Goal: Information Seeking & Learning: Learn about a topic

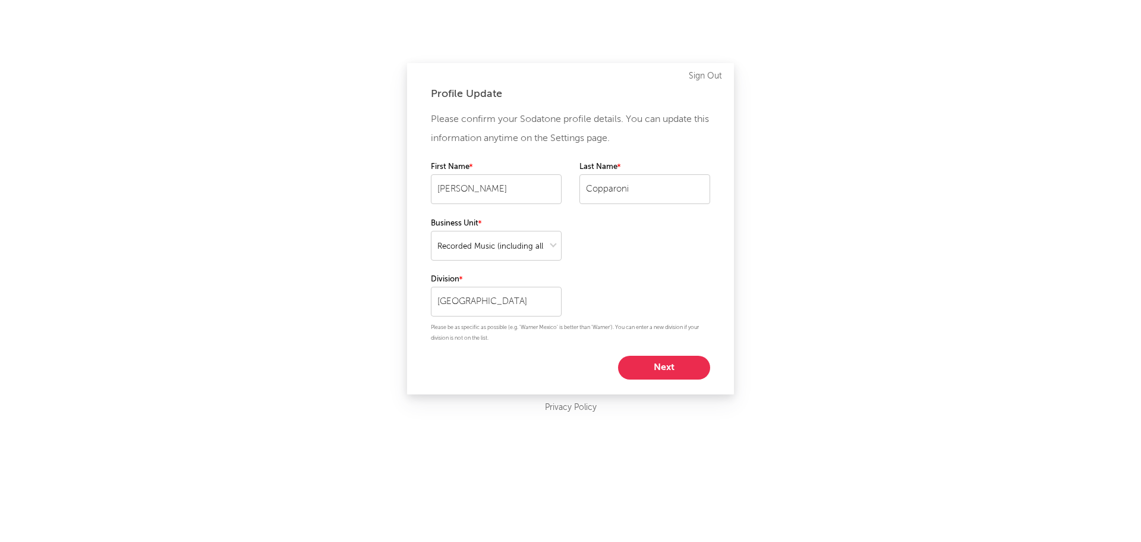
select select "recorded_music"
click at [657, 370] on button "Next" at bounding box center [664, 367] width 92 height 24
select select "marketing"
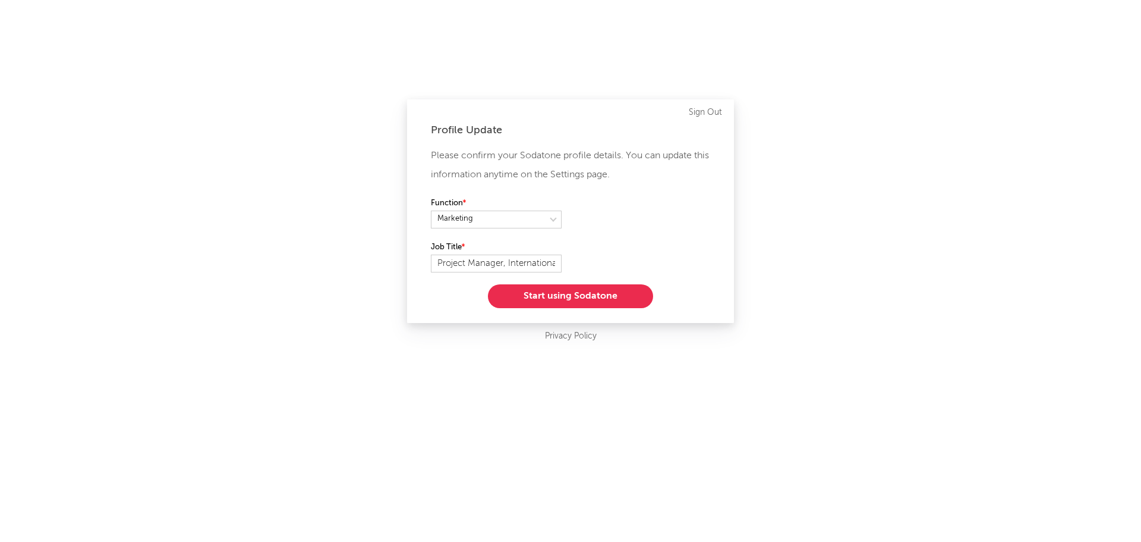
click at [588, 297] on button "Start using Sodatone" at bounding box center [570, 296] width 165 height 24
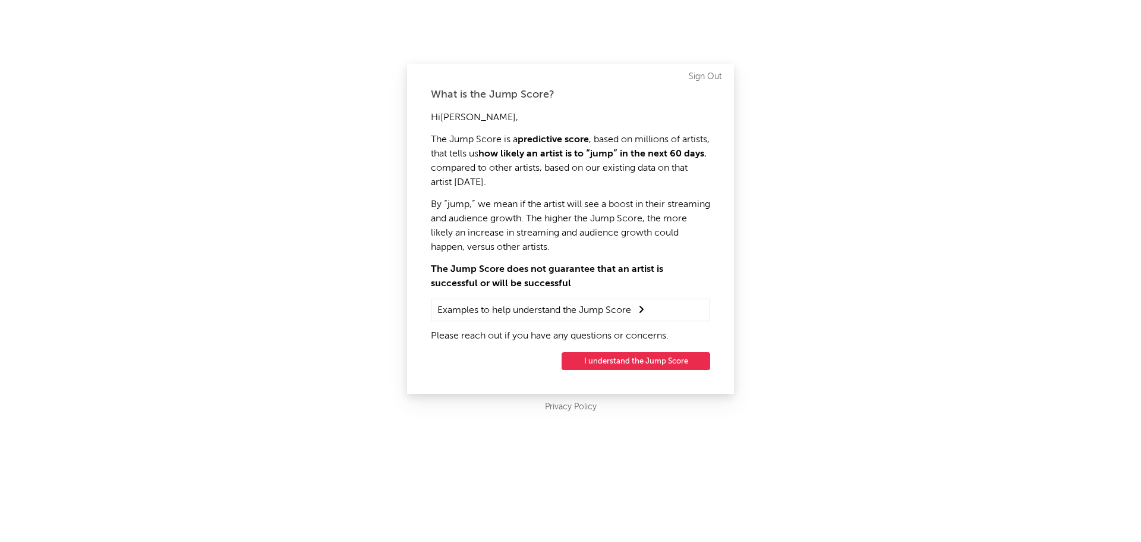
click at [647, 362] on button "I understand the Jump Score" at bounding box center [636, 361] width 149 height 18
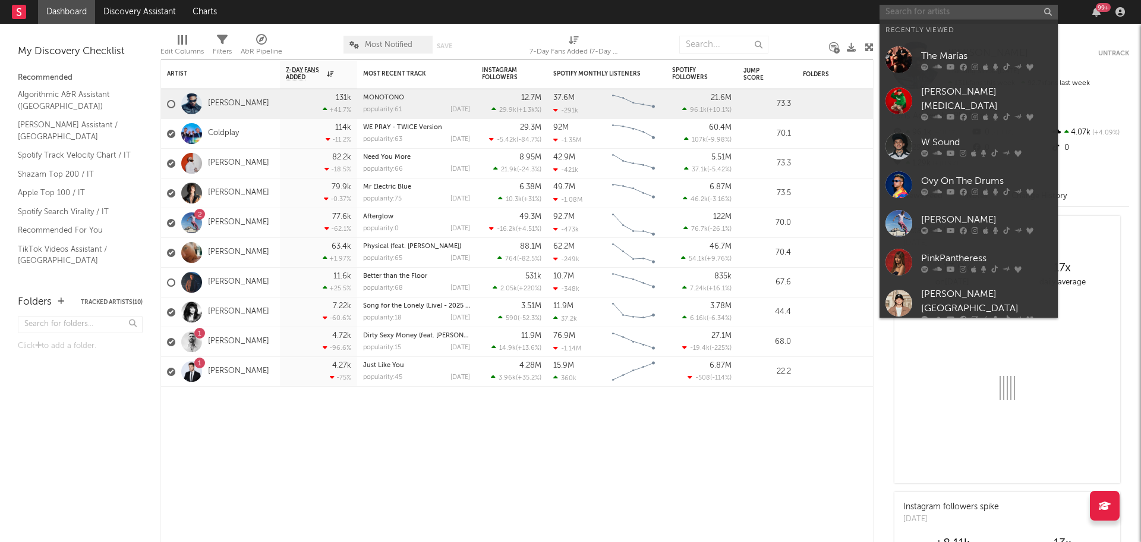
click at [948, 8] on input "text" at bounding box center [969, 12] width 178 height 15
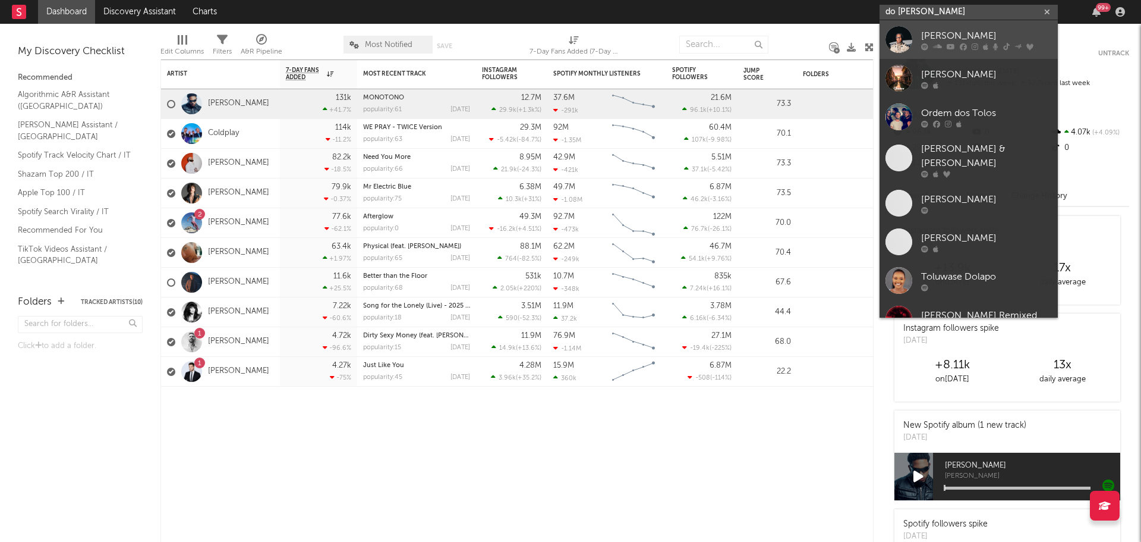
type input "do [PERSON_NAME]"
click at [948, 34] on div "[PERSON_NAME]" at bounding box center [986, 36] width 131 height 14
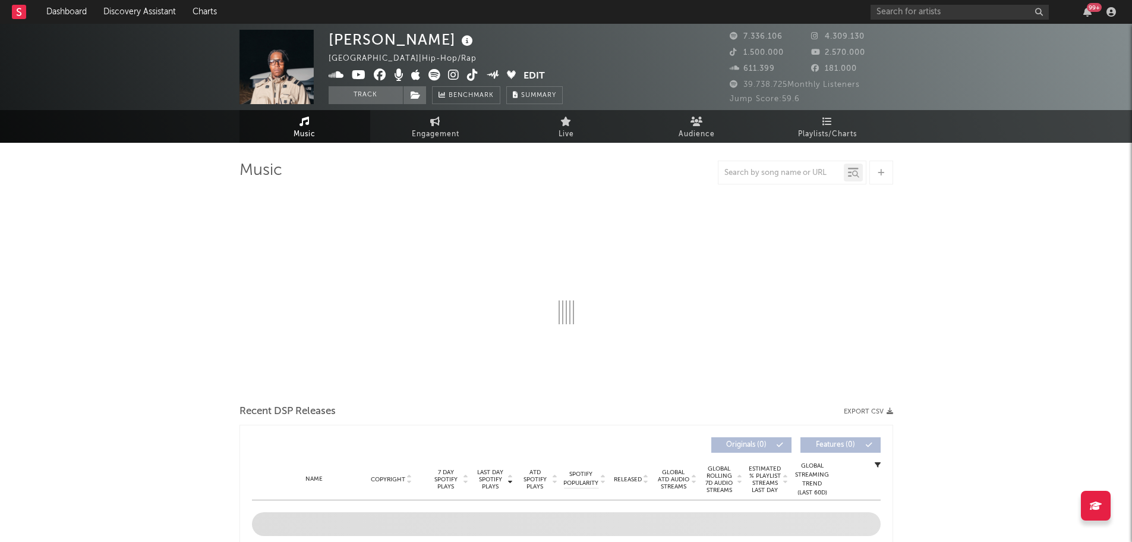
select select "6m"
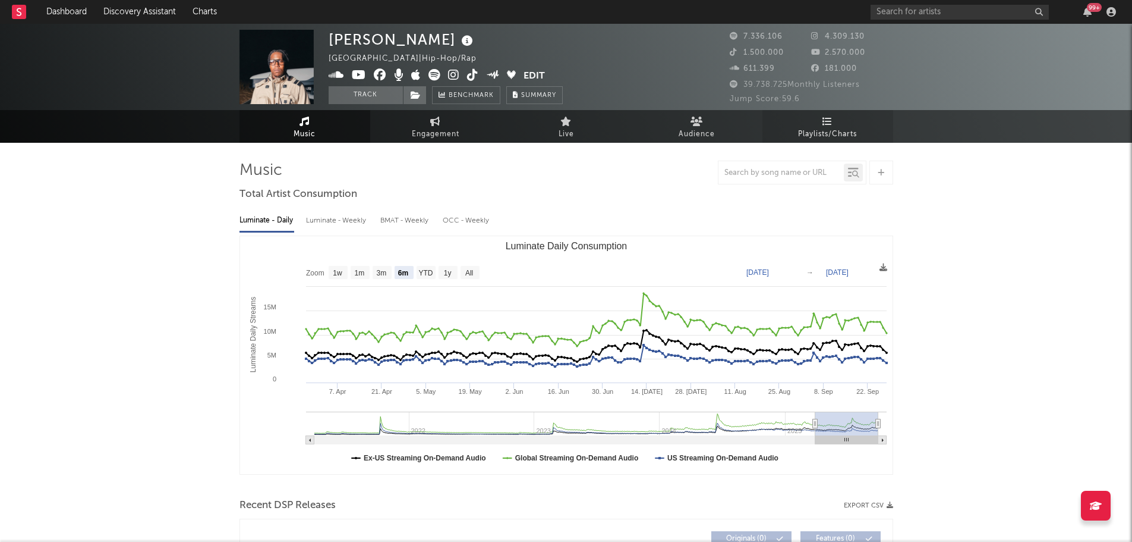
drag, startPoint x: 830, startPoint y: 122, endPoint x: 843, endPoint y: 128, distance: 15.2
click at [830, 122] on icon at bounding box center [828, 122] width 10 height 10
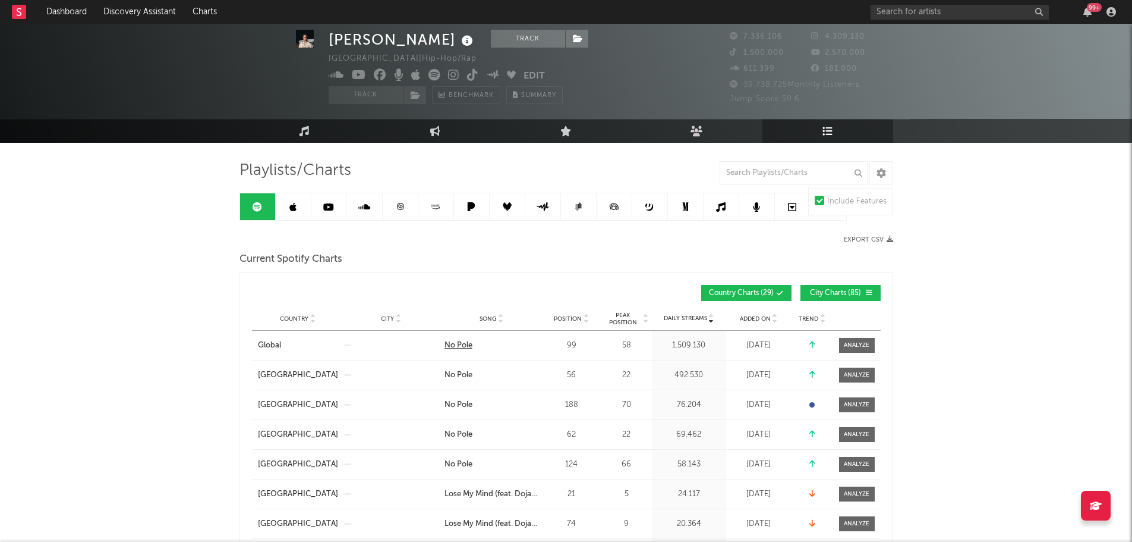
scroll to position [59, 0]
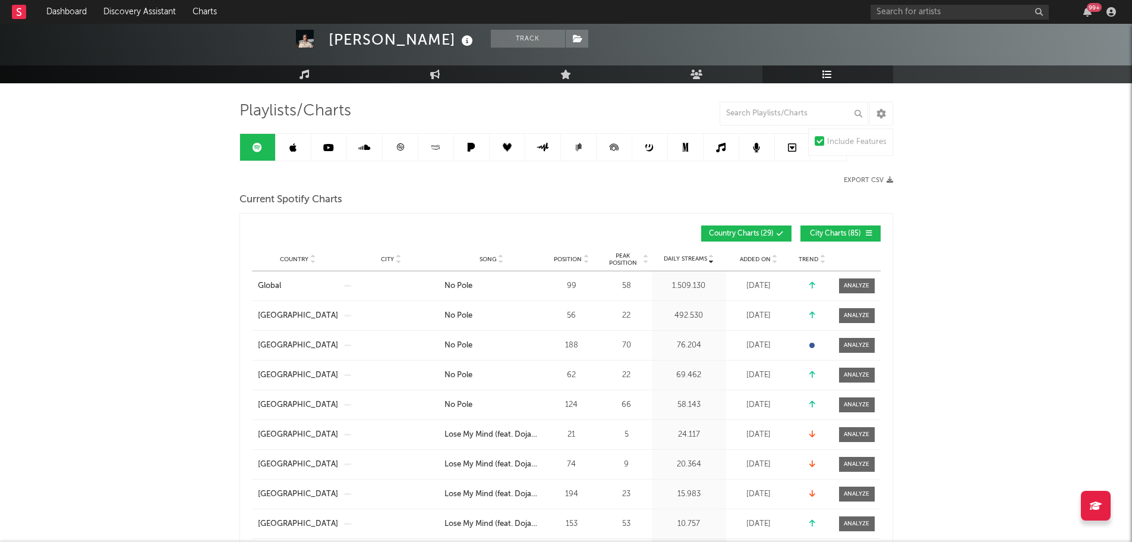
click at [492, 259] on span "Song" at bounding box center [488, 259] width 17 height 7
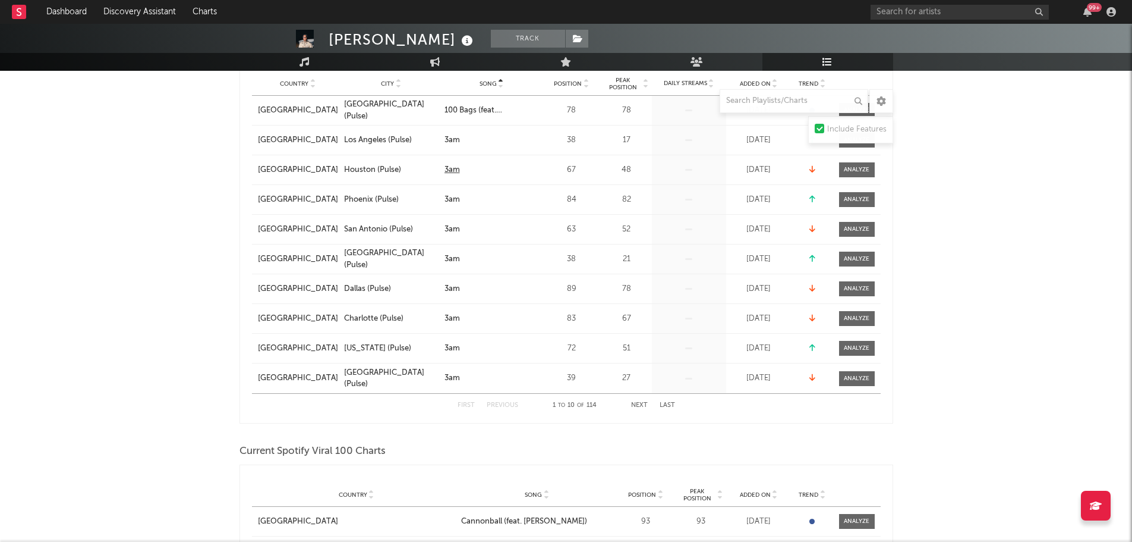
scroll to position [238, 0]
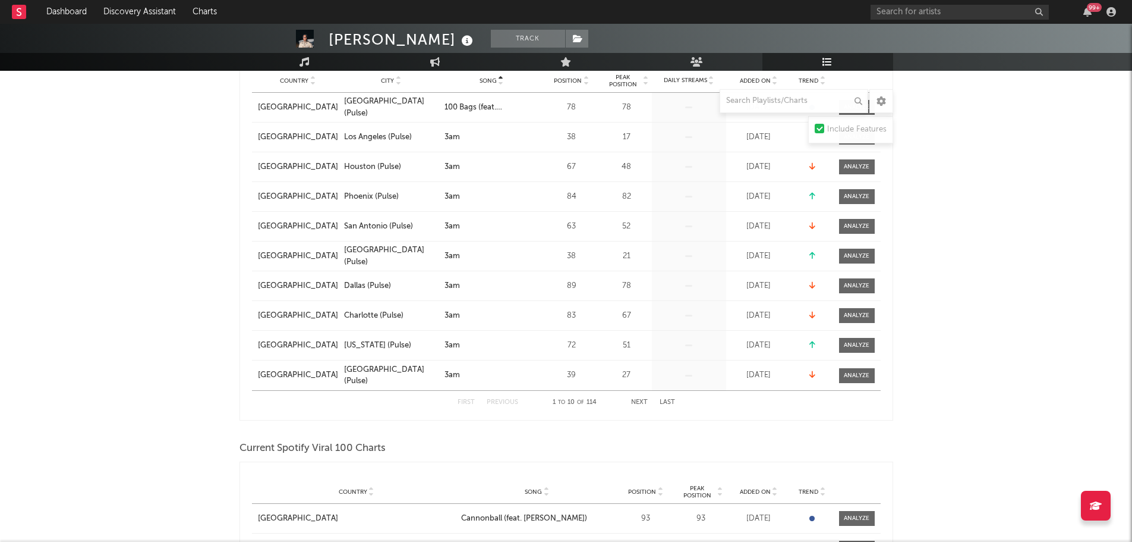
click at [643, 402] on button "Next" at bounding box center [639, 402] width 17 height 7
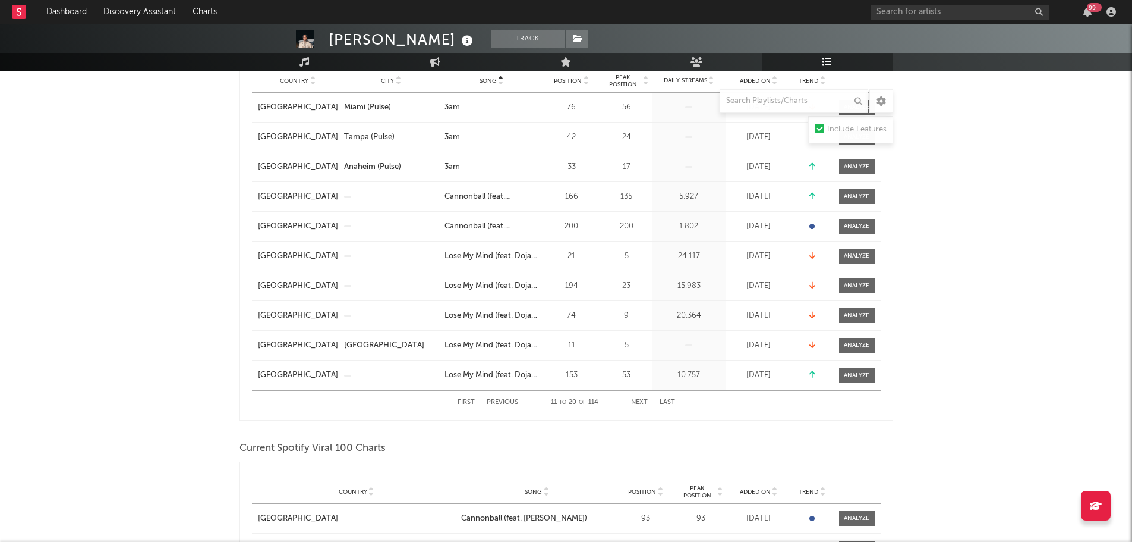
click at [496, 77] on span "Song" at bounding box center [488, 80] width 17 height 7
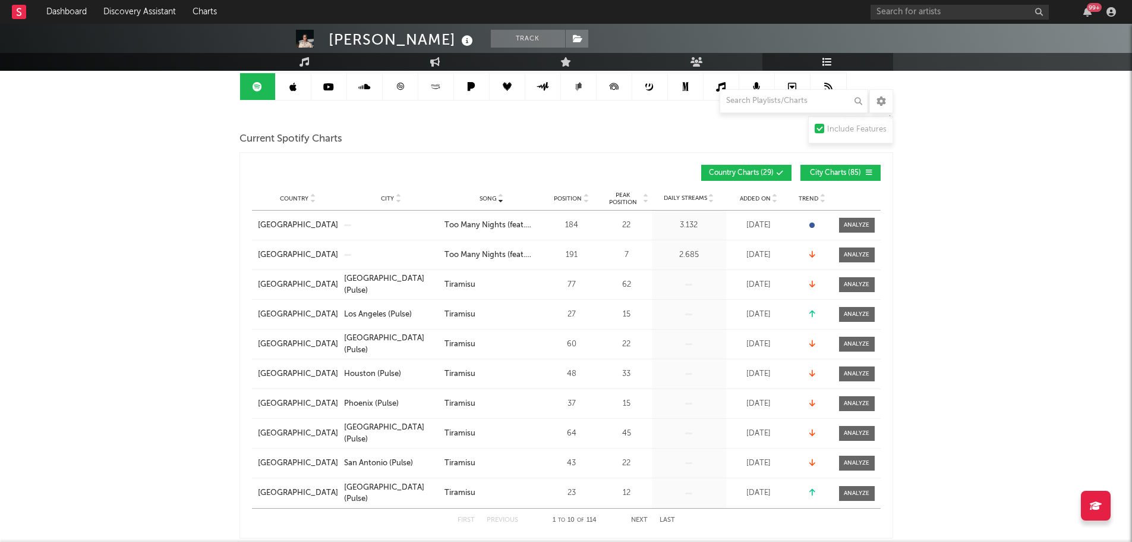
scroll to position [119, 0]
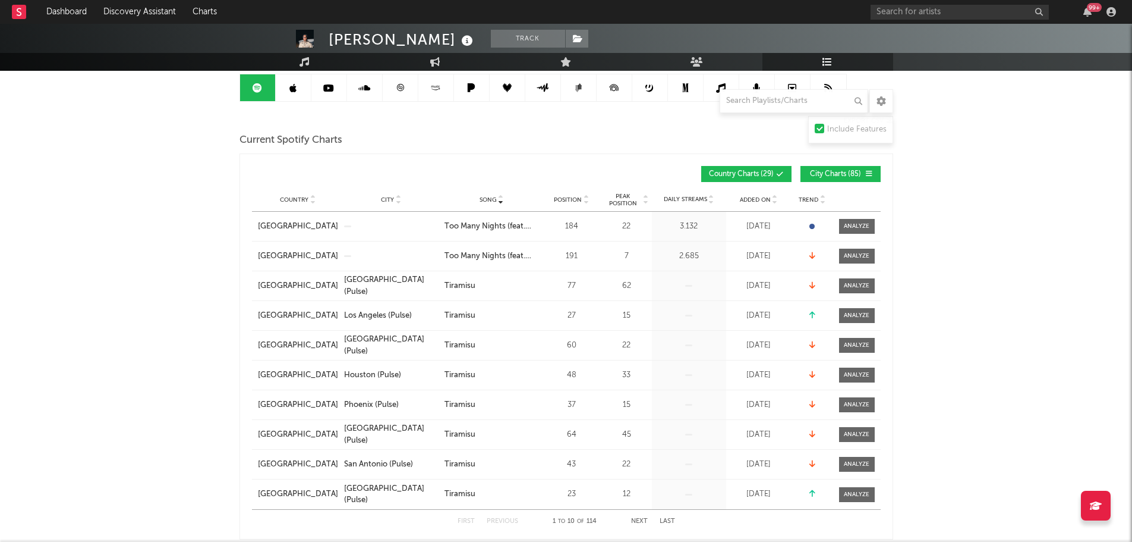
click at [856, 175] on span "City Charts ( 85 )" at bounding box center [835, 174] width 55 height 7
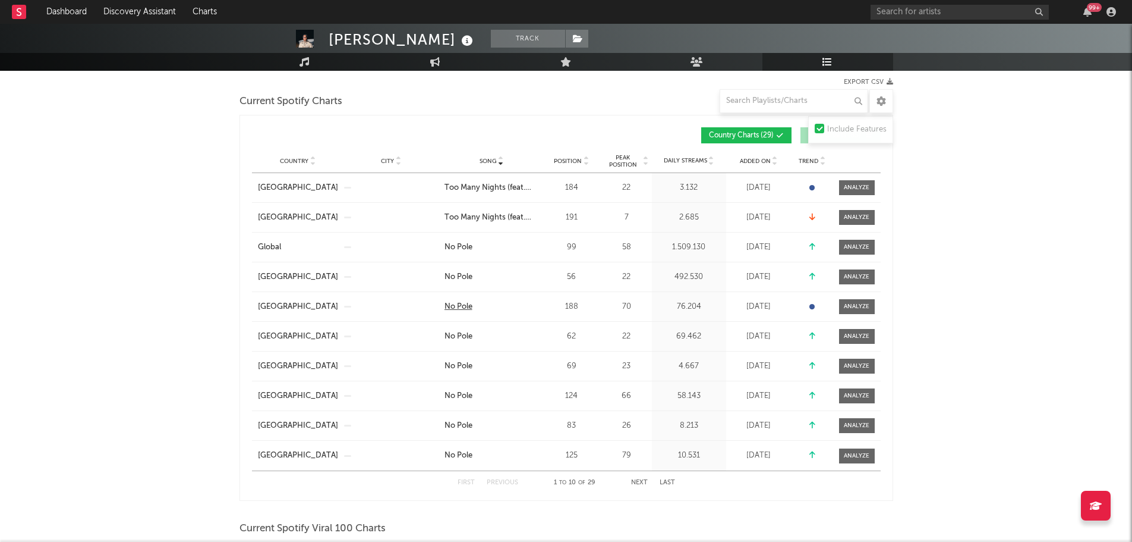
scroll to position [178, 0]
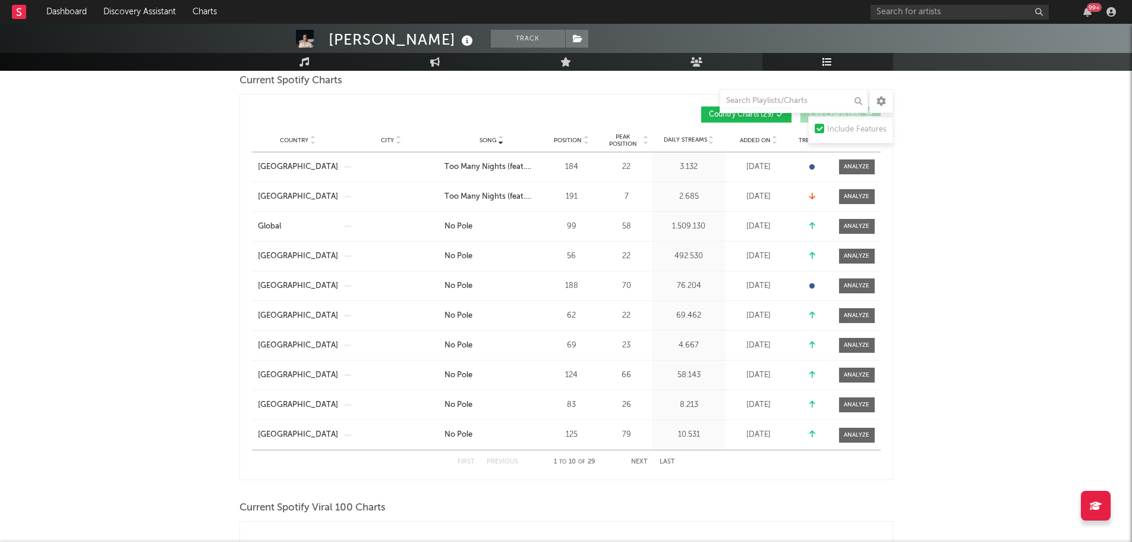
click at [636, 461] on button "Next" at bounding box center [639, 461] width 17 height 7
click at [639, 462] on button "Next" at bounding box center [639, 461] width 17 height 7
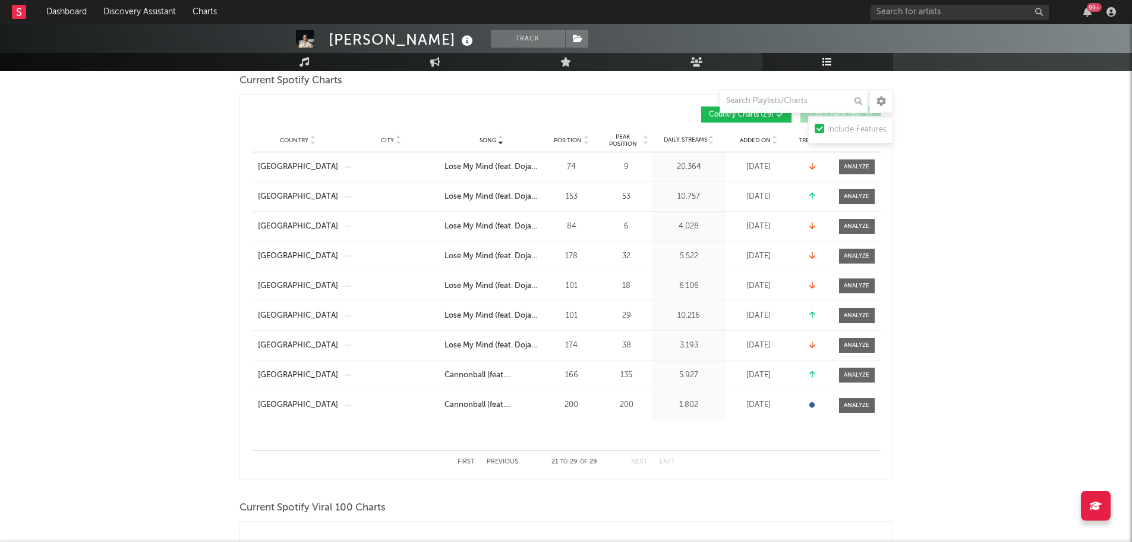
click at [462, 459] on button "First" at bounding box center [466, 461] width 17 height 7
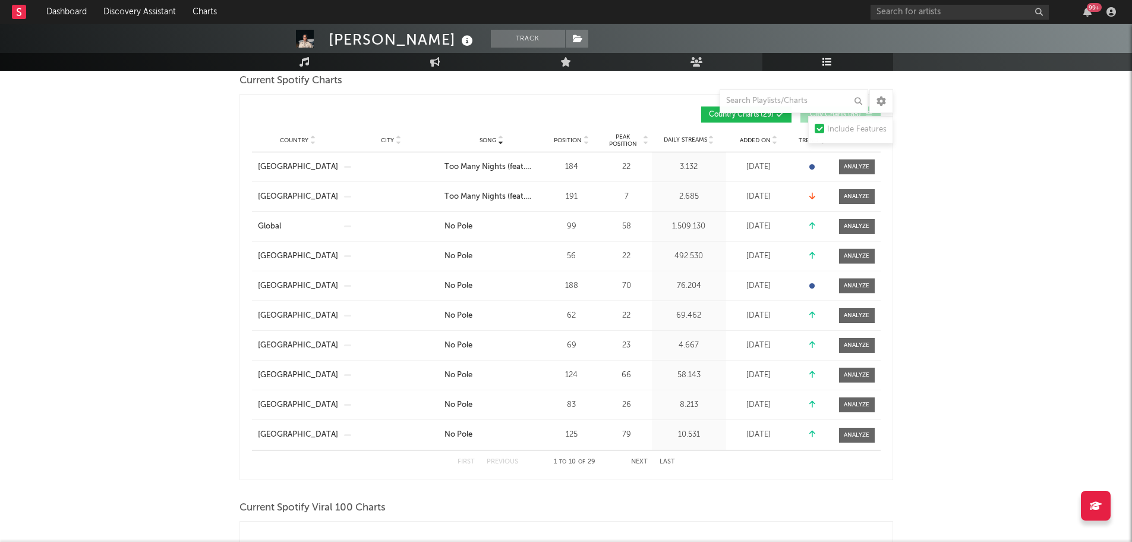
click at [643, 464] on button "Next" at bounding box center [639, 461] width 17 height 7
click at [497, 458] on button "Previous" at bounding box center [503, 461] width 32 height 7
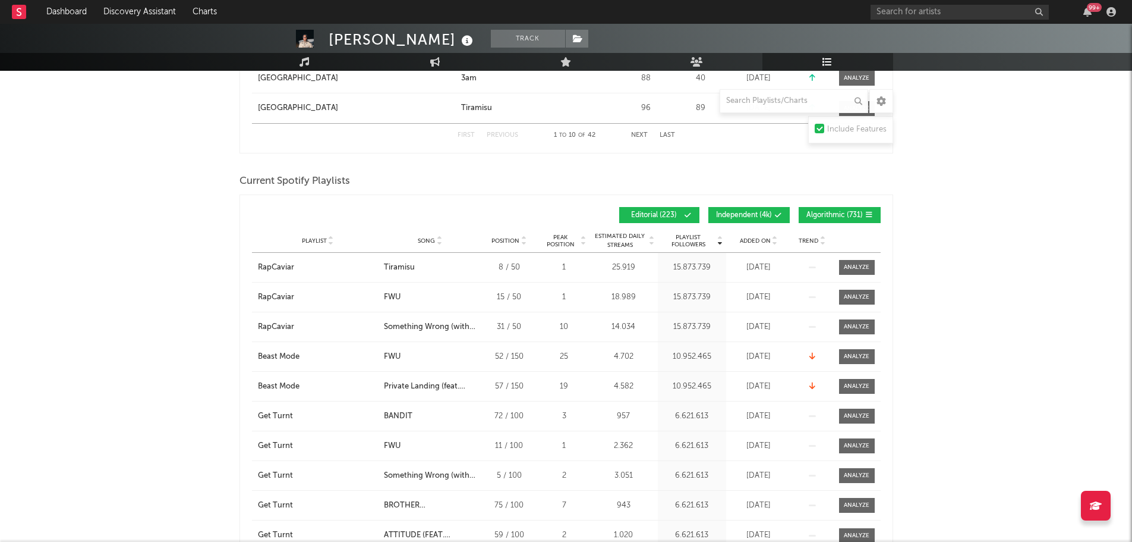
scroll to position [951, 0]
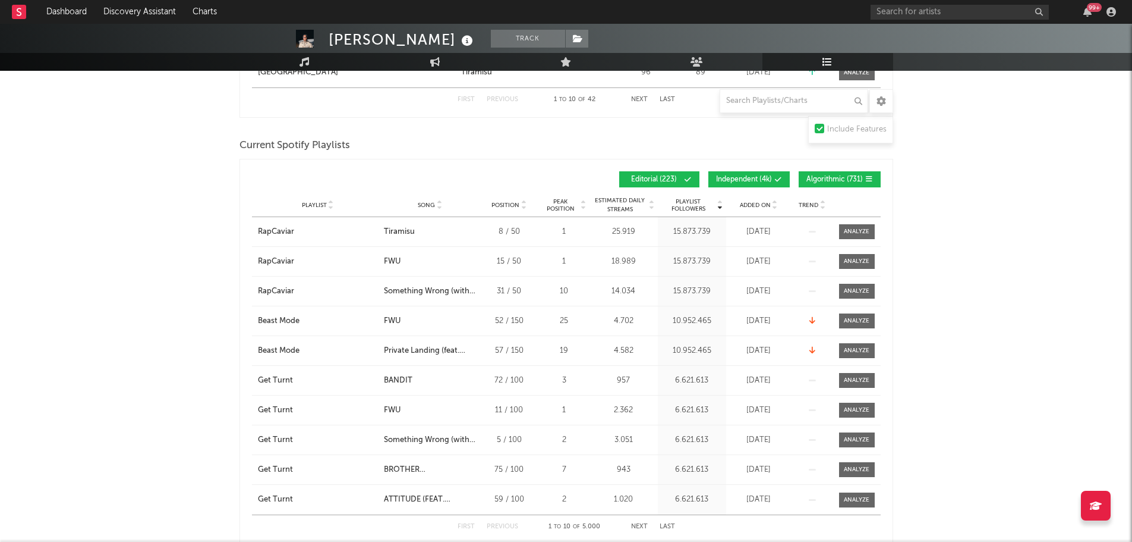
click at [433, 200] on div "Song" at bounding box center [430, 204] width 93 height 9
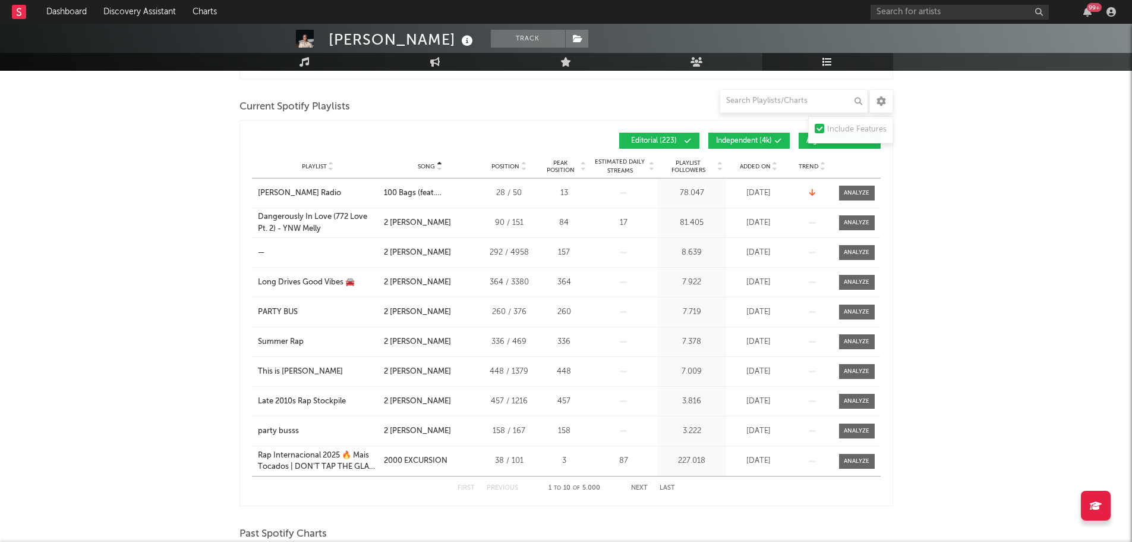
scroll to position [1011, 0]
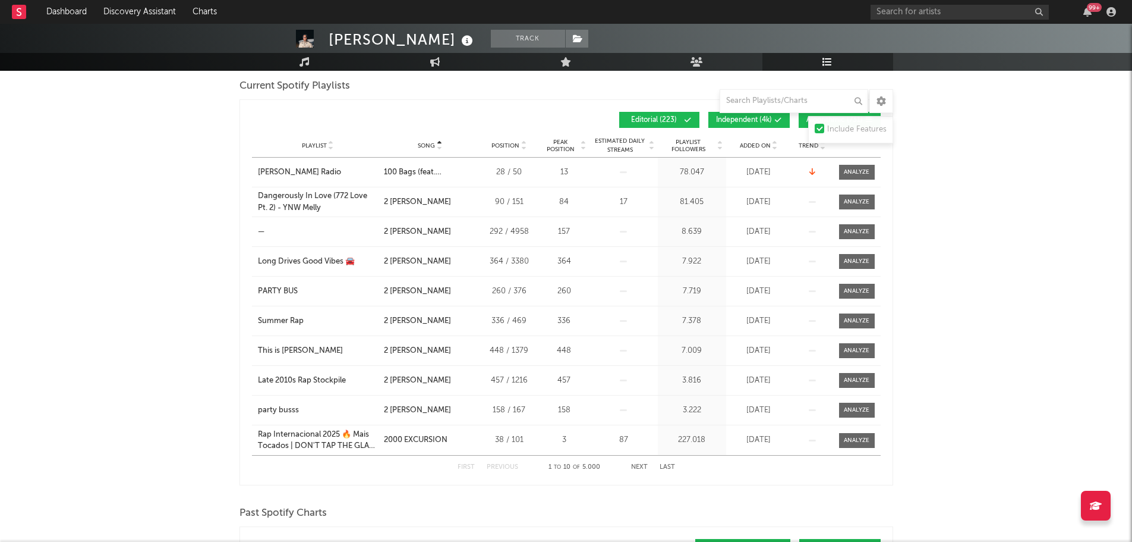
click at [641, 465] on button "Next" at bounding box center [639, 467] width 17 height 7
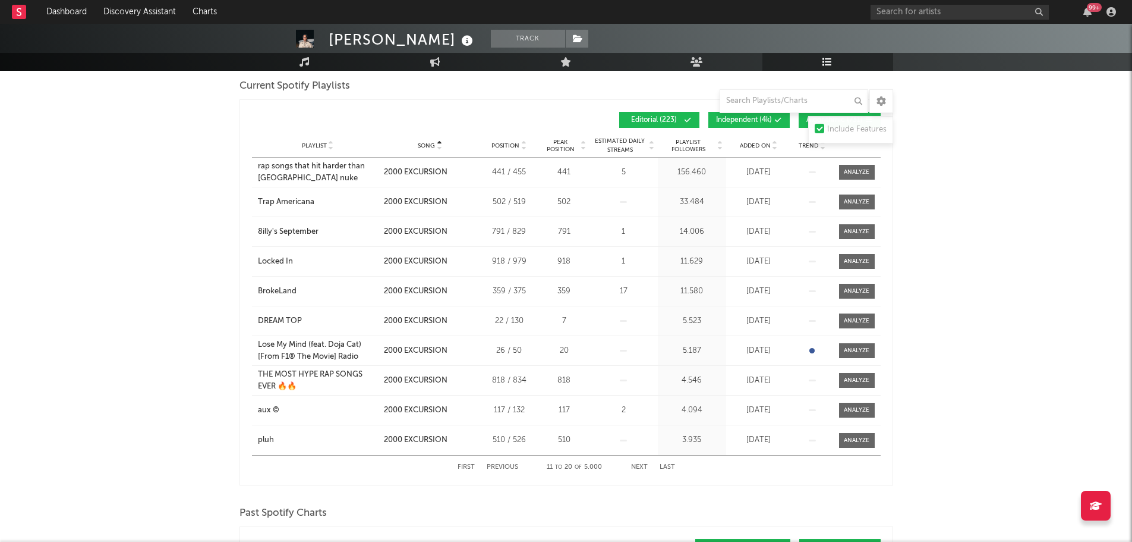
click at [641, 467] on button "Next" at bounding box center [639, 467] width 17 height 7
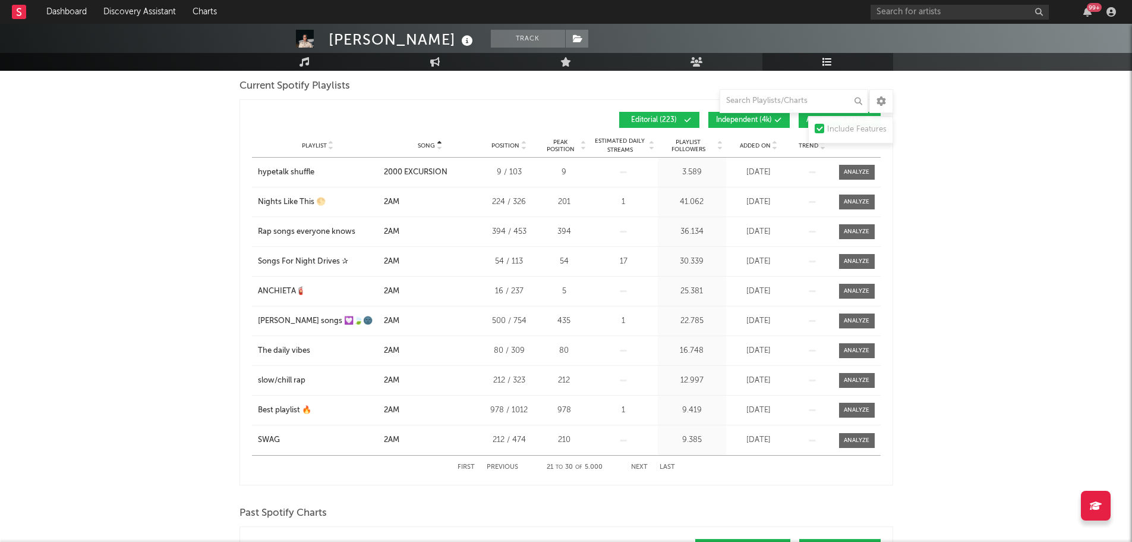
click at [641, 467] on button "Next" at bounding box center [639, 467] width 17 height 7
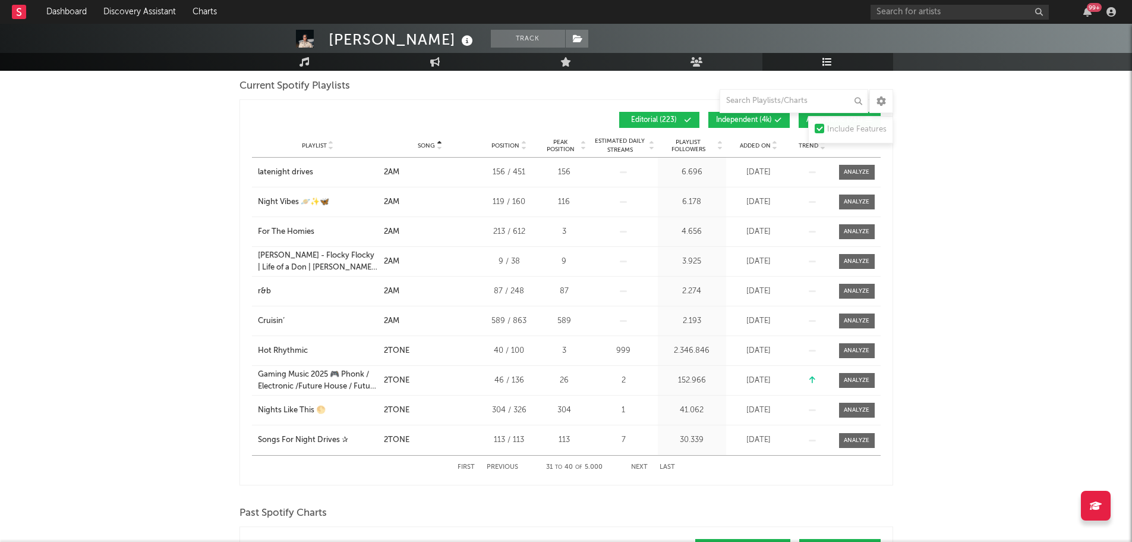
click at [641, 467] on button "Next" at bounding box center [639, 467] width 17 height 7
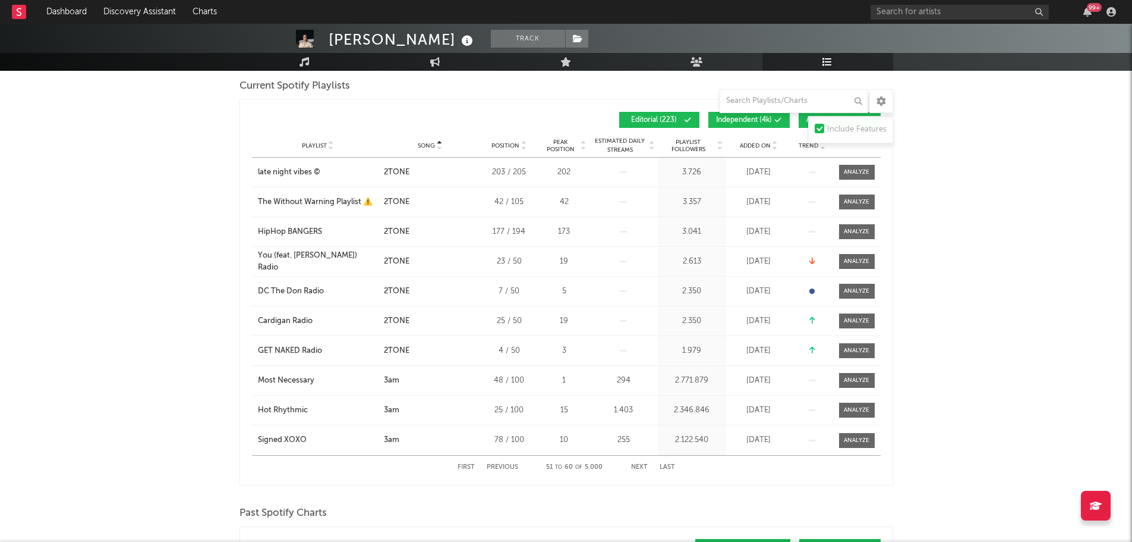
click at [641, 467] on button "Next" at bounding box center [639, 467] width 17 height 7
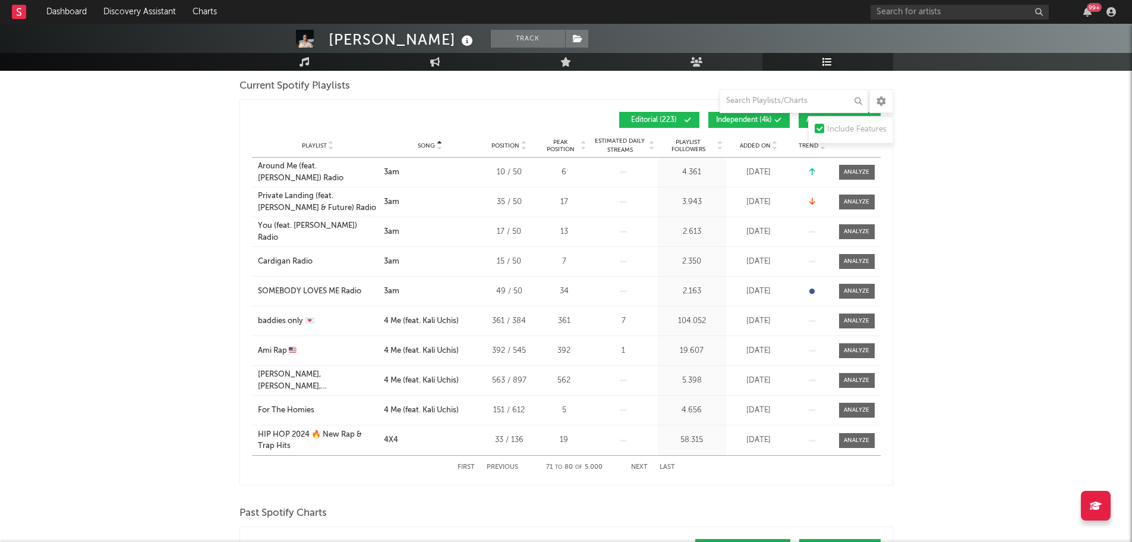
click at [641, 467] on button "Next" at bounding box center [639, 467] width 17 height 7
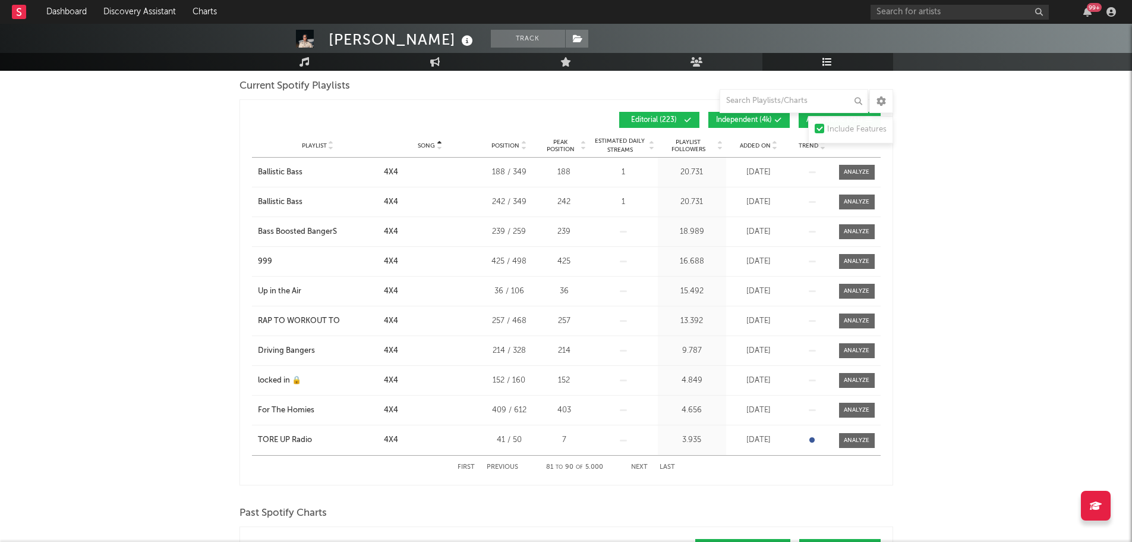
click at [641, 467] on button "Next" at bounding box center [639, 467] width 17 height 7
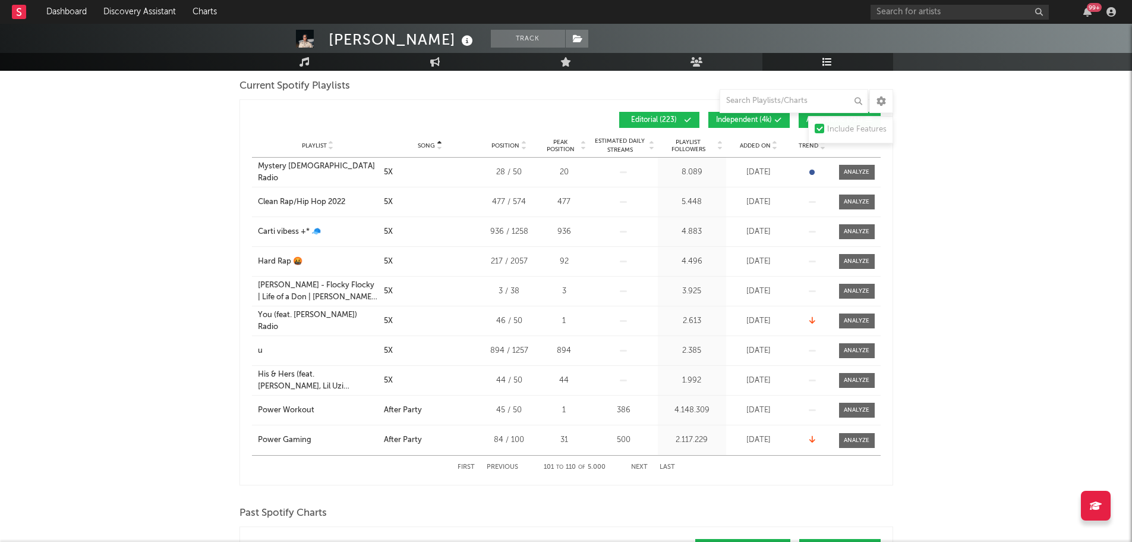
click at [641, 467] on button "Next" at bounding box center [639, 467] width 17 height 7
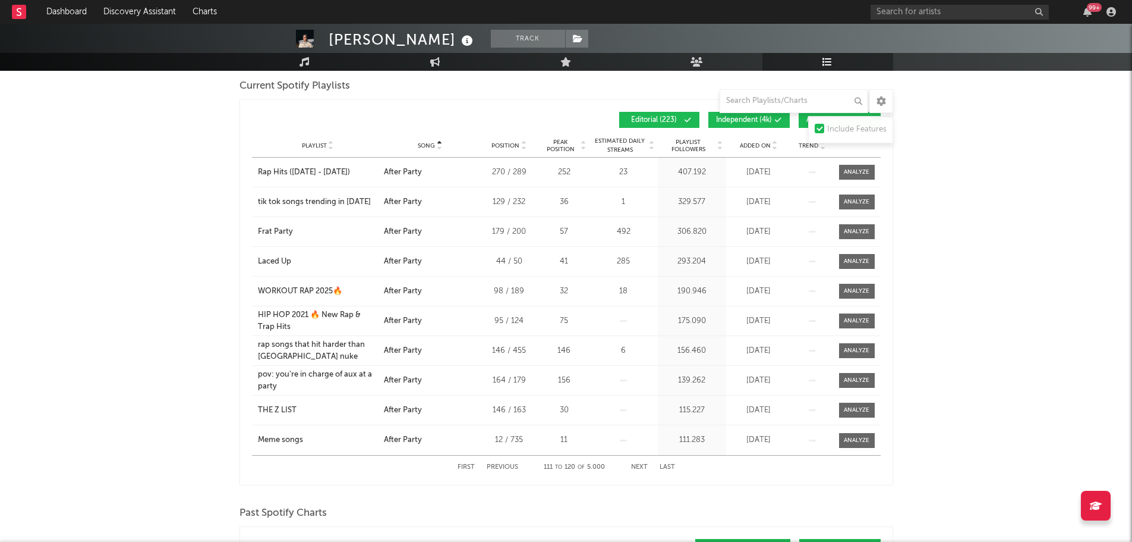
click at [641, 467] on button "Next" at bounding box center [639, 467] width 17 height 7
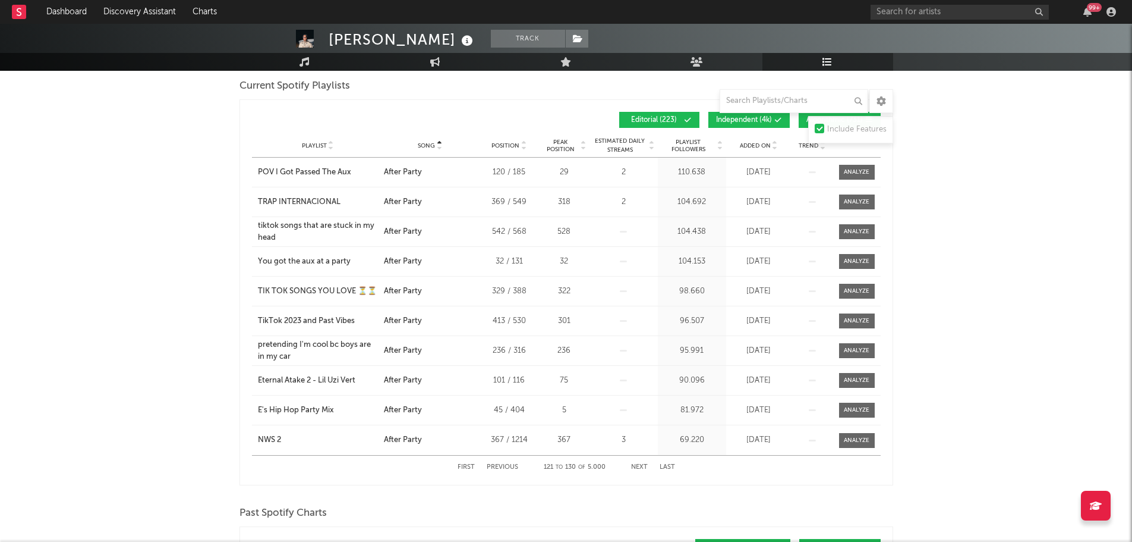
click at [641, 467] on button "Next" at bounding box center [639, 467] width 17 height 7
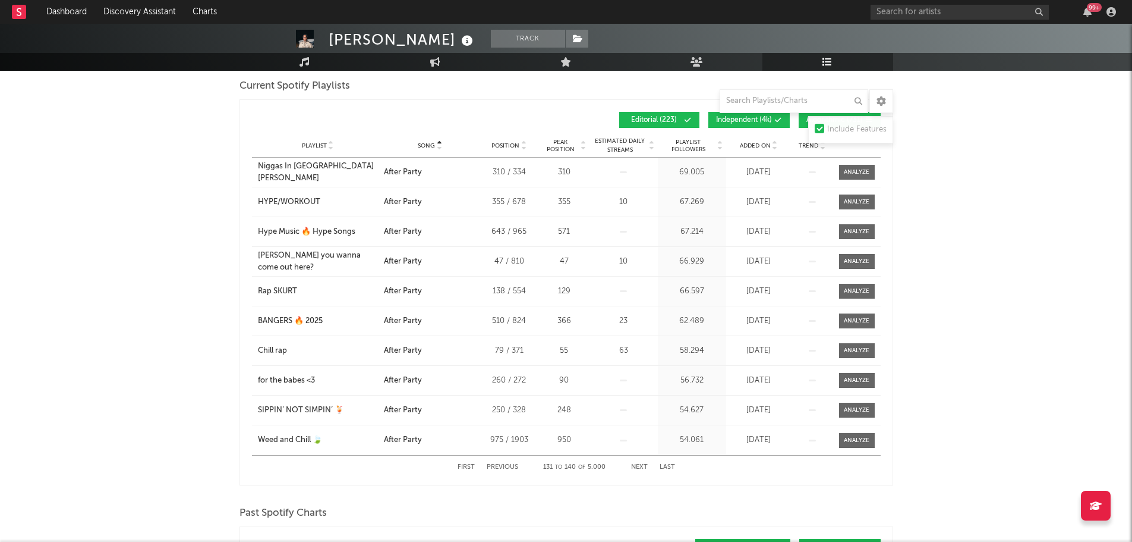
click at [641, 467] on button "Next" at bounding box center [639, 467] width 17 height 7
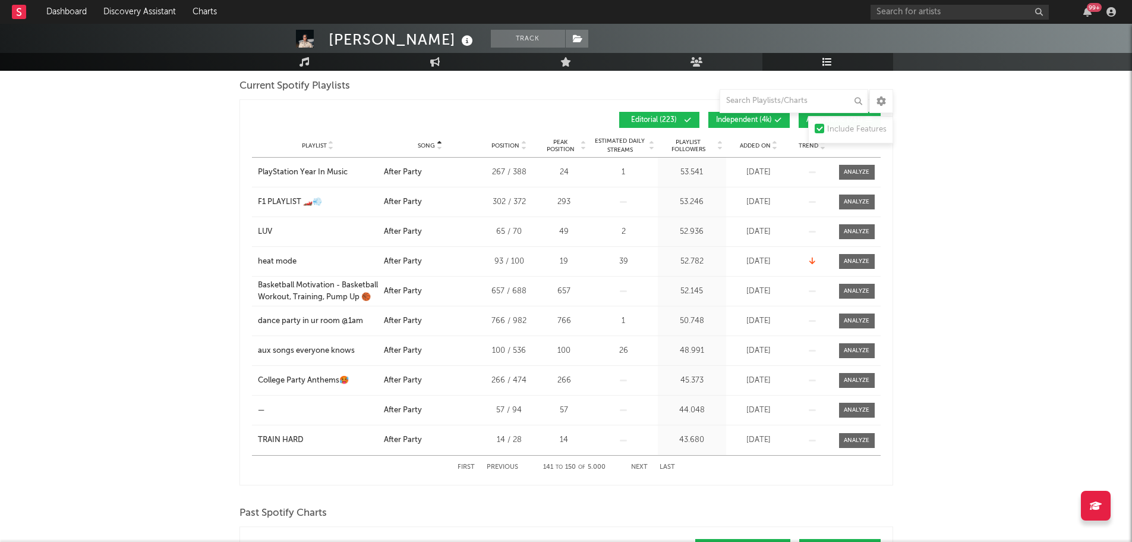
click at [641, 467] on button "Next" at bounding box center [639, 467] width 17 height 7
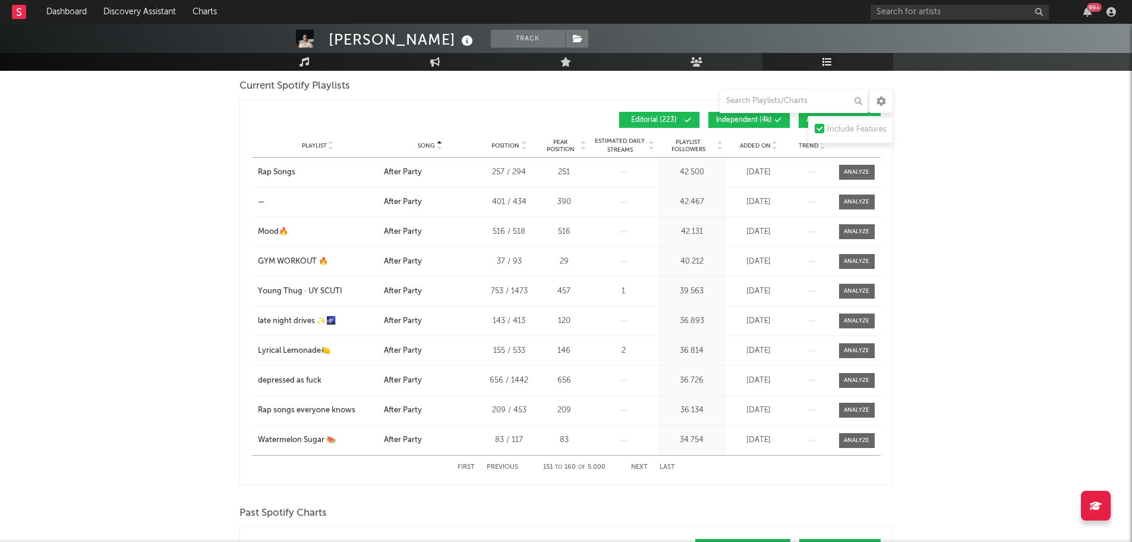
click at [641, 467] on button "Next" at bounding box center [639, 467] width 17 height 7
click at [641, 468] on button "Next" at bounding box center [639, 467] width 17 height 7
click at [640, 471] on div "First Previous 191 to 200 of 5.000 Next Last" at bounding box center [567, 466] width 218 height 23
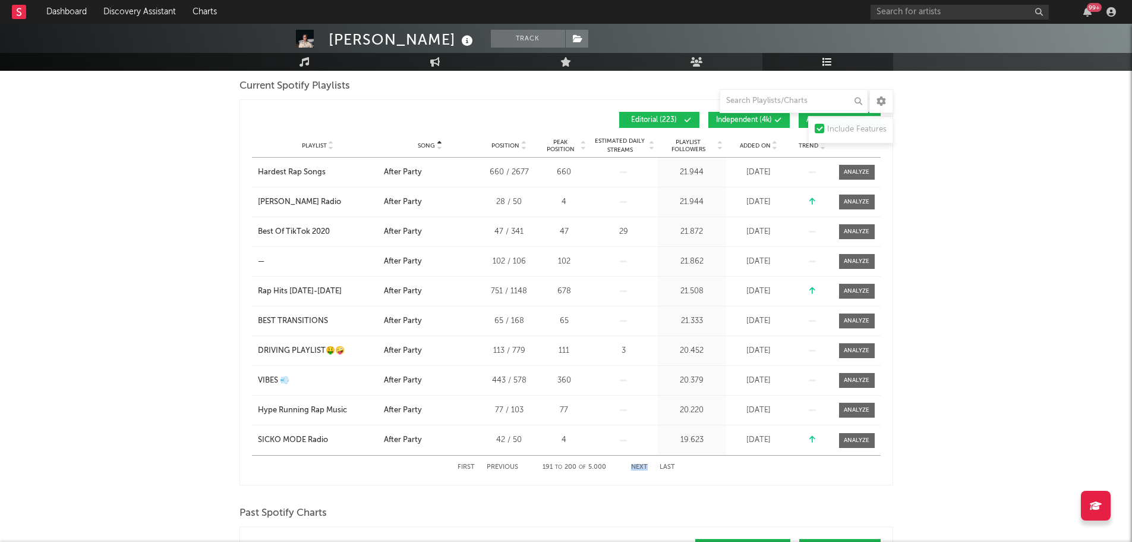
click at [640, 471] on div "First Previous 191 to 200 of 5.000 Next Last" at bounding box center [567, 466] width 218 height 23
click at [639, 469] on button "Next" at bounding box center [639, 467] width 17 height 7
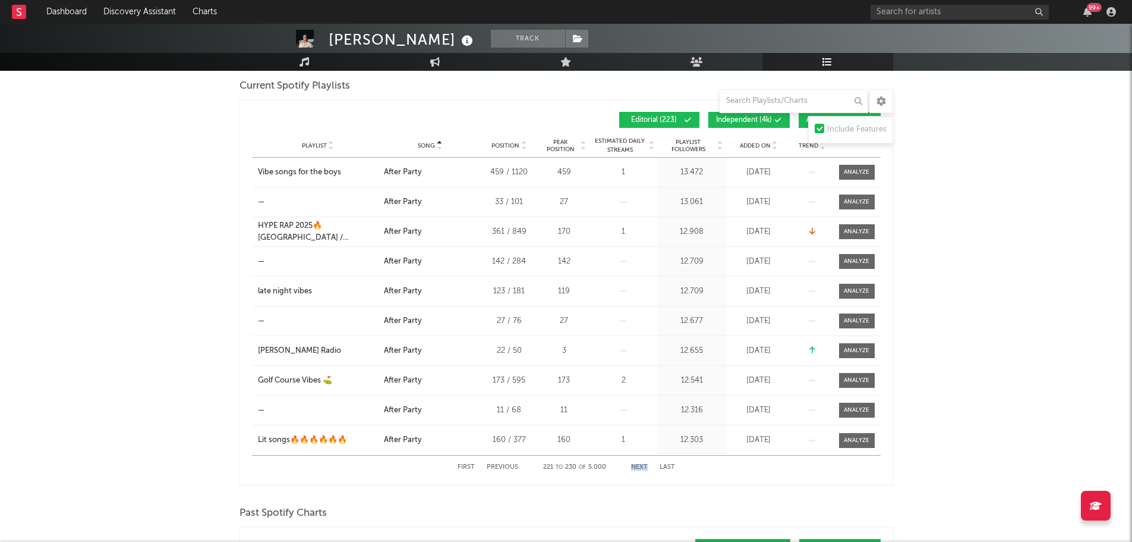
click at [639, 468] on button "Next" at bounding box center [639, 467] width 17 height 7
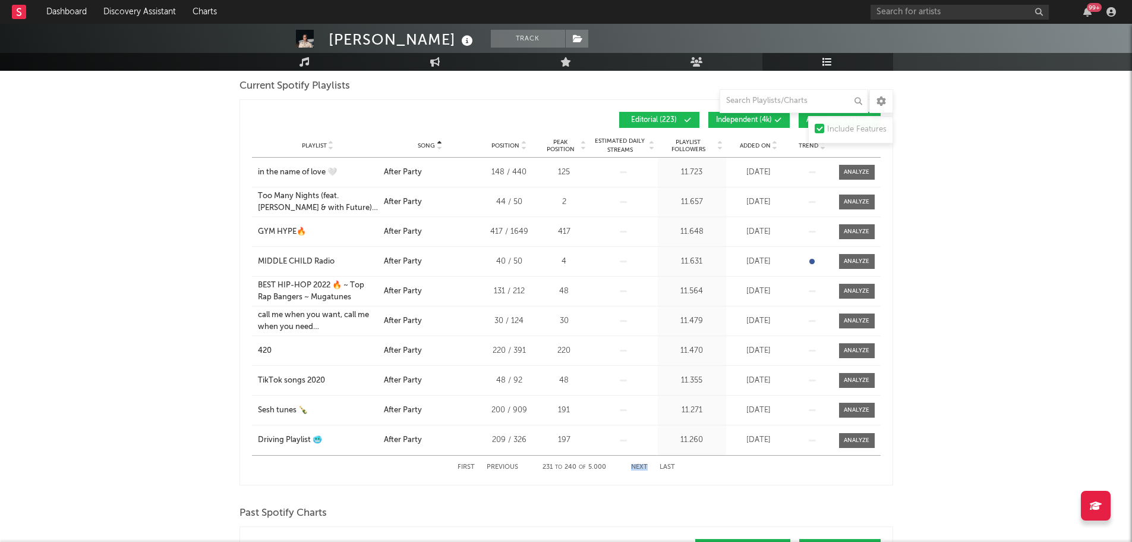
click at [639, 468] on button "Next" at bounding box center [639, 467] width 17 height 7
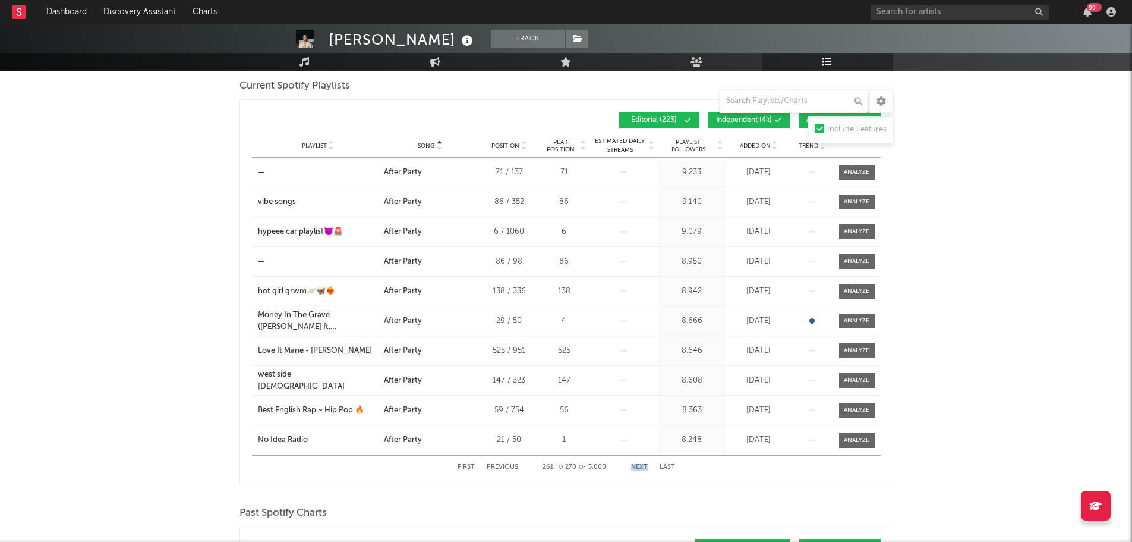
click at [639, 468] on button "Next" at bounding box center [639, 467] width 17 height 7
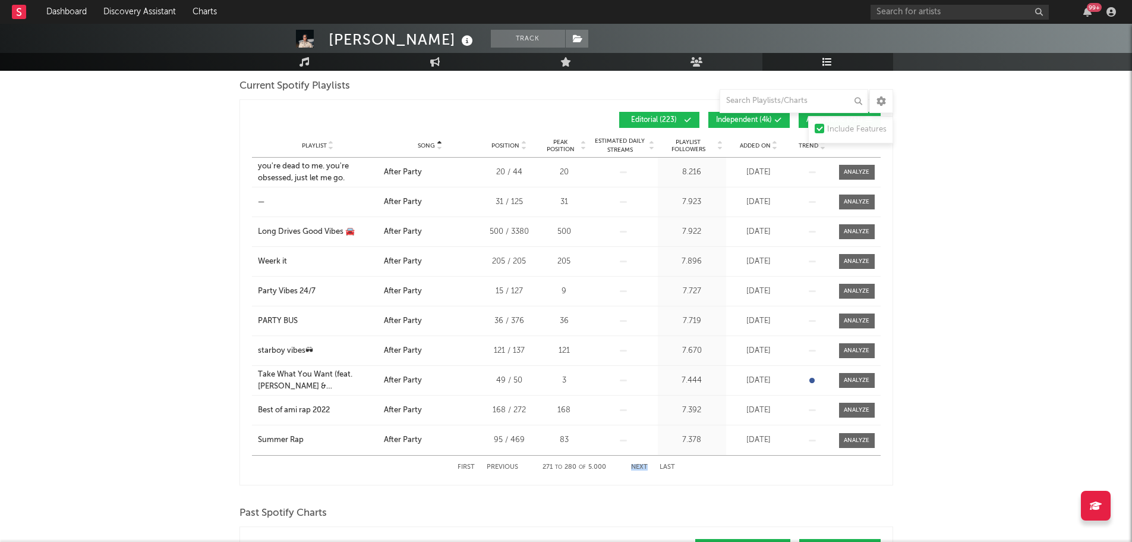
click at [639, 468] on button "Next" at bounding box center [639, 467] width 17 height 7
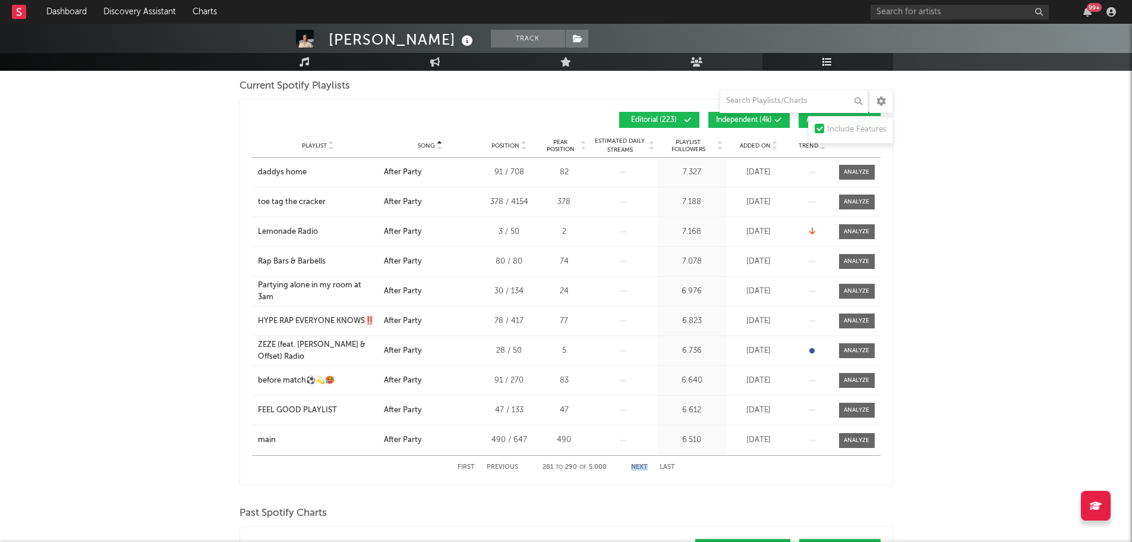
click at [639, 468] on button "Next" at bounding box center [639, 467] width 17 height 7
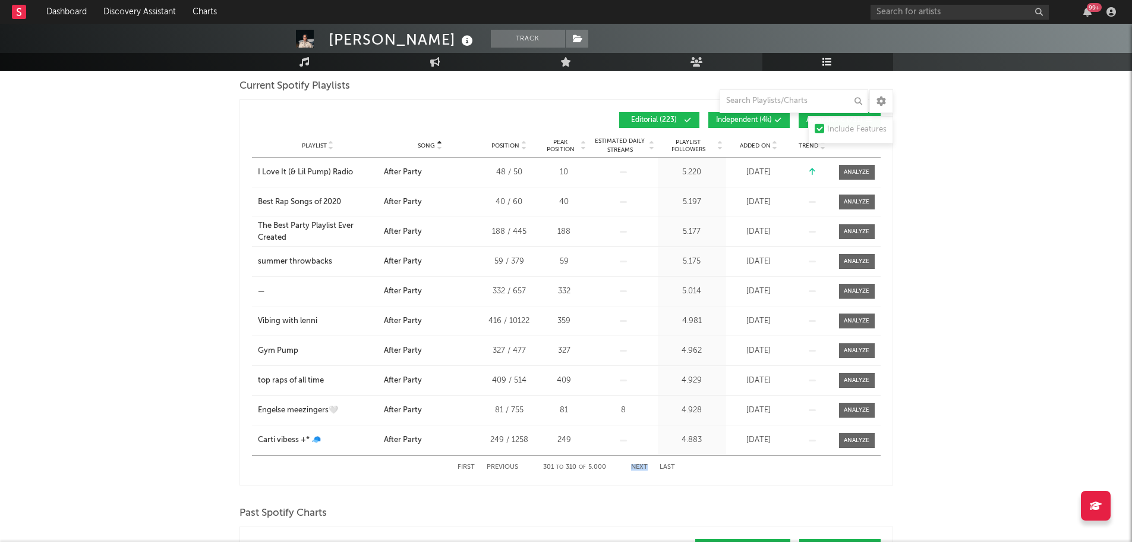
click at [639, 468] on button "Next" at bounding box center [639, 467] width 17 height 7
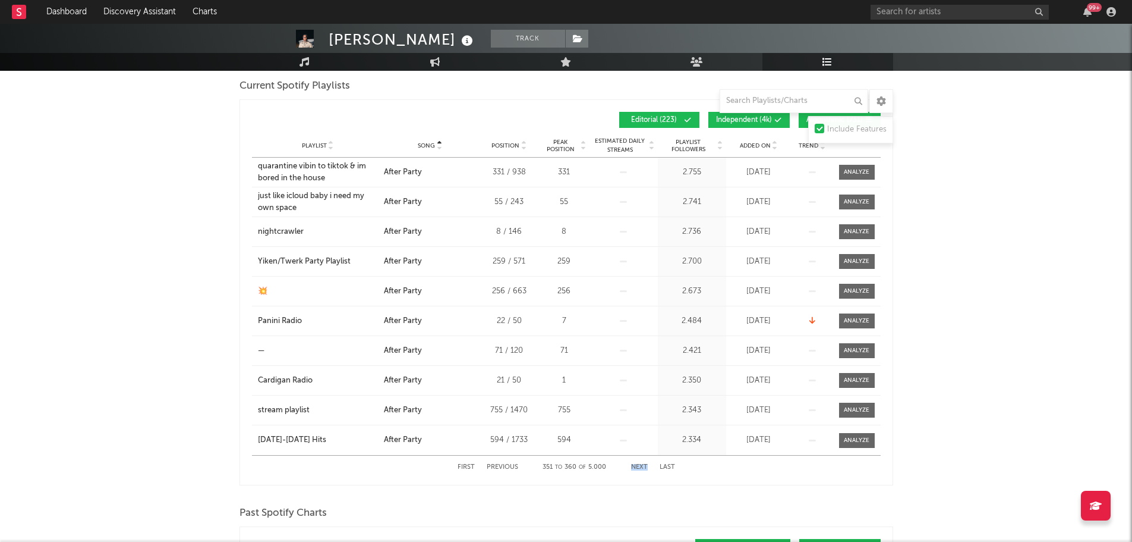
click at [639, 468] on button "Next" at bounding box center [639, 467] width 17 height 7
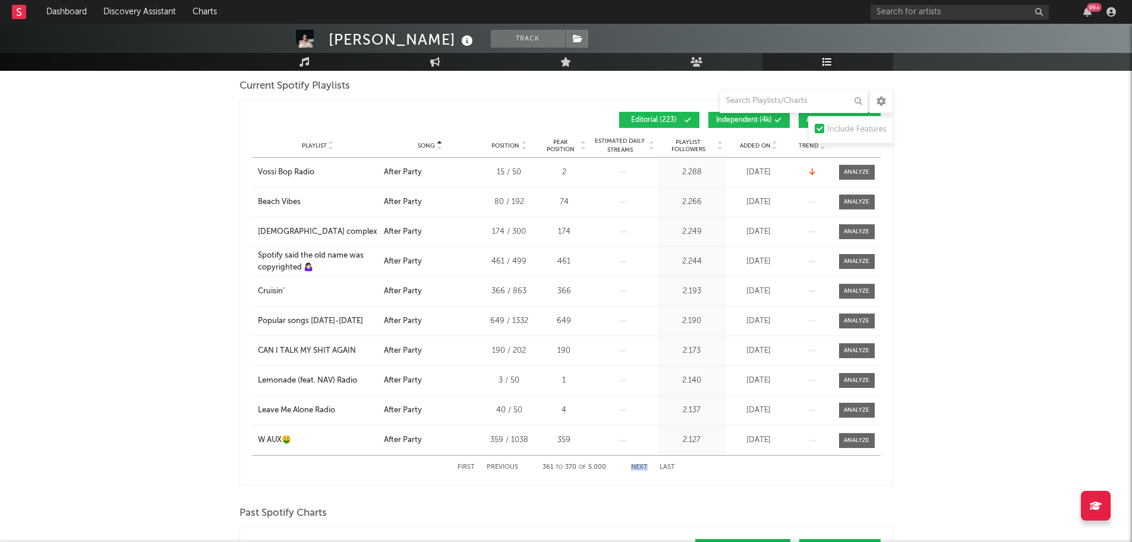
click at [639, 468] on button "Next" at bounding box center [639, 467] width 17 height 7
click at [638, 468] on button "Next" at bounding box center [639, 467] width 17 height 7
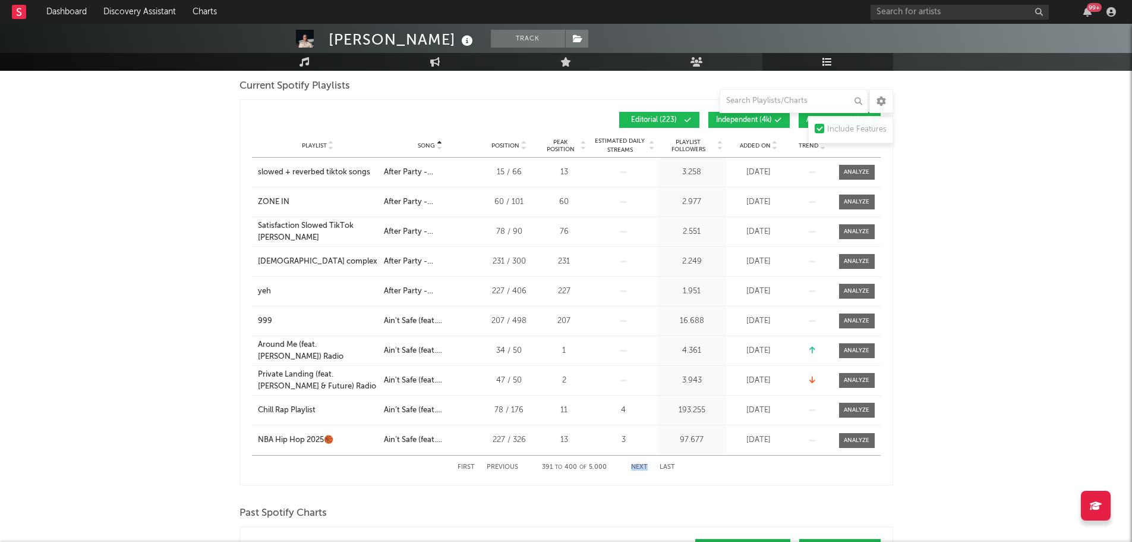
click at [638, 468] on button "Next" at bounding box center [639, 467] width 17 height 7
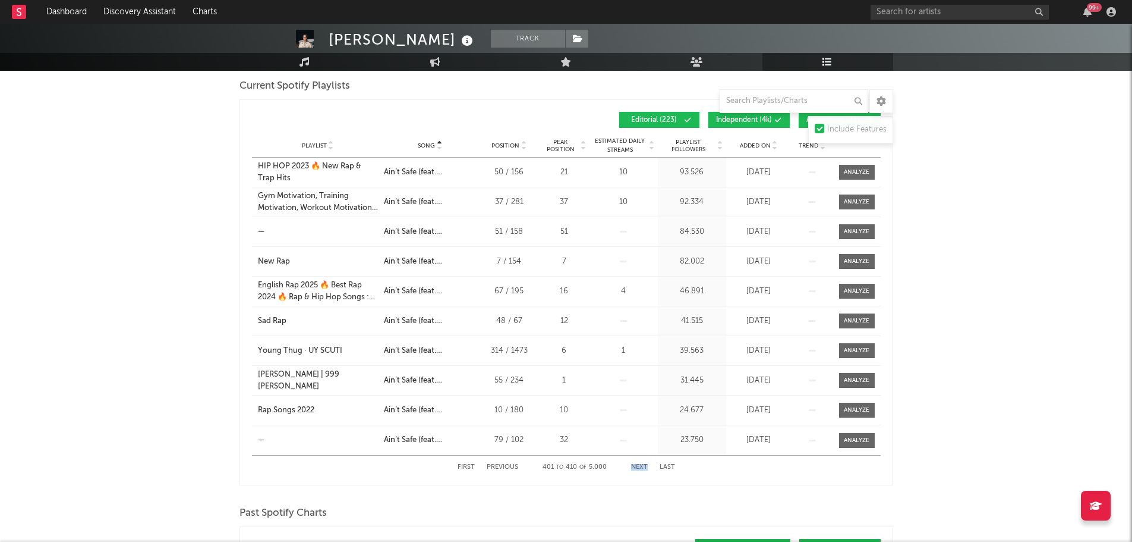
click at [638, 468] on button "Next" at bounding box center [639, 467] width 17 height 7
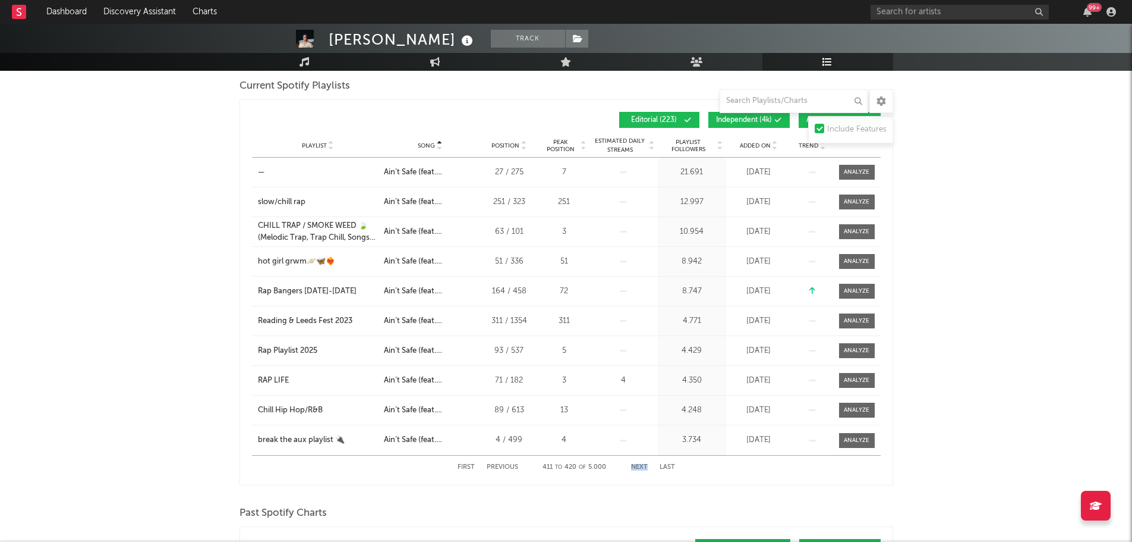
click at [638, 468] on button "Next" at bounding box center [639, 467] width 17 height 7
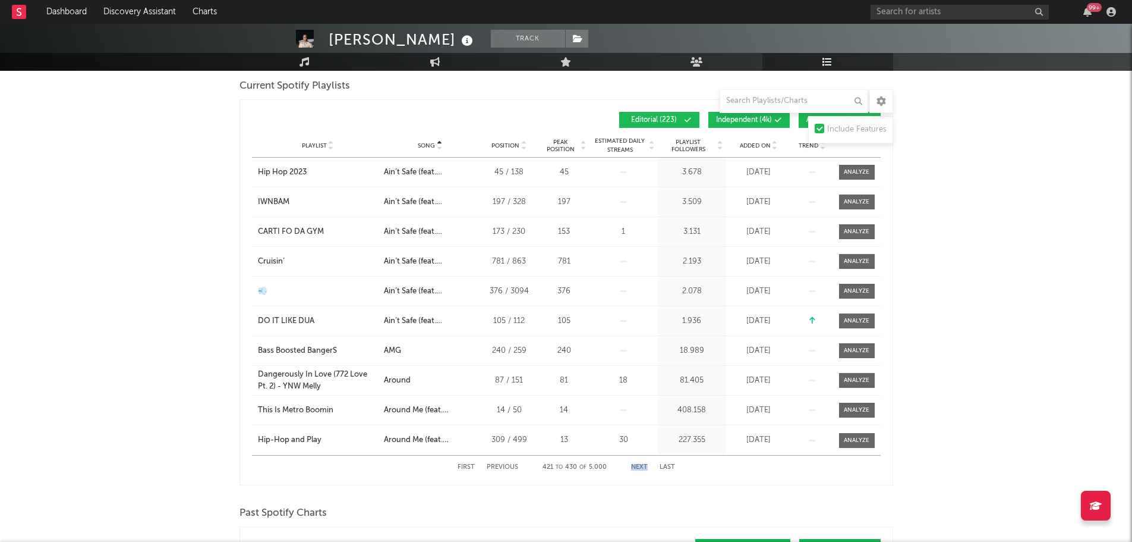
click at [637, 468] on button "Next" at bounding box center [639, 467] width 17 height 7
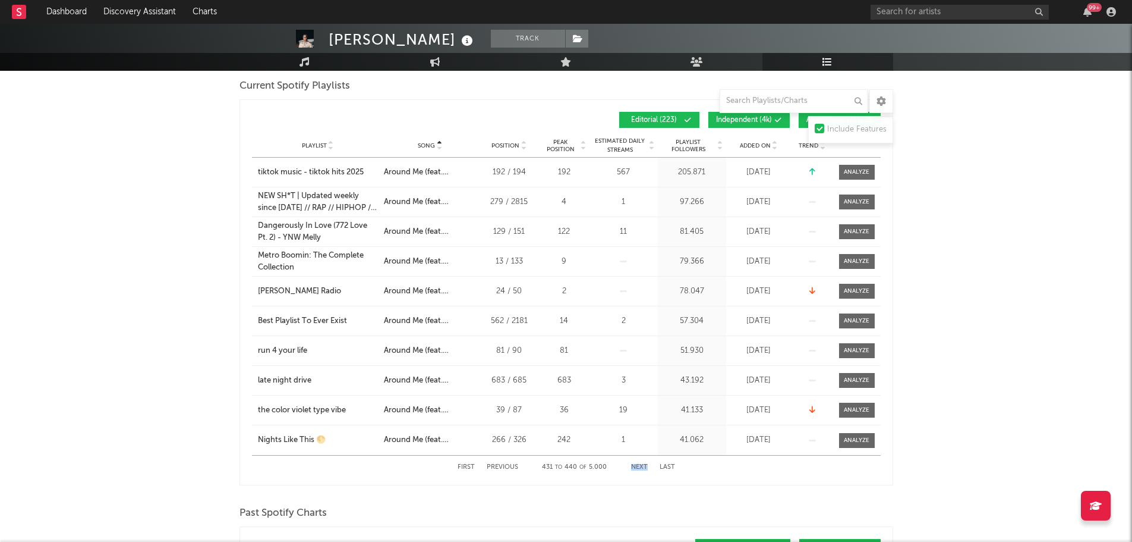
click at [635, 468] on button "Next" at bounding box center [639, 467] width 17 height 7
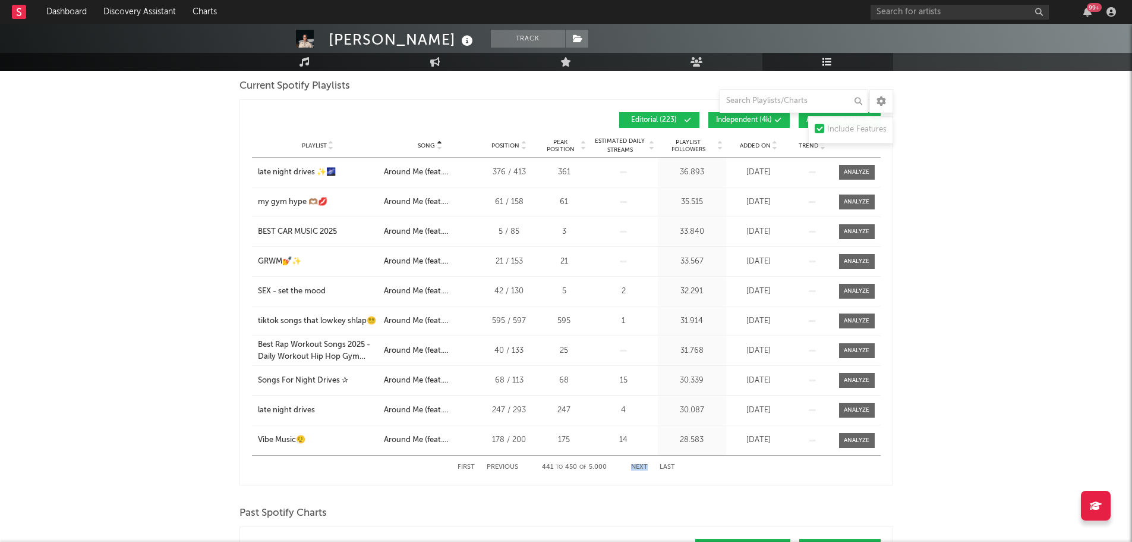
click at [635, 468] on button "Next" at bounding box center [639, 467] width 17 height 7
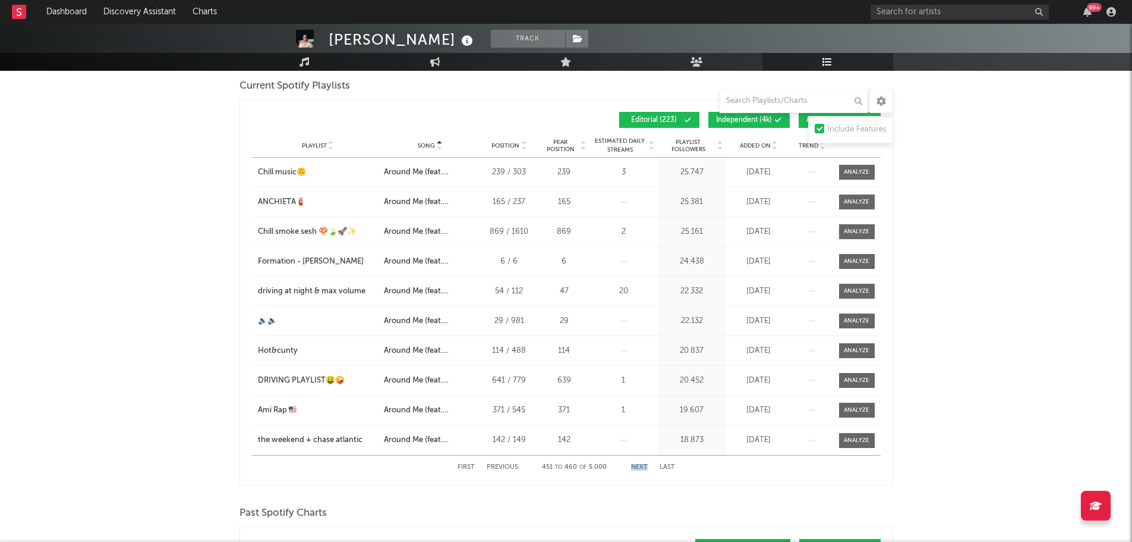
click at [635, 468] on button "Next" at bounding box center [639, 467] width 17 height 7
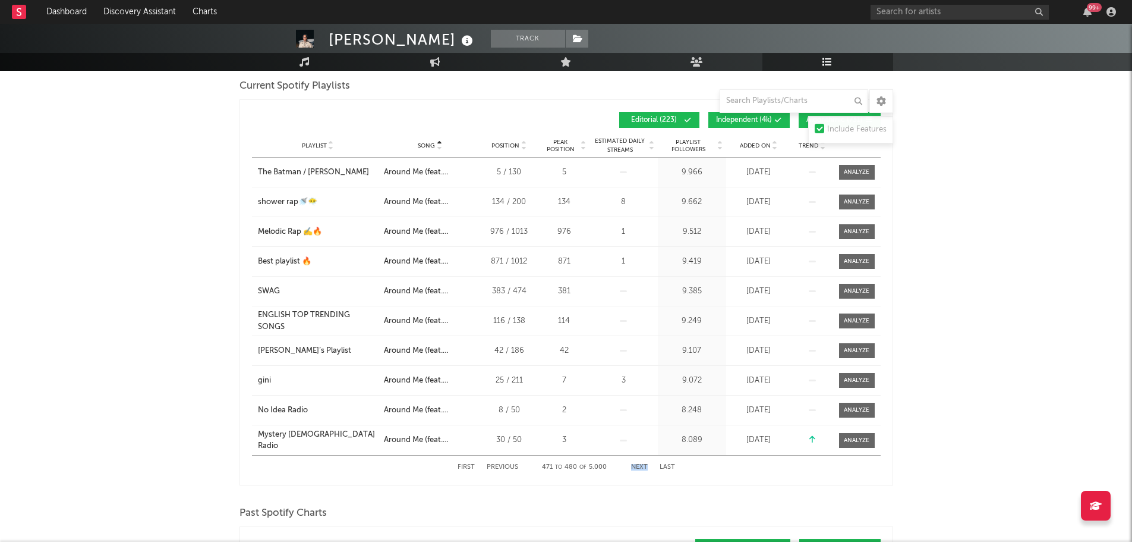
click at [635, 468] on button "Next" at bounding box center [639, 467] width 17 height 7
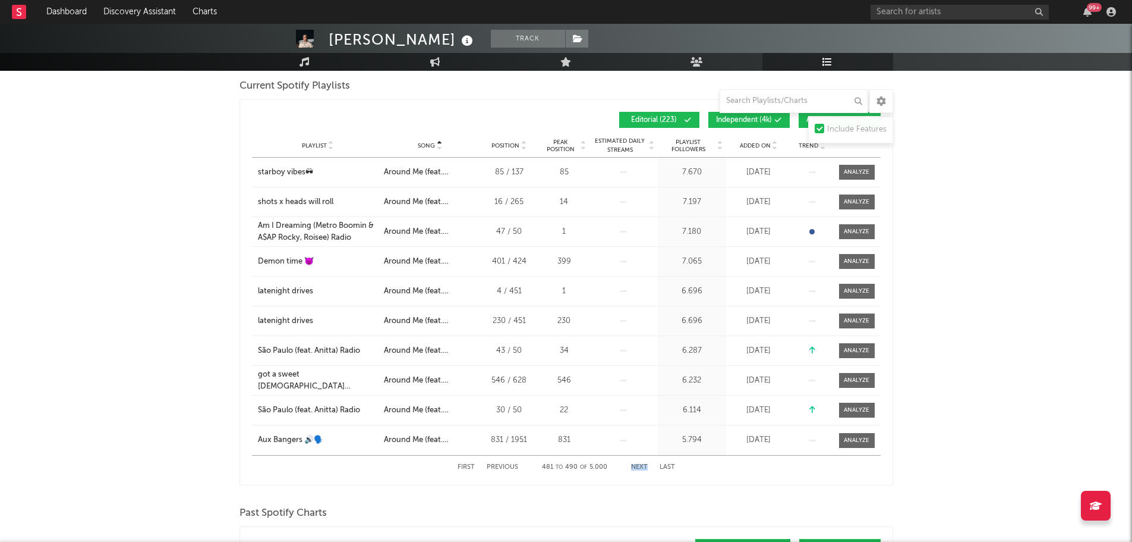
click at [635, 468] on button "Next" at bounding box center [639, 467] width 17 height 7
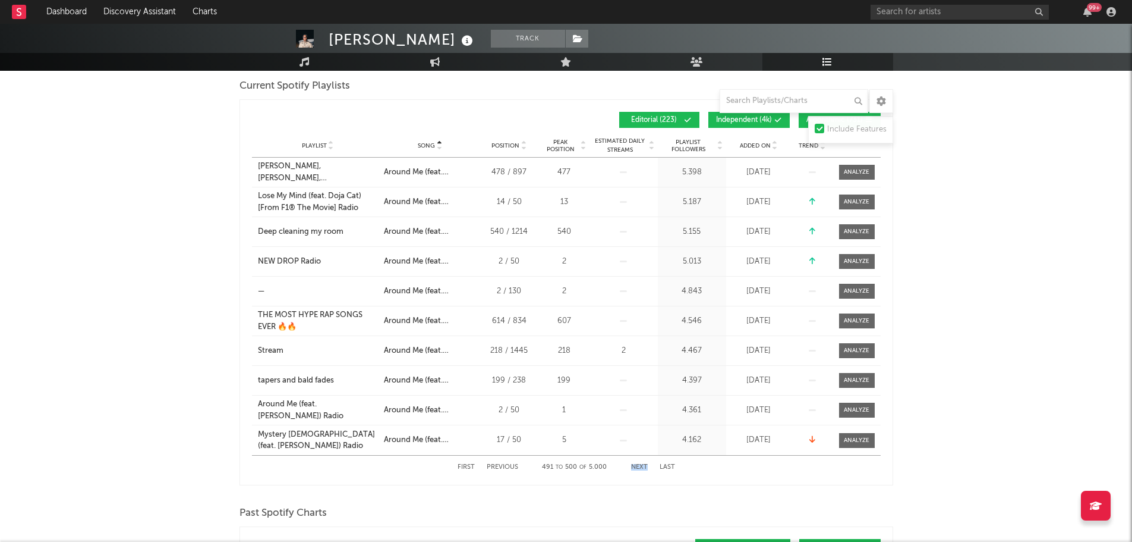
click at [635, 468] on button "Next" at bounding box center [639, 467] width 17 height 7
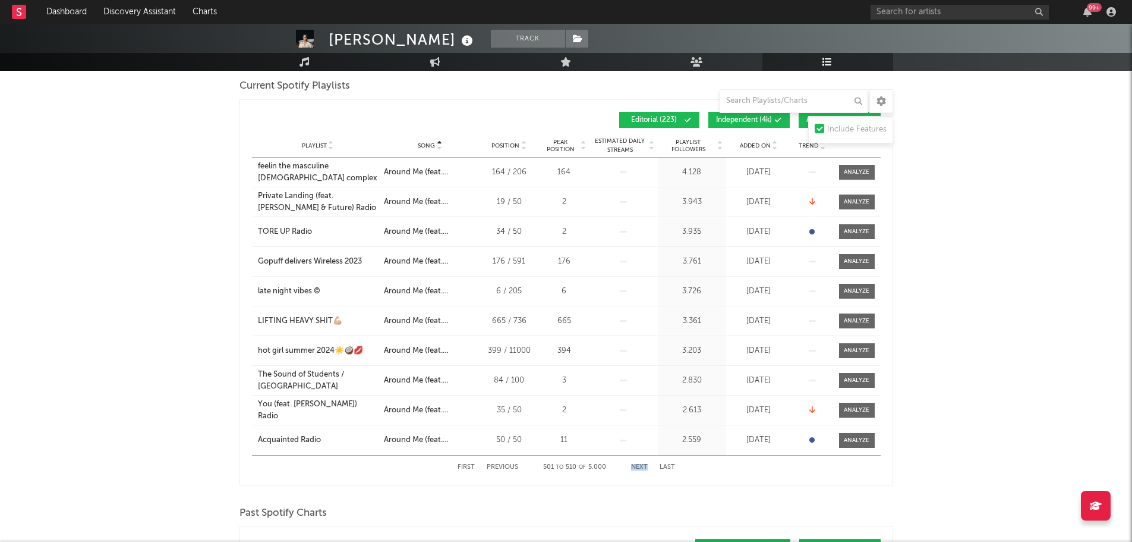
click at [635, 468] on button "Next" at bounding box center [639, 467] width 17 height 7
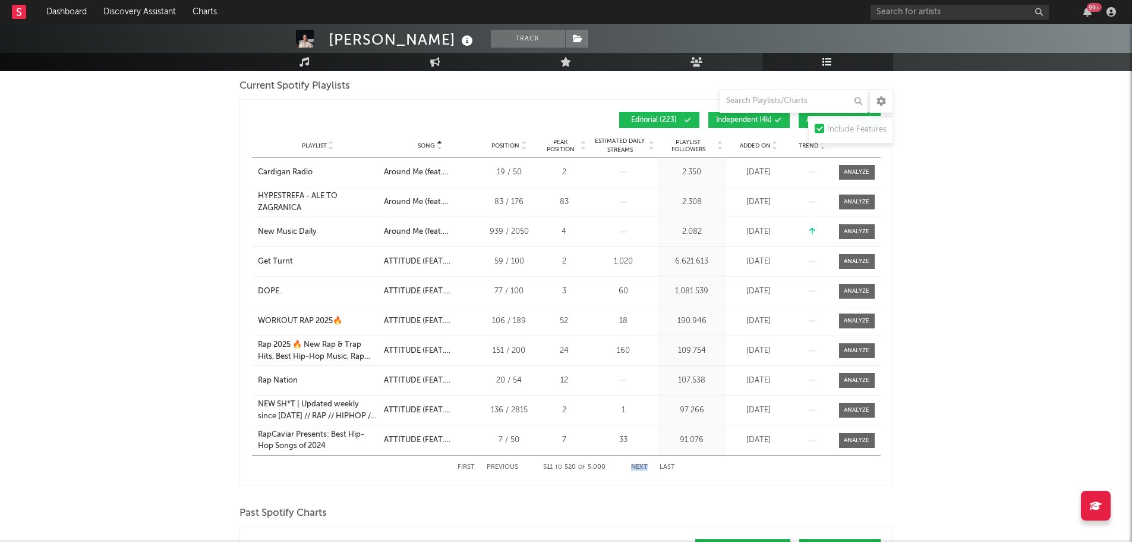
click at [635, 468] on button "Next" at bounding box center [639, 467] width 17 height 7
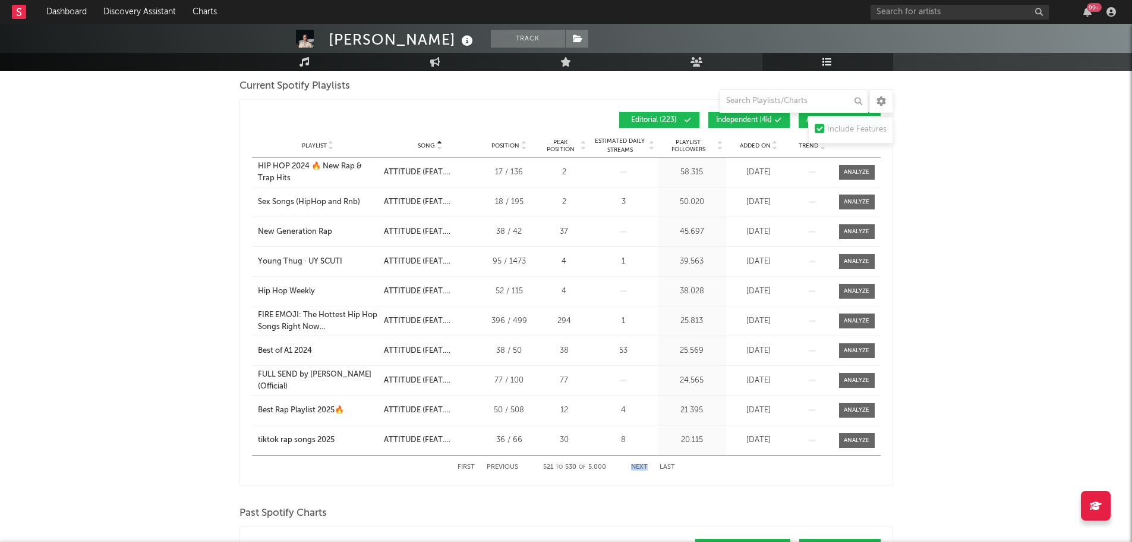
click at [635, 468] on button "Next" at bounding box center [639, 467] width 17 height 7
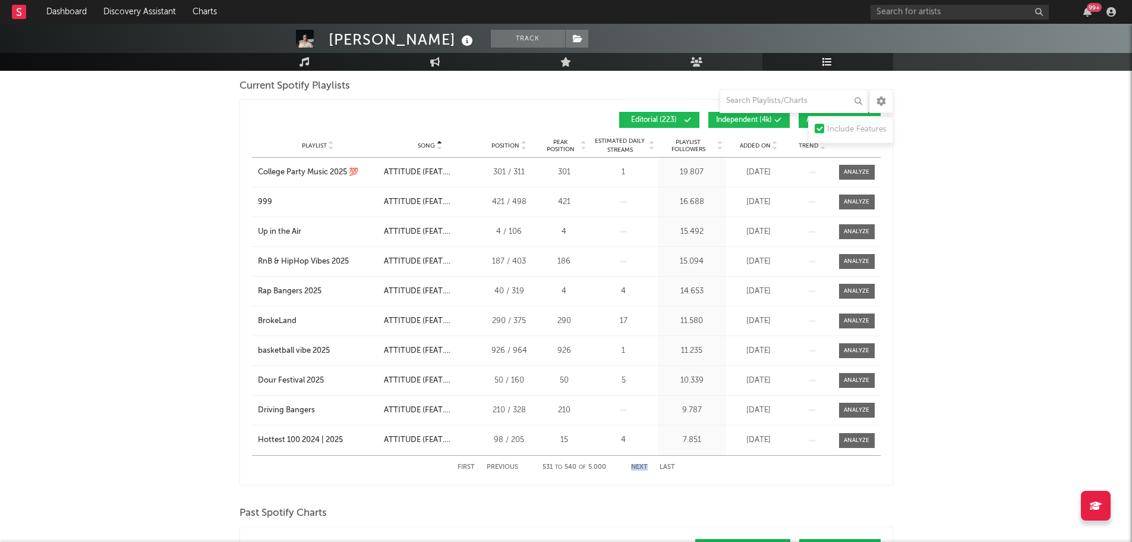
click at [635, 468] on button "Next" at bounding box center [639, 467] width 17 height 7
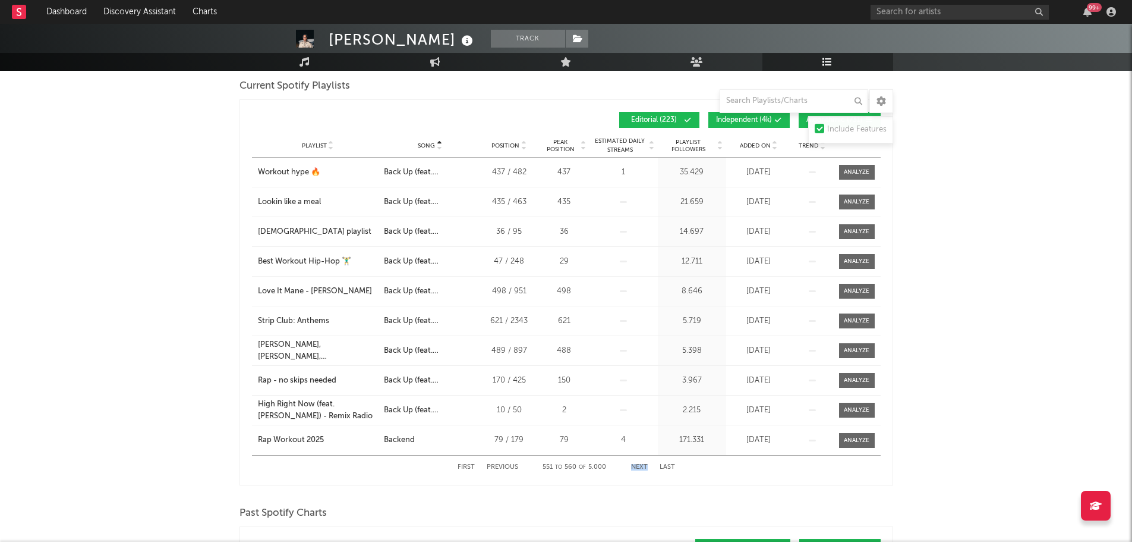
click at [635, 468] on button "Next" at bounding box center [639, 467] width 17 height 7
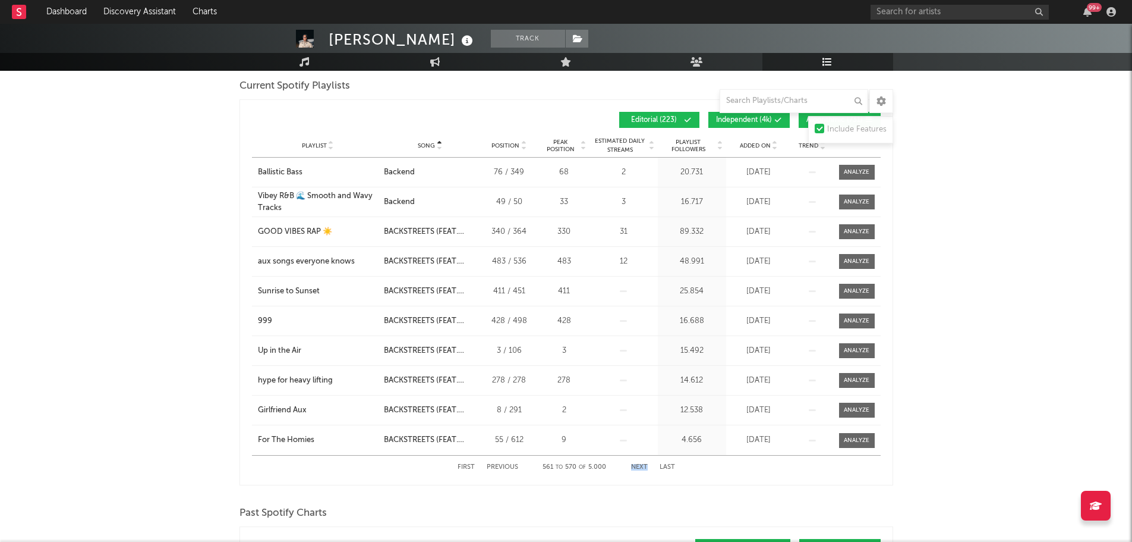
click at [639, 465] on button "Next" at bounding box center [639, 467] width 17 height 7
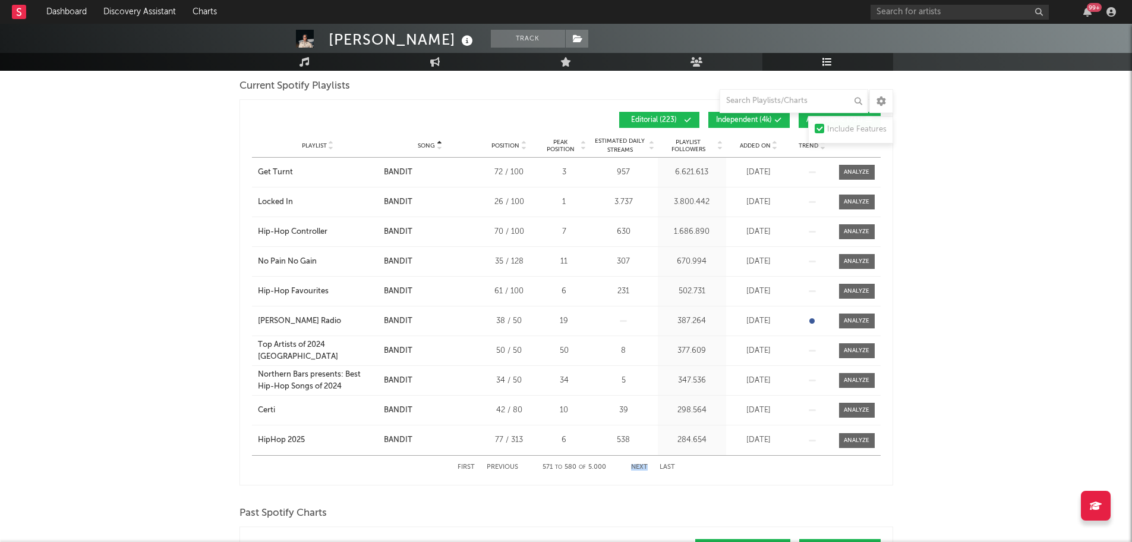
click at [639, 465] on button "Next" at bounding box center [639, 467] width 17 height 7
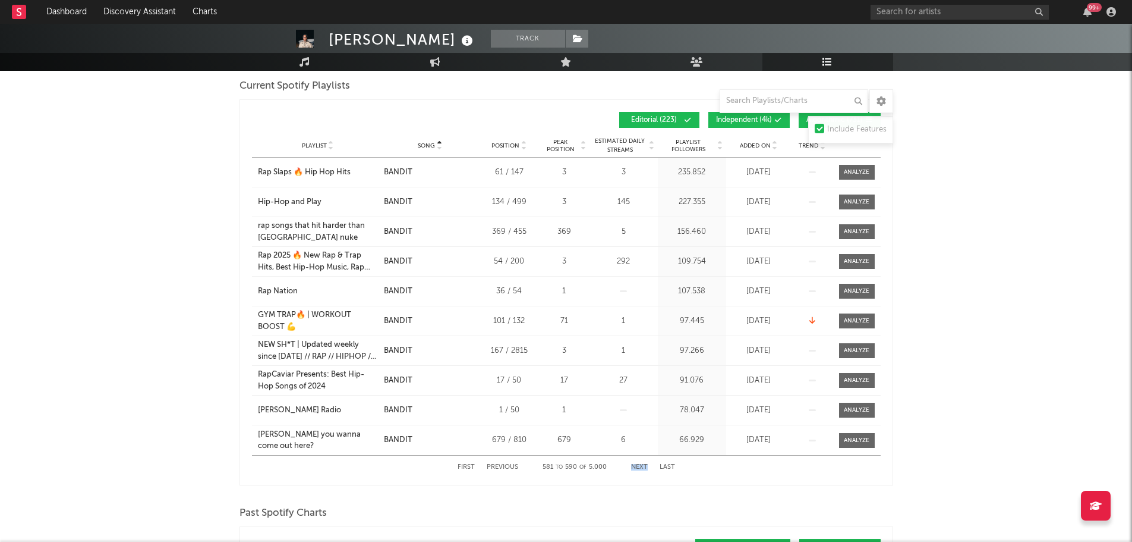
click at [639, 465] on button "Next" at bounding box center [639, 467] width 17 height 7
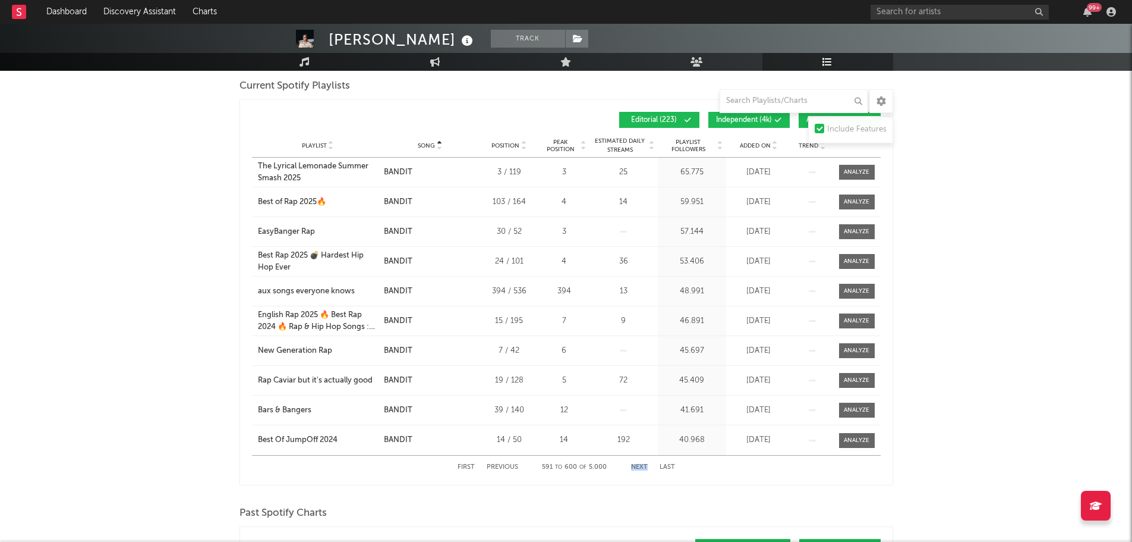
click at [639, 465] on button "Next" at bounding box center [639, 467] width 17 height 7
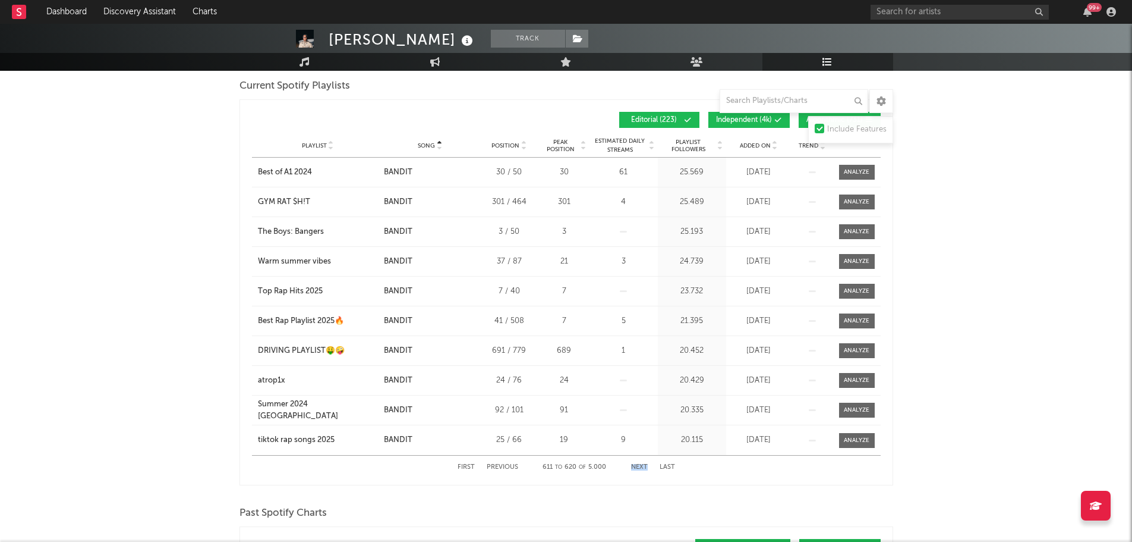
click at [639, 465] on button "Next" at bounding box center [639, 467] width 17 height 7
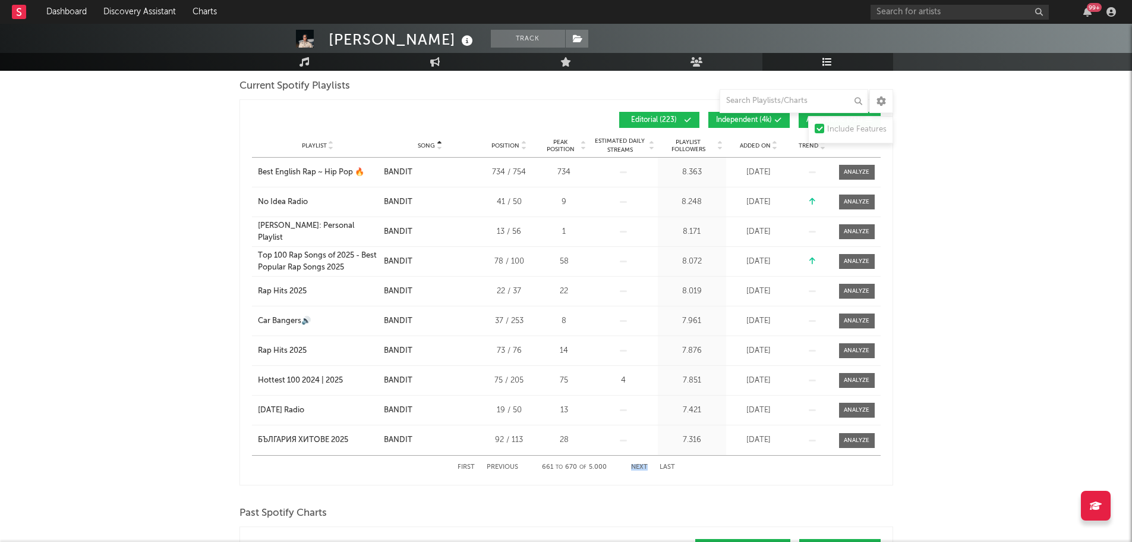
click at [639, 465] on button "Next" at bounding box center [639, 467] width 17 height 7
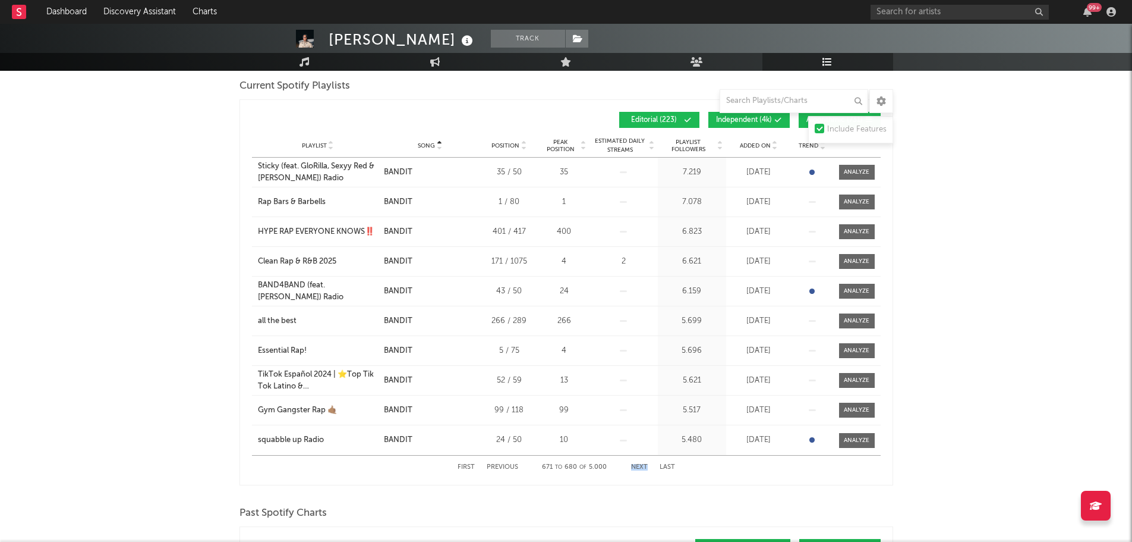
click at [639, 465] on button "Next" at bounding box center [639, 467] width 17 height 7
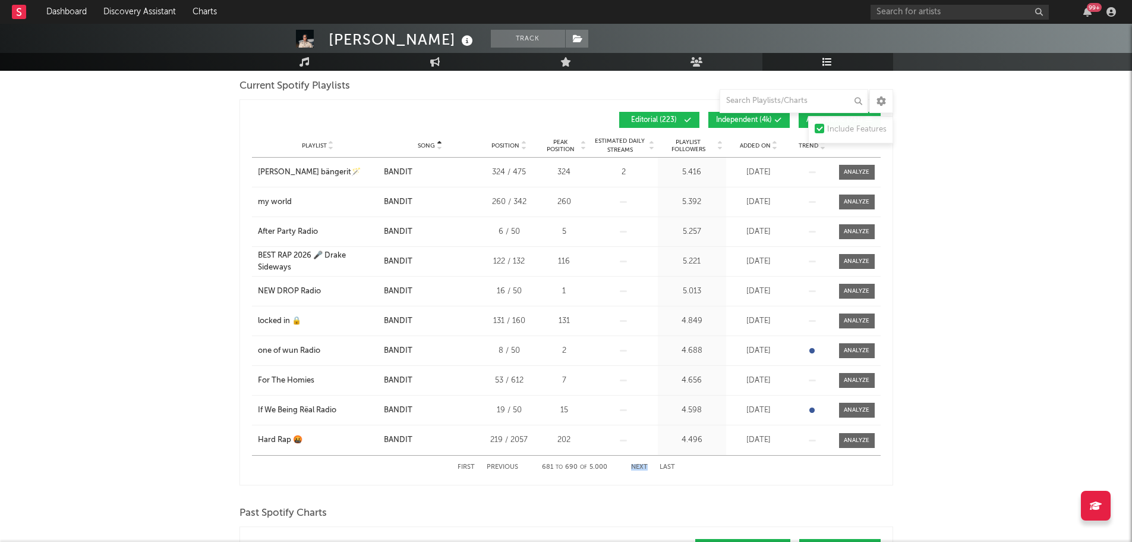
click at [639, 465] on button "Next" at bounding box center [639, 467] width 17 height 7
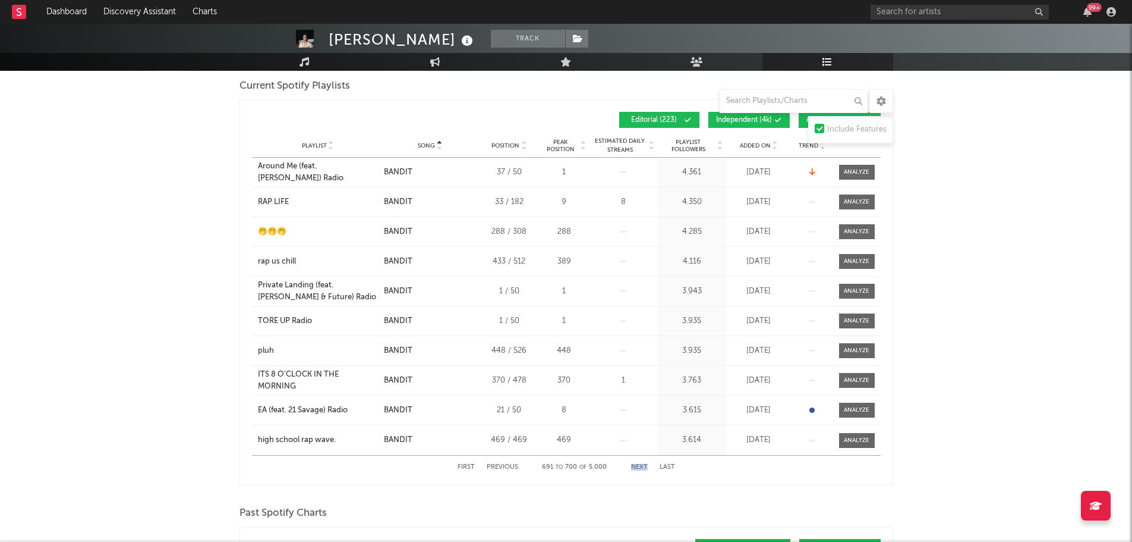
click at [639, 465] on button "Next" at bounding box center [639, 467] width 17 height 7
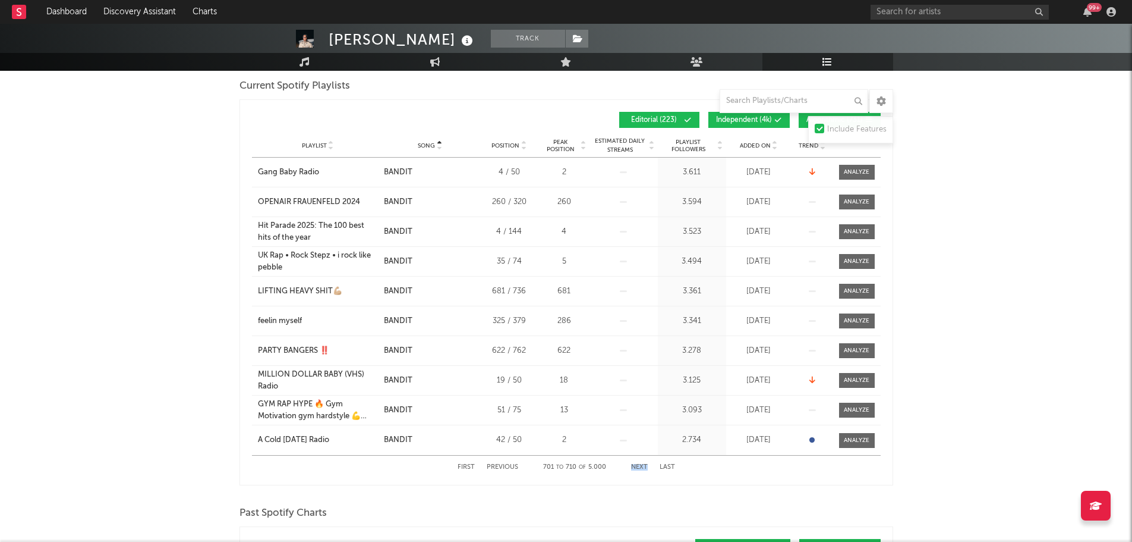
click at [639, 465] on button "Next" at bounding box center [639, 467] width 17 height 7
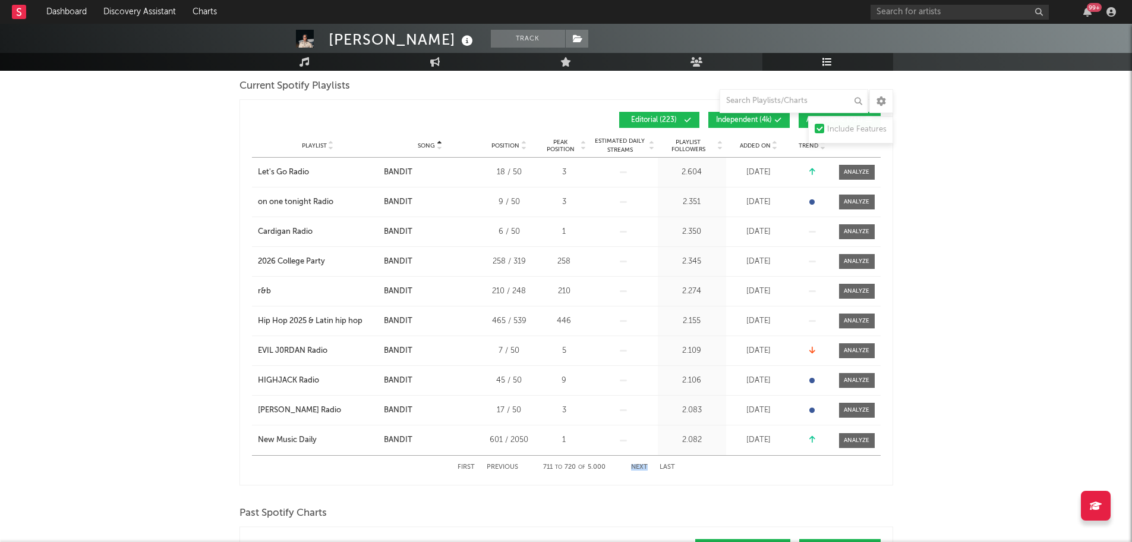
click at [639, 465] on button "Next" at bounding box center [639, 467] width 17 height 7
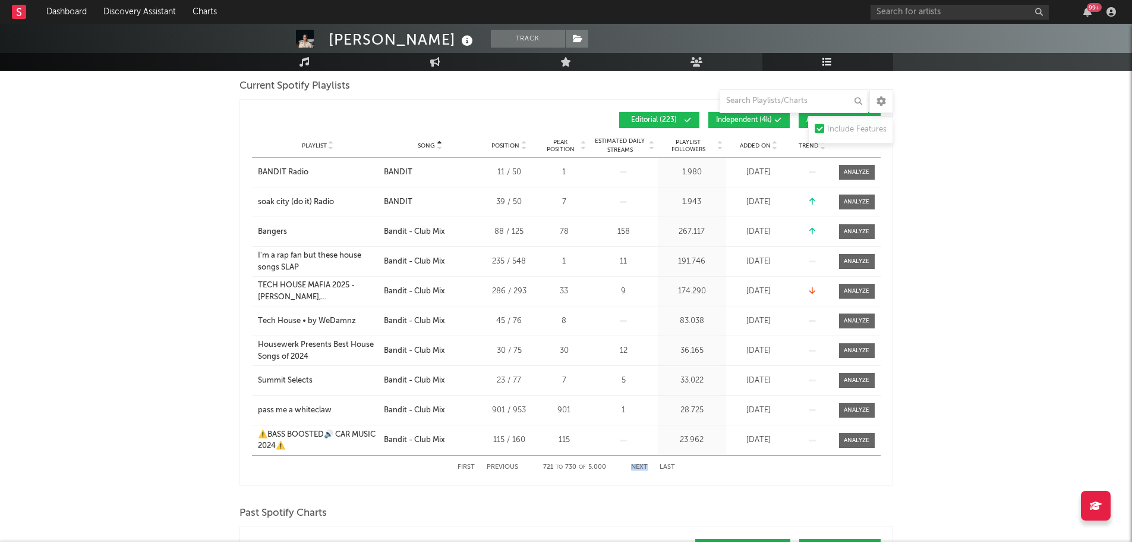
click at [639, 465] on button "Next" at bounding box center [639, 467] width 17 height 7
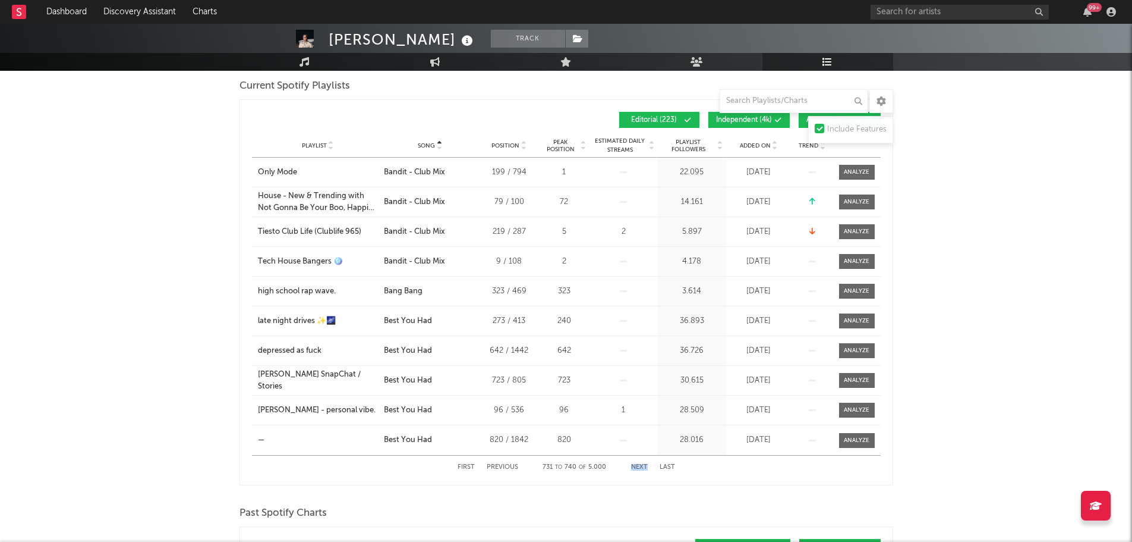
click at [639, 465] on button "Next" at bounding box center [639, 467] width 17 height 7
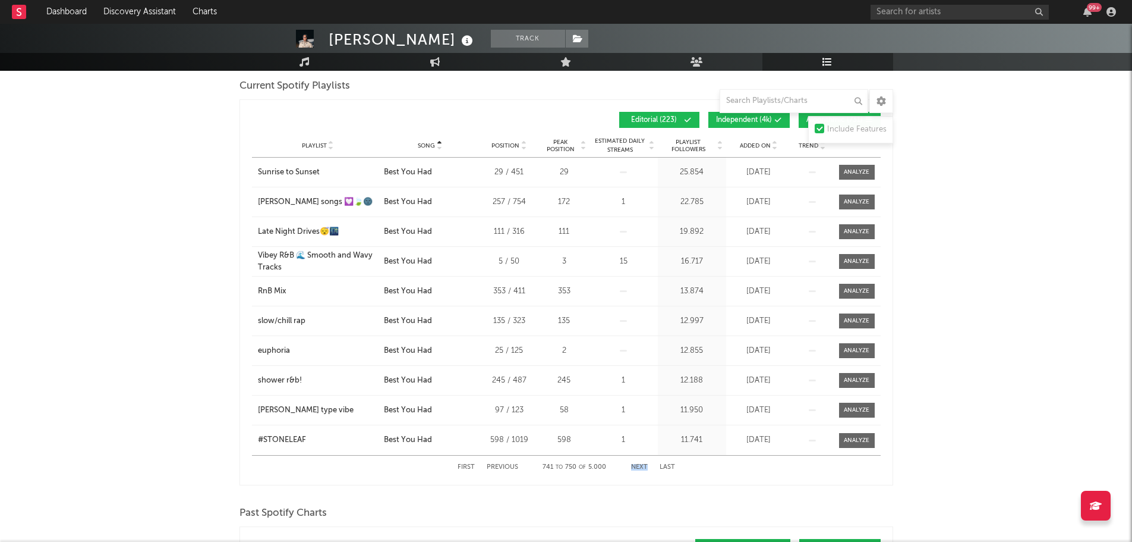
click at [639, 465] on button "Next" at bounding box center [639, 467] width 17 height 7
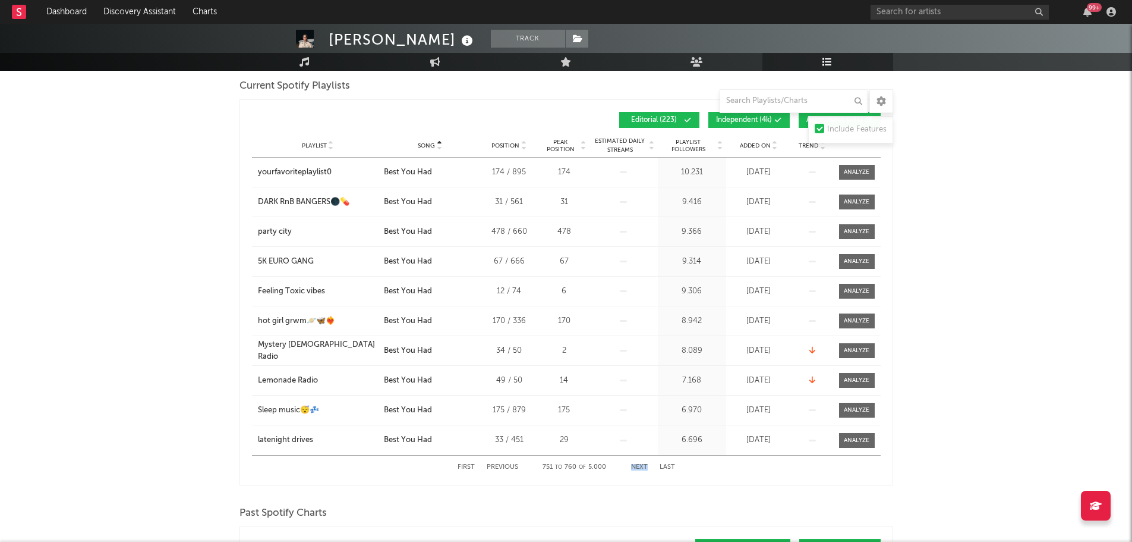
click at [639, 465] on button "Next" at bounding box center [639, 467] width 17 height 7
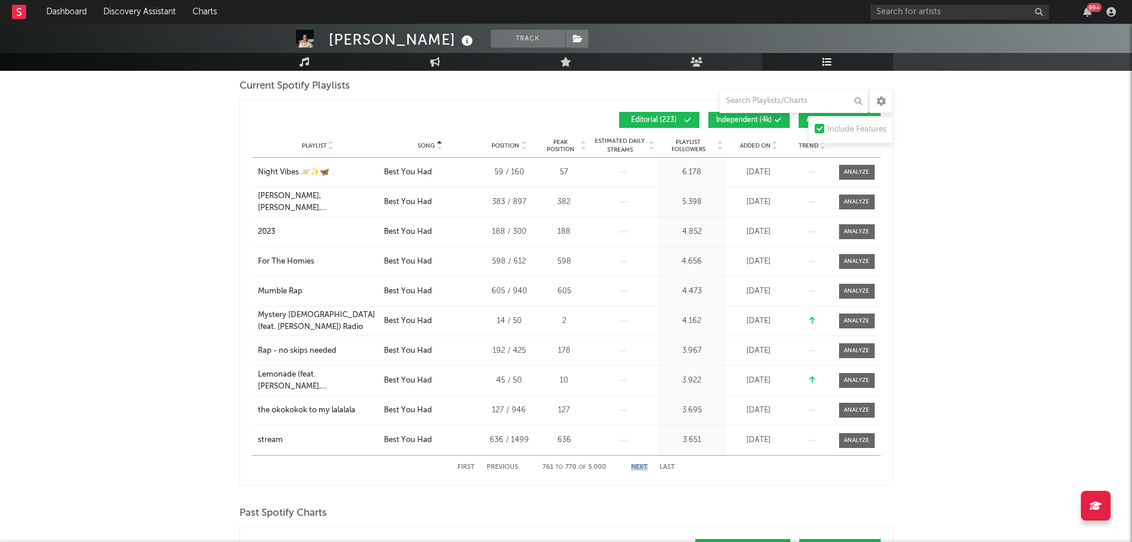
click at [638, 465] on button "Next" at bounding box center [639, 467] width 17 height 7
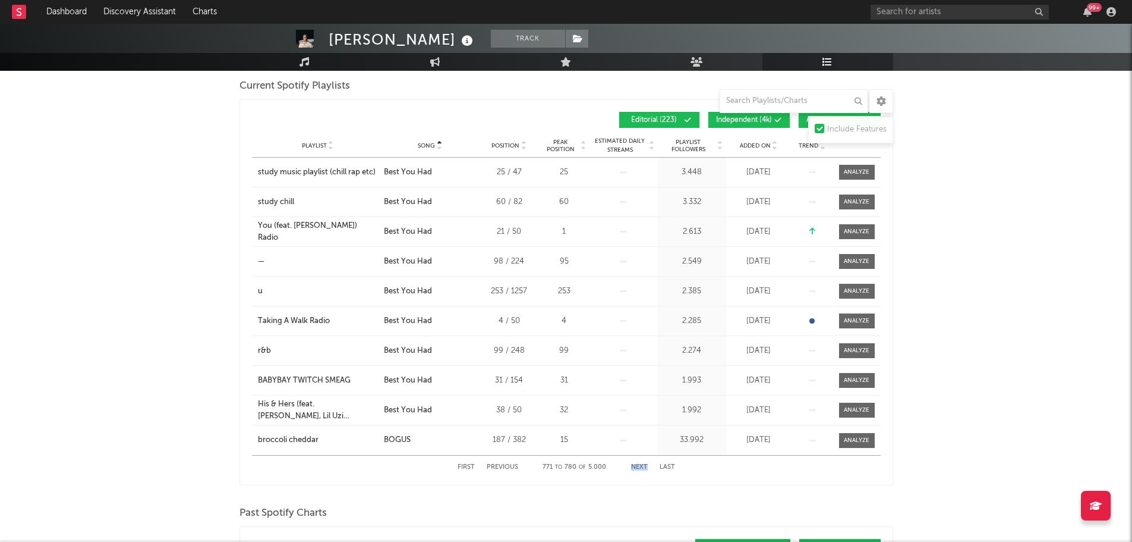
click at [638, 465] on button "Next" at bounding box center [639, 467] width 17 height 7
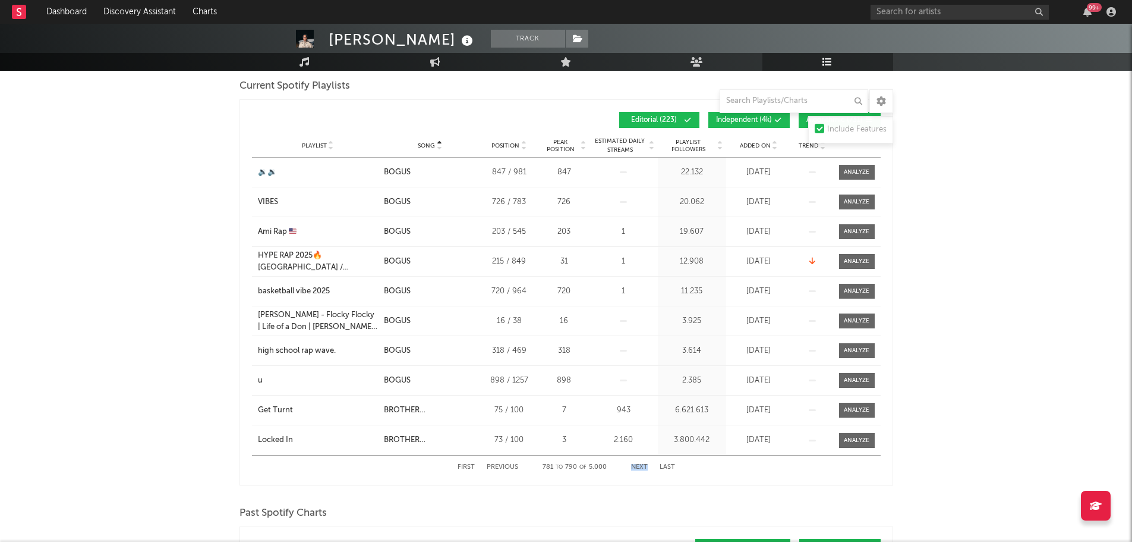
click at [638, 464] on button "Next" at bounding box center [639, 467] width 17 height 7
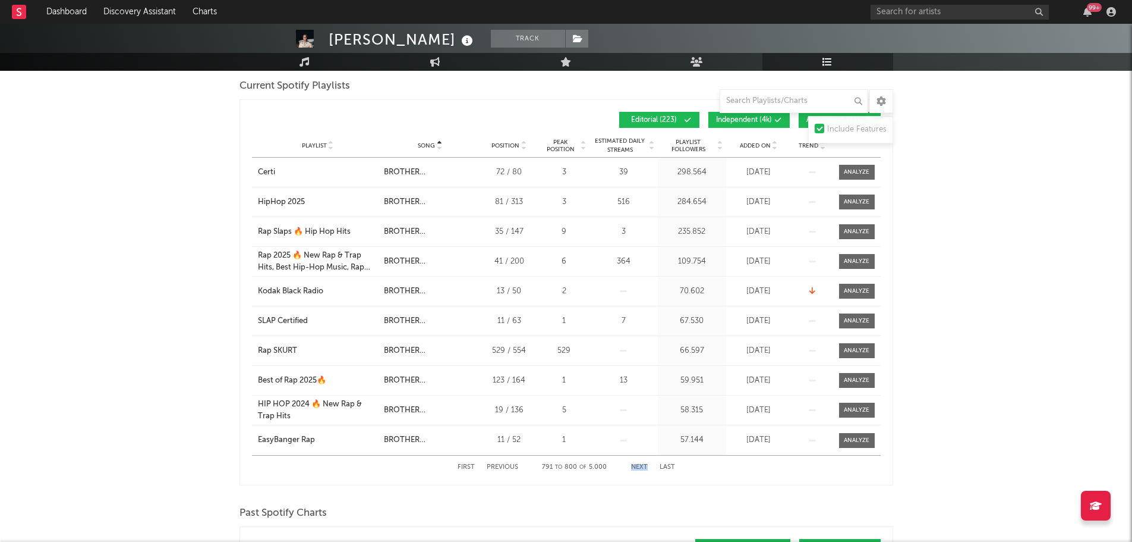
click at [638, 464] on button "Next" at bounding box center [639, 467] width 17 height 7
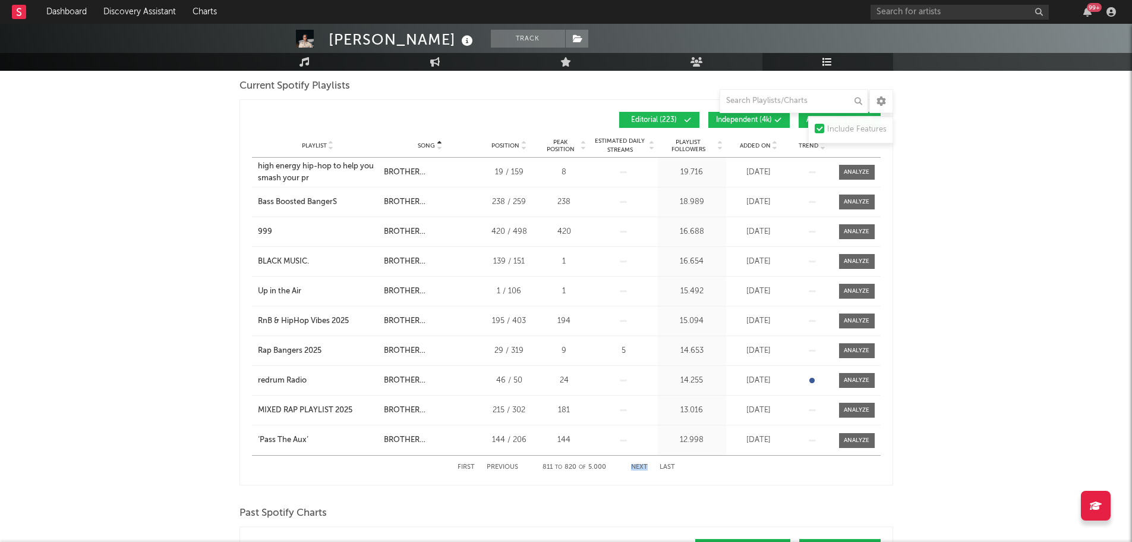
click at [638, 464] on button "Next" at bounding box center [639, 467] width 17 height 7
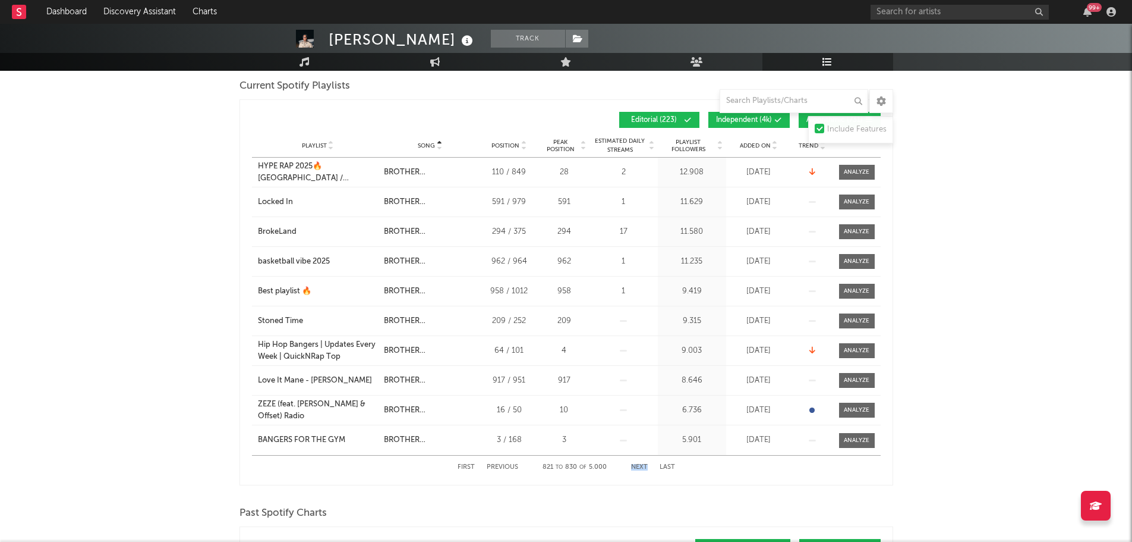
click at [638, 464] on button "Next" at bounding box center [639, 467] width 17 height 7
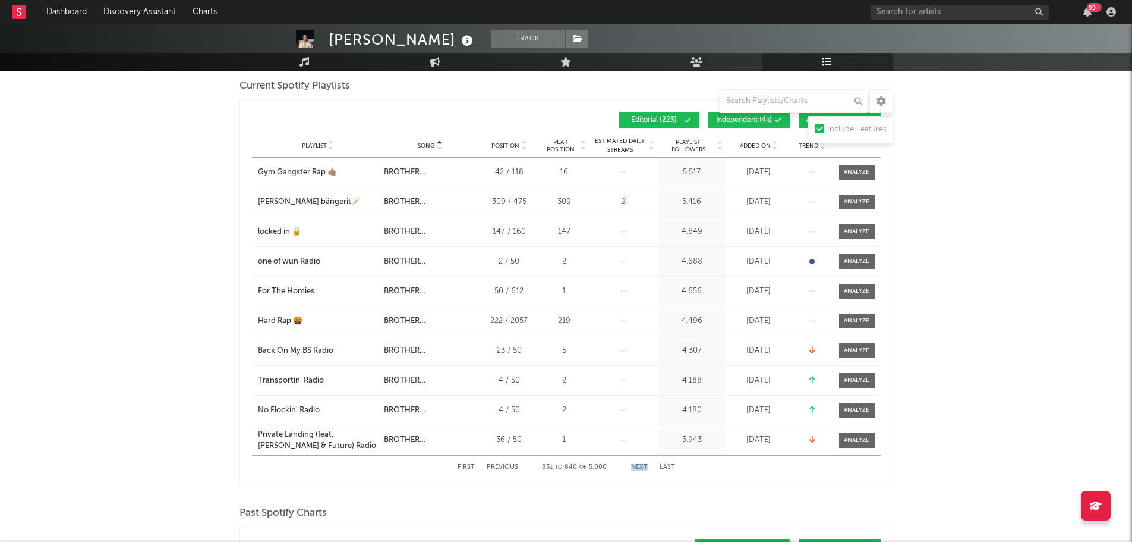
click at [638, 464] on button "Next" at bounding box center [639, 467] width 17 height 7
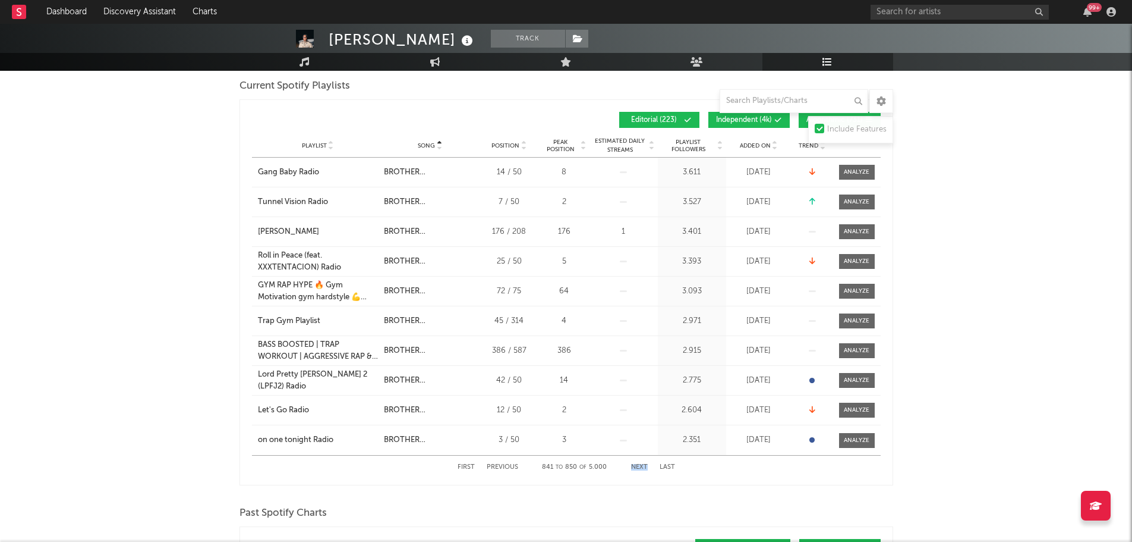
click at [638, 464] on button "Next" at bounding box center [639, 467] width 17 height 7
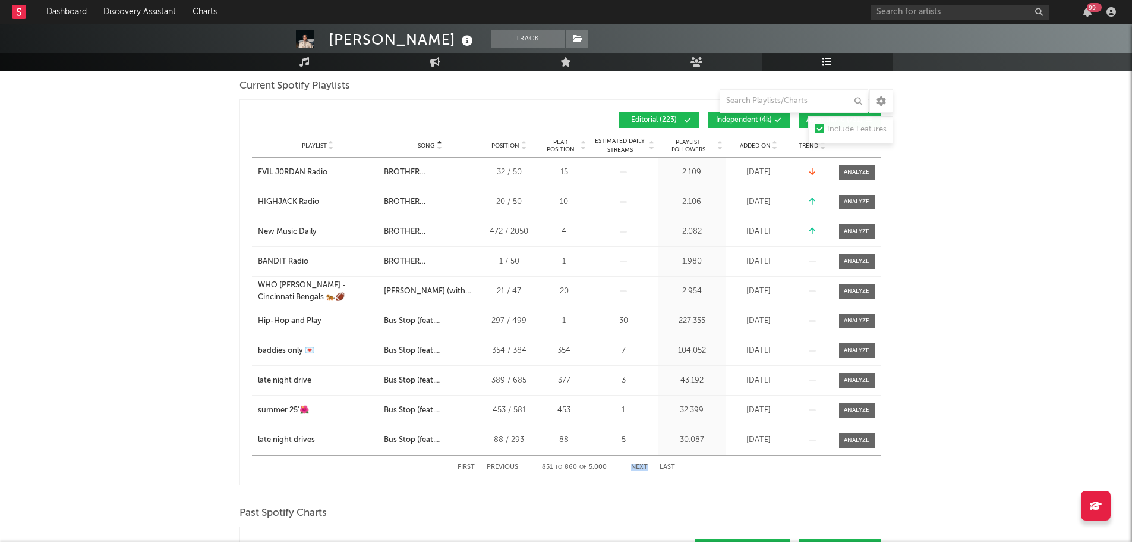
click at [638, 464] on button "Next" at bounding box center [639, 467] width 17 height 7
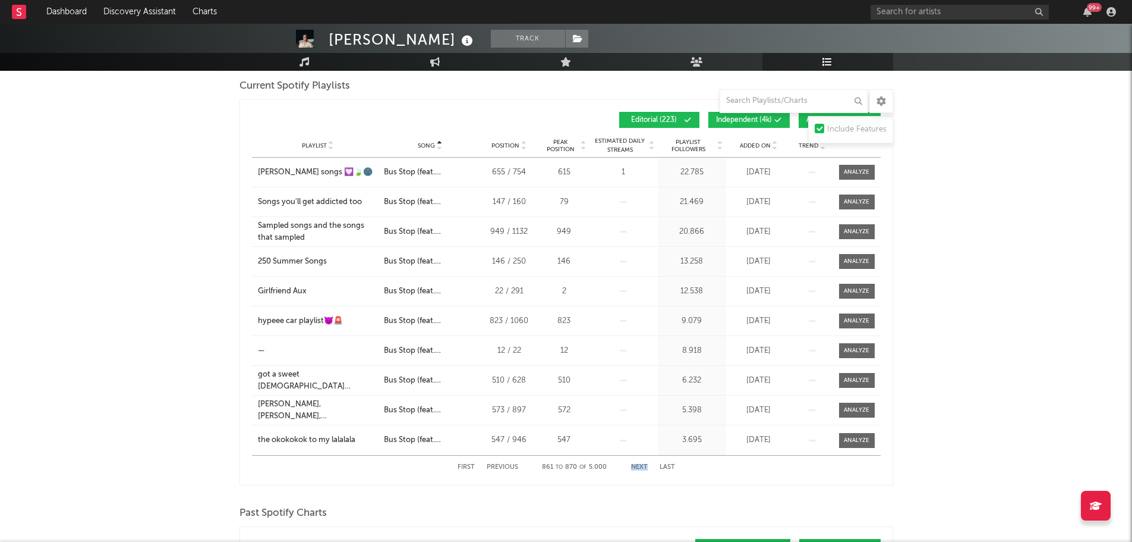
click at [638, 464] on button "Next" at bounding box center [639, 467] width 17 height 7
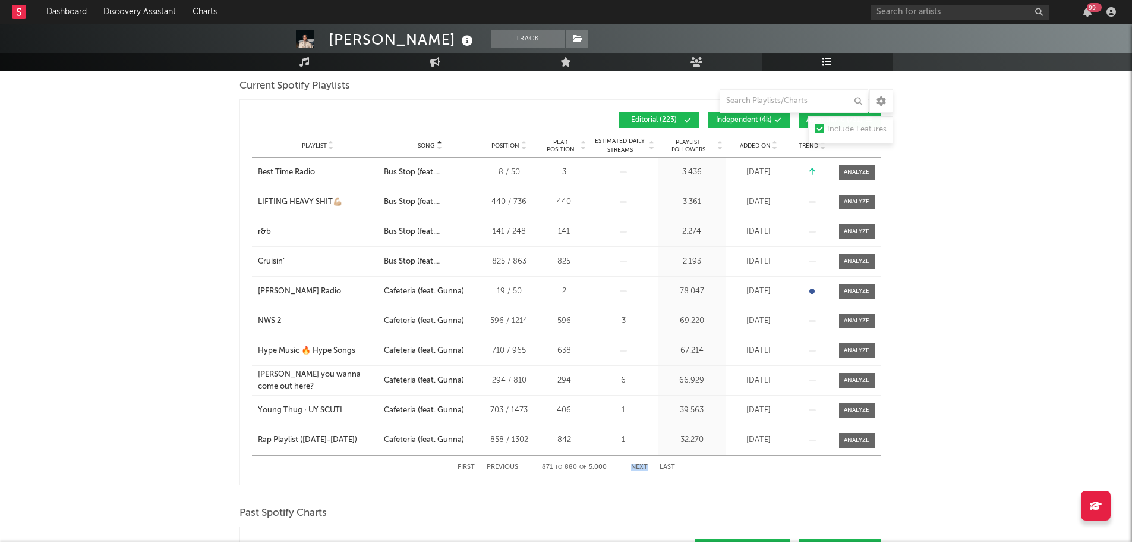
click at [638, 464] on button "Next" at bounding box center [639, 467] width 17 height 7
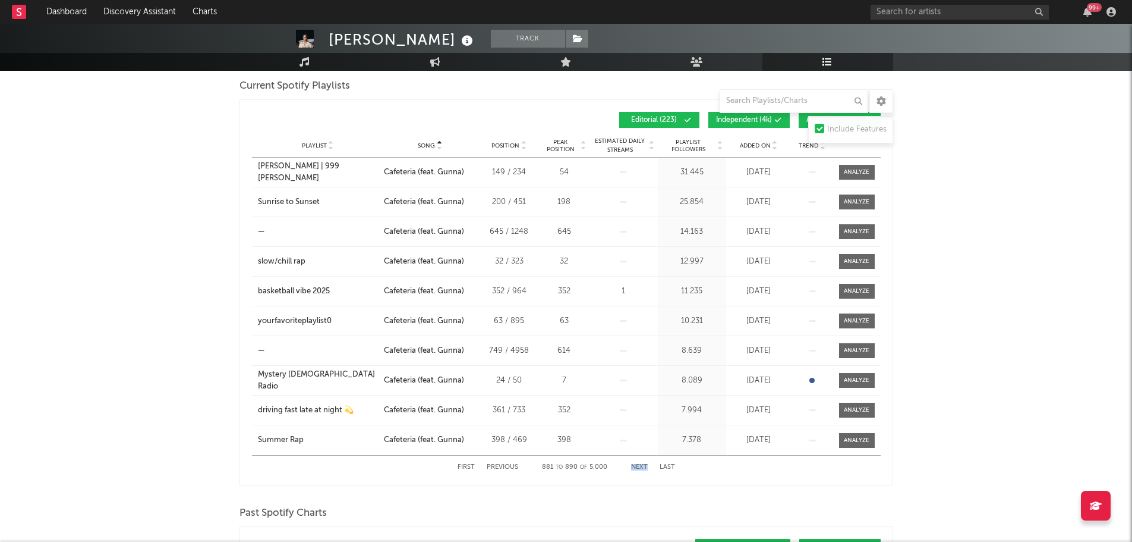
click at [431, 143] on span "Song" at bounding box center [426, 145] width 17 height 7
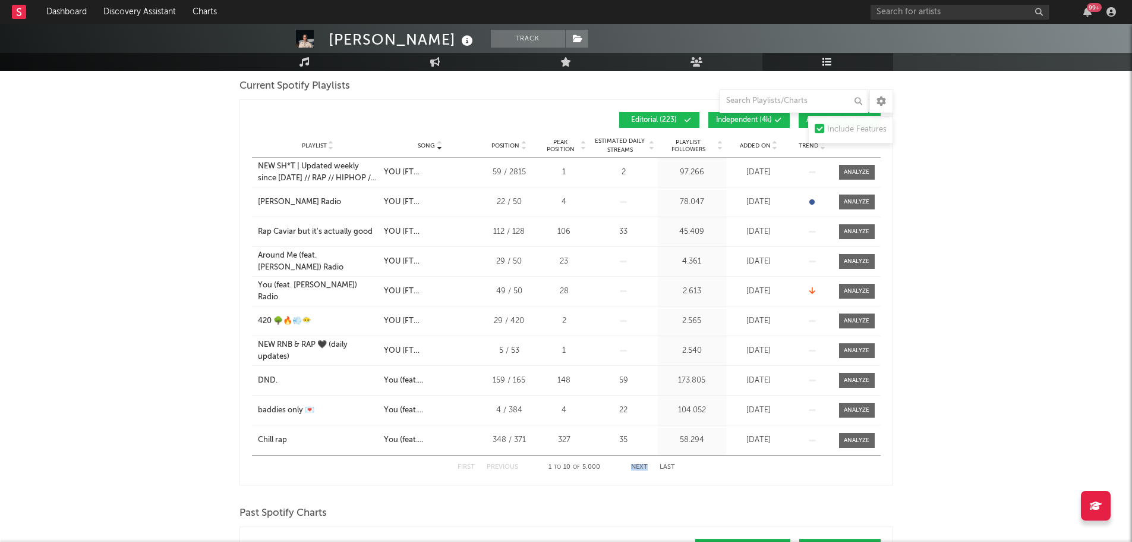
click at [640, 467] on button "Next" at bounding box center [639, 467] width 17 height 7
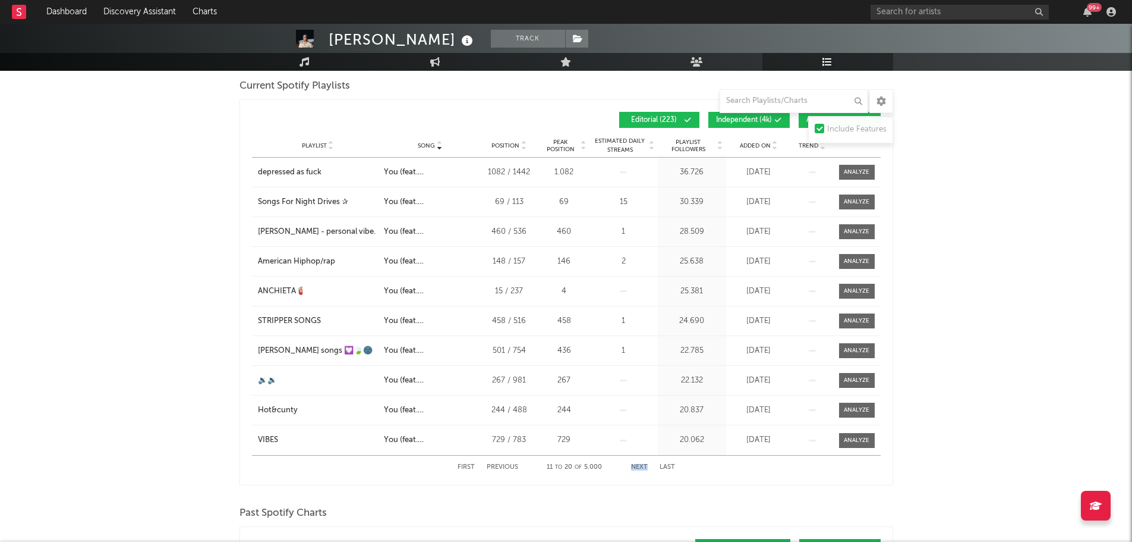
click at [640, 467] on button "Next" at bounding box center [639, 467] width 17 height 7
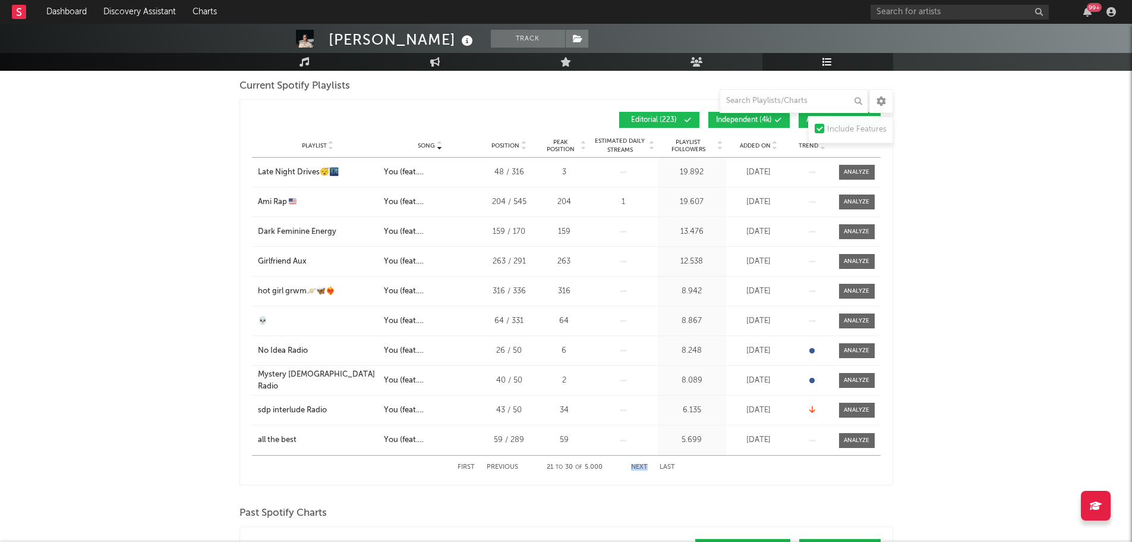
click at [640, 467] on button "Next" at bounding box center [639, 467] width 17 height 7
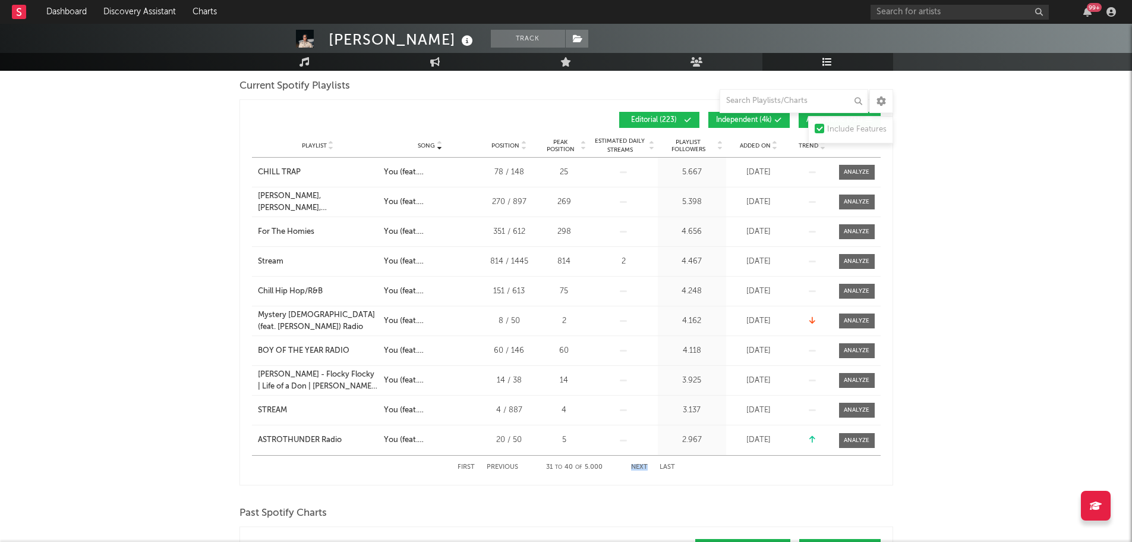
click at [640, 467] on button "Next" at bounding box center [639, 467] width 17 height 7
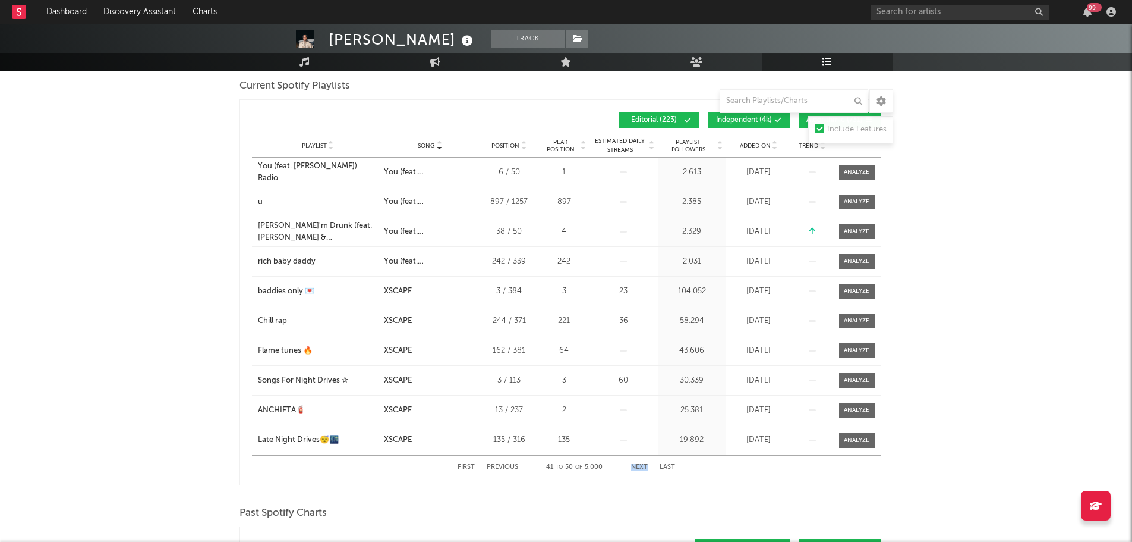
click at [640, 467] on button "Next" at bounding box center [639, 467] width 17 height 7
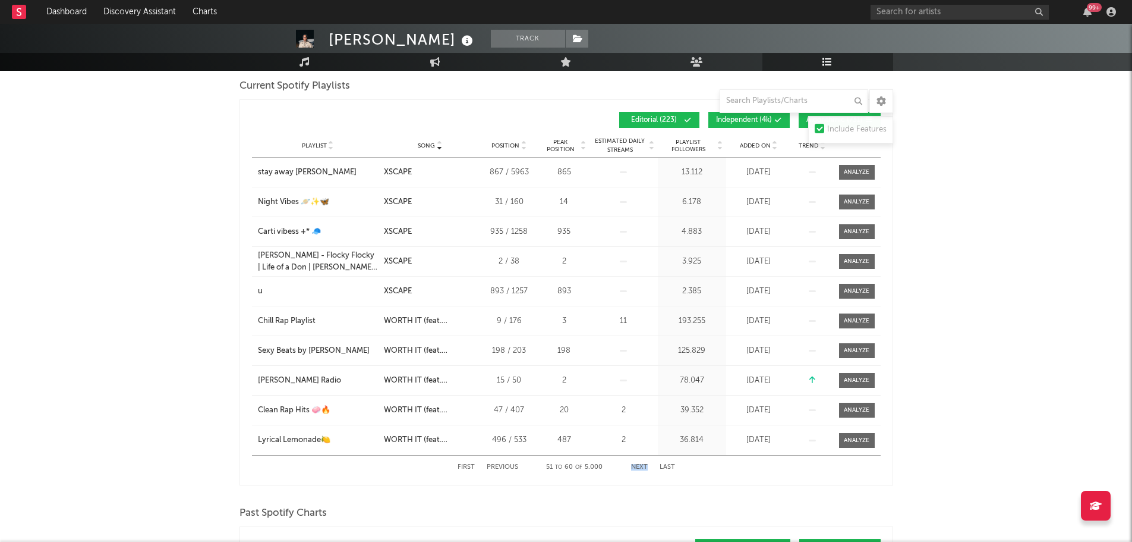
click at [640, 467] on button "Next" at bounding box center [639, 467] width 17 height 7
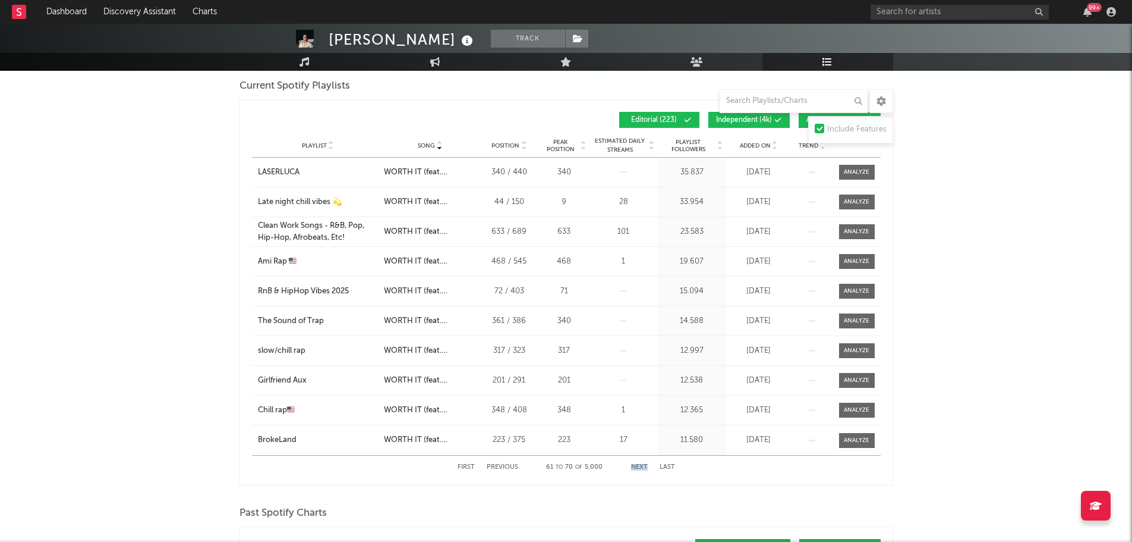
click at [637, 467] on button "Next" at bounding box center [639, 467] width 17 height 7
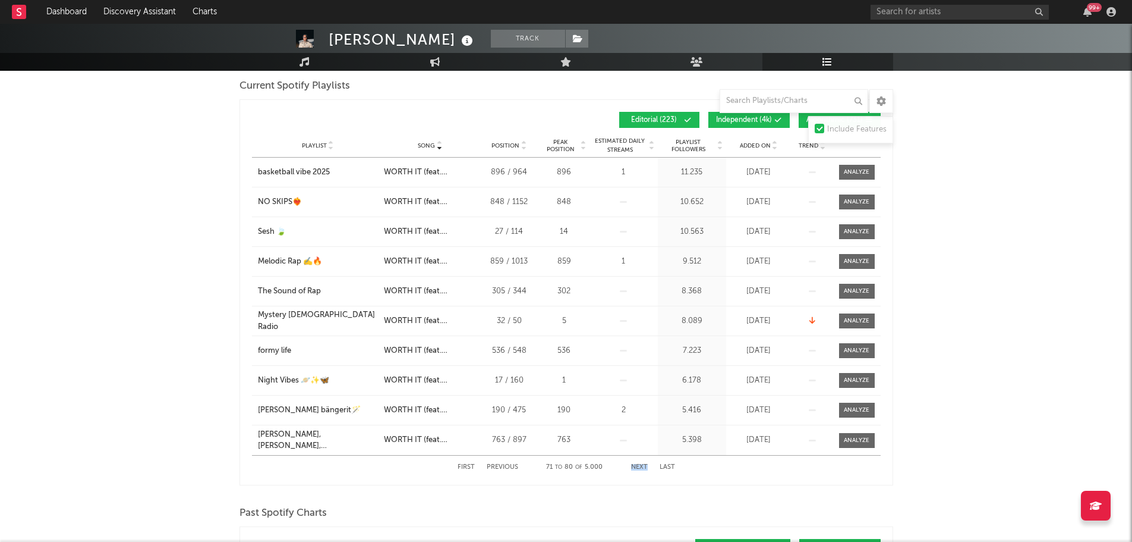
click at [637, 467] on button "Next" at bounding box center [639, 467] width 17 height 7
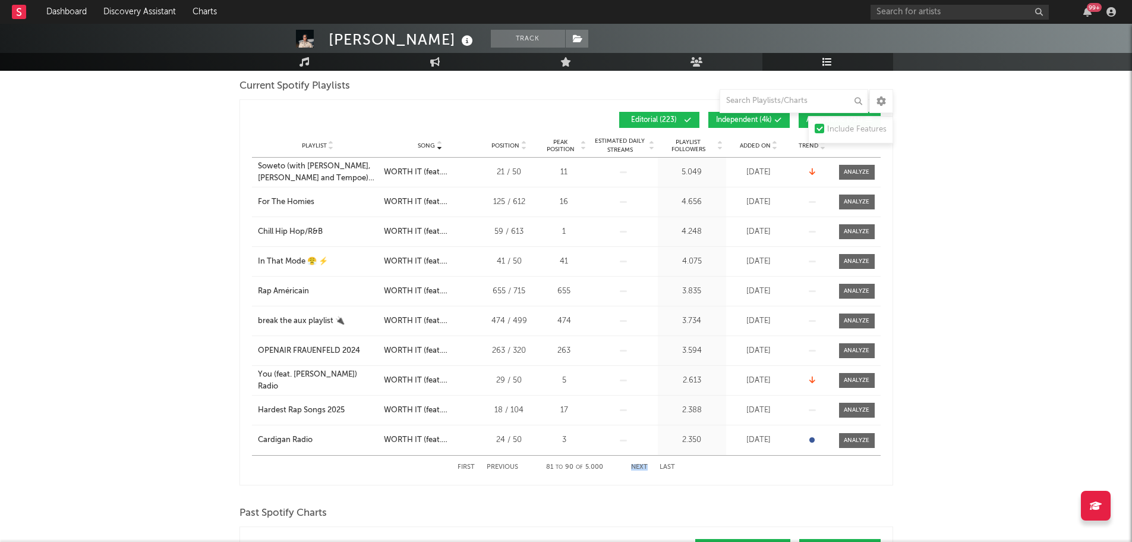
click at [637, 467] on button "Next" at bounding box center [639, 467] width 17 height 7
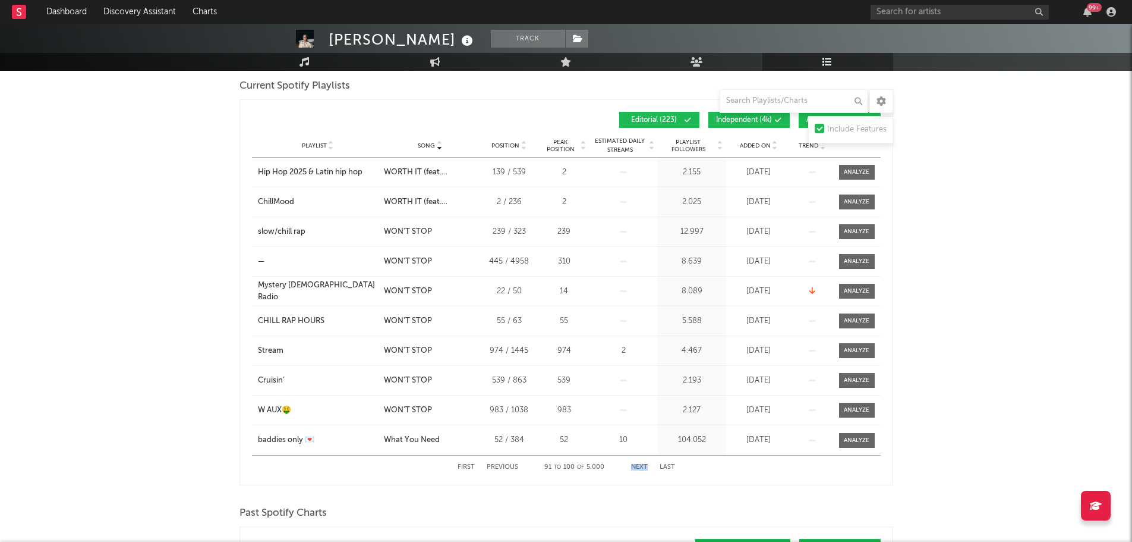
click at [637, 467] on button "Next" at bounding box center [639, 467] width 17 height 7
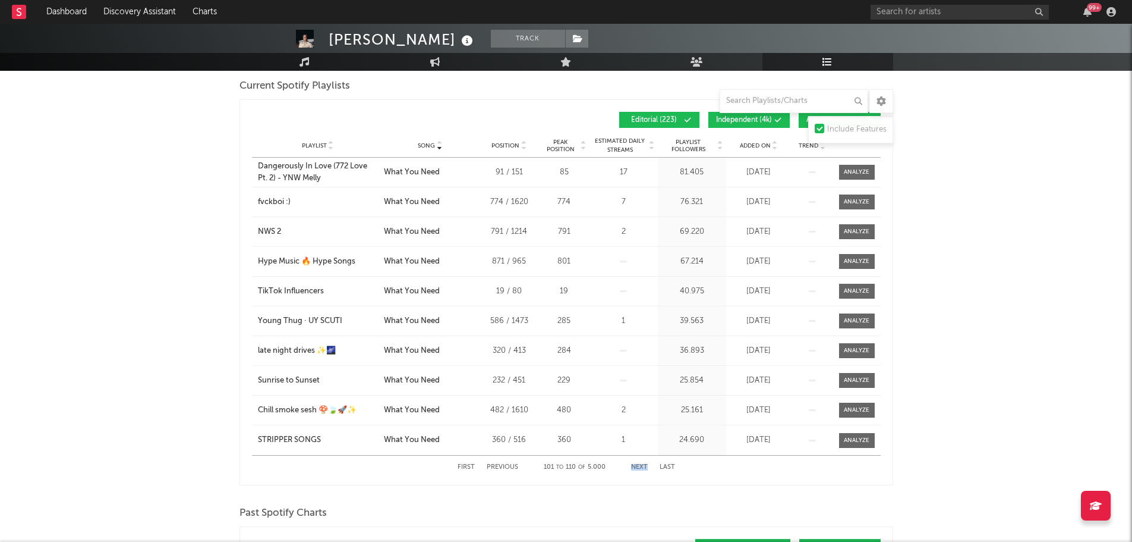
click at [639, 464] on button "Next" at bounding box center [639, 467] width 17 height 7
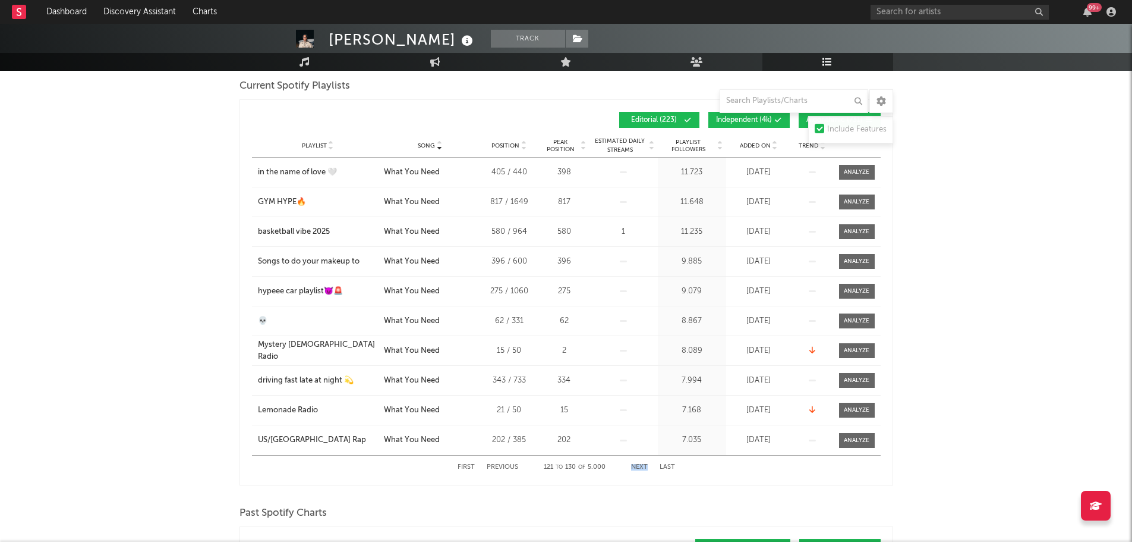
click at [639, 464] on button "Next" at bounding box center [639, 467] width 17 height 7
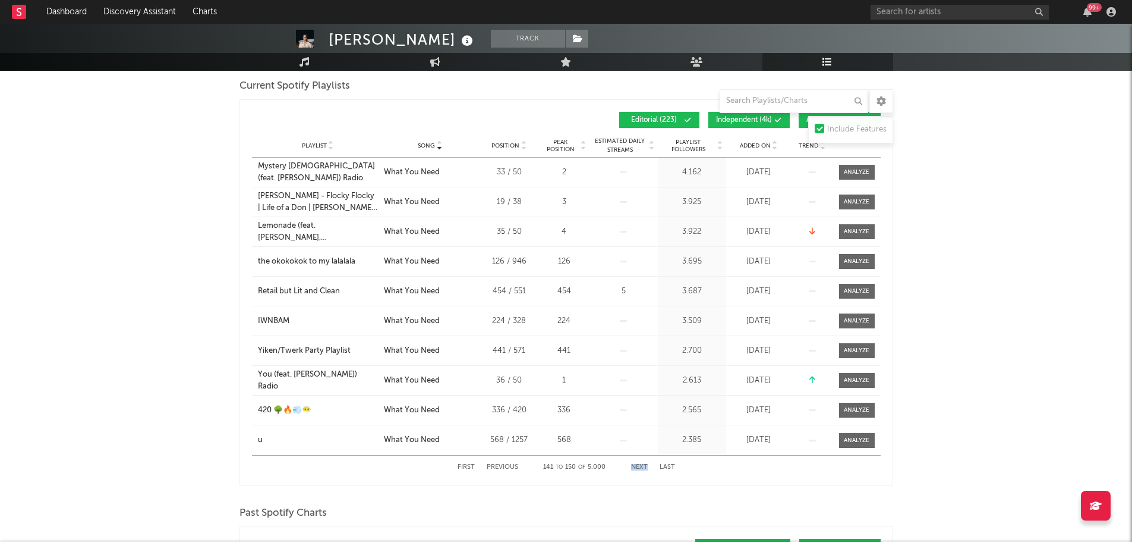
click at [639, 464] on button "Next" at bounding box center [639, 467] width 17 height 7
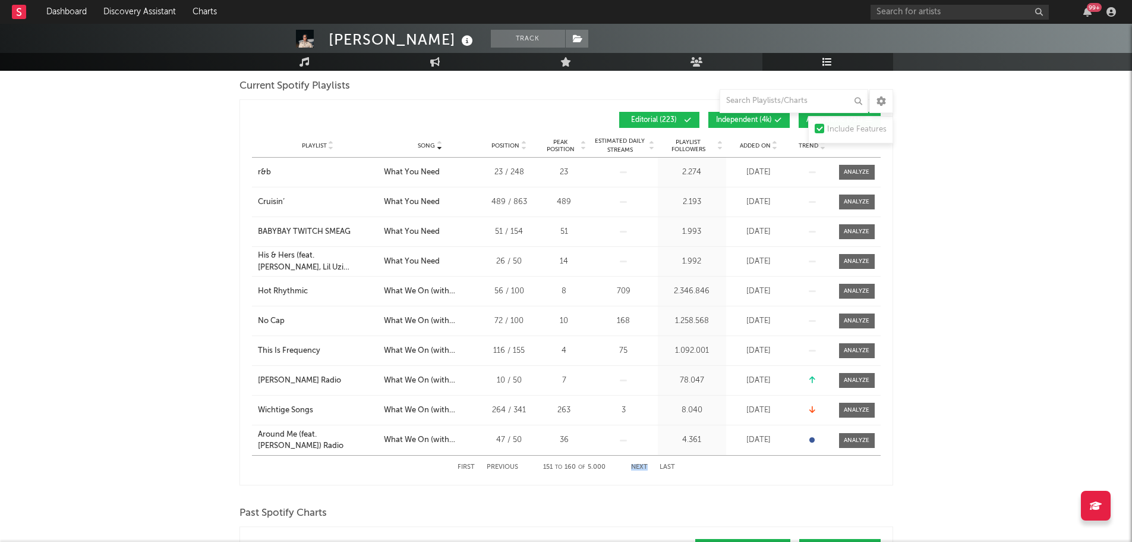
click at [639, 464] on button "Next" at bounding box center [639, 467] width 17 height 7
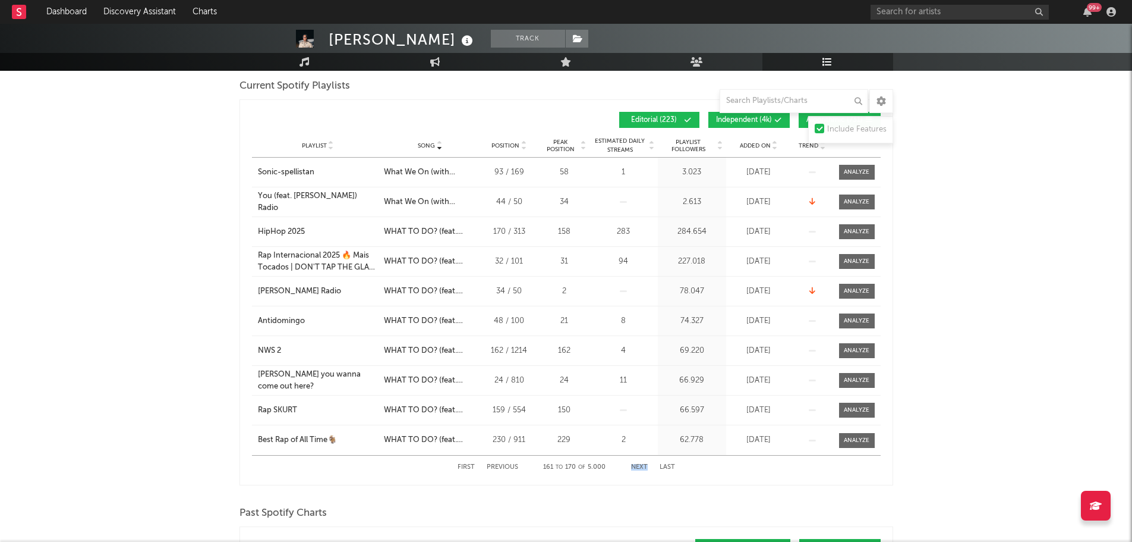
click at [639, 464] on button "Next" at bounding box center [639, 467] width 17 height 7
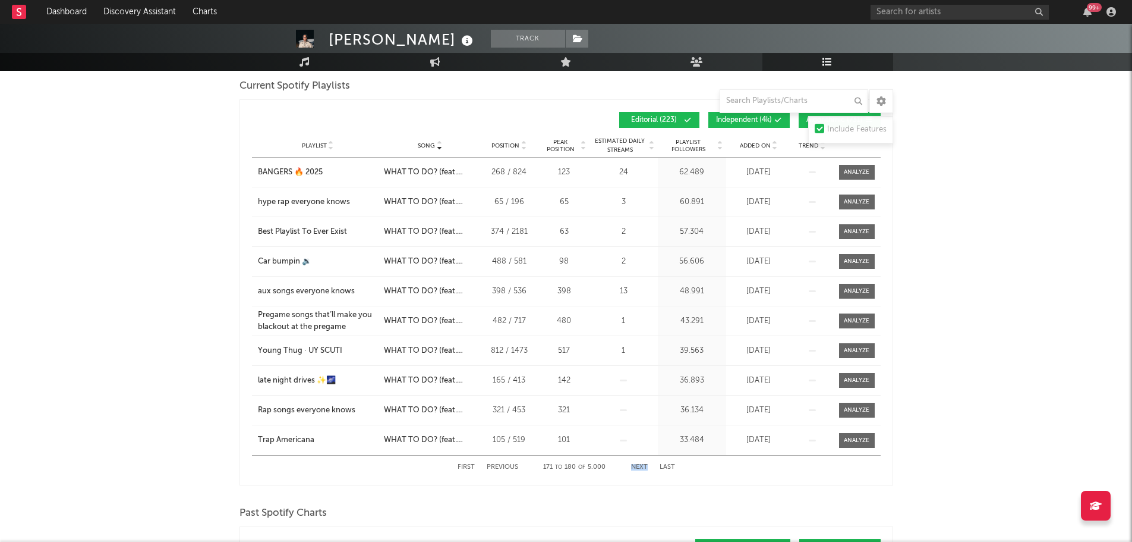
click at [639, 464] on button "Next" at bounding box center [639, 467] width 17 height 7
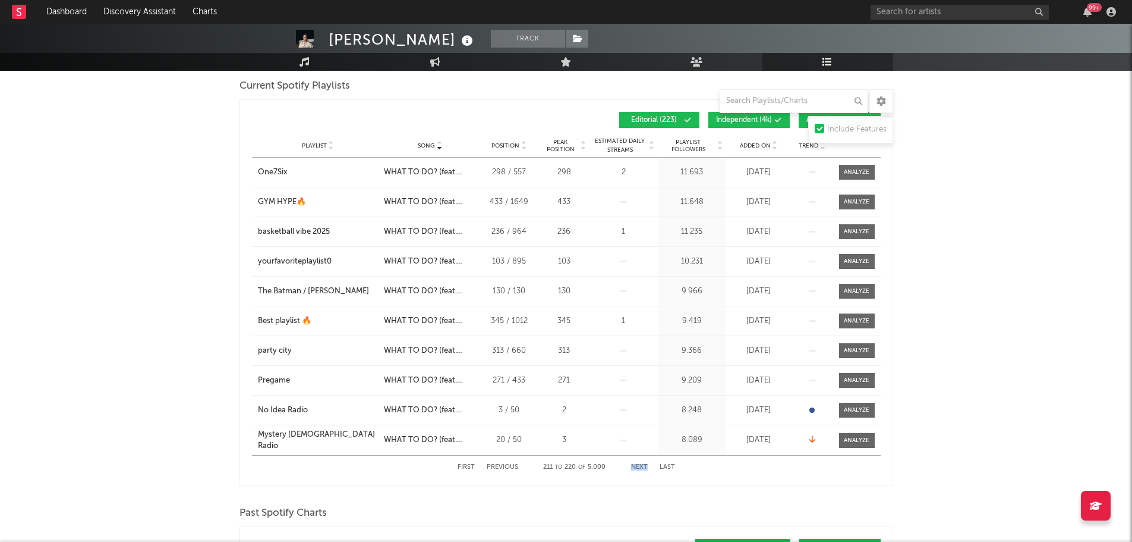
click at [639, 464] on button "Next" at bounding box center [639, 467] width 17 height 7
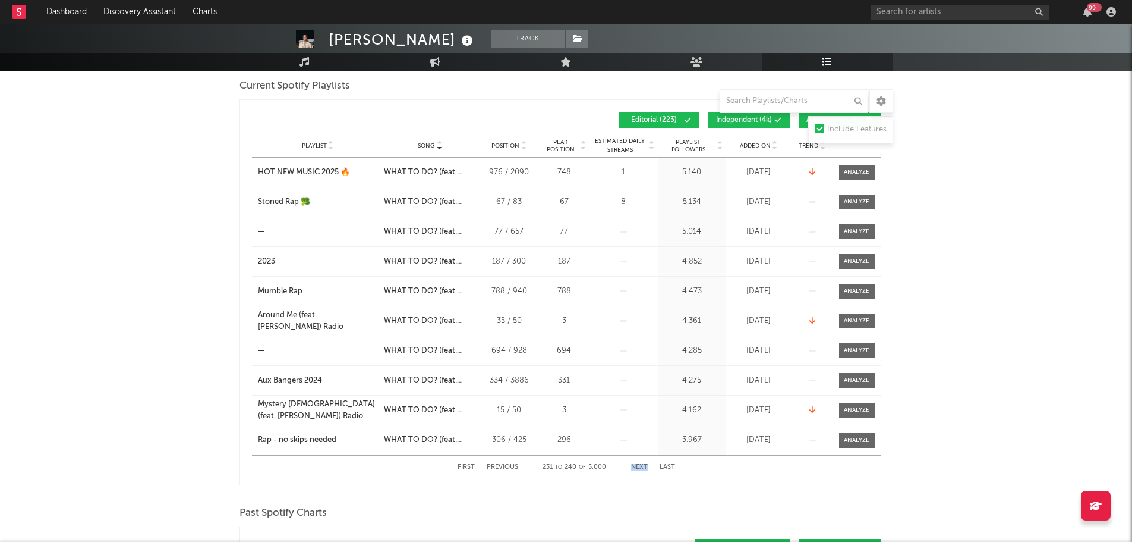
click at [639, 464] on button "Next" at bounding box center [639, 467] width 17 height 7
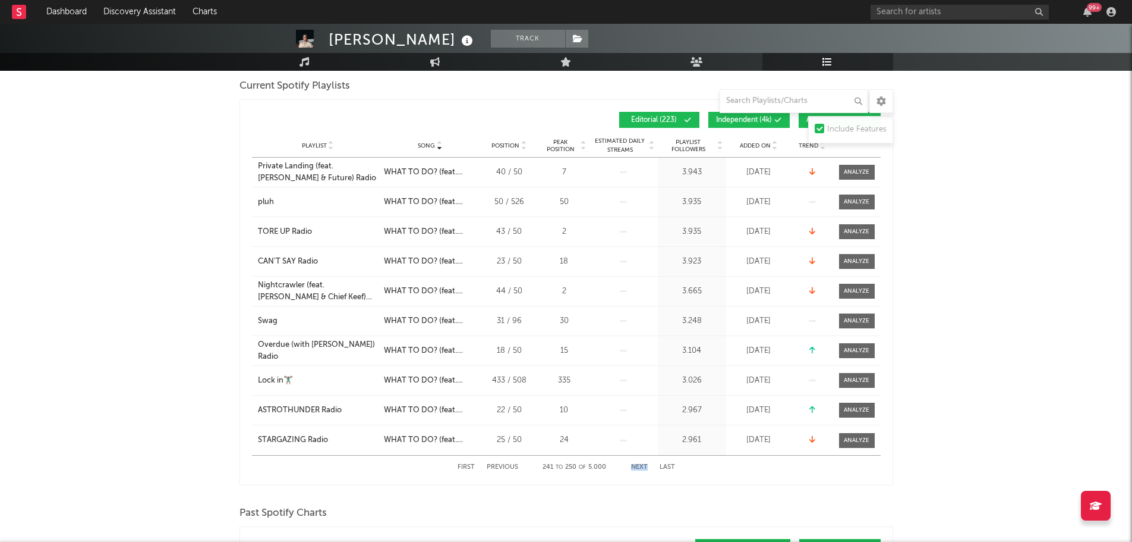
click at [639, 464] on button "Next" at bounding box center [639, 467] width 17 height 7
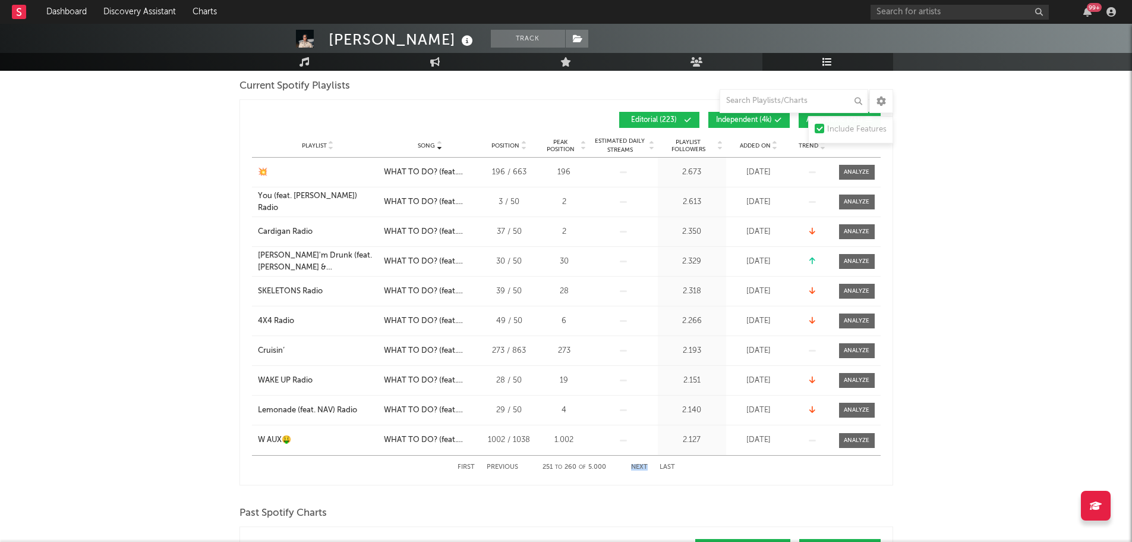
click at [639, 464] on button "Next" at bounding box center [639, 467] width 17 height 7
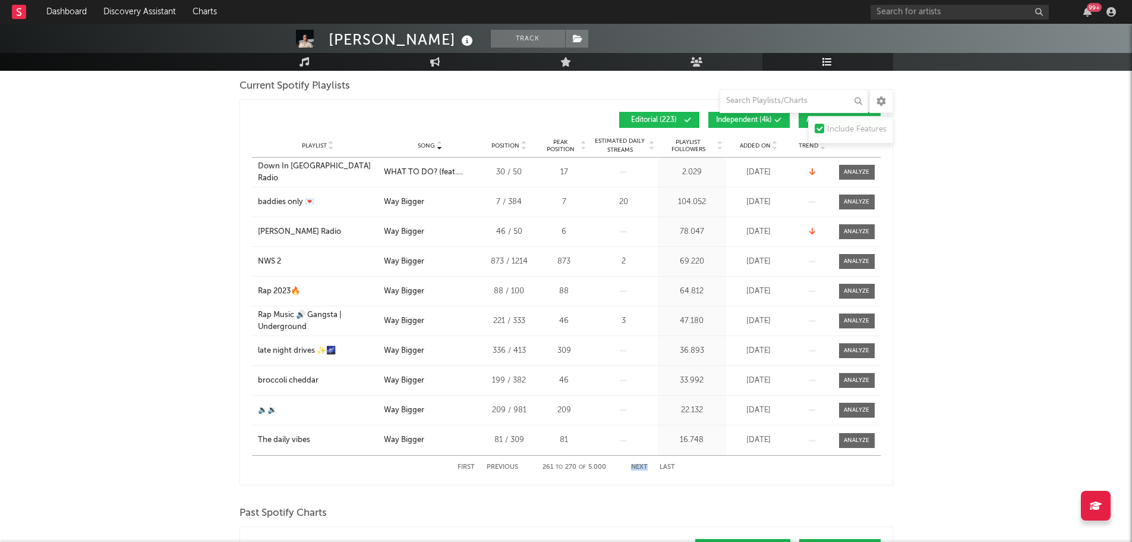
click at [639, 464] on button "Next" at bounding box center [639, 467] width 17 height 7
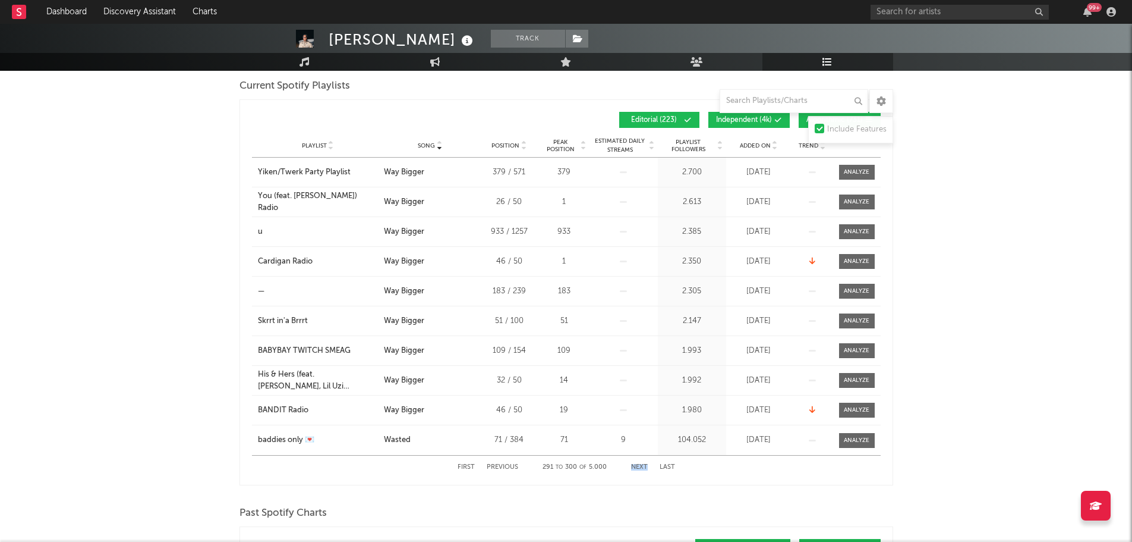
click at [639, 464] on button "Next" at bounding box center [639, 467] width 17 height 7
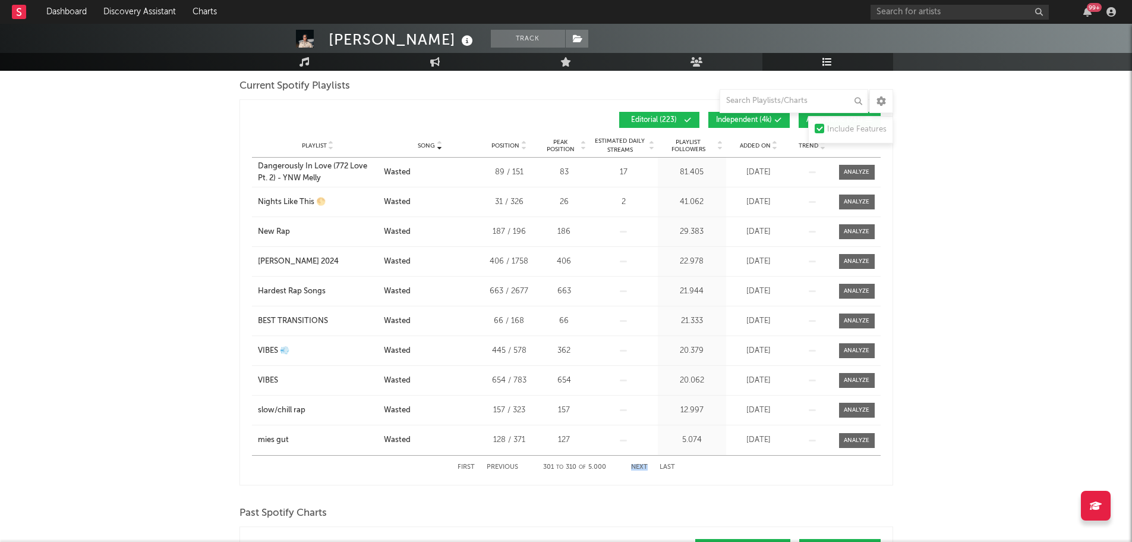
click at [639, 464] on button "Next" at bounding box center [639, 467] width 17 height 7
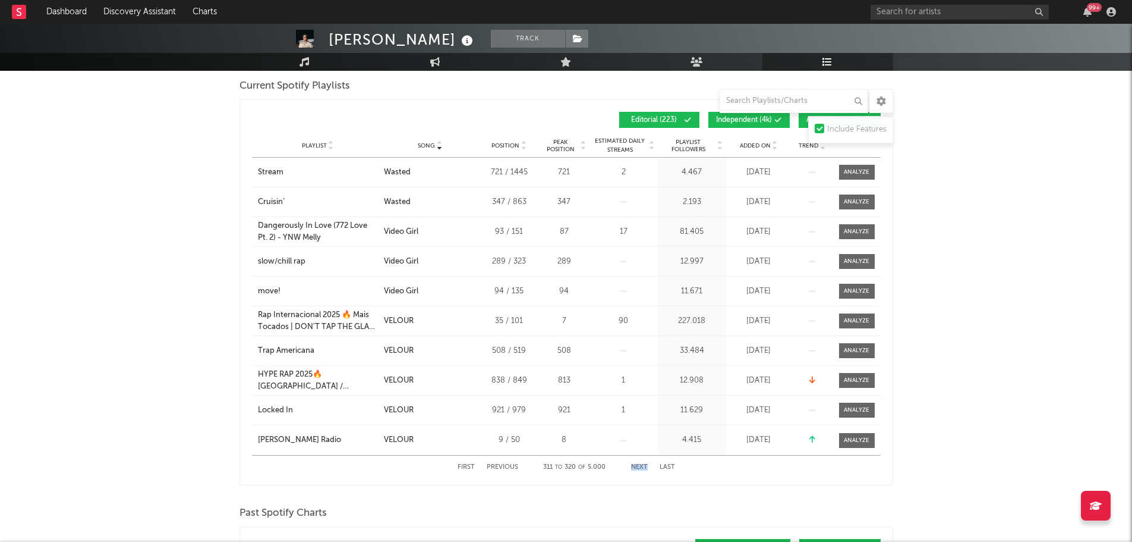
click at [639, 464] on button "Next" at bounding box center [639, 467] width 17 height 7
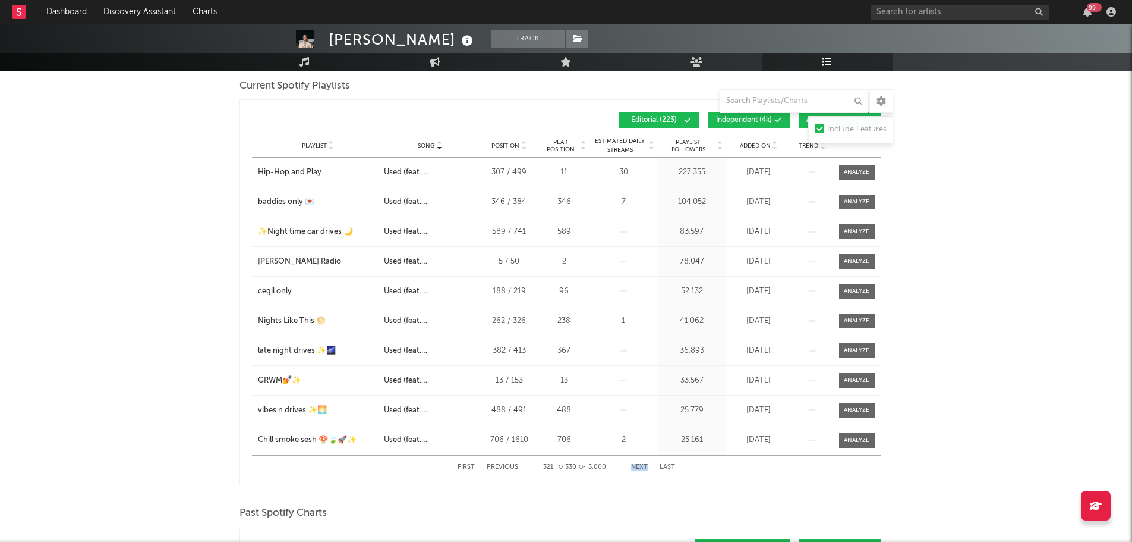
click at [639, 464] on button "Next" at bounding box center [639, 467] width 17 height 7
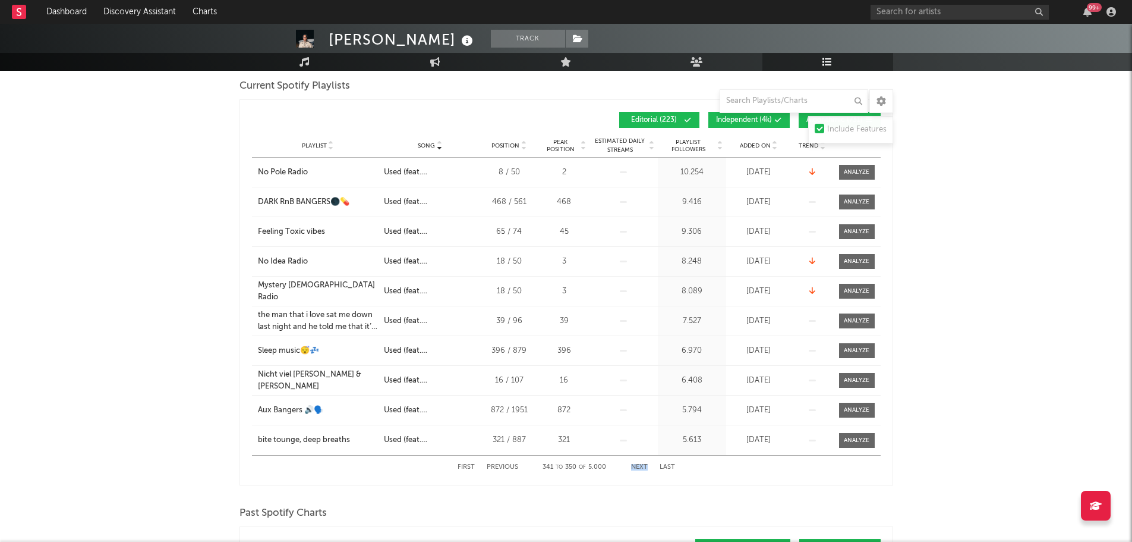
click at [639, 464] on button "Next" at bounding box center [639, 467] width 17 height 7
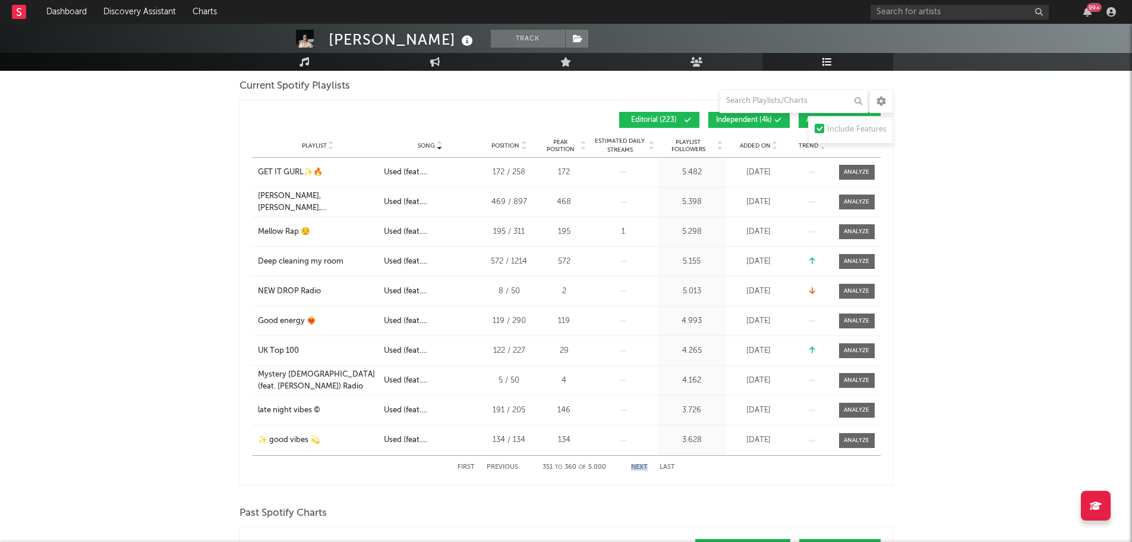
click at [639, 464] on button "Next" at bounding box center [639, 467] width 17 height 7
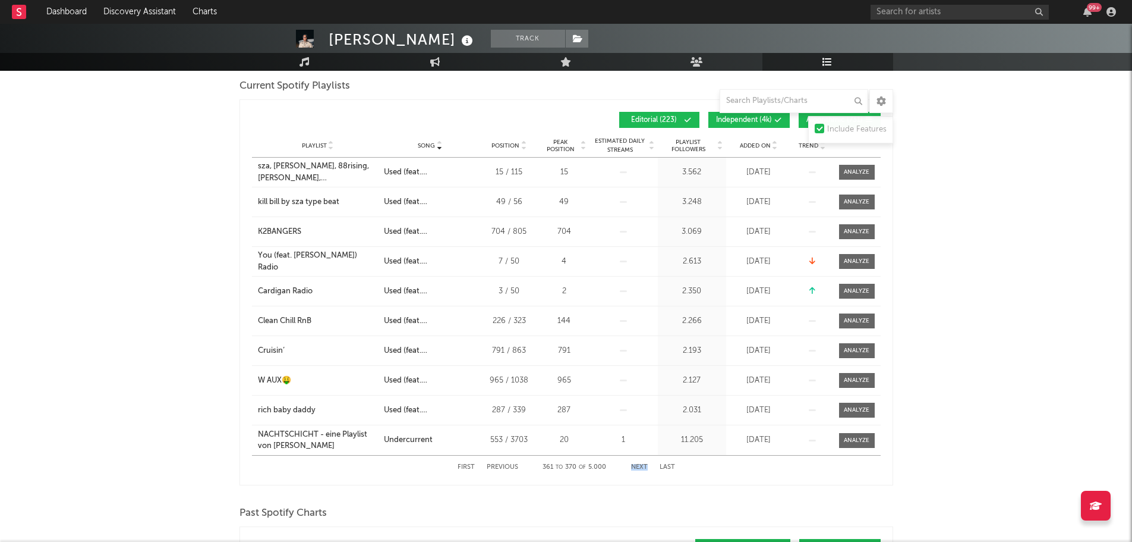
click at [639, 464] on button "Next" at bounding box center [639, 467] width 17 height 7
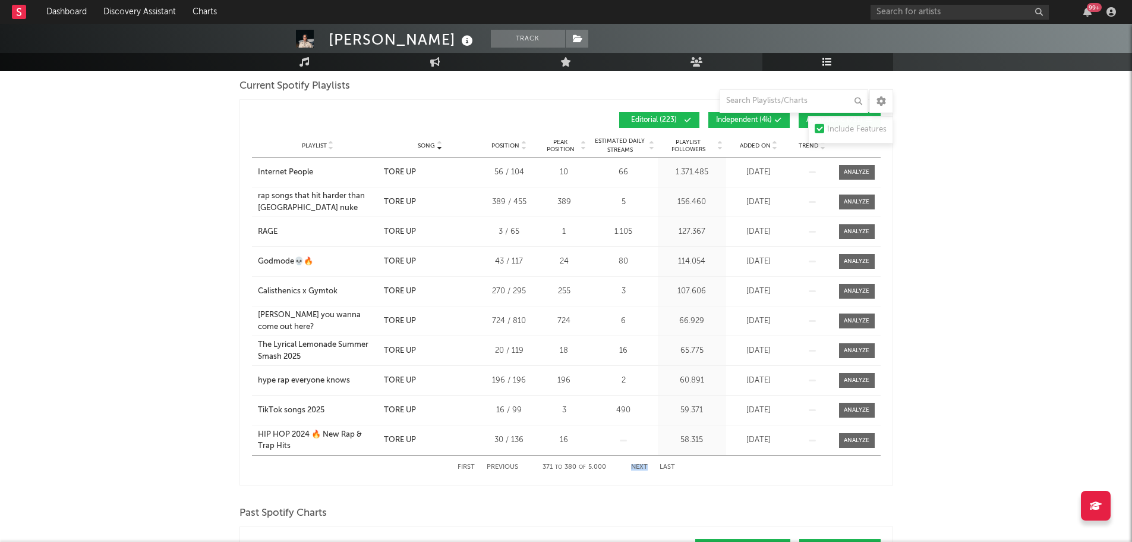
click at [639, 464] on button "Next" at bounding box center [639, 467] width 17 height 7
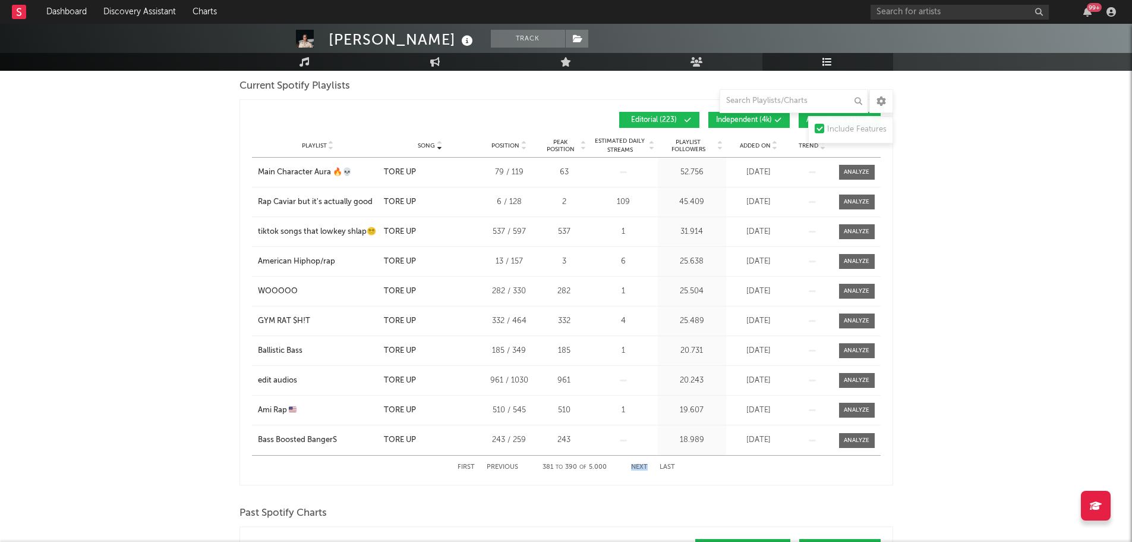
click at [639, 464] on button "Next" at bounding box center [639, 467] width 17 height 7
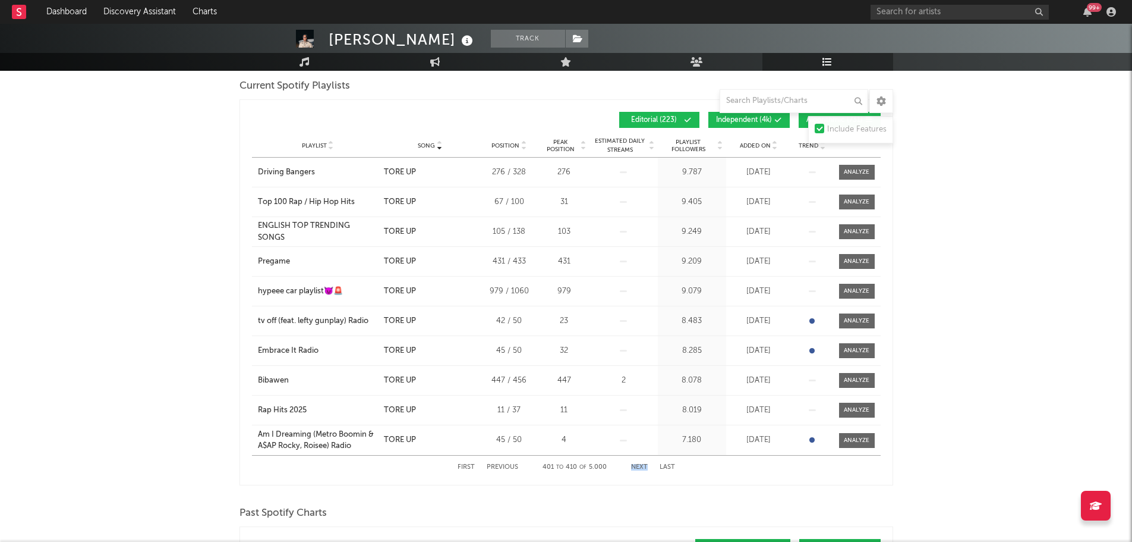
click at [639, 464] on button "Next" at bounding box center [639, 467] width 17 height 7
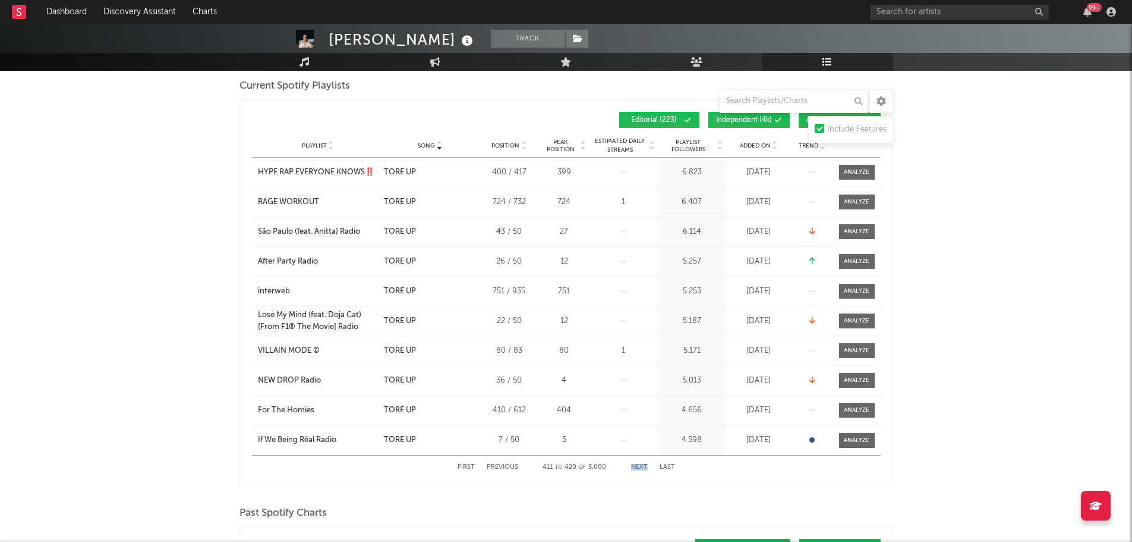
click at [639, 464] on button "Next" at bounding box center [639, 467] width 17 height 7
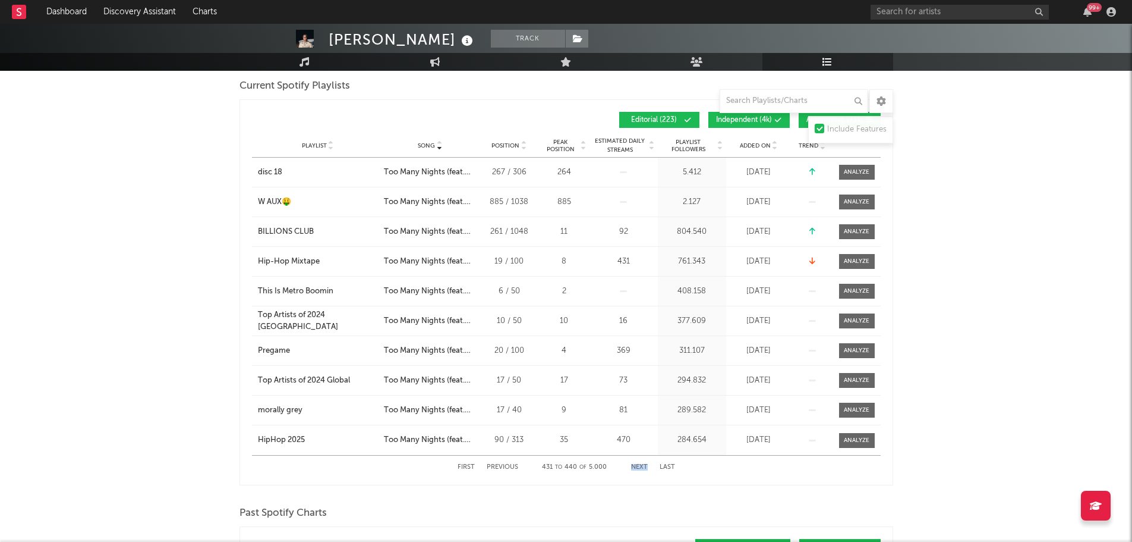
click at [639, 464] on button "Next" at bounding box center [639, 467] width 17 height 7
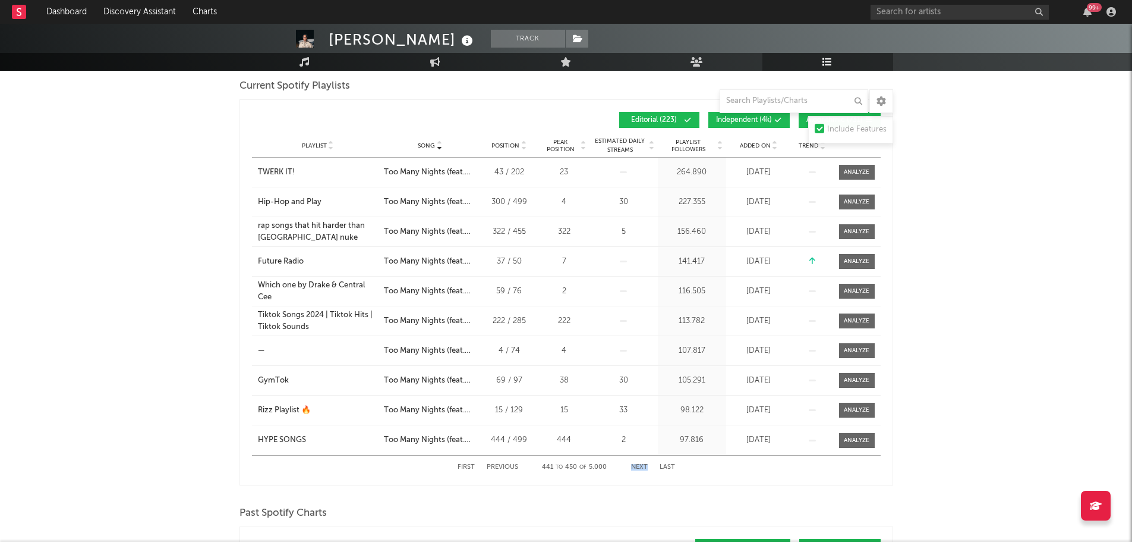
click at [639, 464] on button "Next" at bounding box center [639, 467] width 17 height 7
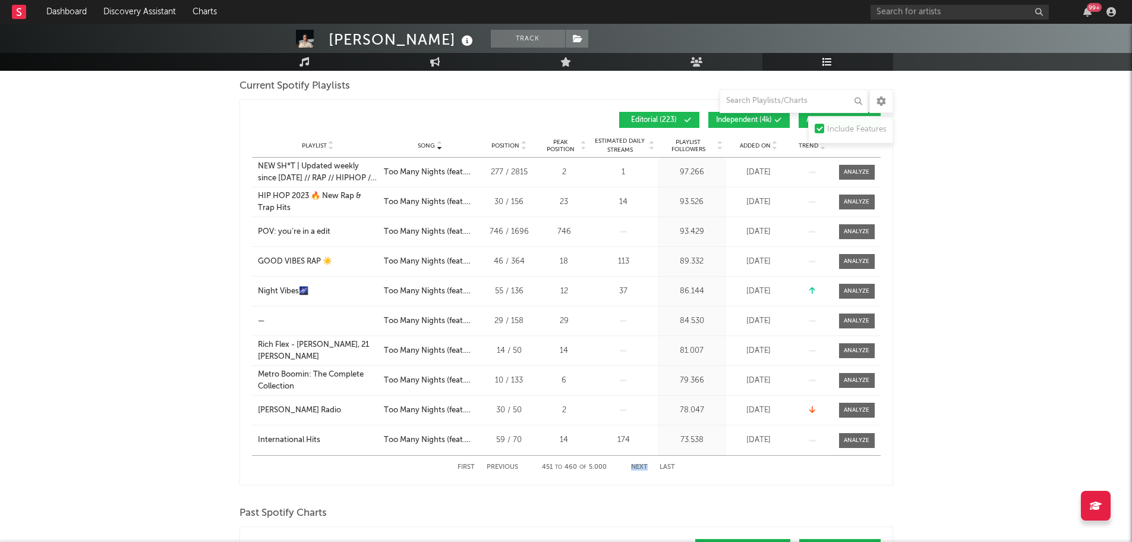
click at [639, 464] on button "Next" at bounding box center [639, 467] width 17 height 7
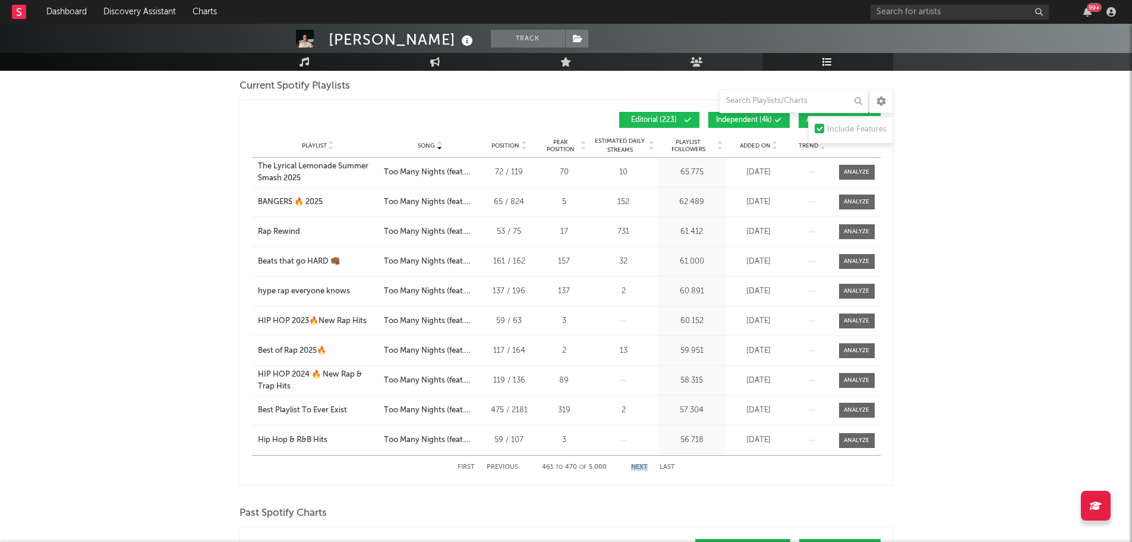
click at [639, 464] on button "Next" at bounding box center [639, 467] width 17 height 7
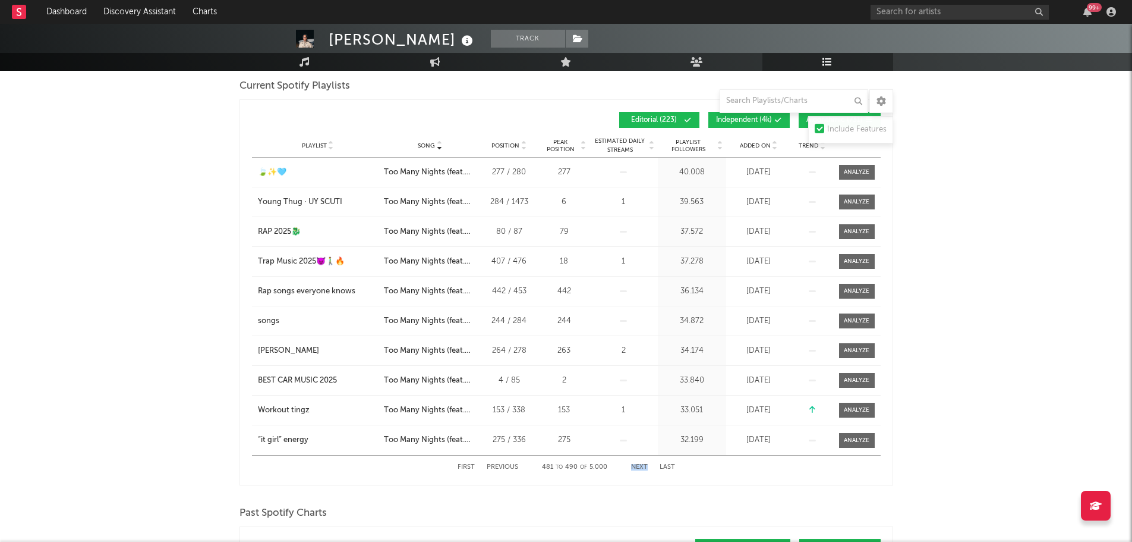
click at [639, 464] on button "Next" at bounding box center [639, 467] width 17 height 7
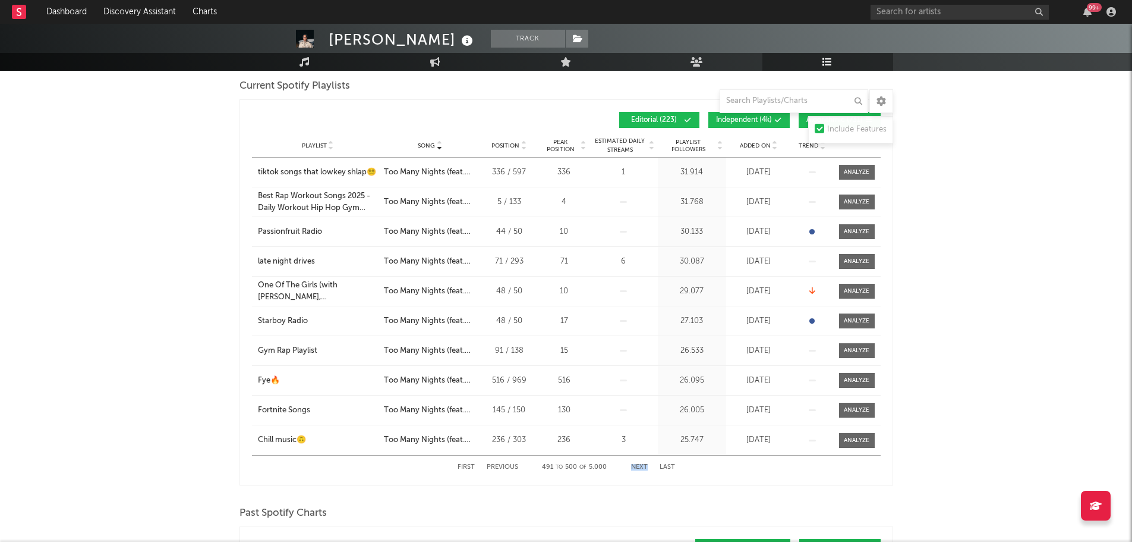
click at [639, 464] on button "Next" at bounding box center [639, 467] width 17 height 7
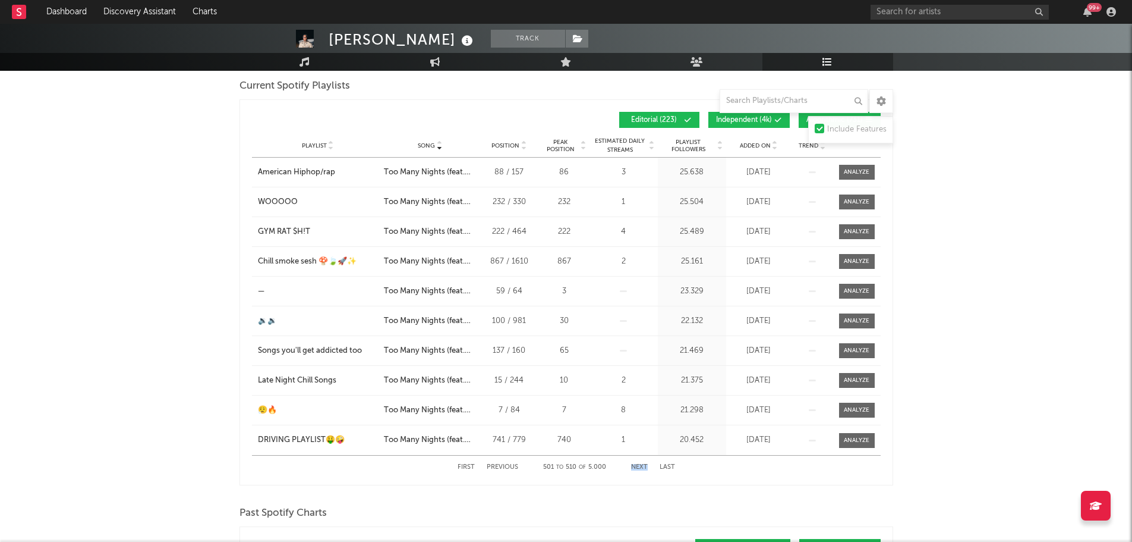
click at [639, 464] on button "Next" at bounding box center [639, 467] width 17 height 7
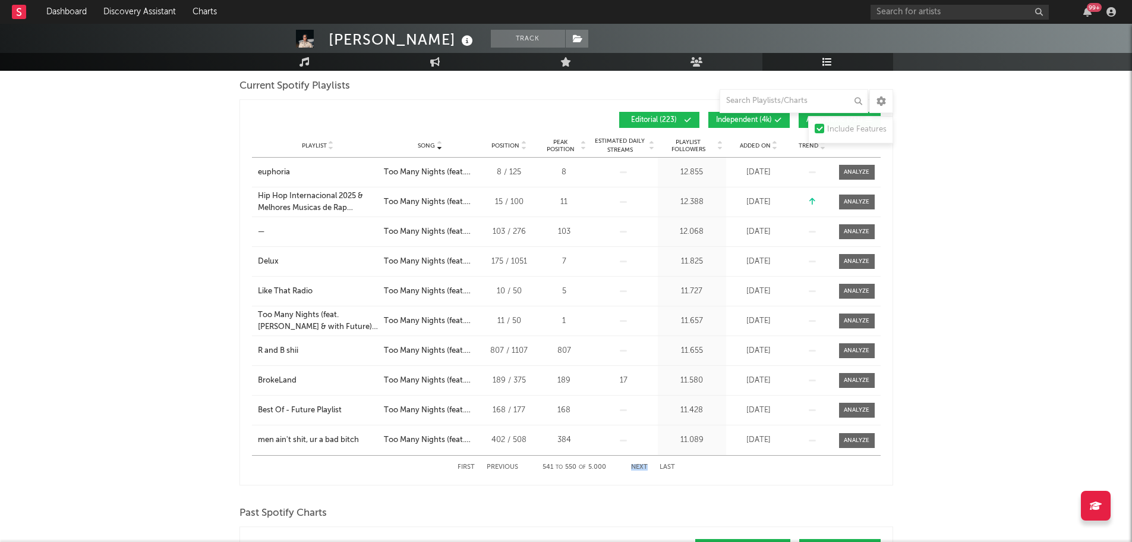
click at [639, 464] on button "Next" at bounding box center [639, 467] width 17 height 7
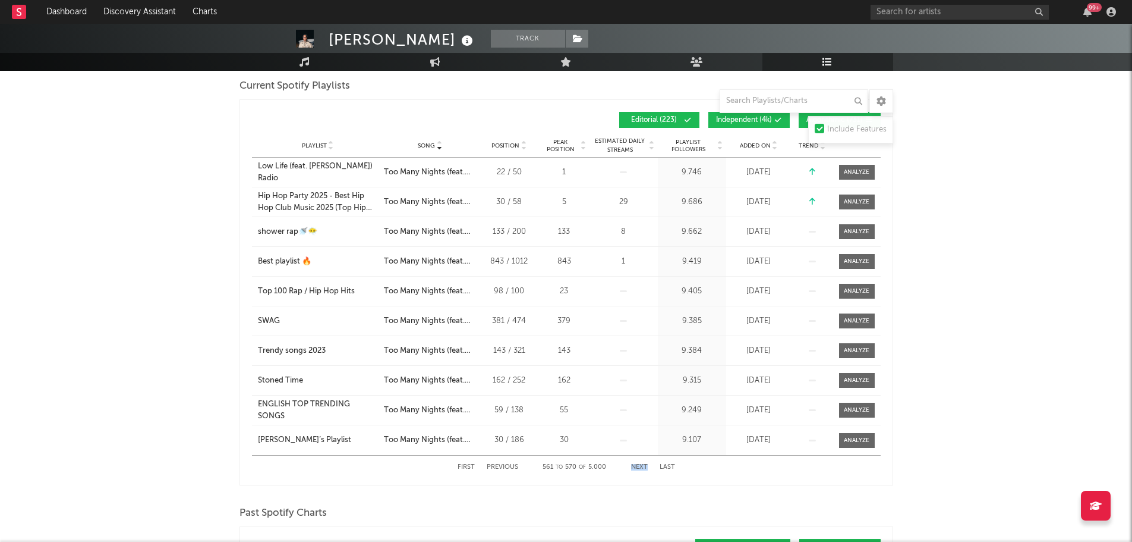
click at [639, 464] on button "Next" at bounding box center [639, 467] width 17 height 7
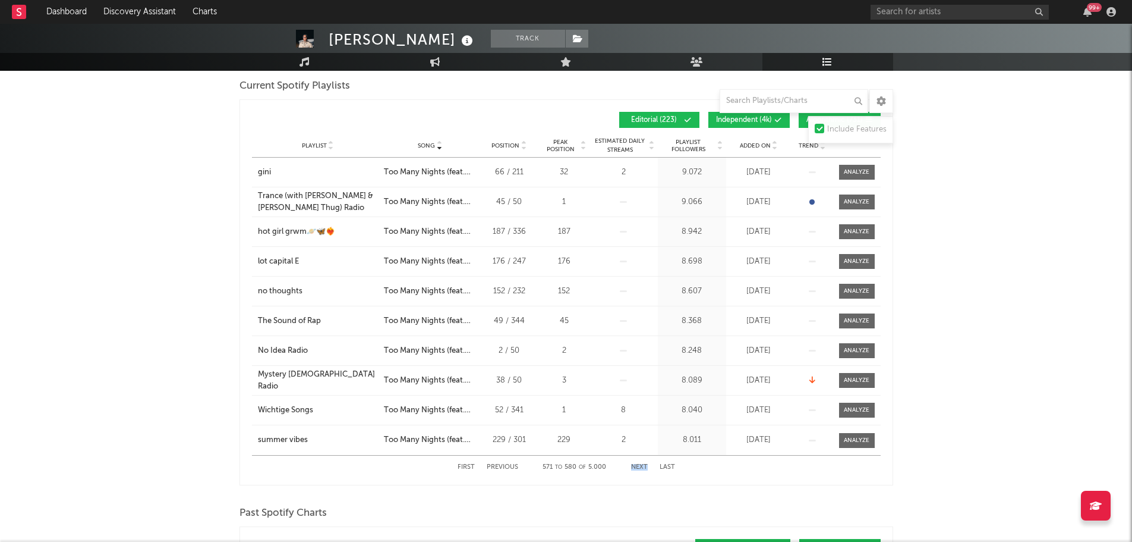
click at [639, 464] on button "Next" at bounding box center [639, 467] width 17 height 7
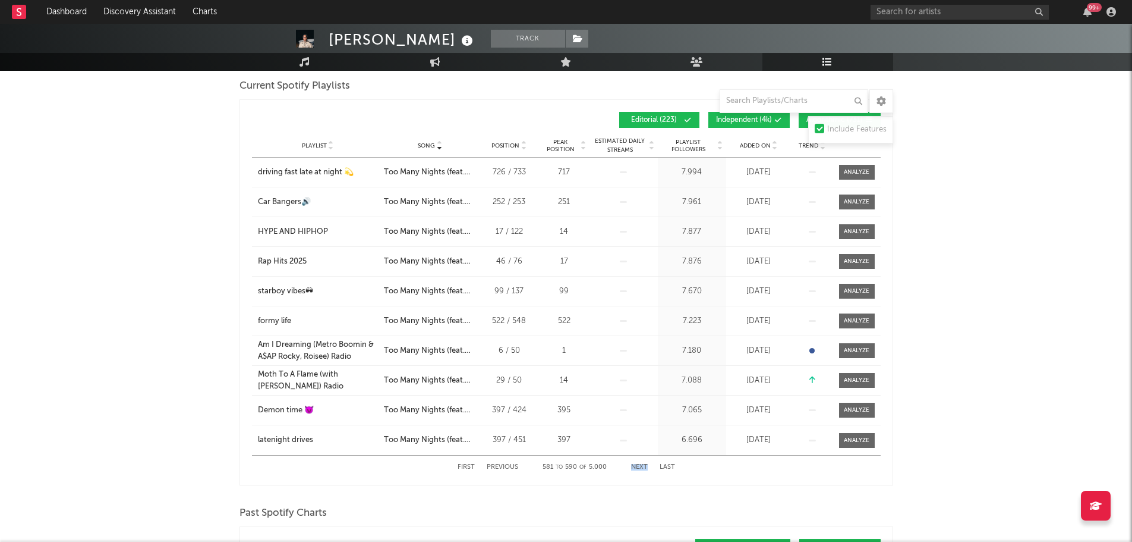
click at [639, 464] on button "Next" at bounding box center [639, 467] width 17 height 7
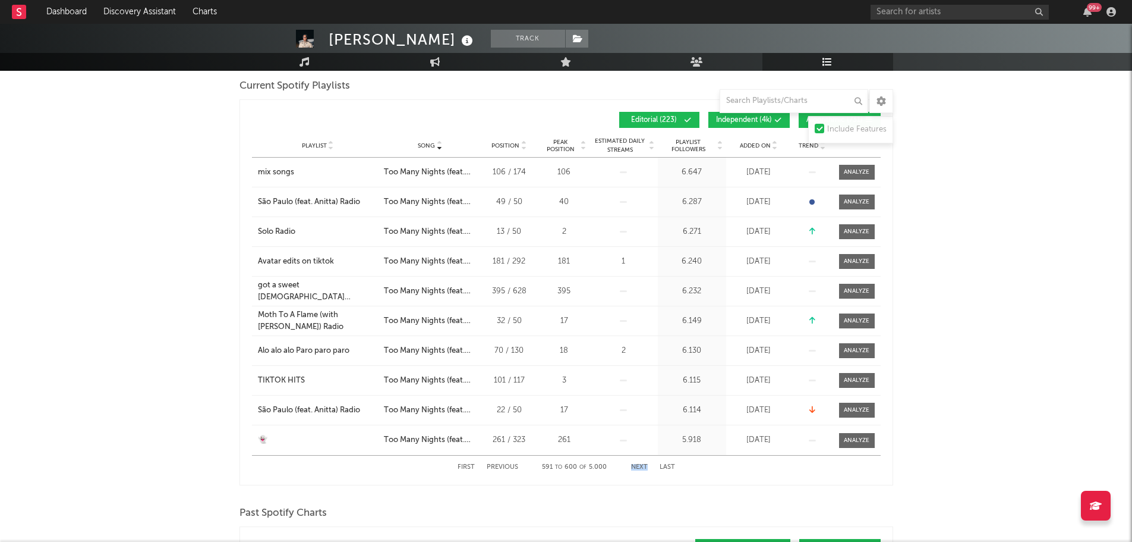
click at [639, 464] on button "Next" at bounding box center [639, 467] width 17 height 7
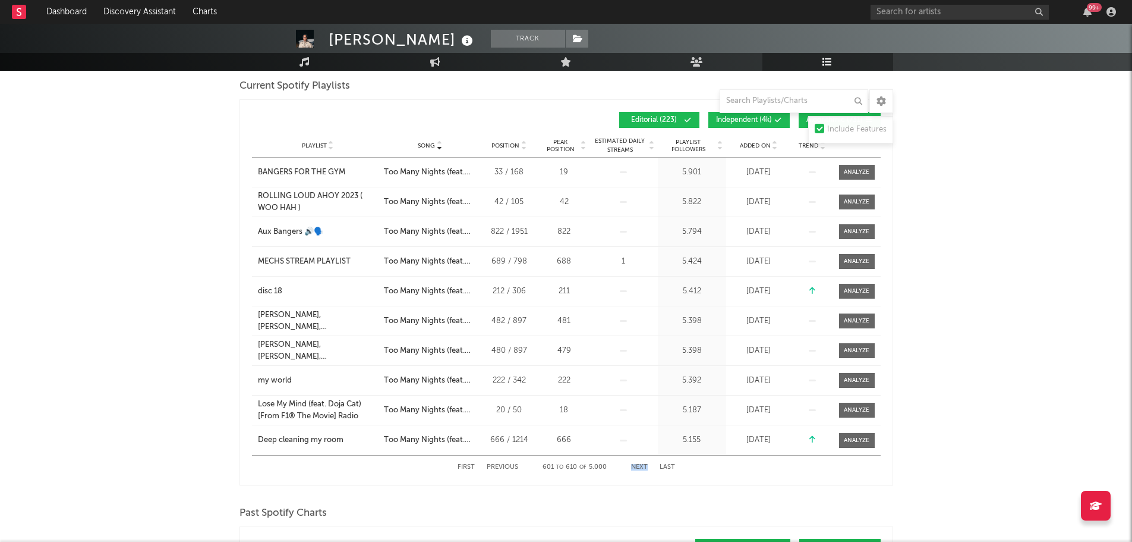
click at [638, 464] on button "Next" at bounding box center [639, 467] width 17 height 7
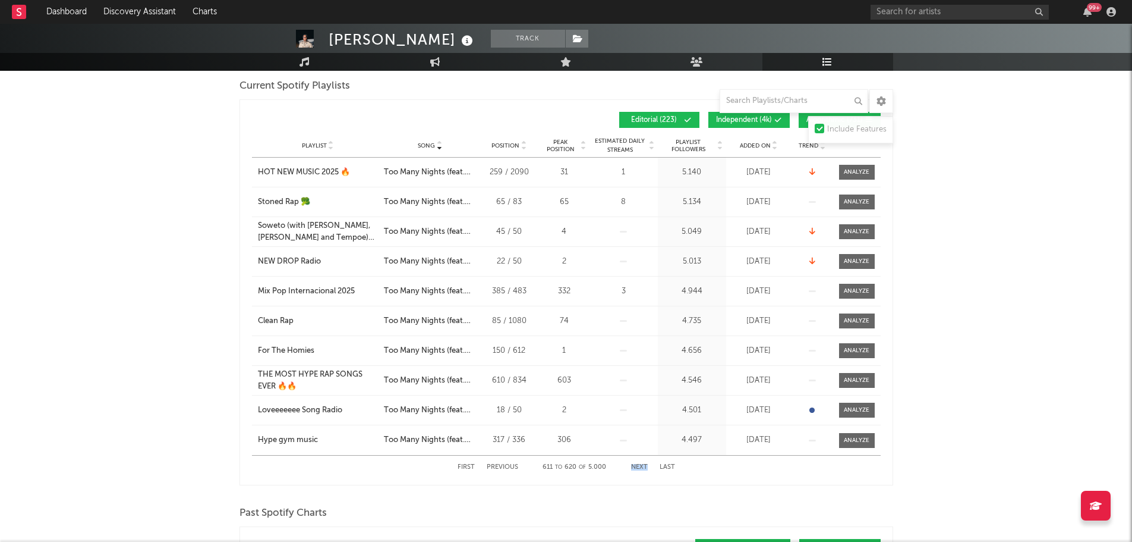
click at [638, 464] on button "Next" at bounding box center [639, 467] width 17 height 7
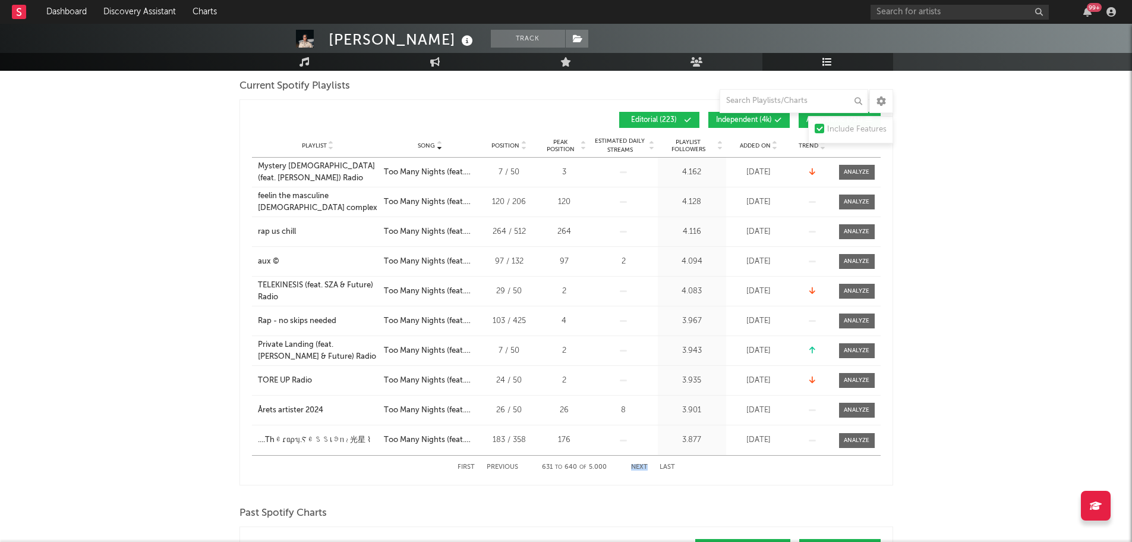
click at [638, 464] on button "Next" at bounding box center [639, 467] width 17 height 7
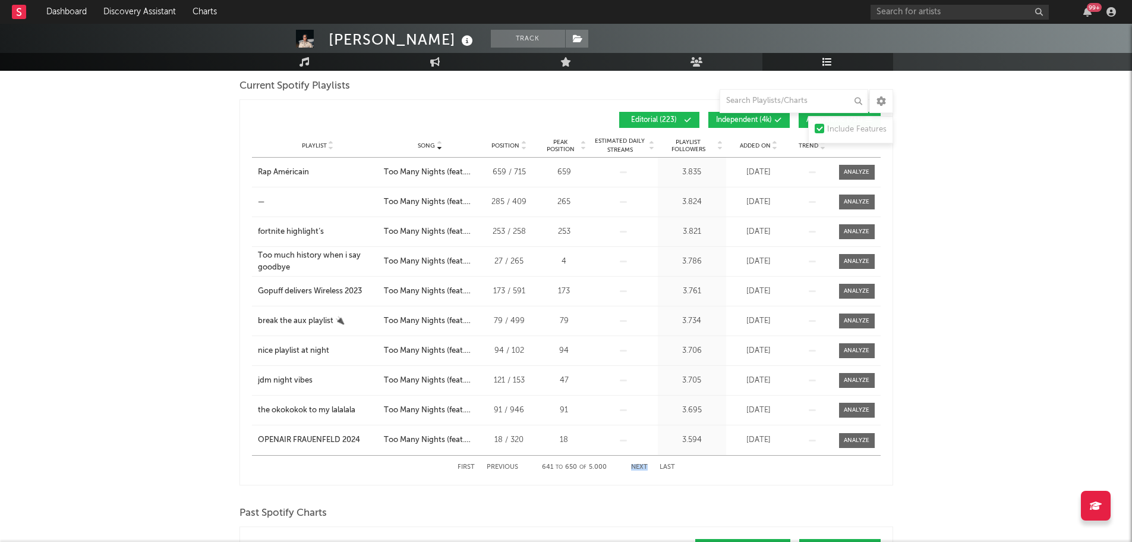
click at [638, 464] on button "Next" at bounding box center [639, 467] width 17 height 7
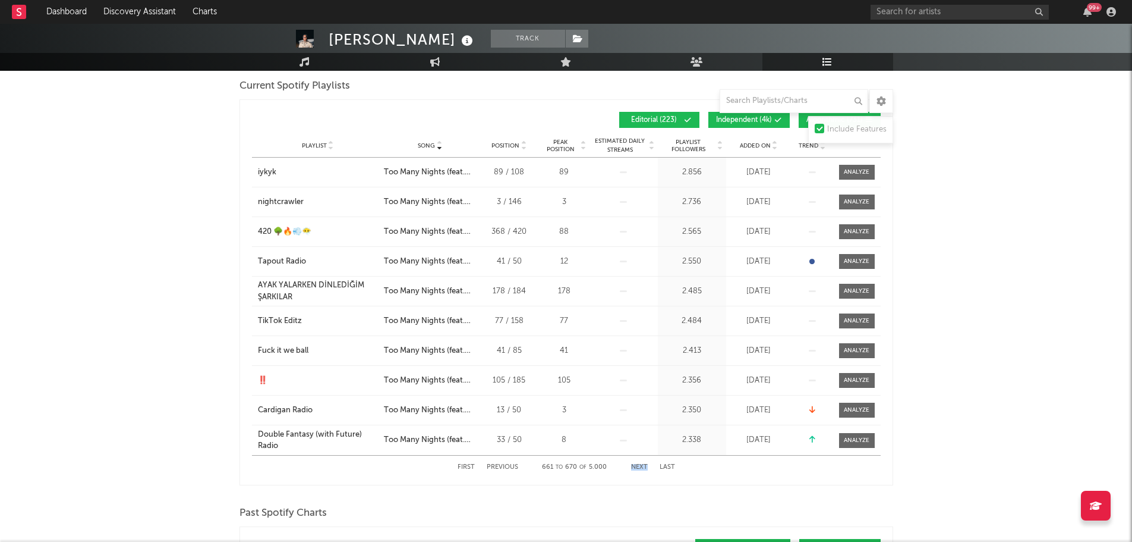
click at [638, 464] on button "Next" at bounding box center [639, 467] width 17 height 7
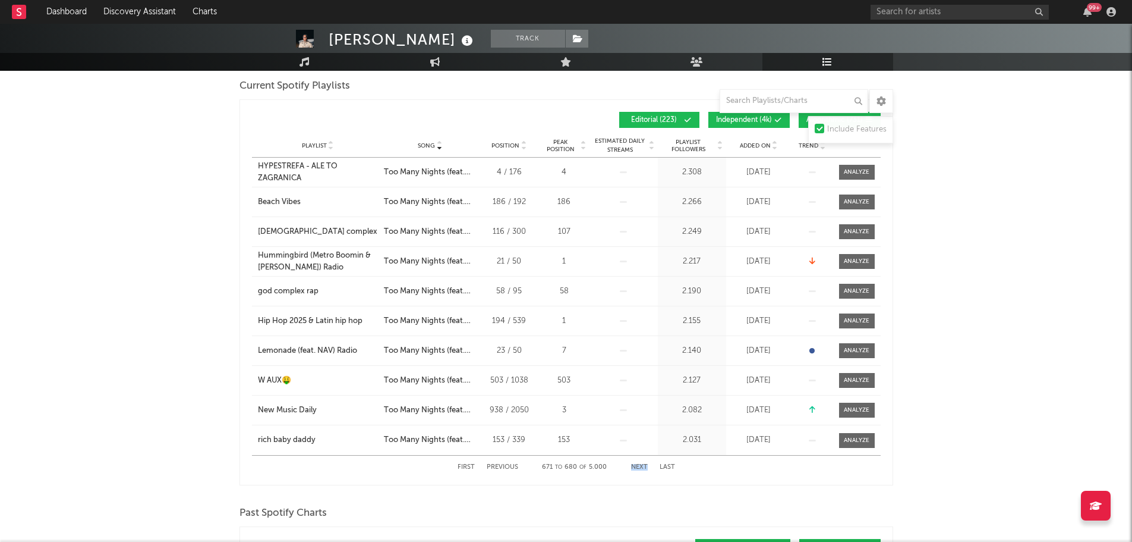
click at [636, 465] on button "Next" at bounding box center [639, 467] width 17 height 7
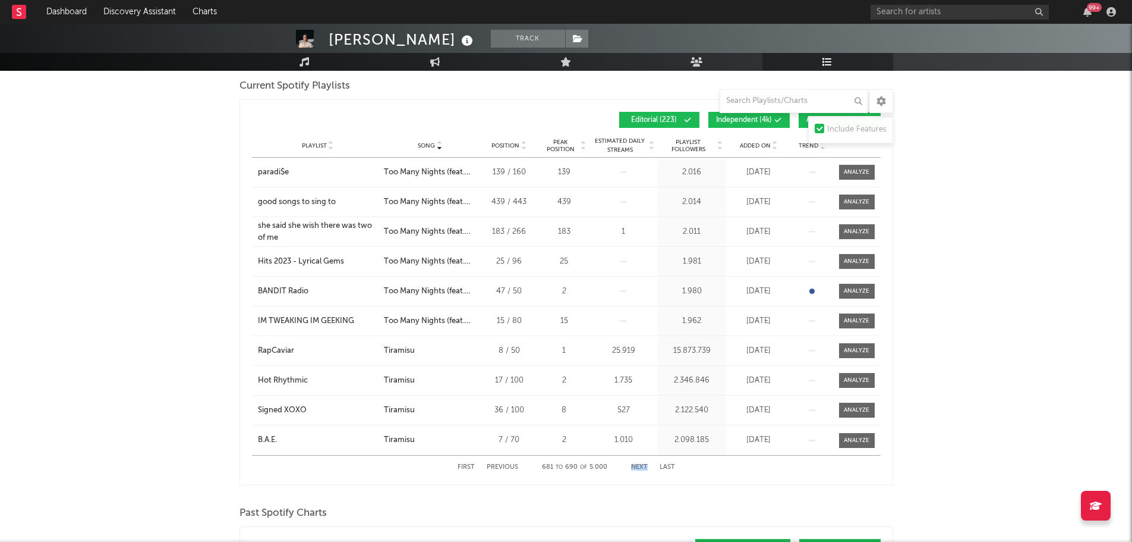
click at [636, 465] on button "Next" at bounding box center [639, 467] width 17 height 7
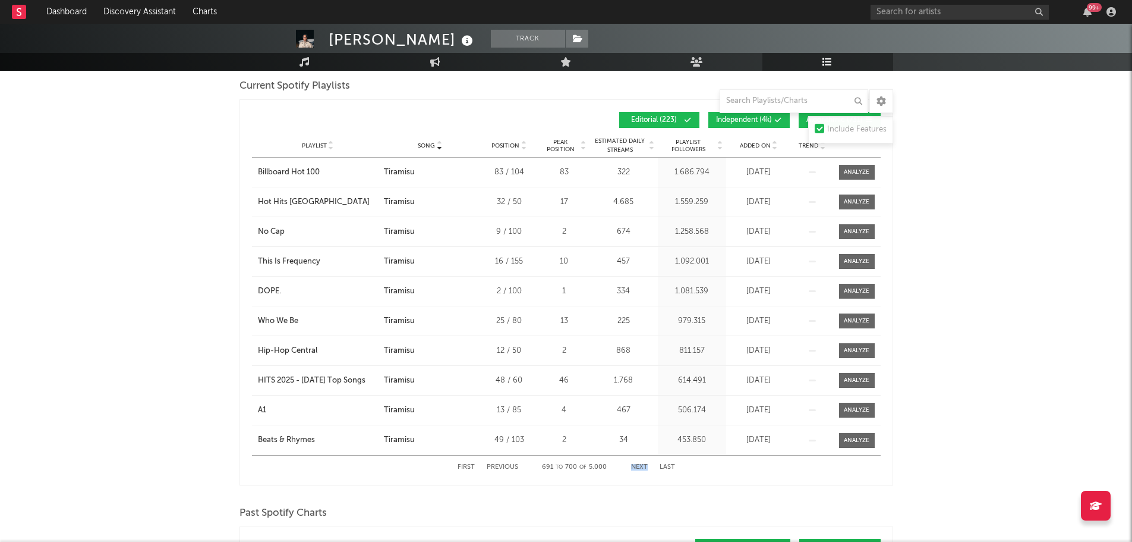
click at [636, 465] on button "Next" at bounding box center [639, 467] width 17 height 7
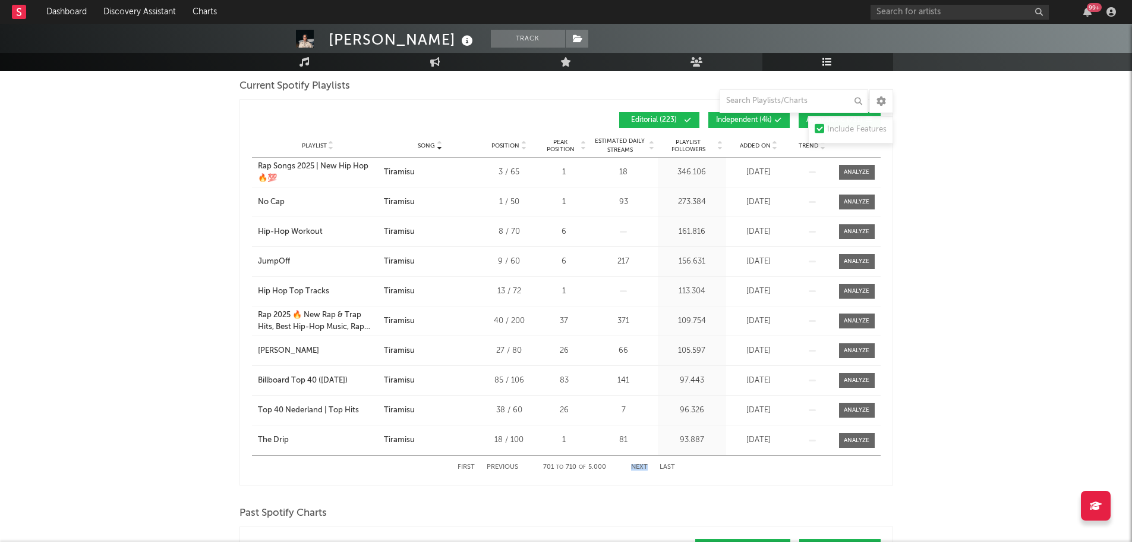
click at [636, 465] on button "Next" at bounding box center [639, 467] width 17 height 7
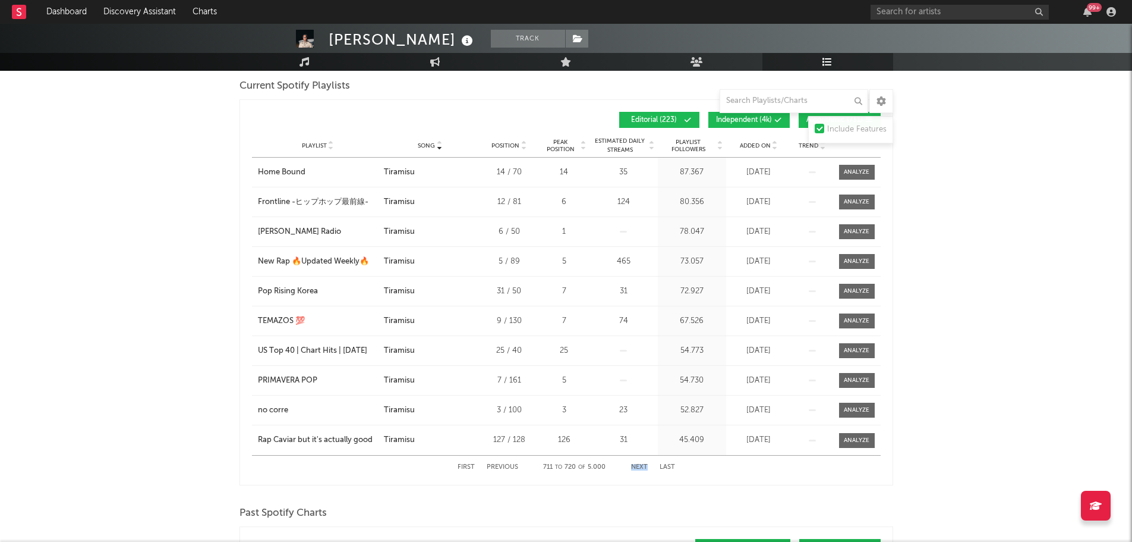
click at [636, 465] on button "Next" at bounding box center [639, 467] width 17 height 7
click at [500, 464] on button "Previous" at bounding box center [503, 467] width 32 height 7
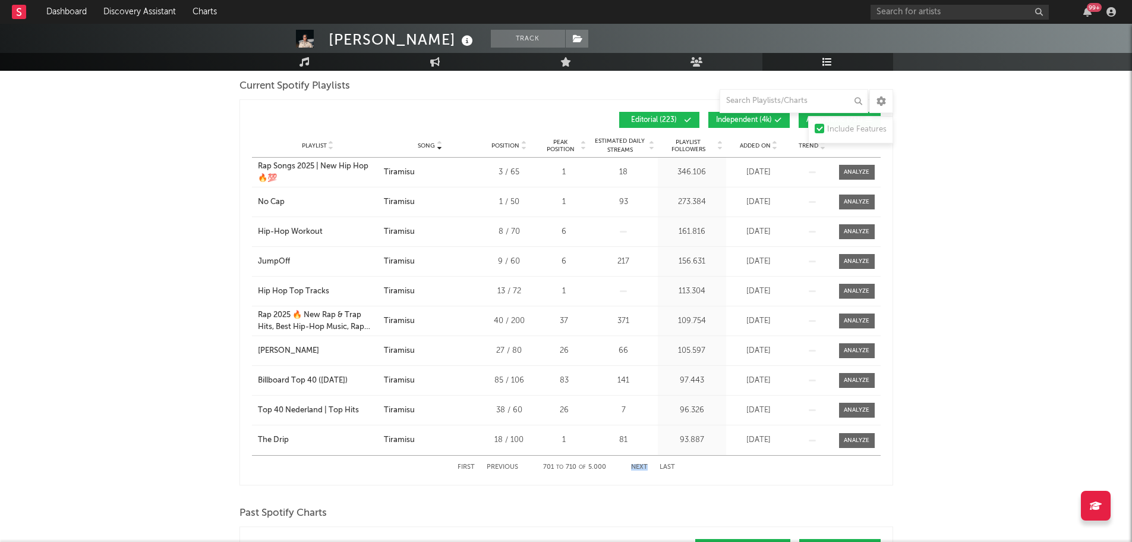
click at [500, 464] on button "Previous" at bounding box center [503, 467] width 32 height 7
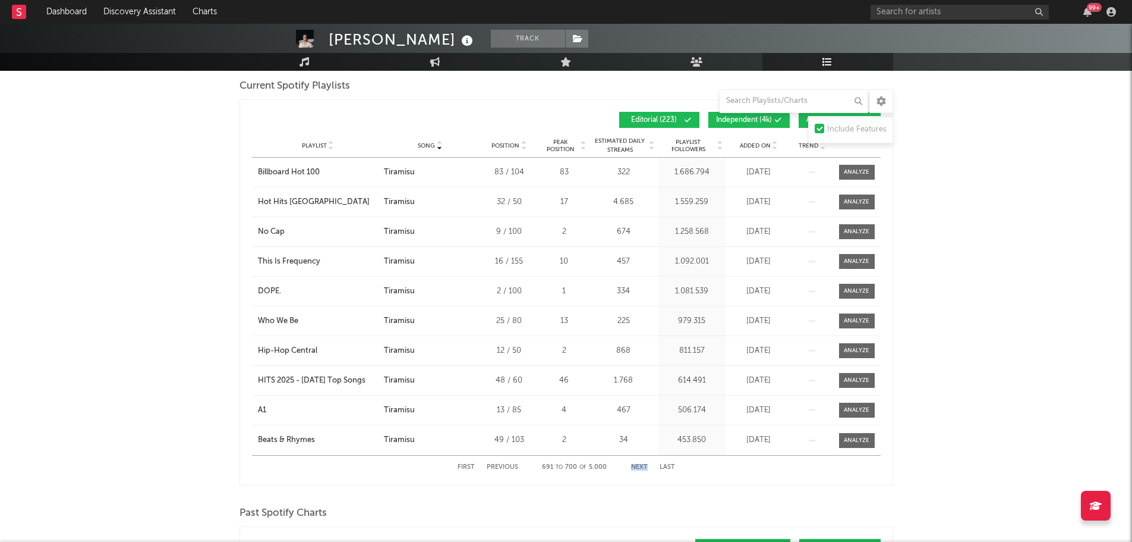
click at [500, 464] on button "Previous" at bounding box center [503, 467] width 32 height 7
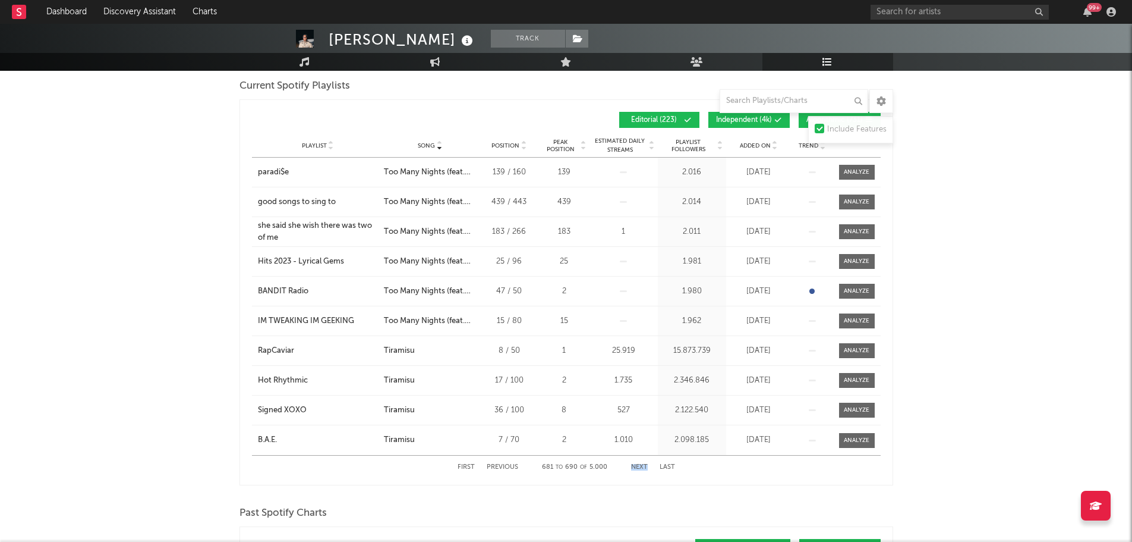
click at [642, 467] on button "Next" at bounding box center [639, 467] width 17 height 7
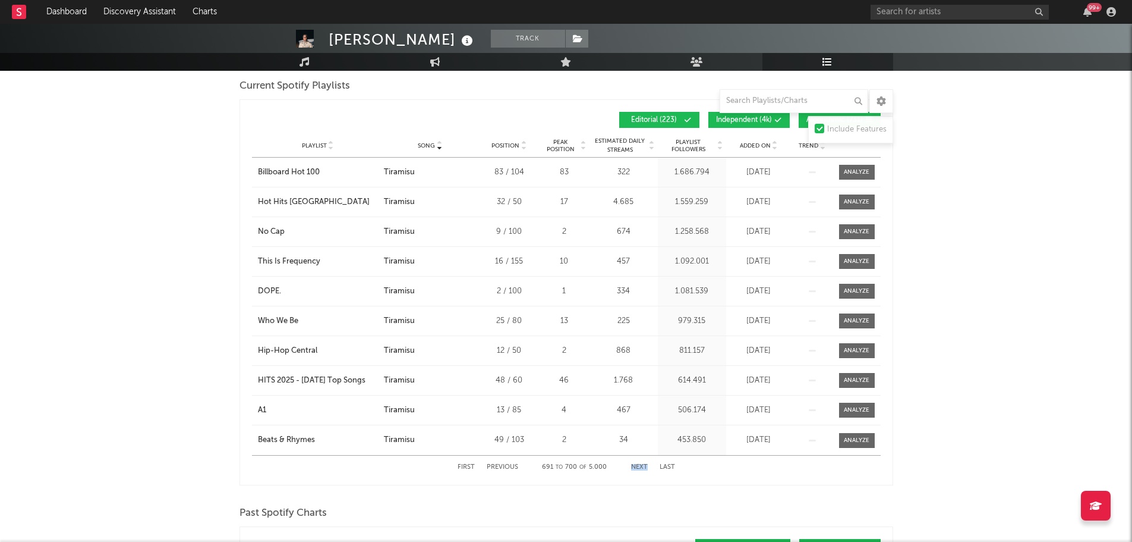
click at [642, 468] on button "Next" at bounding box center [639, 467] width 17 height 7
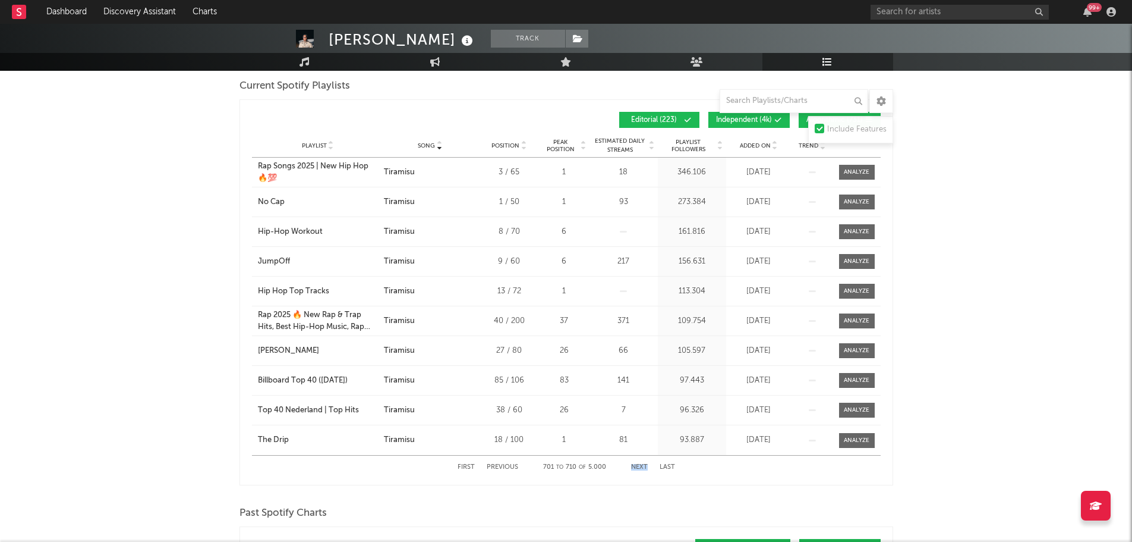
click at [640, 467] on button "Next" at bounding box center [639, 467] width 17 height 7
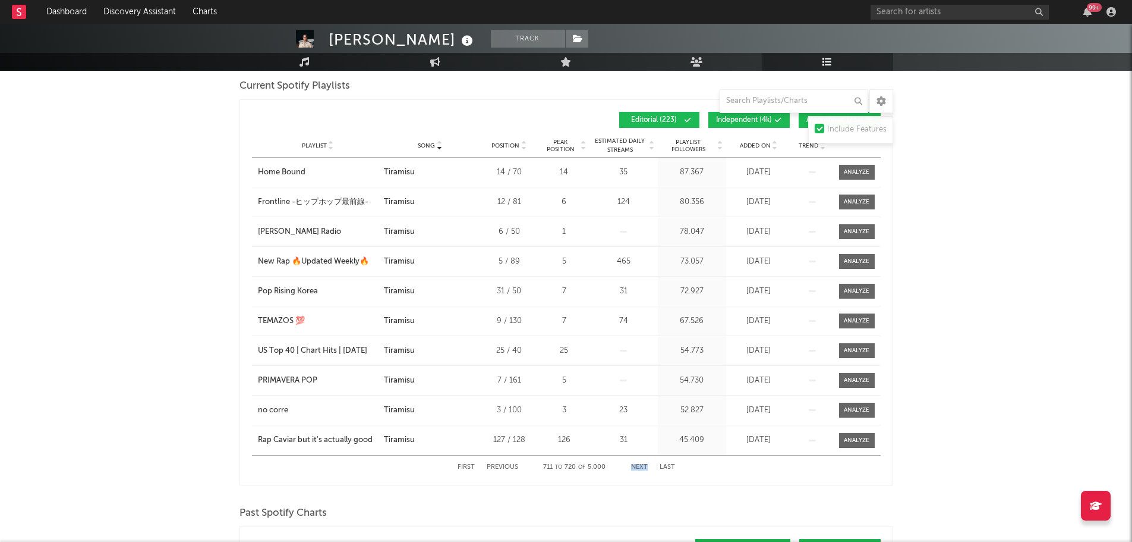
click at [636, 464] on button "Next" at bounding box center [639, 467] width 17 height 7
click at [644, 464] on button "Next" at bounding box center [639, 467] width 17 height 7
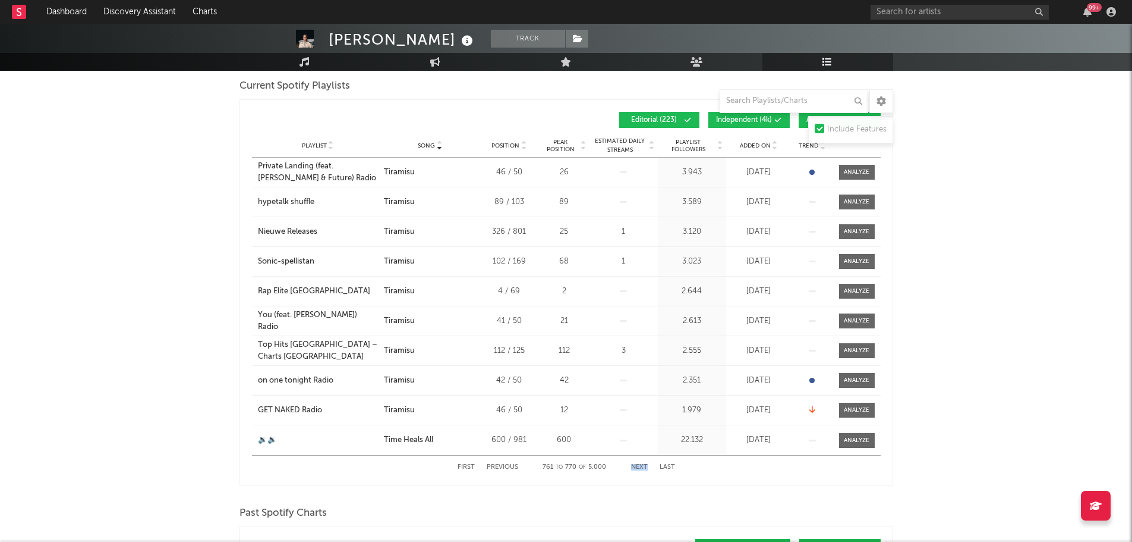
click at [644, 464] on button "Next" at bounding box center [639, 467] width 17 height 7
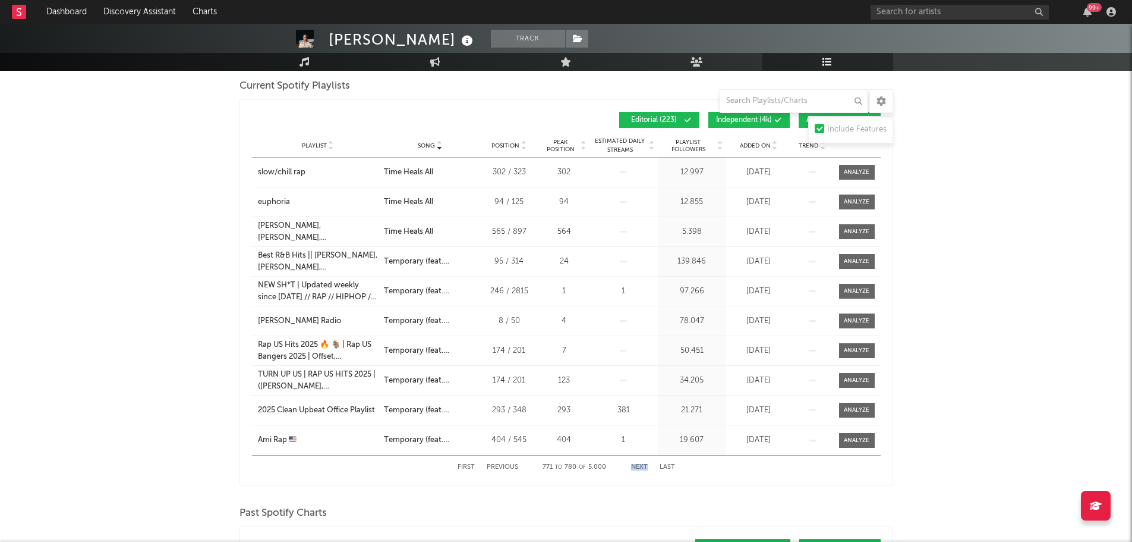
click at [644, 464] on button "Next" at bounding box center [639, 467] width 17 height 7
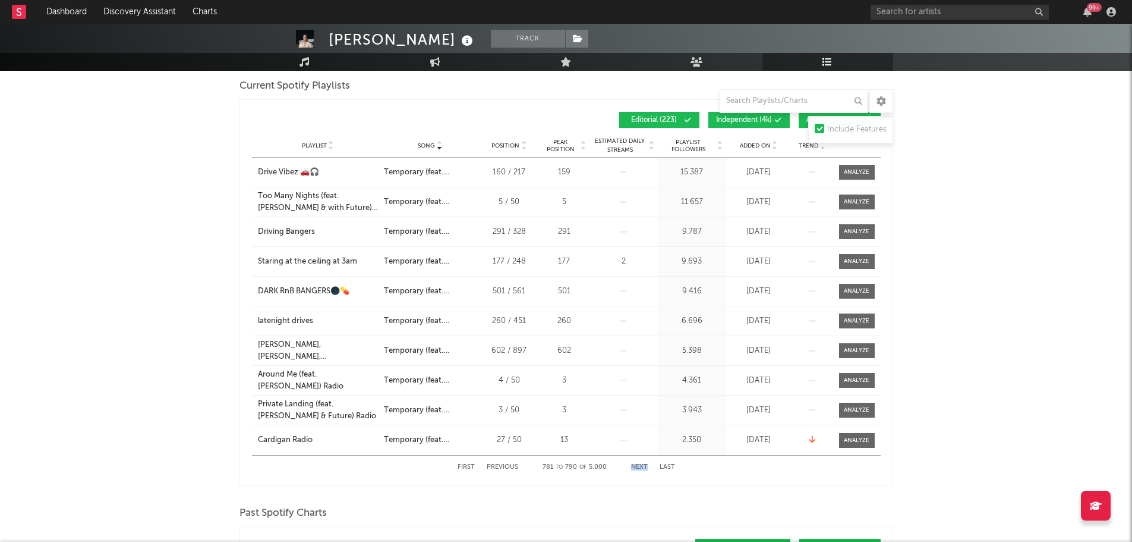
click at [644, 464] on button "Next" at bounding box center [639, 467] width 17 height 7
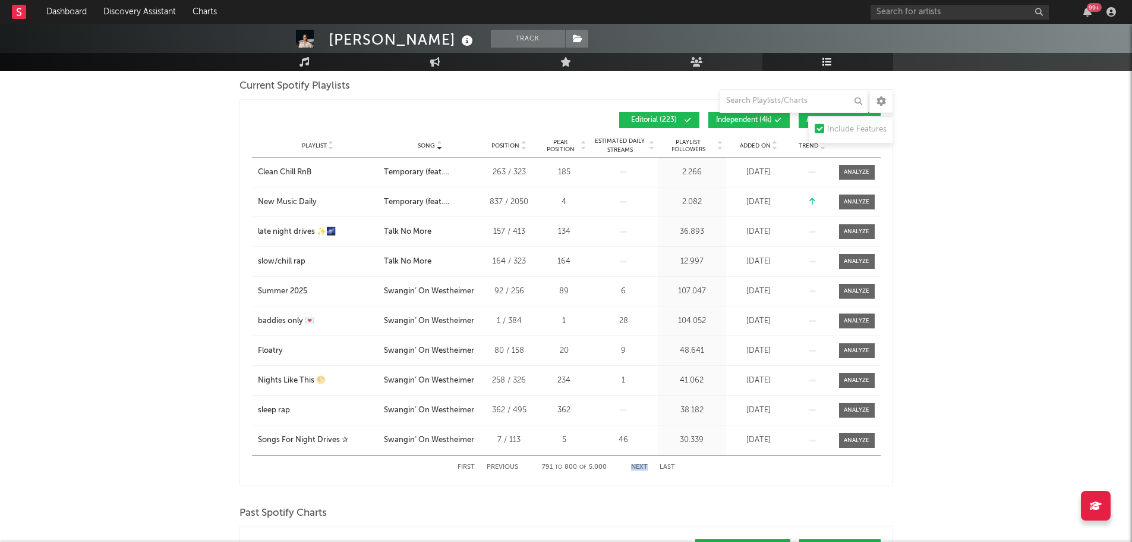
click at [644, 464] on button "Next" at bounding box center [639, 467] width 17 height 7
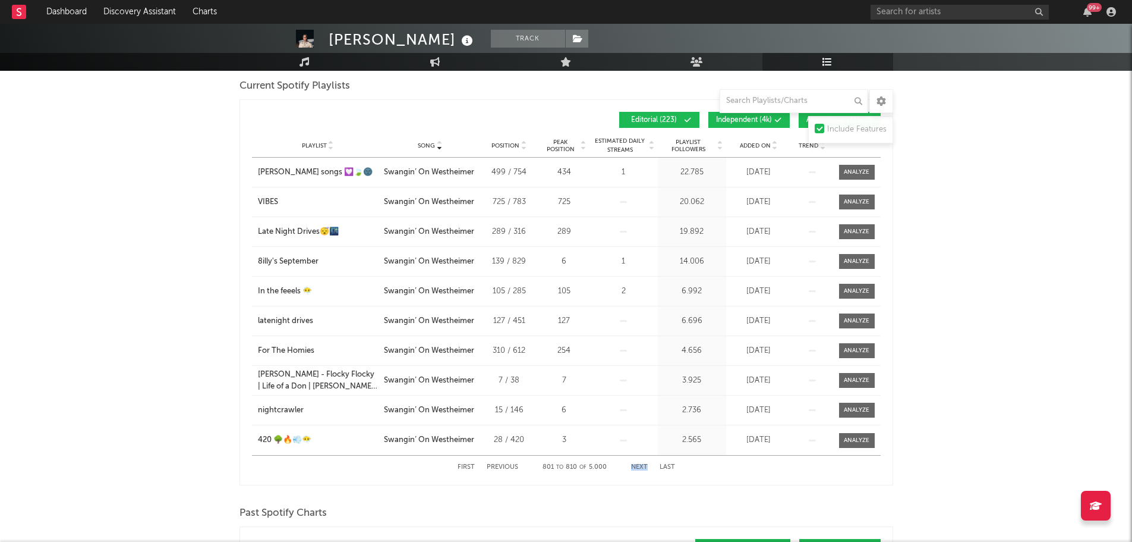
click at [644, 464] on button "Next" at bounding box center [639, 467] width 17 height 7
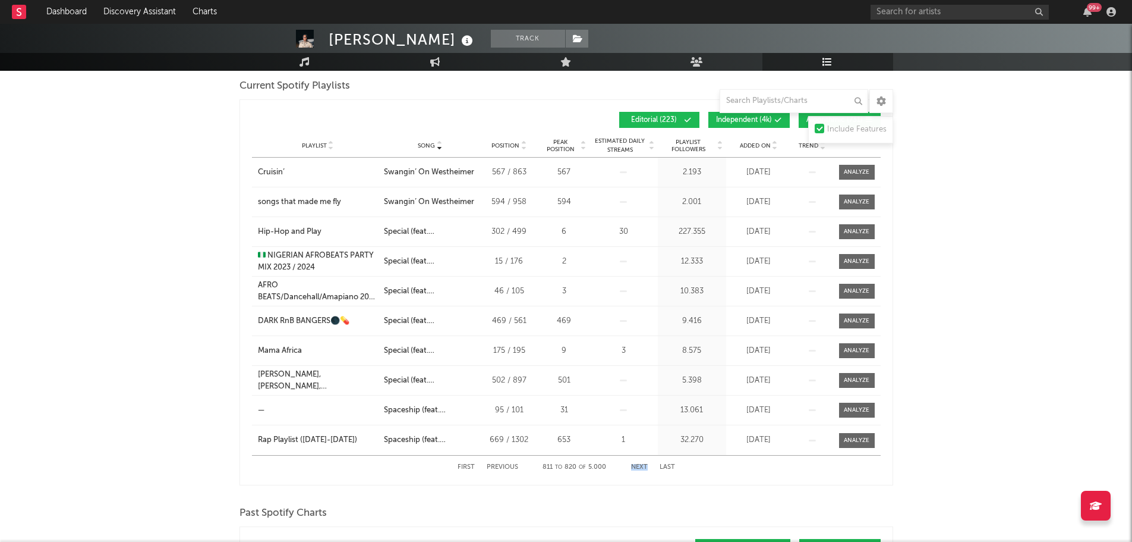
click at [644, 464] on button "Next" at bounding box center [639, 467] width 17 height 7
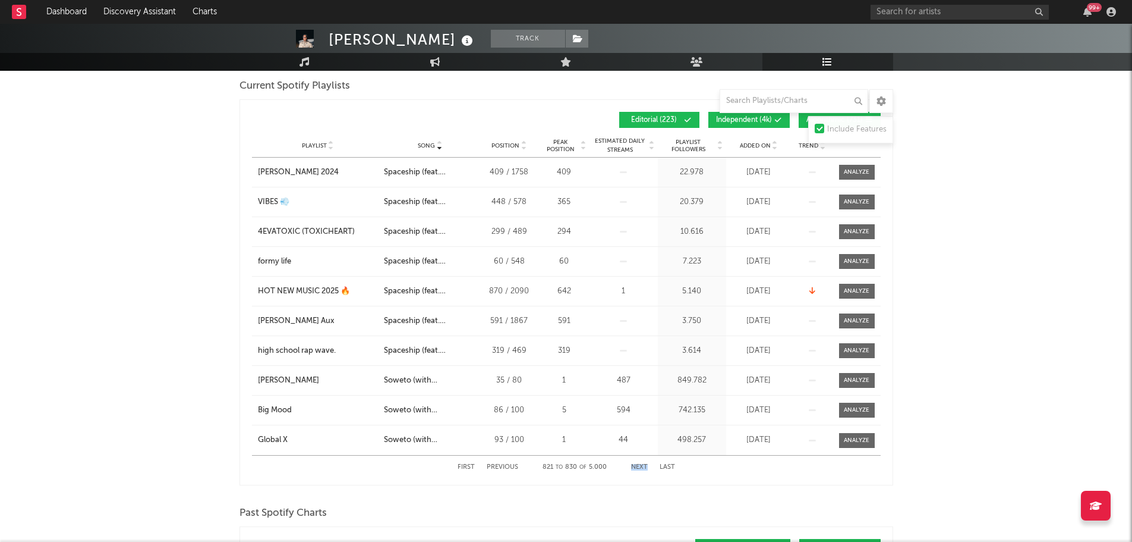
click at [644, 464] on button "Next" at bounding box center [639, 467] width 17 height 7
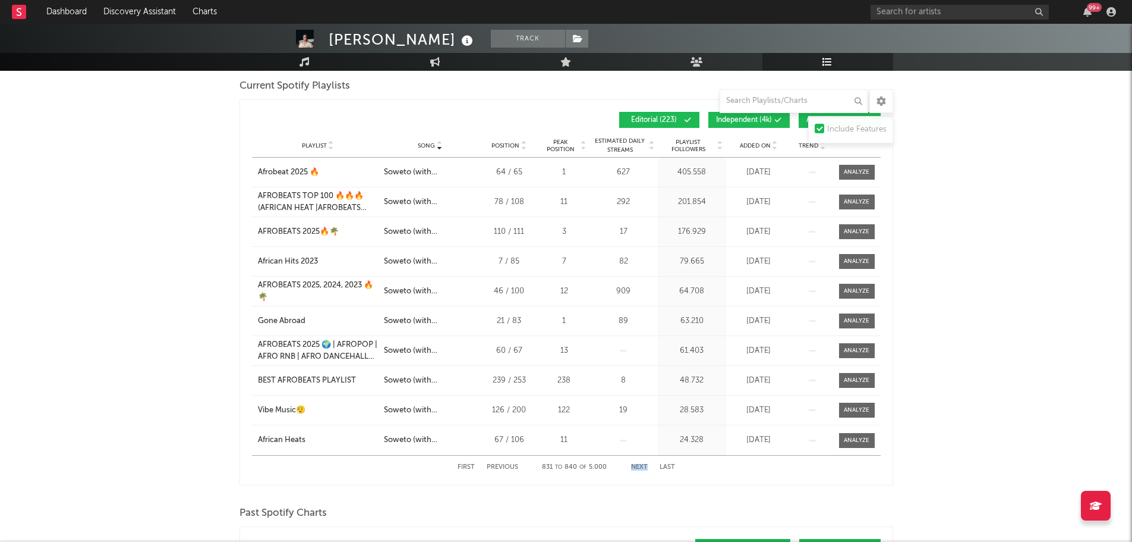
click at [644, 464] on button "Next" at bounding box center [639, 467] width 17 height 7
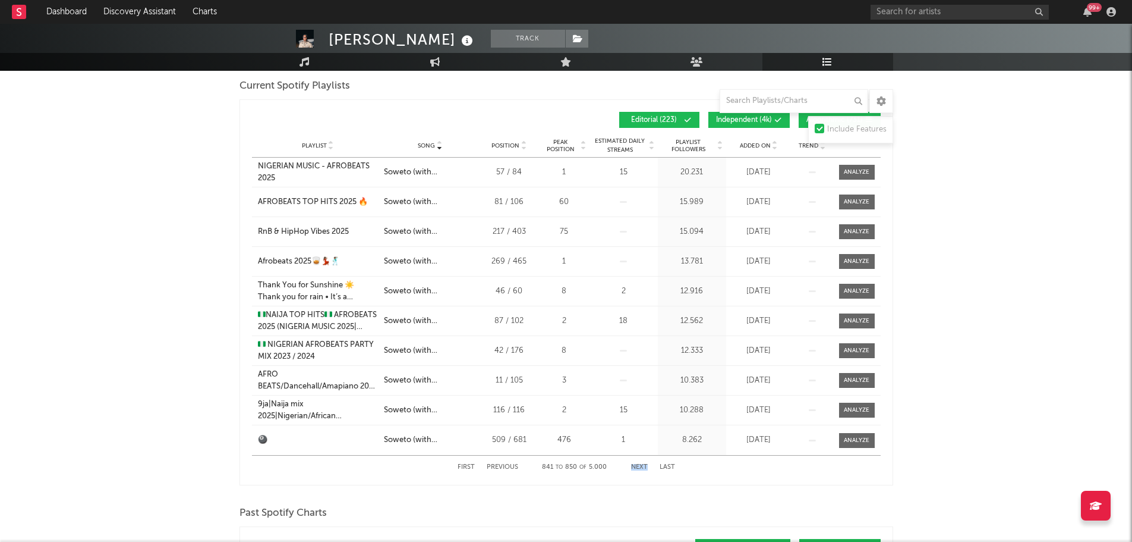
click at [644, 465] on button "Next" at bounding box center [639, 467] width 17 height 7
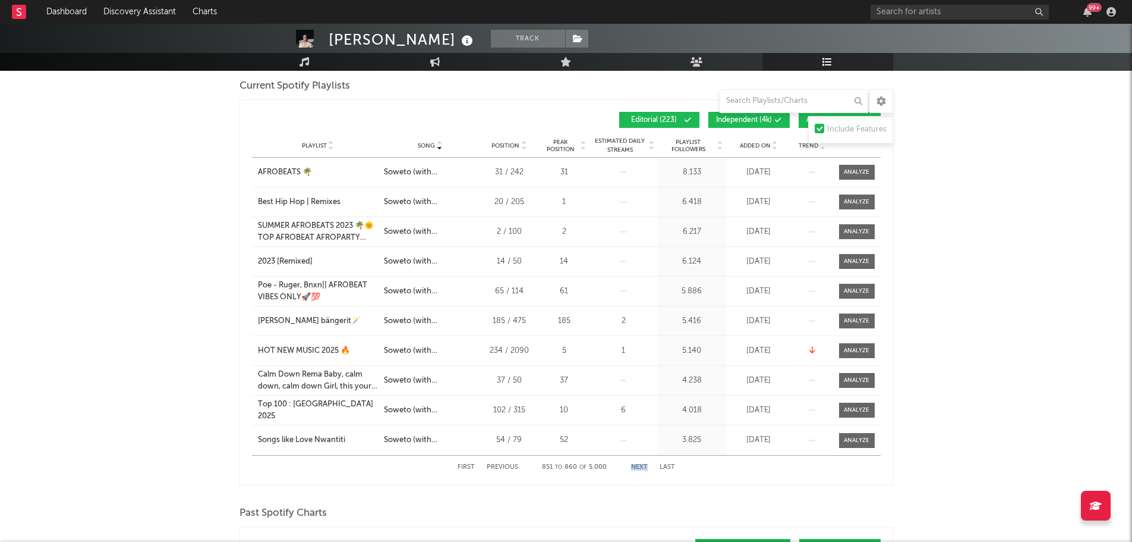
click at [644, 465] on button "Next" at bounding box center [639, 467] width 17 height 7
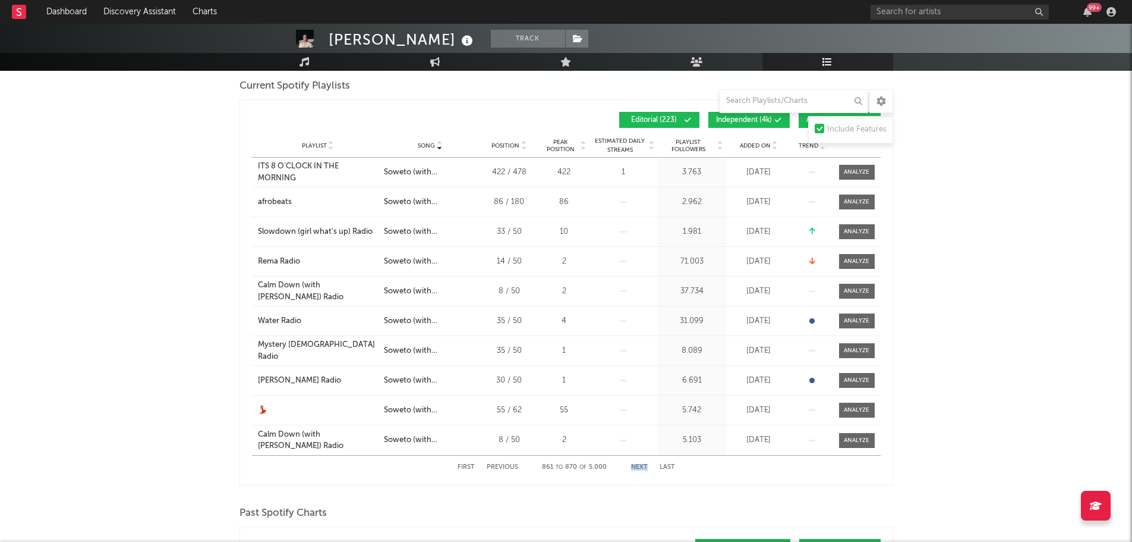
click at [644, 465] on button "Next" at bounding box center [639, 467] width 17 height 7
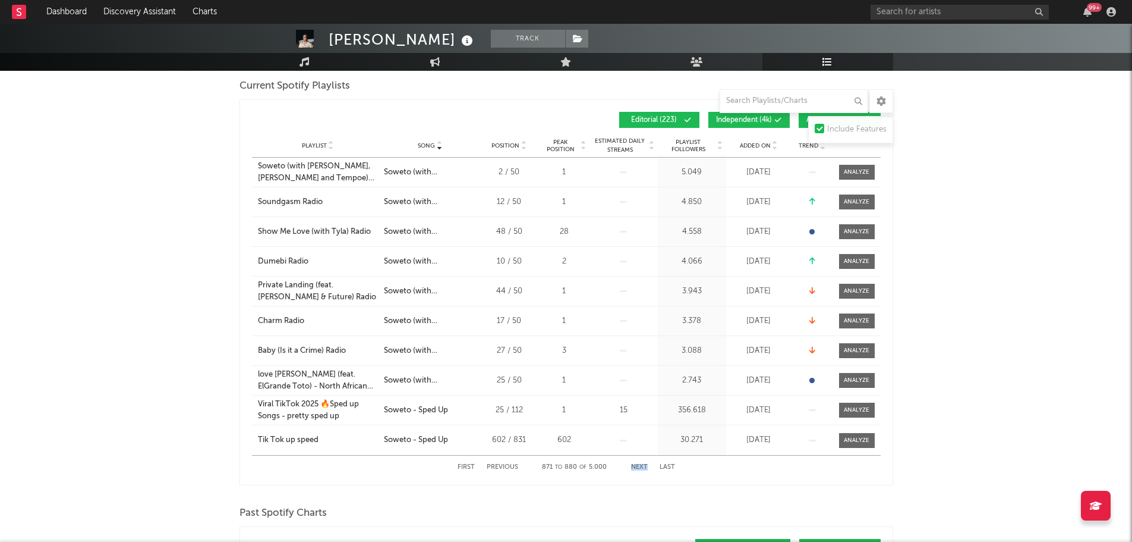
click at [643, 465] on button "Next" at bounding box center [639, 467] width 17 height 7
click at [643, 466] on button "Next" at bounding box center [639, 467] width 17 height 7
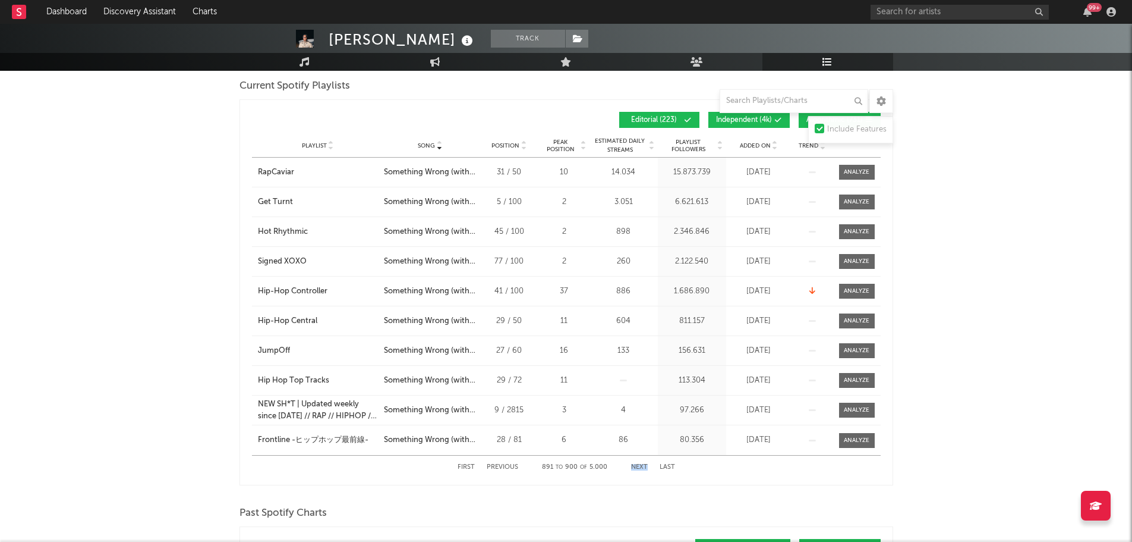
click at [643, 466] on button "Next" at bounding box center [639, 467] width 17 height 7
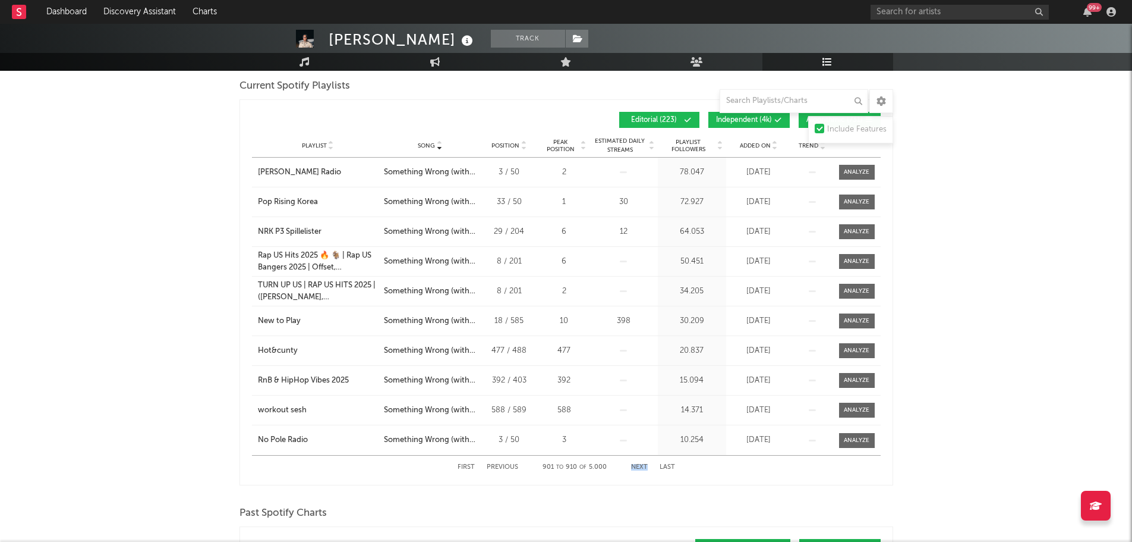
click at [643, 466] on button "Next" at bounding box center [639, 467] width 17 height 7
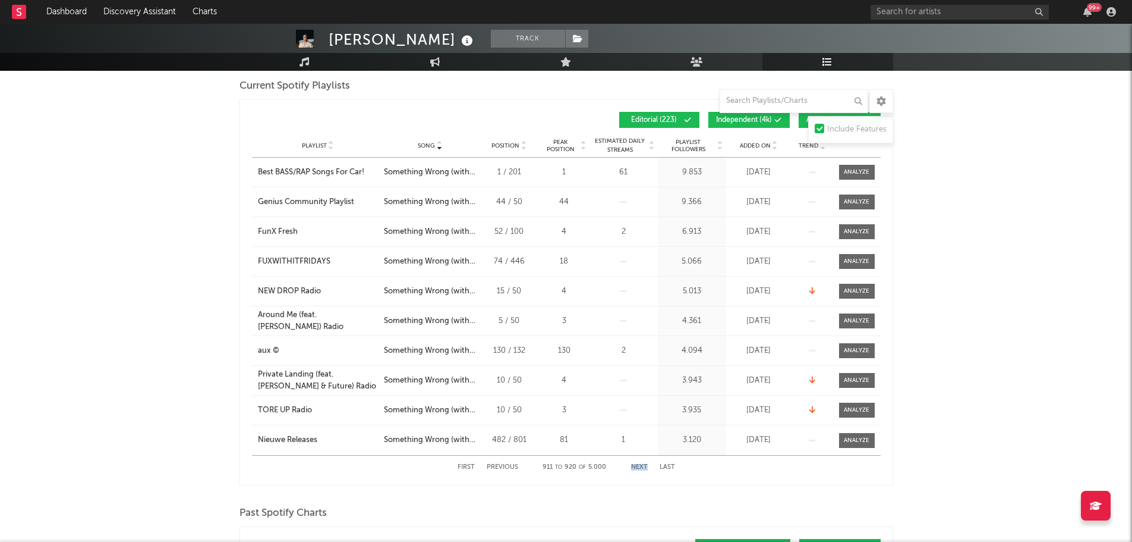
click at [643, 466] on button "Next" at bounding box center [639, 467] width 17 height 7
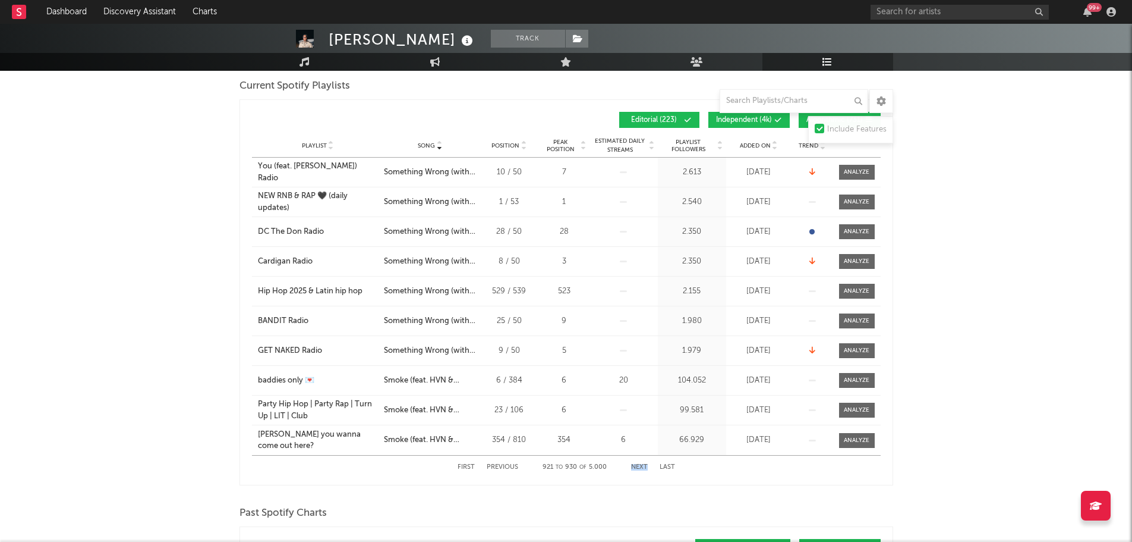
click at [643, 466] on button "Next" at bounding box center [639, 467] width 17 height 7
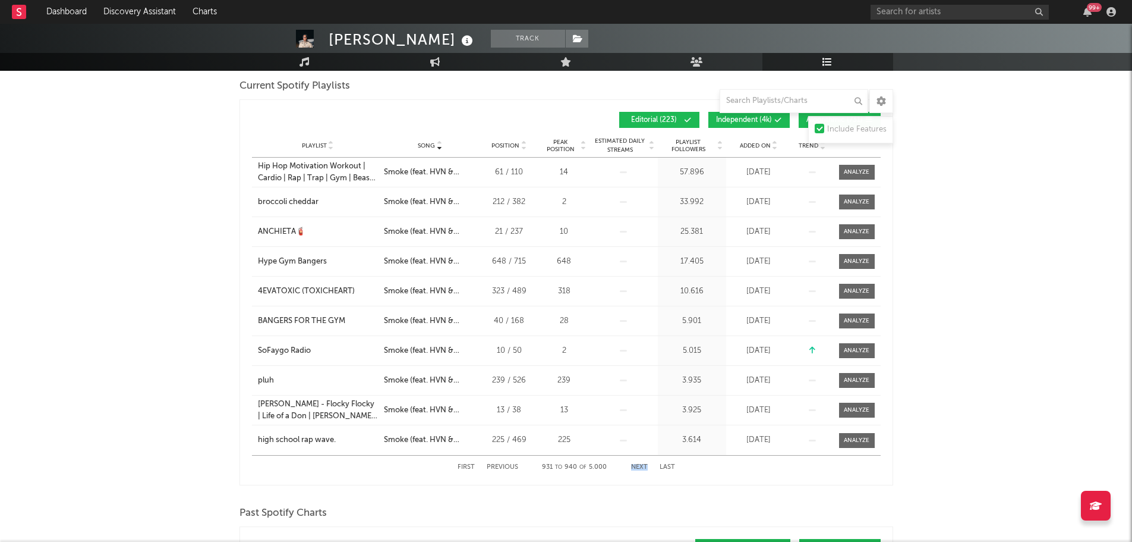
click at [643, 466] on button "Next" at bounding box center [639, 467] width 17 height 7
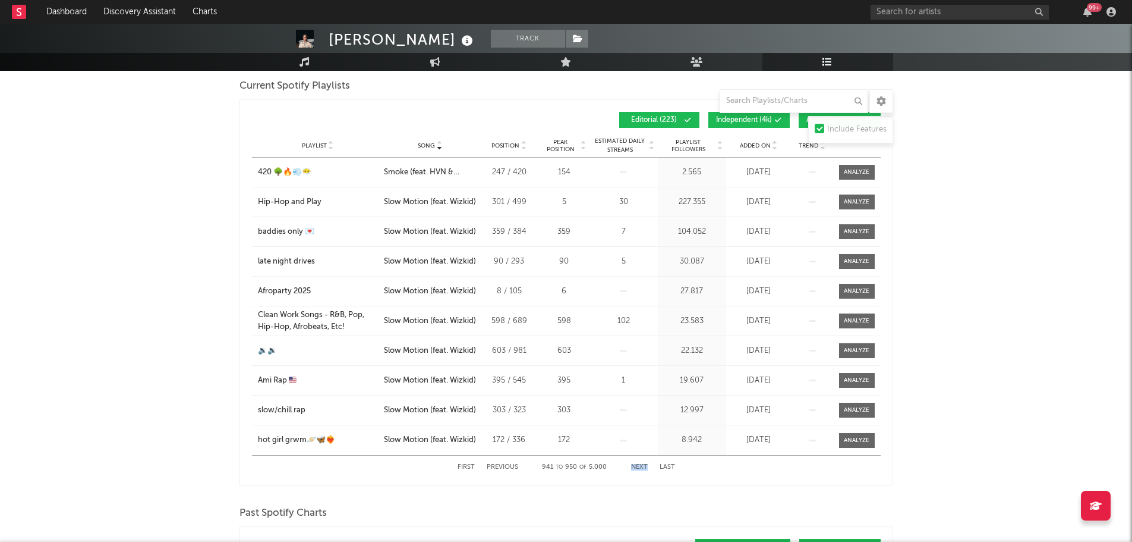
click at [643, 466] on button "Next" at bounding box center [639, 467] width 17 height 7
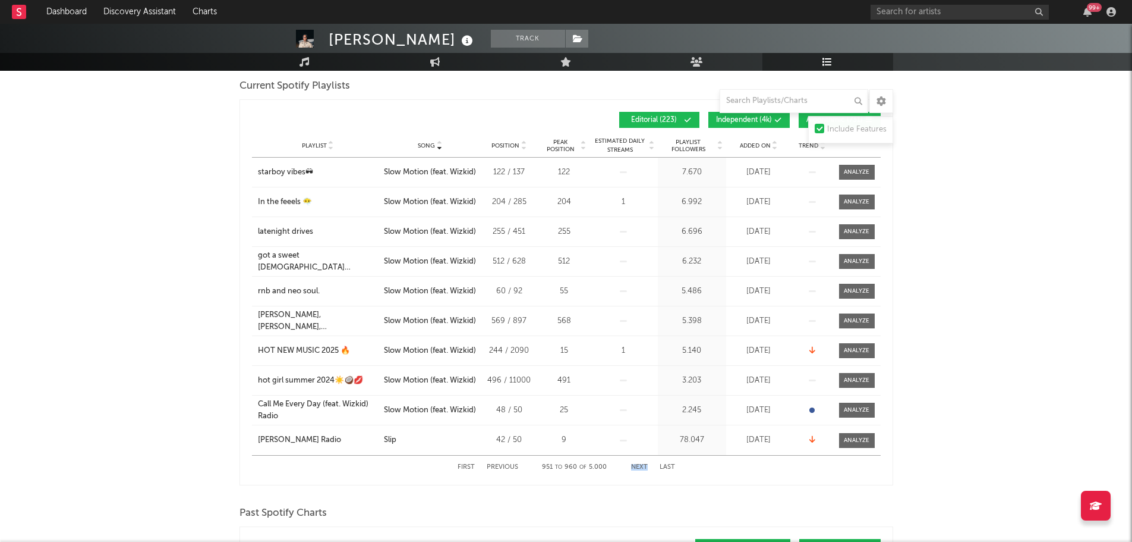
click at [643, 466] on button "Next" at bounding box center [639, 467] width 17 height 7
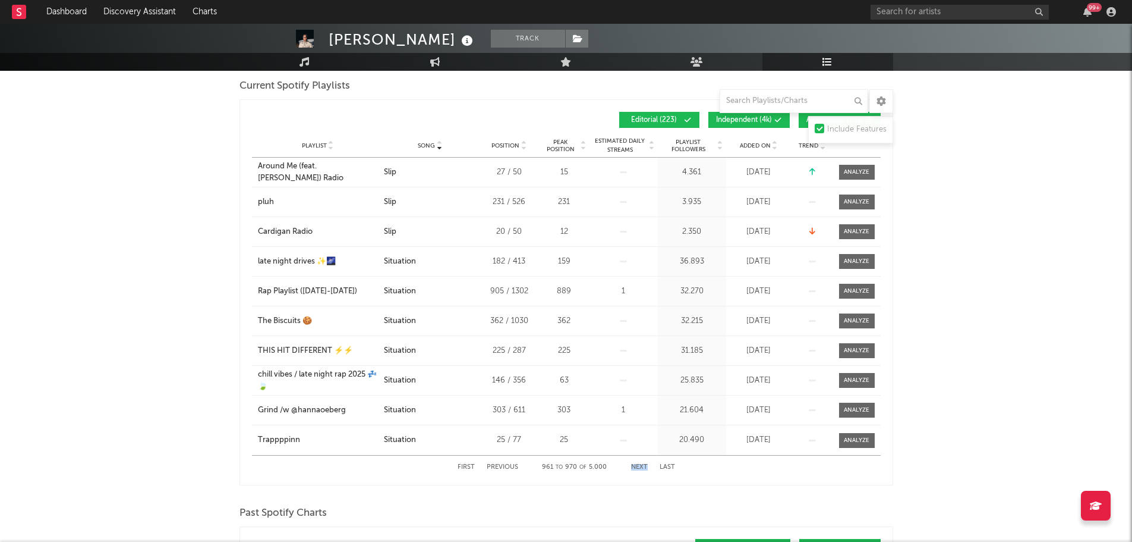
click at [643, 466] on button "Next" at bounding box center [639, 467] width 17 height 7
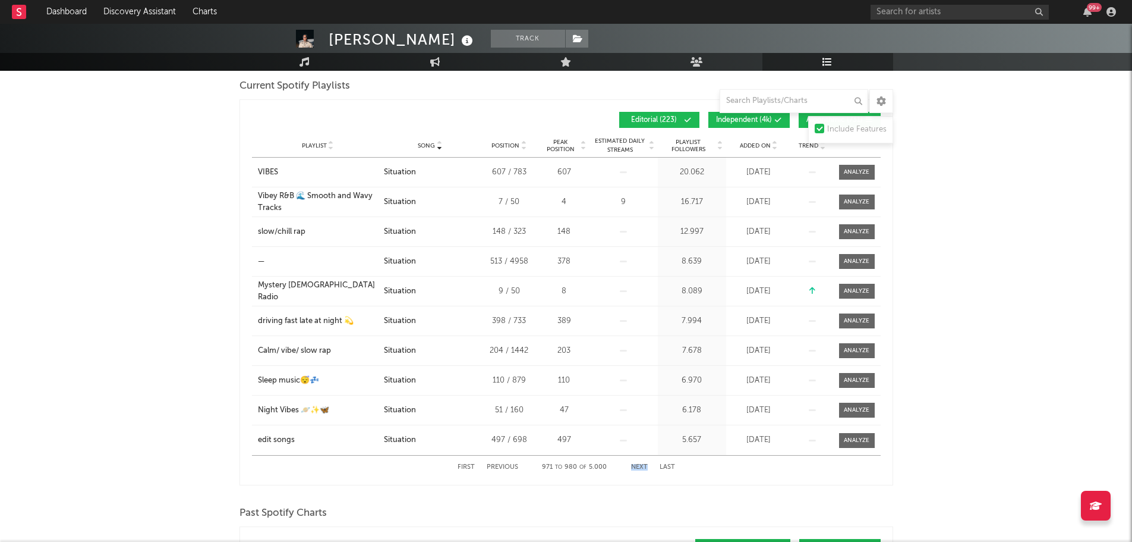
click at [643, 466] on button "Next" at bounding box center [639, 467] width 17 height 7
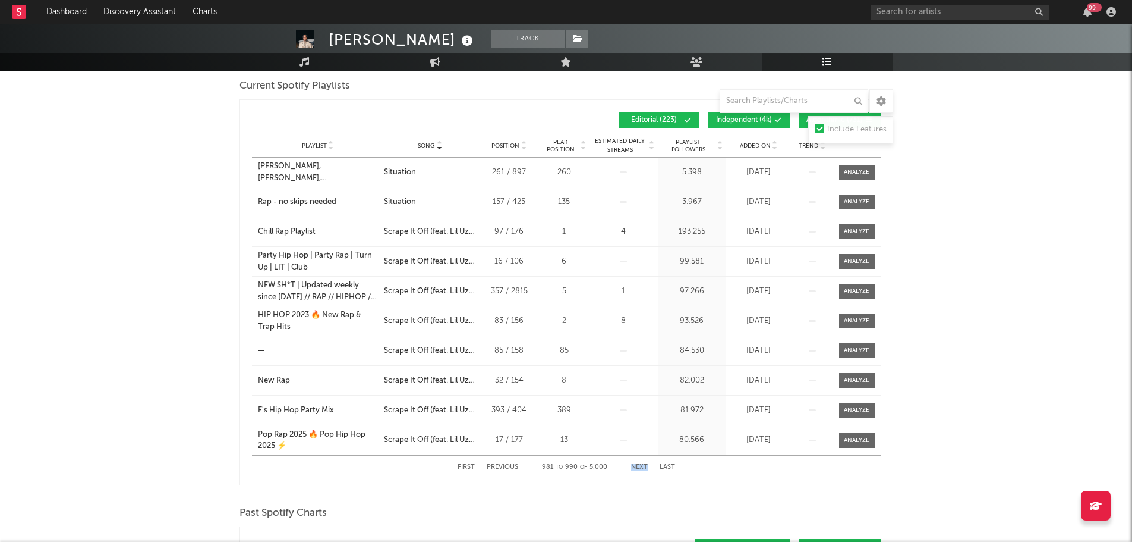
click at [643, 466] on button "Next" at bounding box center [639, 467] width 17 height 7
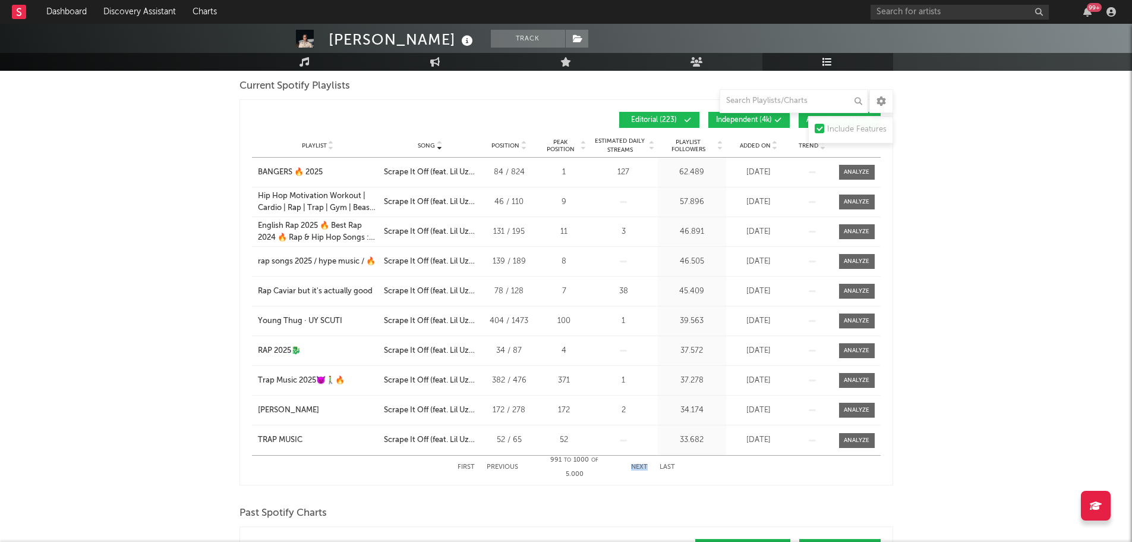
click at [643, 467] on button "Next" at bounding box center [639, 467] width 17 height 7
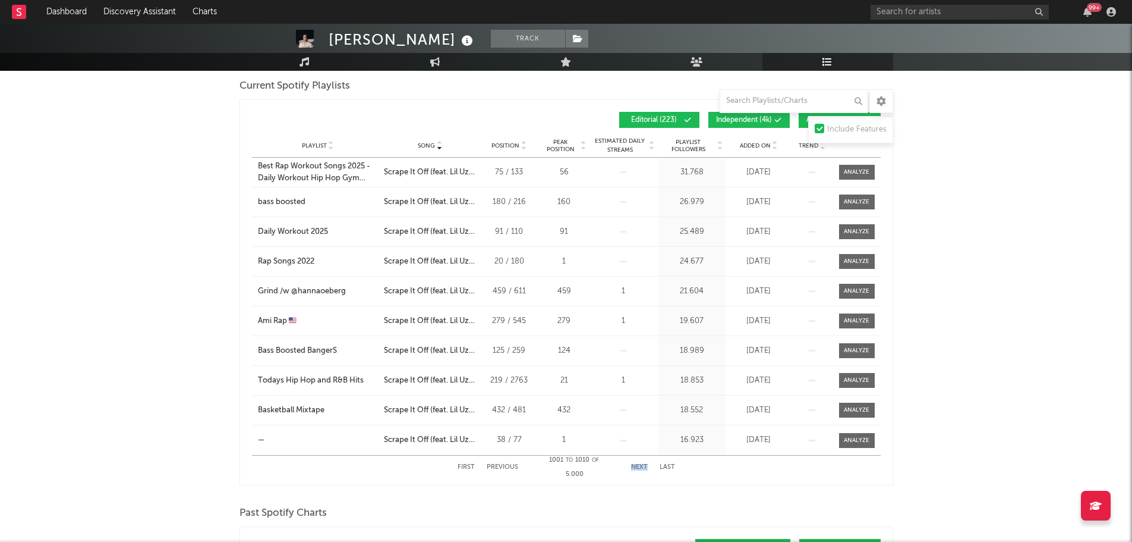
click at [643, 467] on button "Next" at bounding box center [639, 467] width 17 height 7
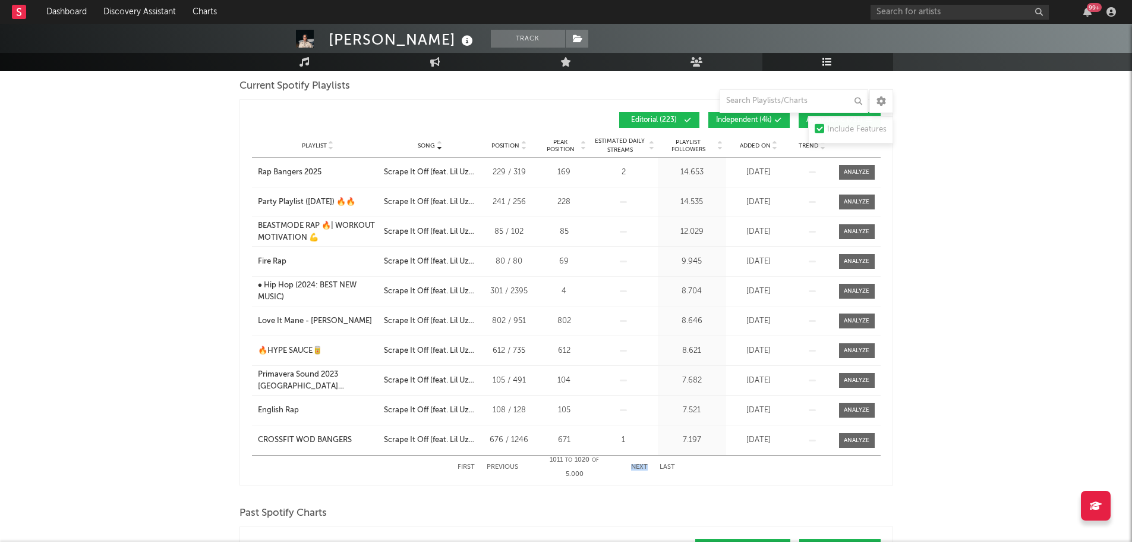
click at [643, 467] on button "Next" at bounding box center [639, 467] width 17 height 7
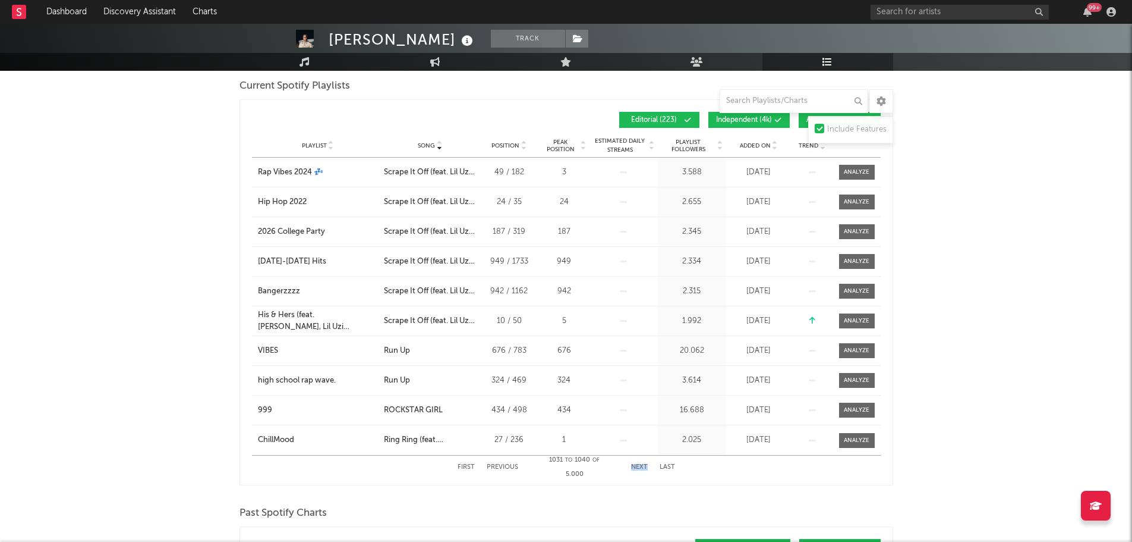
click at [643, 467] on button "Next" at bounding box center [639, 467] width 17 height 7
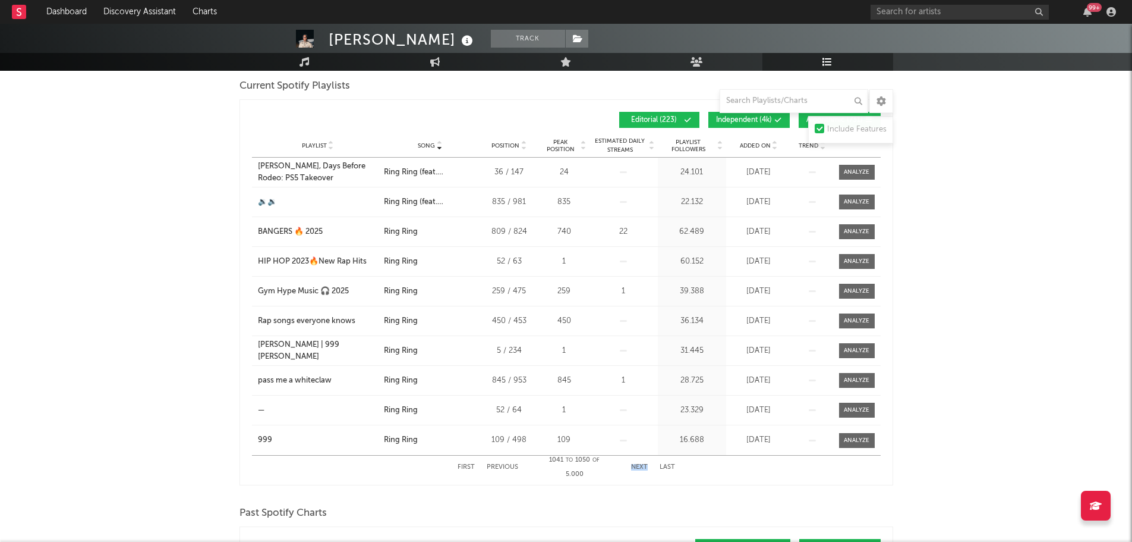
click at [643, 467] on button "Next" at bounding box center [639, 467] width 17 height 7
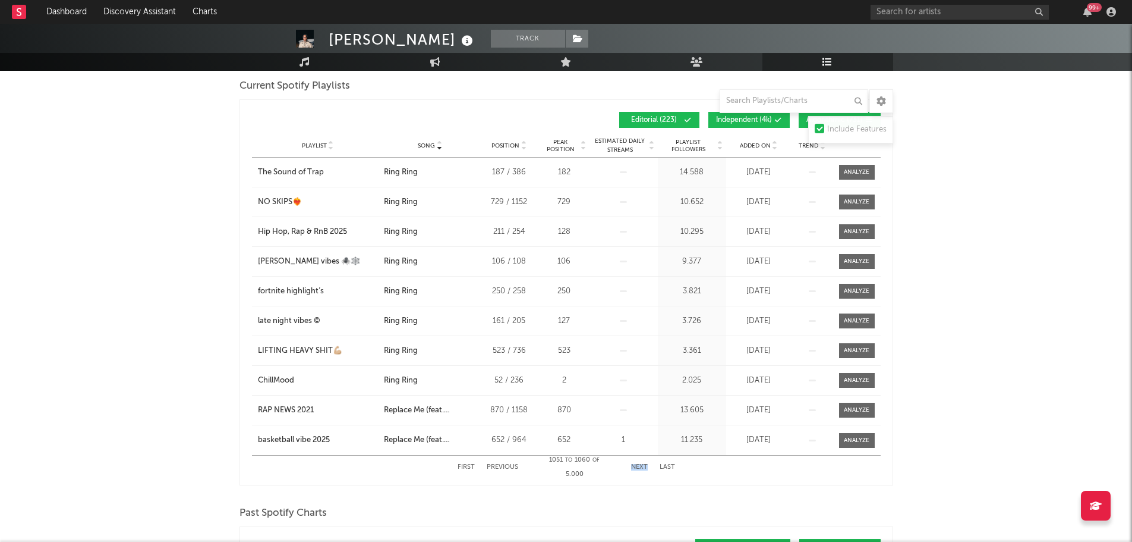
click at [643, 467] on button "Next" at bounding box center [639, 467] width 17 height 7
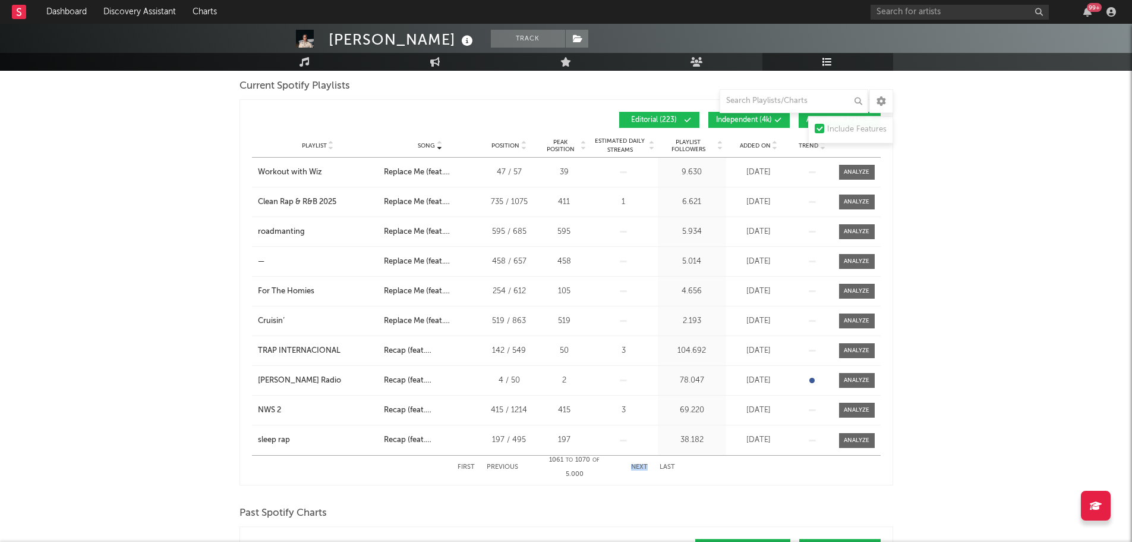
click at [643, 467] on button "Next" at bounding box center [639, 467] width 17 height 7
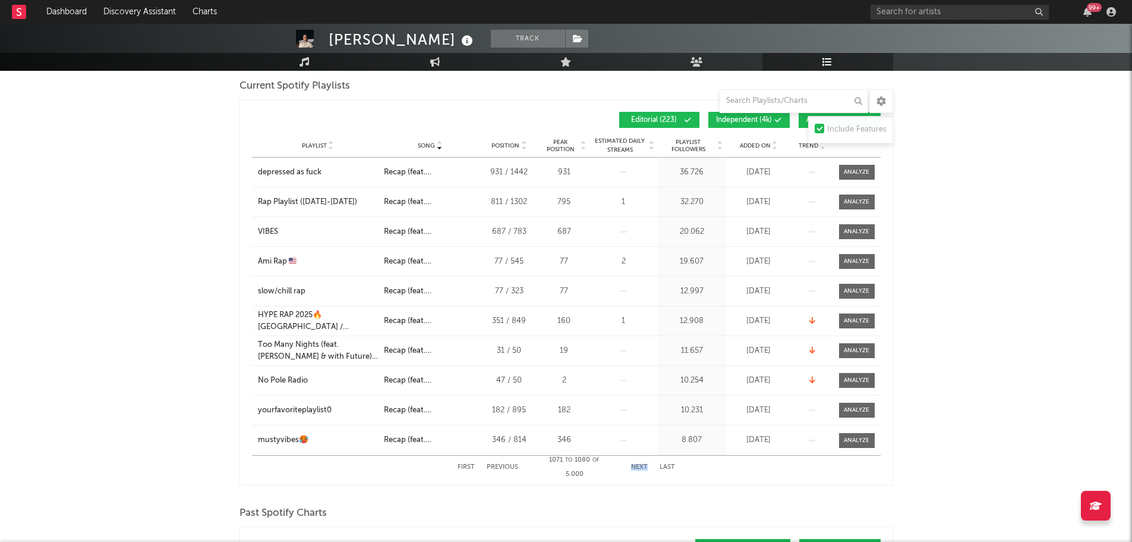
click at [643, 467] on button "Next" at bounding box center [639, 467] width 17 height 7
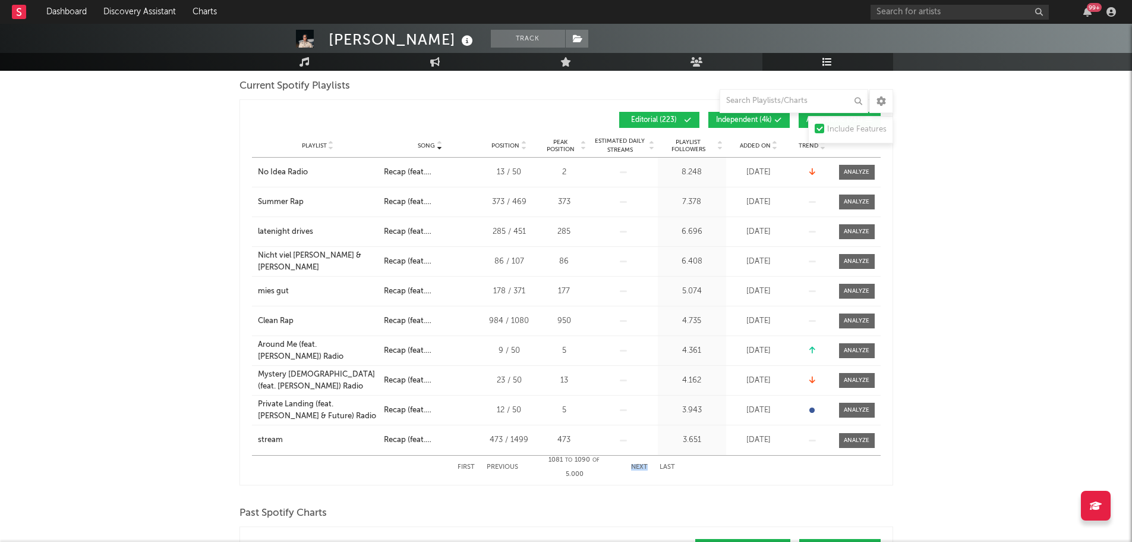
click at [643, 467] on button "Next" at bounding box center [639, 467] width 17 height 7
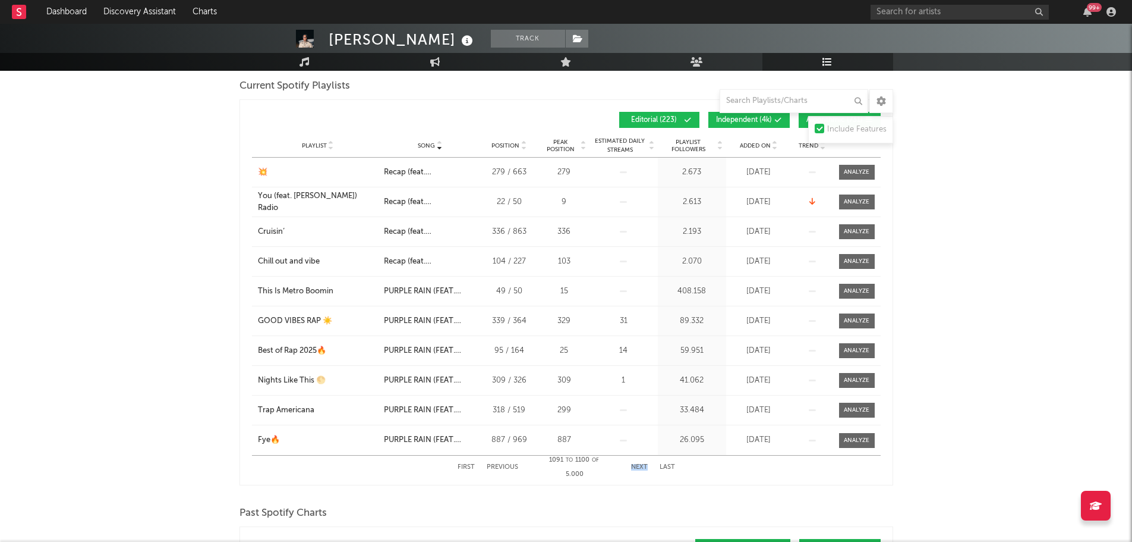
click at [643, 467] on button "Next" at bounding box center [639, 467] width 17 height 7
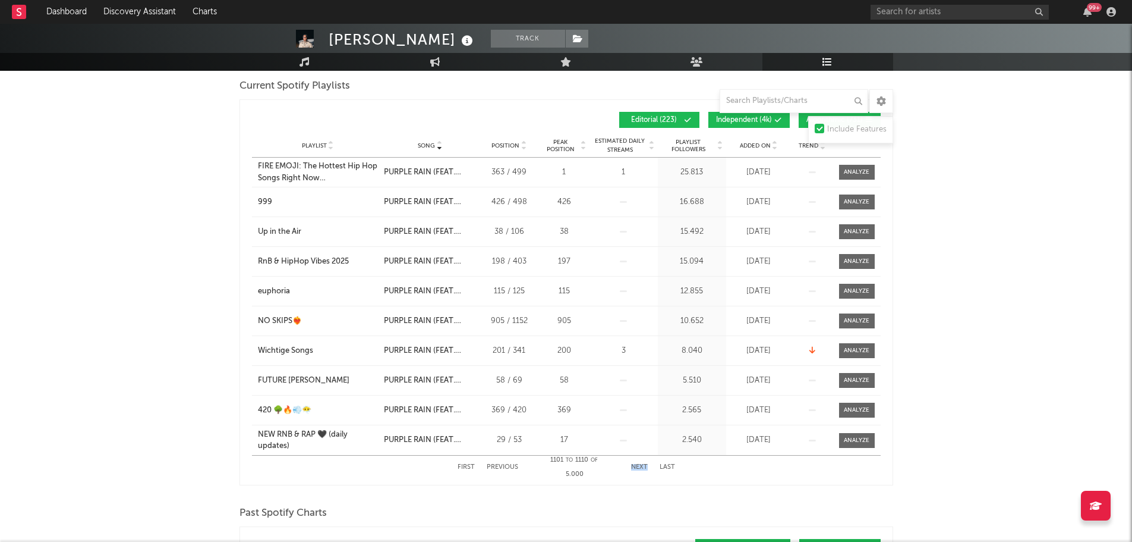
click at [643, 467] on button "Next" at bounding box center [639, 467] width 17 height 7
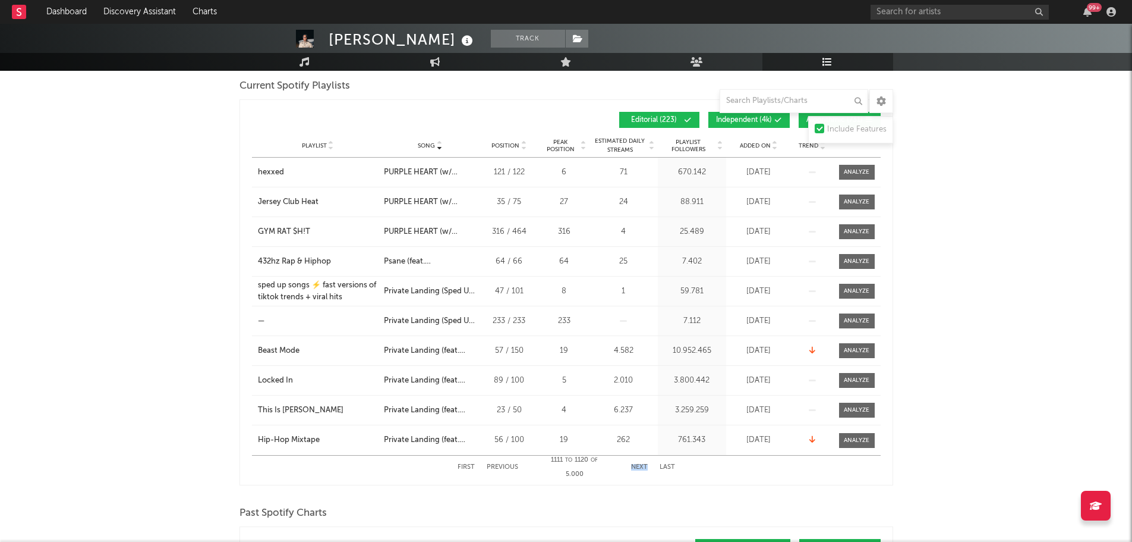
click at [643, 467] on button "Next" at bounding box center [639, 467] width 17 height 7
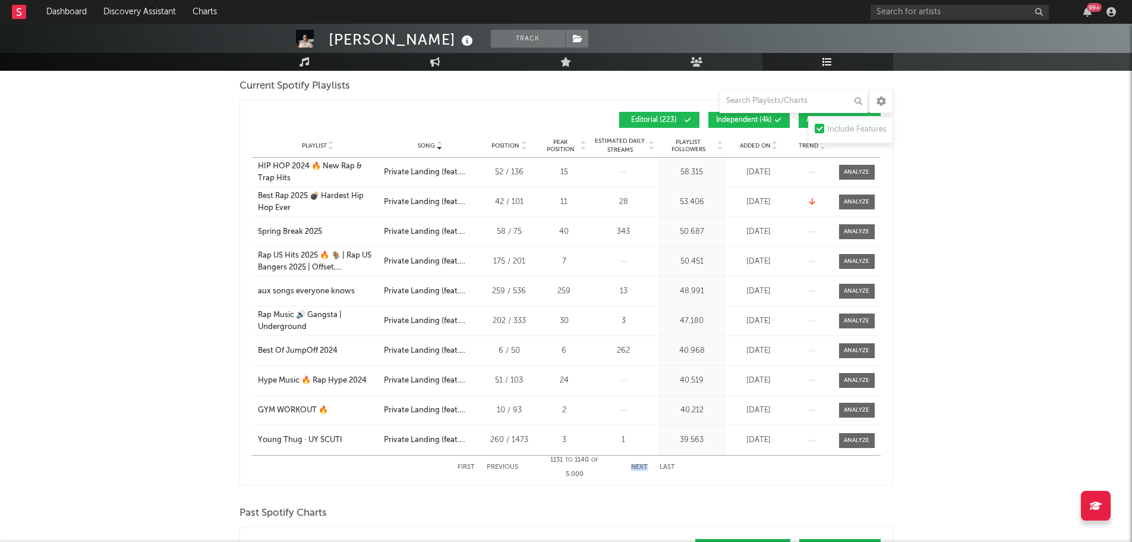
click at [643, 467] on button "Next" at bounding box center [639, 467] width 17 height 7
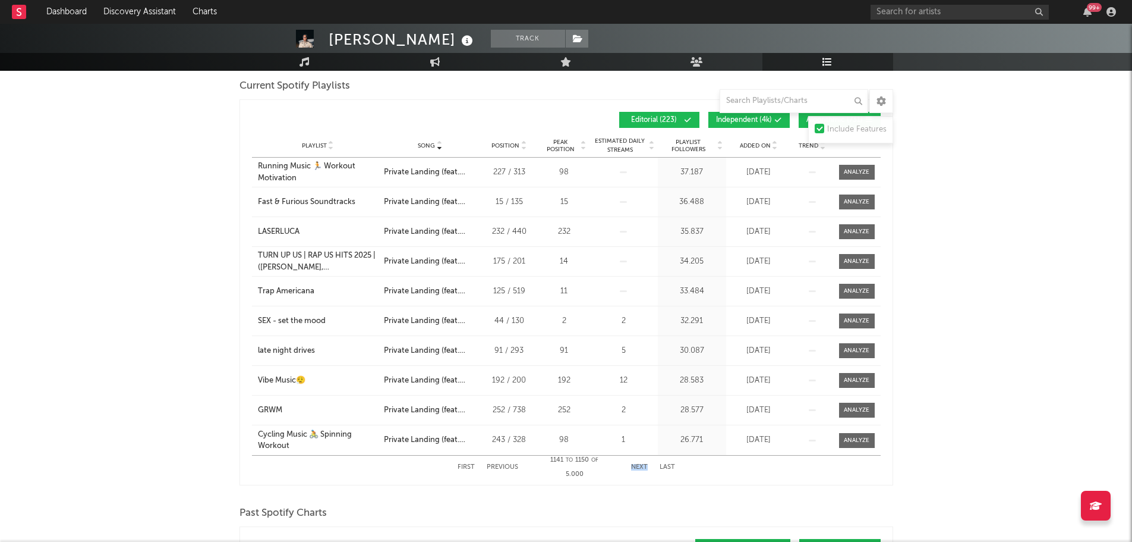
click at [643, 467] on button "Next" at bounding box center [639, 467] width 17 height 7
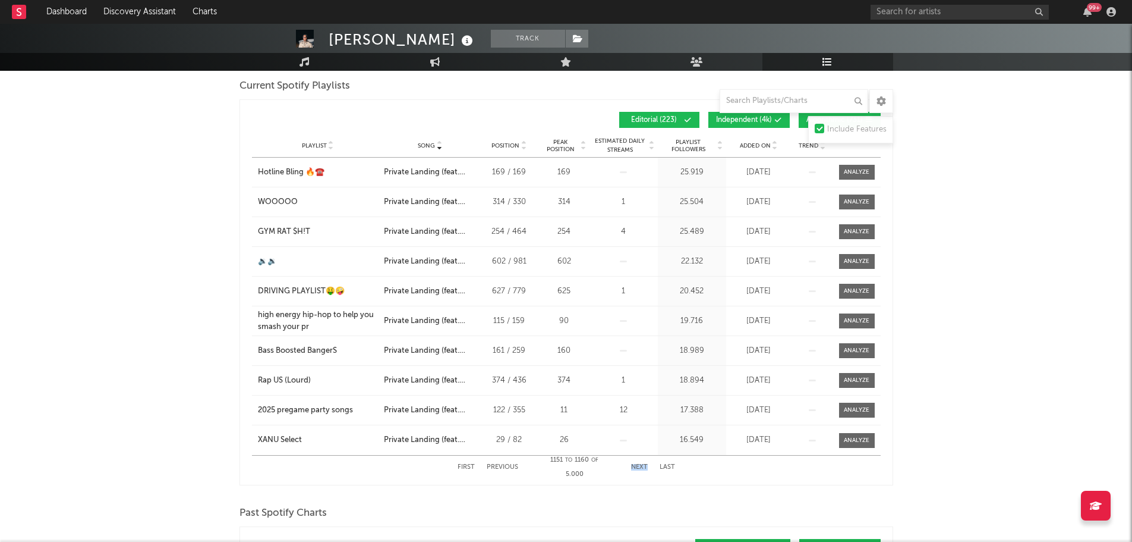
click at [643, 467] on button "Next" at bounding box center [639, 467] width 17 height 7
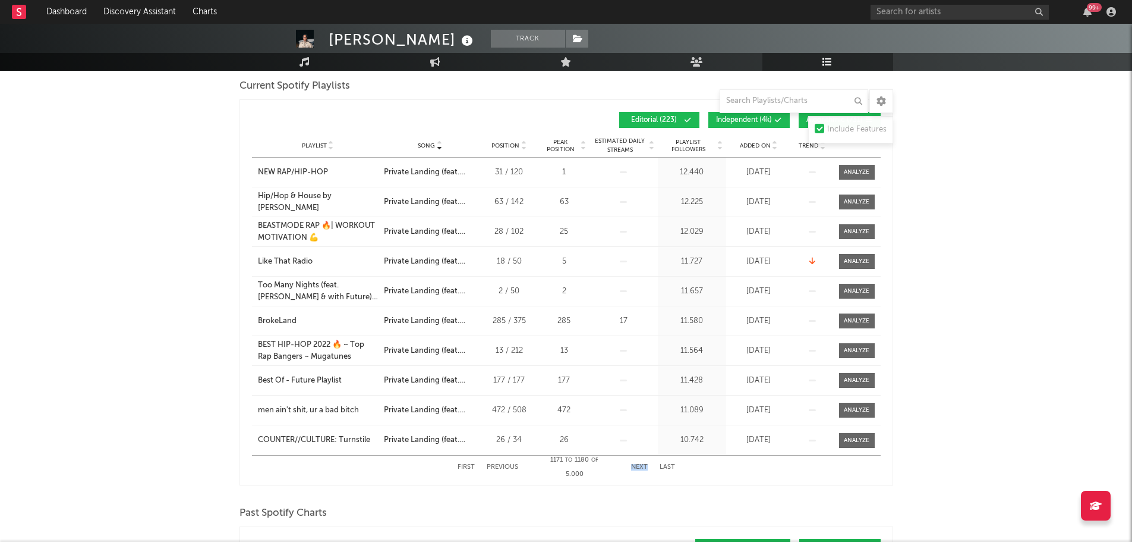
click at [643, 467] on button "Next" at bounding box center [639, 467] width 17 height 7
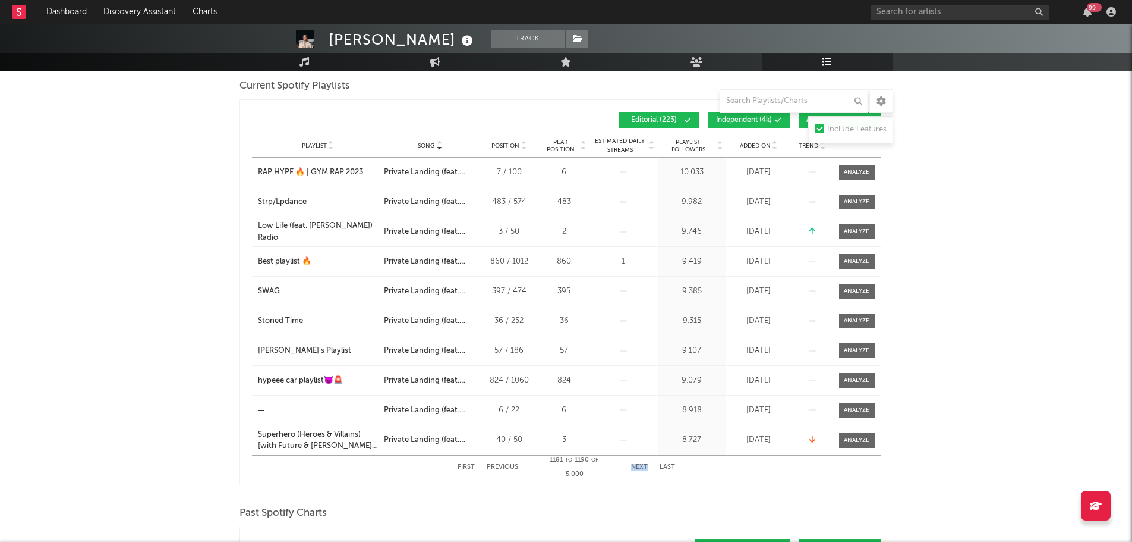
click at [643, 467] on button "Next" at bounding box center [639, 467] width 17 height 7
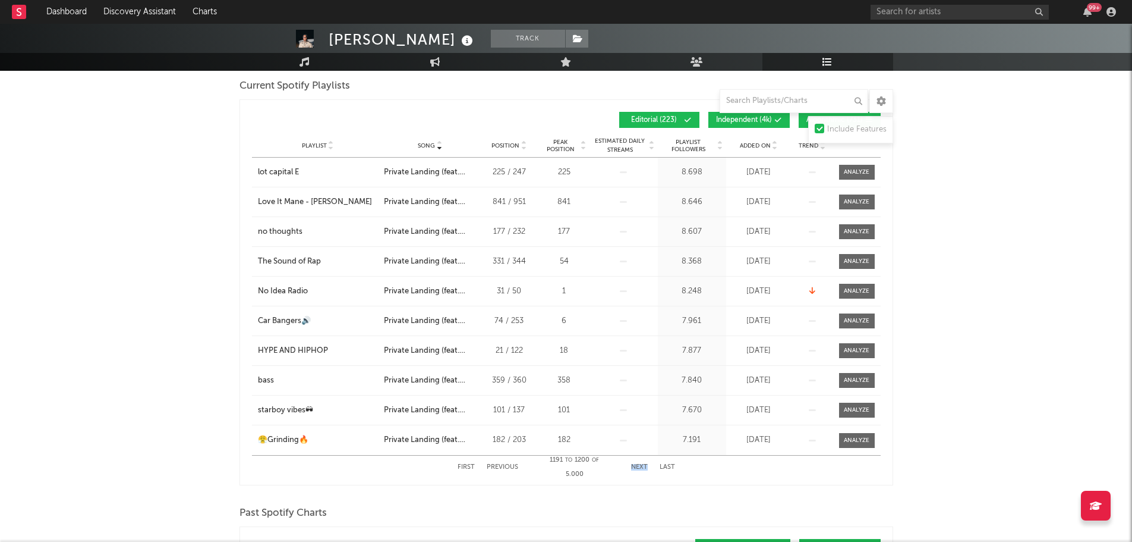
click at [643, 467] on button "Next" at bounding box center [639, 467] width 17 height 7
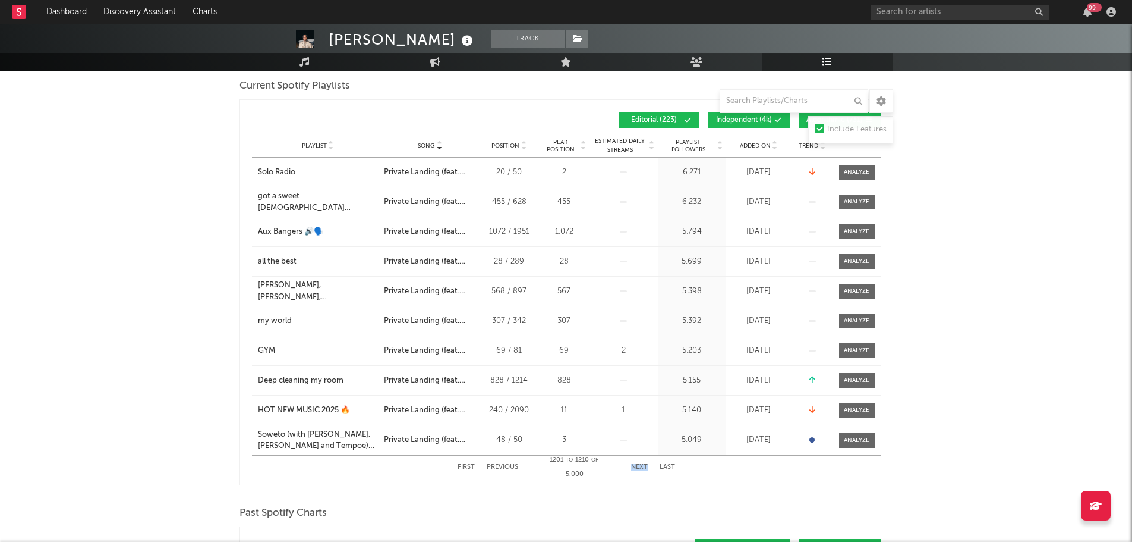
click at [643, 467] on button "Next" at bounding box center [639, 467] width 17 height 7
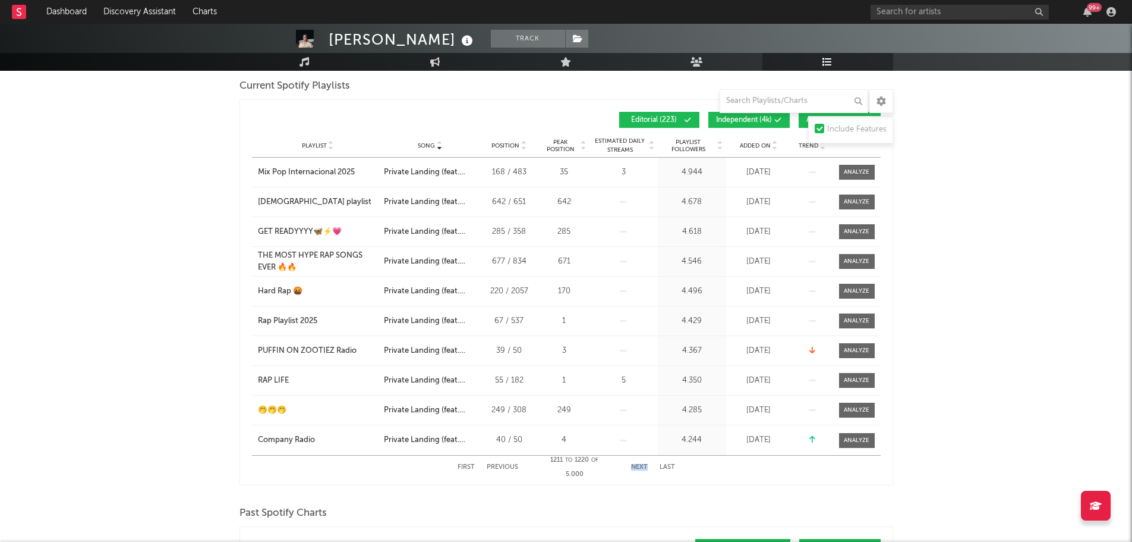
click at [643, 467] on button "Next" at bounding box center [639, 467] width 17 height 7
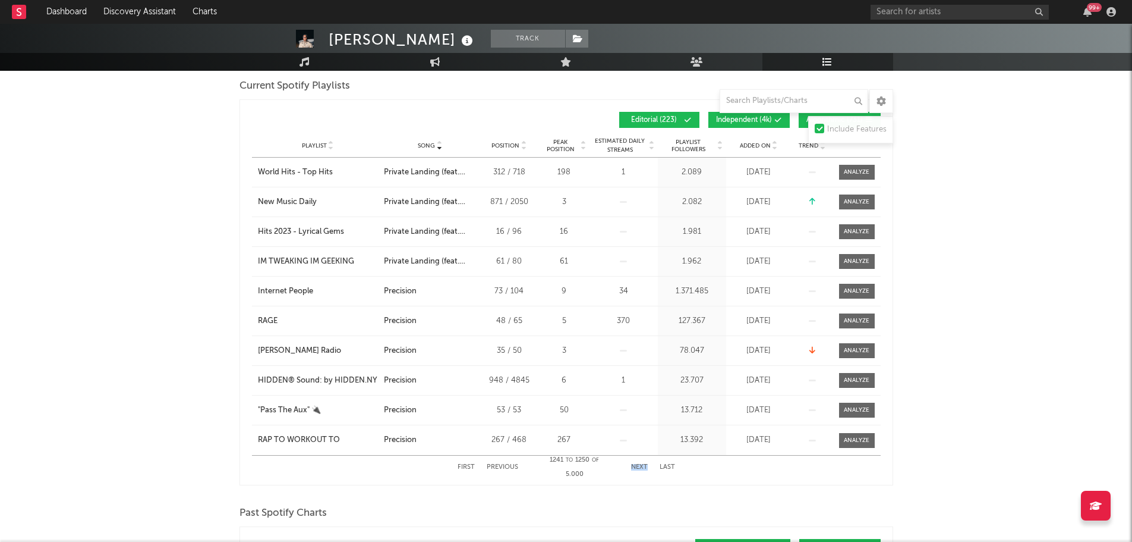
click at [643, 467] on button "Next" at bounding box center [639, 467] width 17 height 7
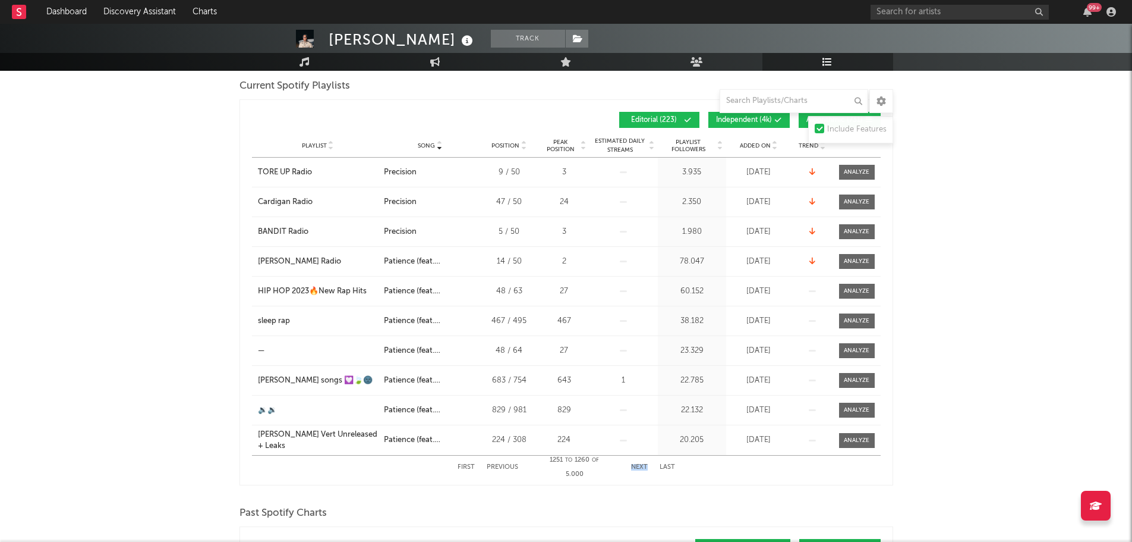
click at [643, 467] on button "Next" at bounding box center [639, 467] width 17 height 7
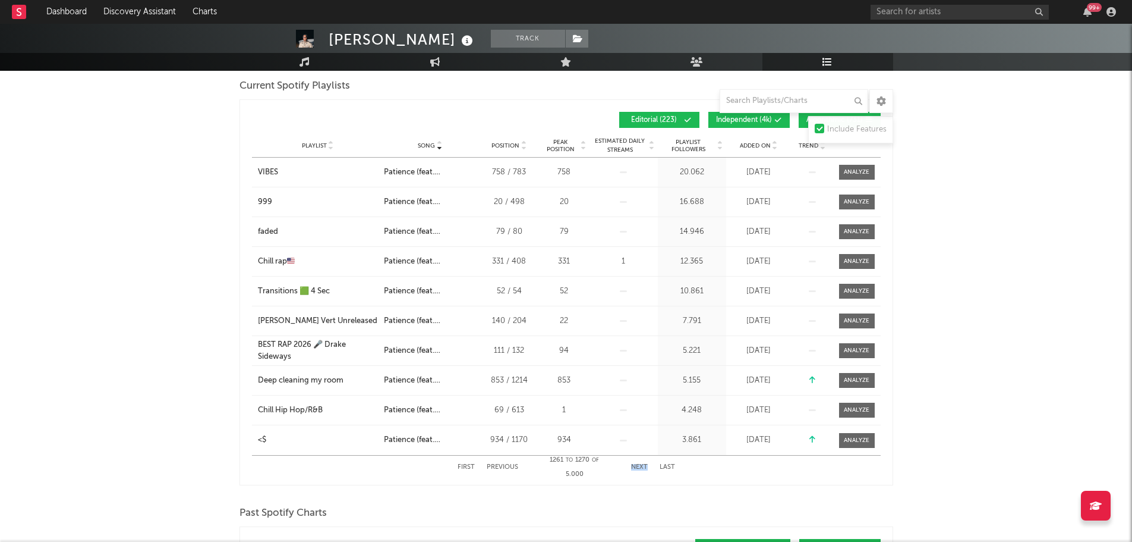
click at [643, 467] on button "Next" at bounding box center [639, 467] width 17 height 7
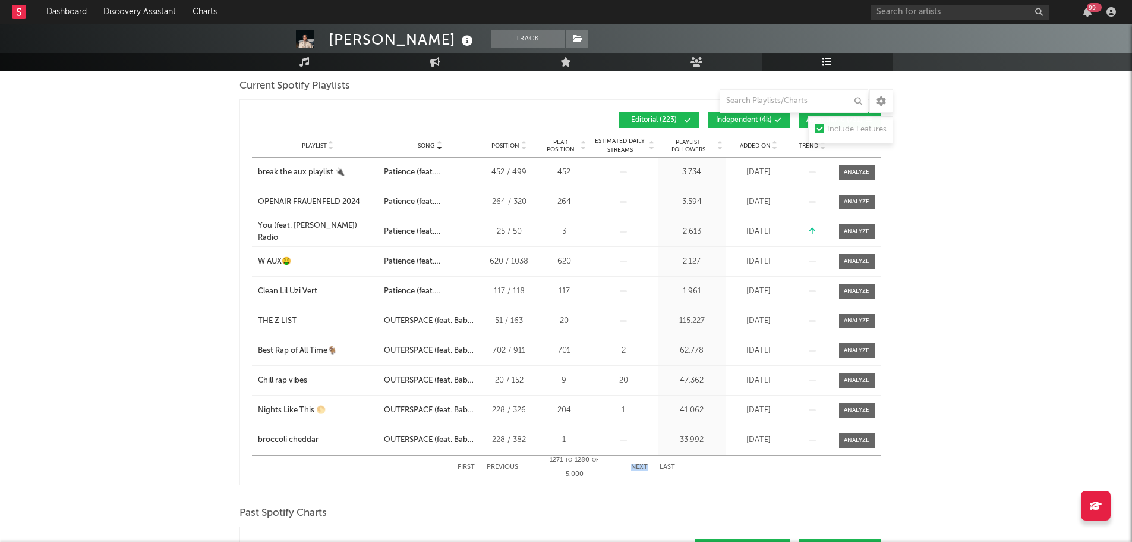
click at [643, 467] on button "Next" at bounding box center [639, 467] width 17 height 7
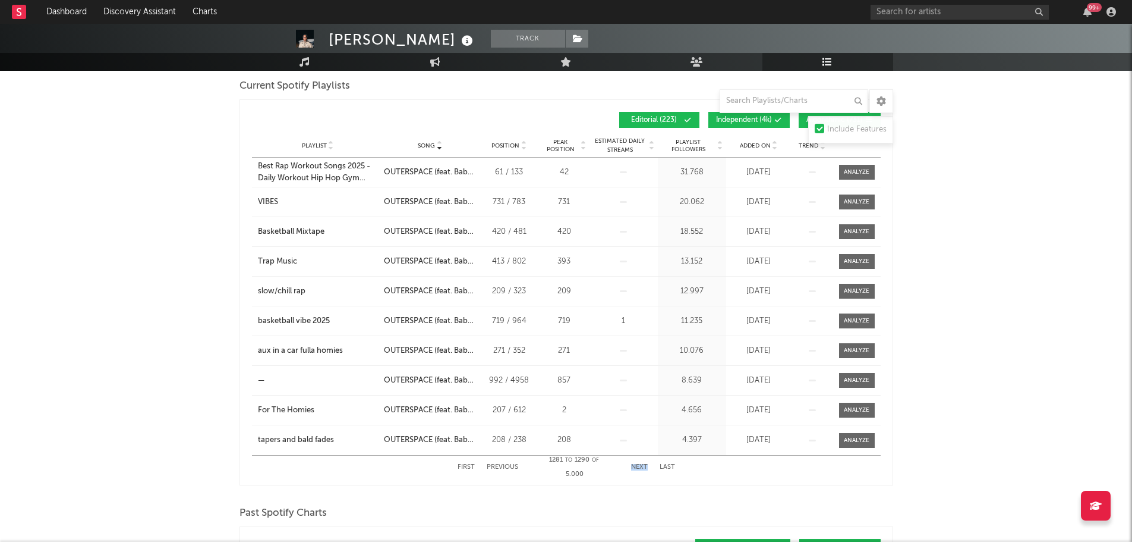
click at [643, 467] on button "Next" at bounding box center [639, 467] width 17 height 7
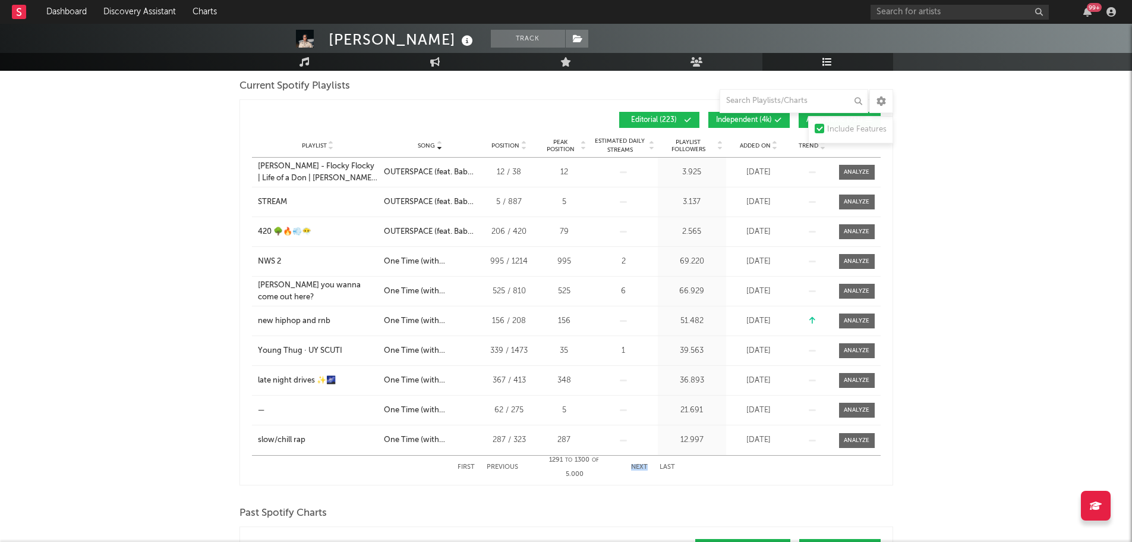
click at [643, 467] on button "Next" at bounding box center [639, 467] width 17 height 7
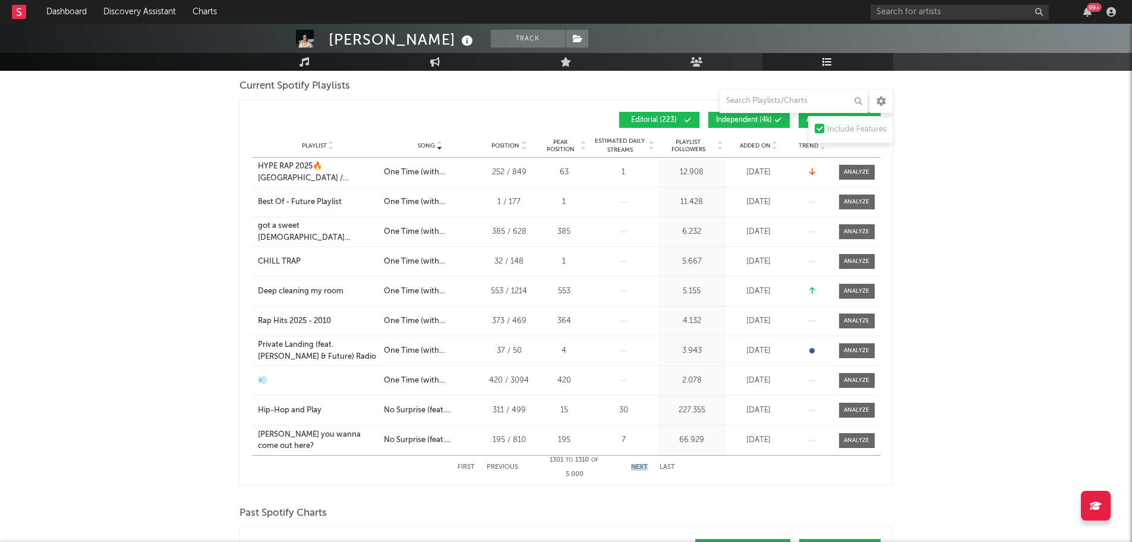
click at [643, 467] on button "Next" at bounding box center [639, 467] width 17 height 7
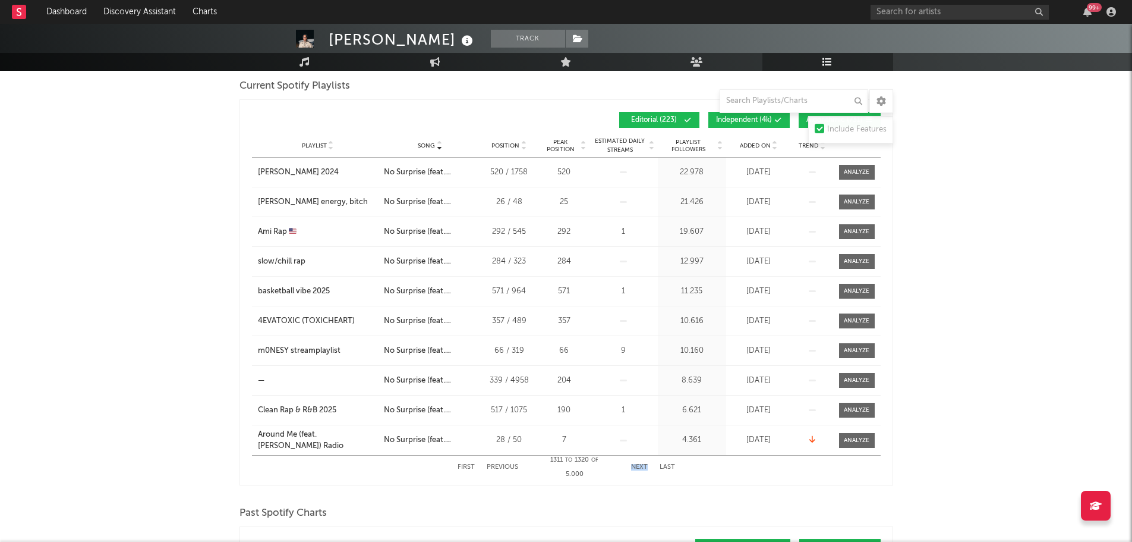
click at [642, 467] on button "Next" at bounding box center [639, 467] width 17 height 7
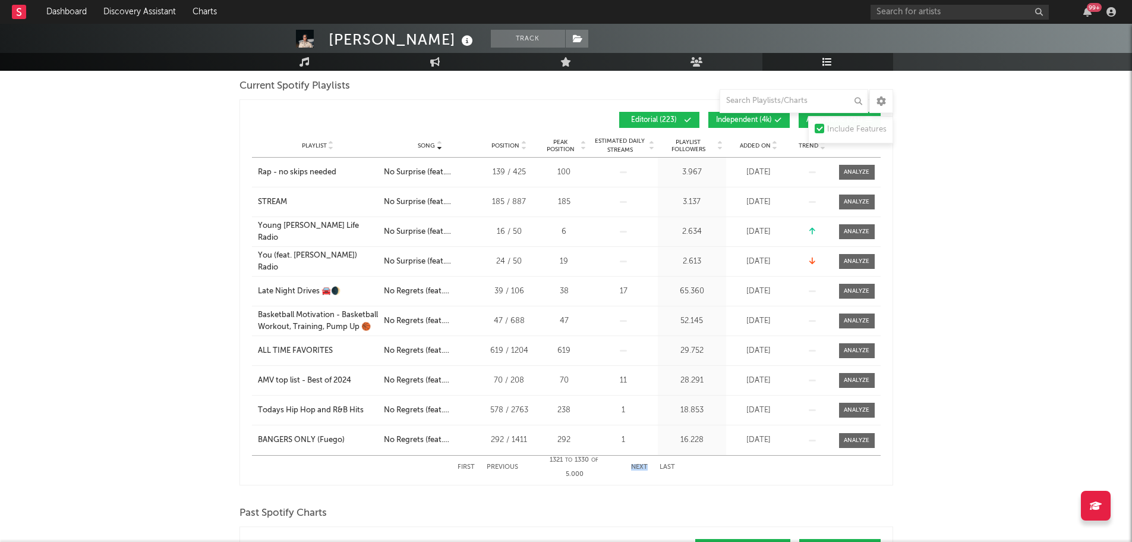
click at [642, 467] on button "Next" at bounding box center [639, 467] width 17 height 7
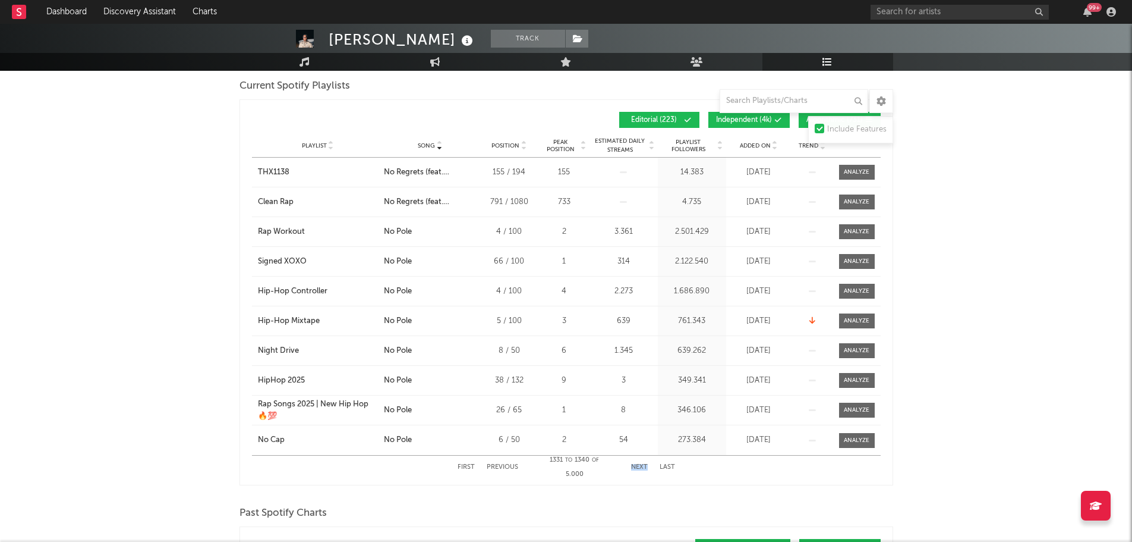
click at [643, 467] on button "Next" at bounding box center [639, 467] width 17 height 7
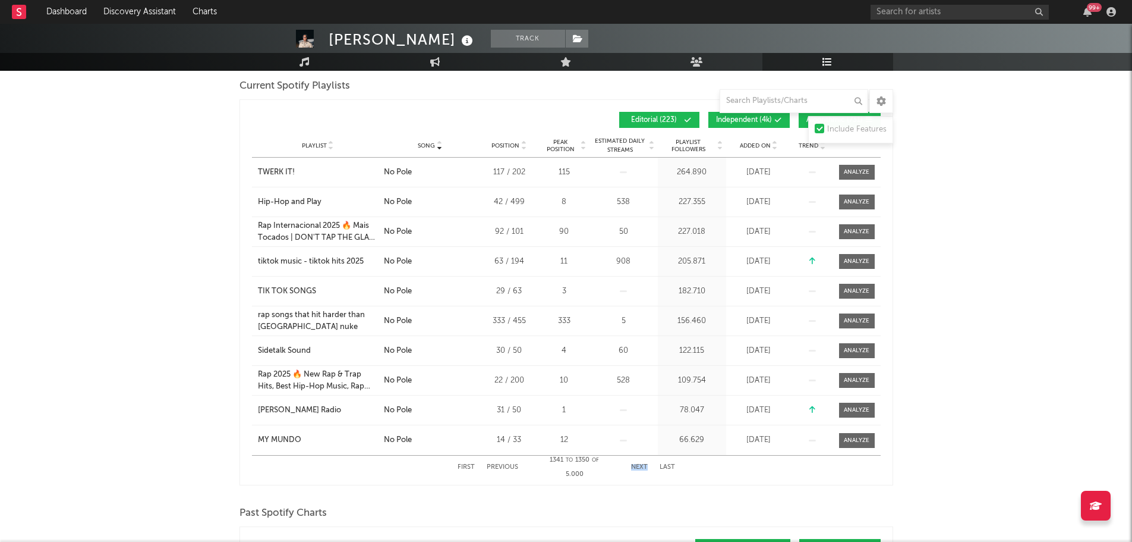
click at [640, 467] on button "Next" at bounding box center [639, 467] width 17 height 7
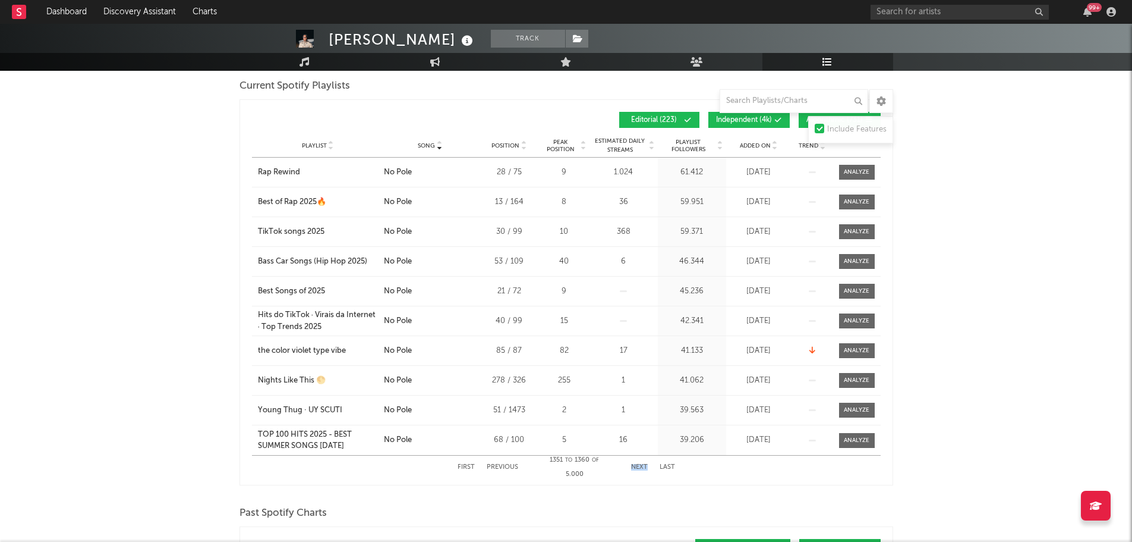
click at [633, 467] on button "Next" at bounding box center [639, 467] width 17 height 7
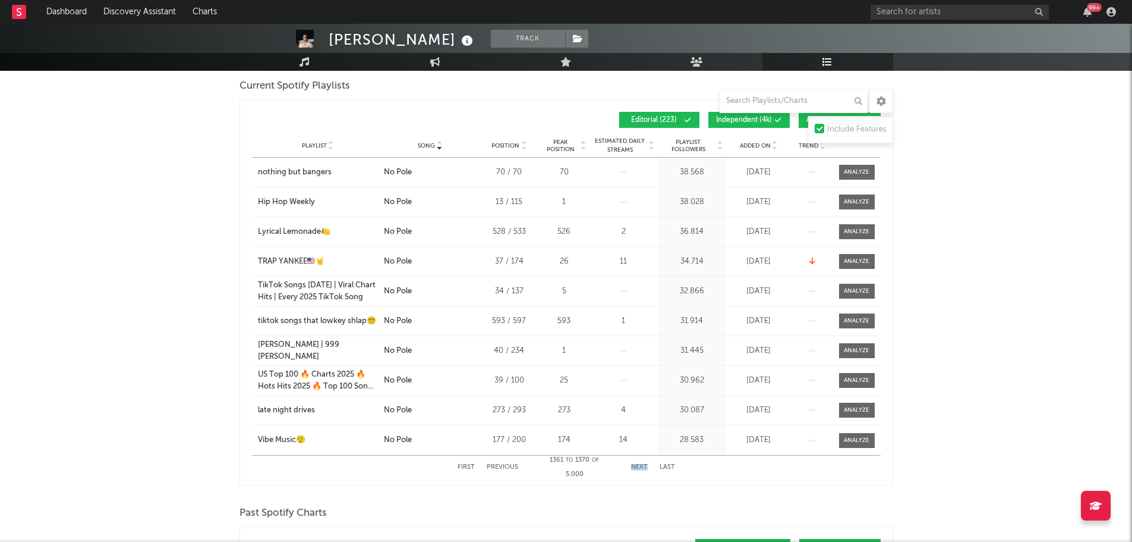
click at [634, 467] on button "Next" at bounding box center [639, 467] width 17 height 7
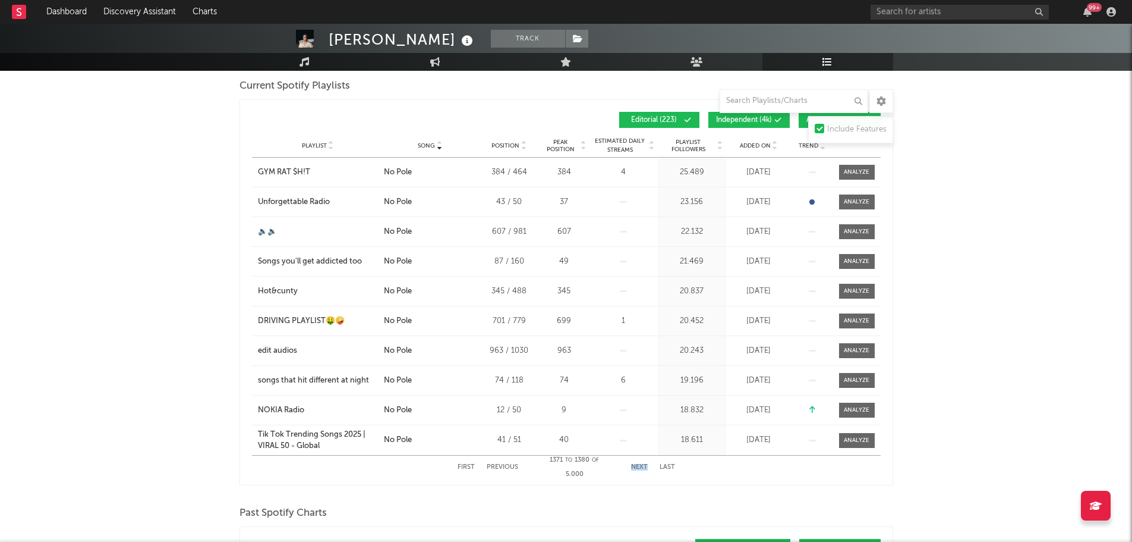
click at [641, 465] on button "Next" at bounding box center [639, 467] width 17 height 7
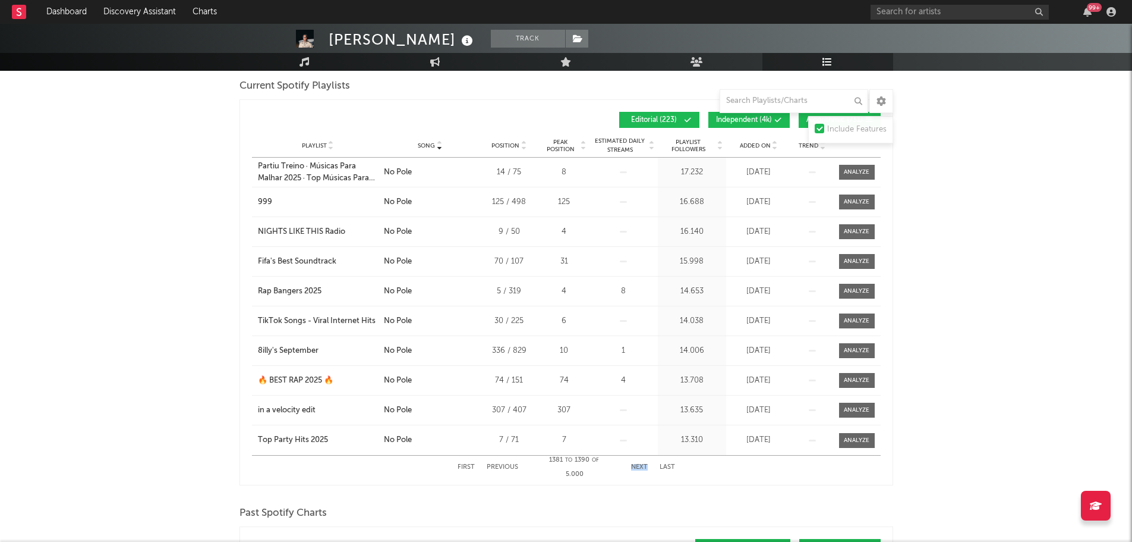
click at [641, 465] on button "Next" at bounding box center [639, 467] width 17 height 7
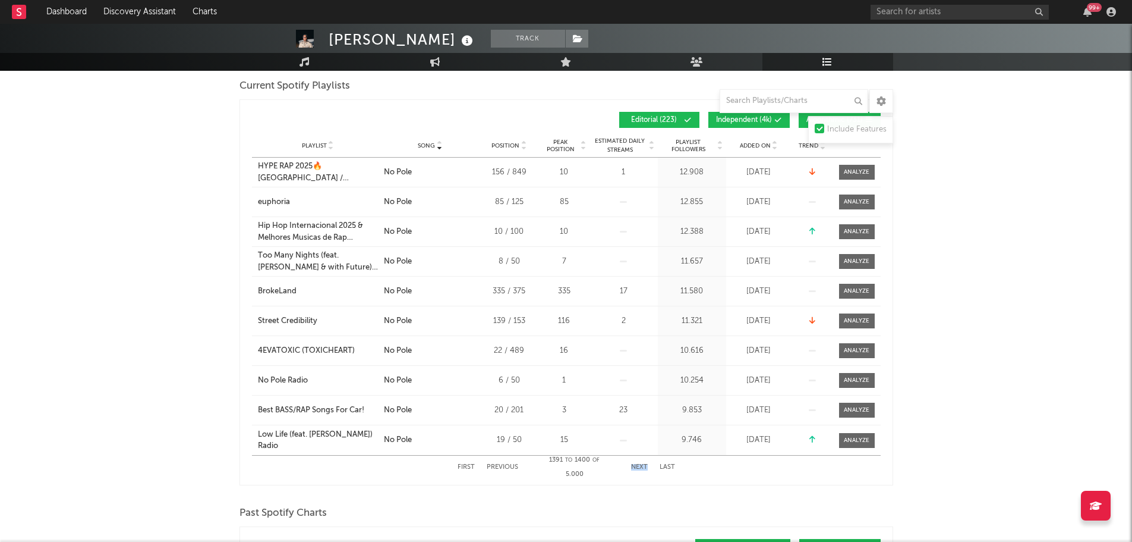
click at [641, 466] on button "Next" at bounding box center [639, 467] width 17 height 7
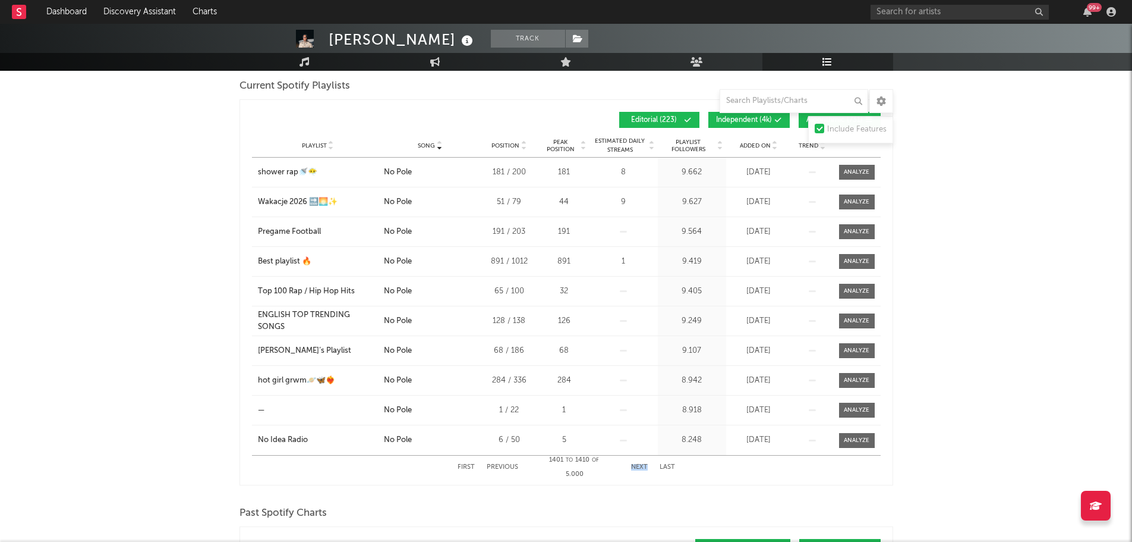
click at [641, 466] on button "Next" at bounding box center [639, 467] width 17 height 7
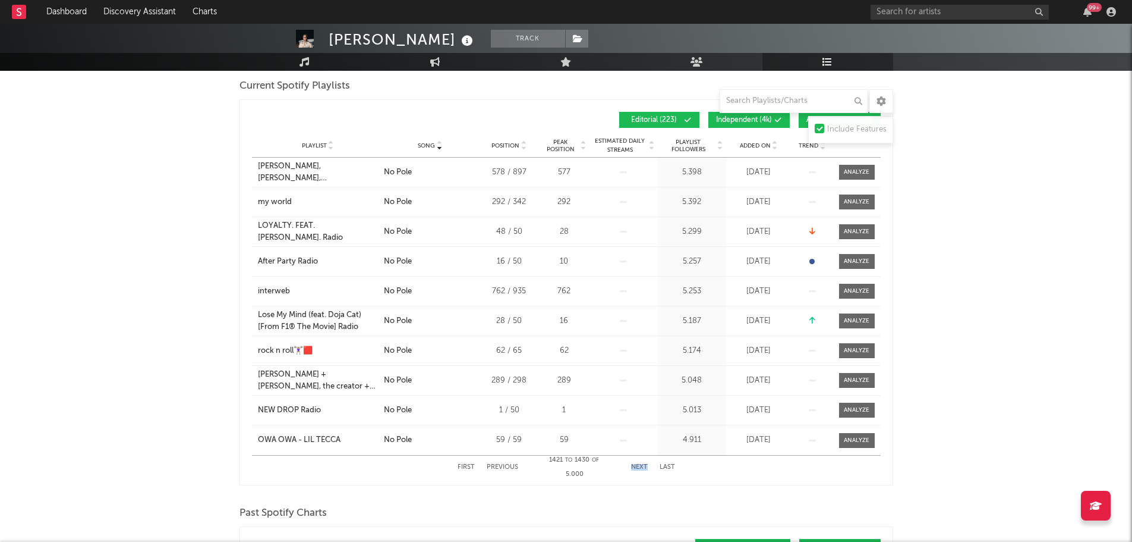
click at [641, 466] on button "Next" at bounding box center [639, 467] width 17 height 7
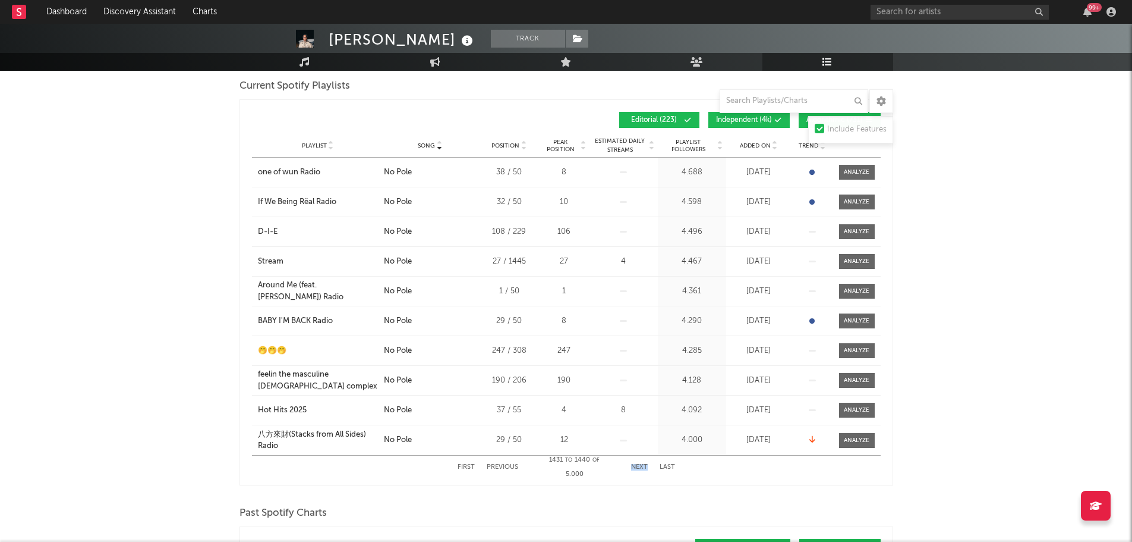
click at [641, 466] on button "Next" at bounding box center [639, 467] width 17 height 7
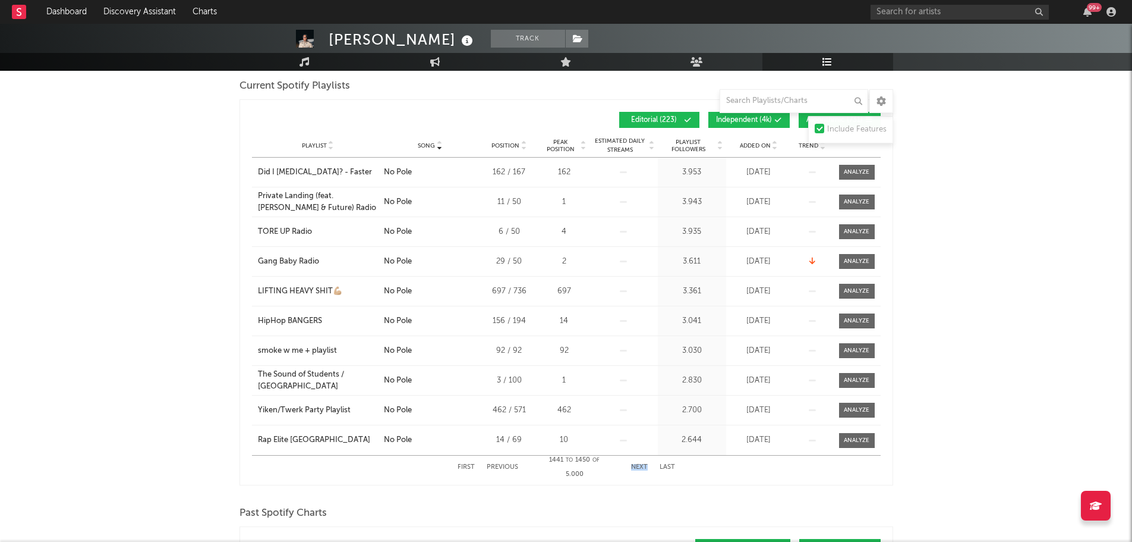
click at [640, 467] on button "Next" at bounding box center [639, 467] width 17 height 7
click at [640, 465] on button "Next" at bounding box center [639, 467] width 17 height 7
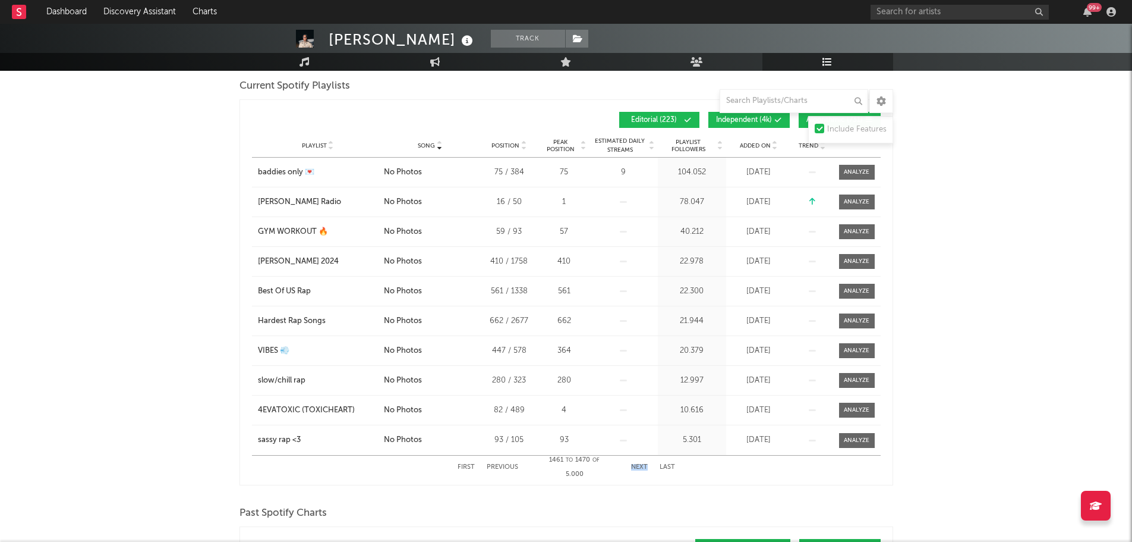
click at [640, 465] on button "Next" at bounding box center [639, 467] width 17 height 7
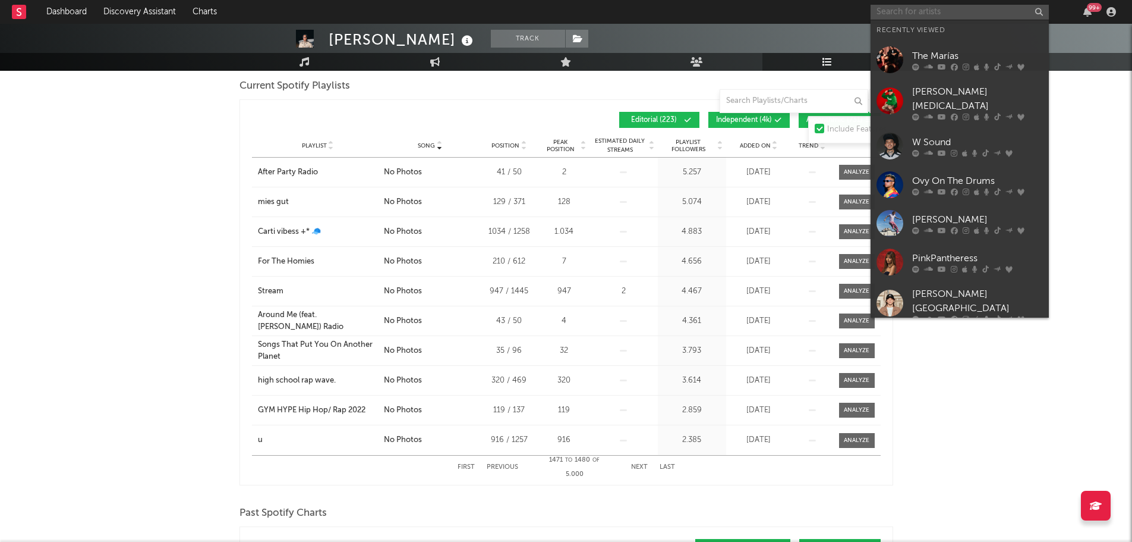
click at [989, 12] on input "text" at bounding box center [960, 12] width 178 height 15
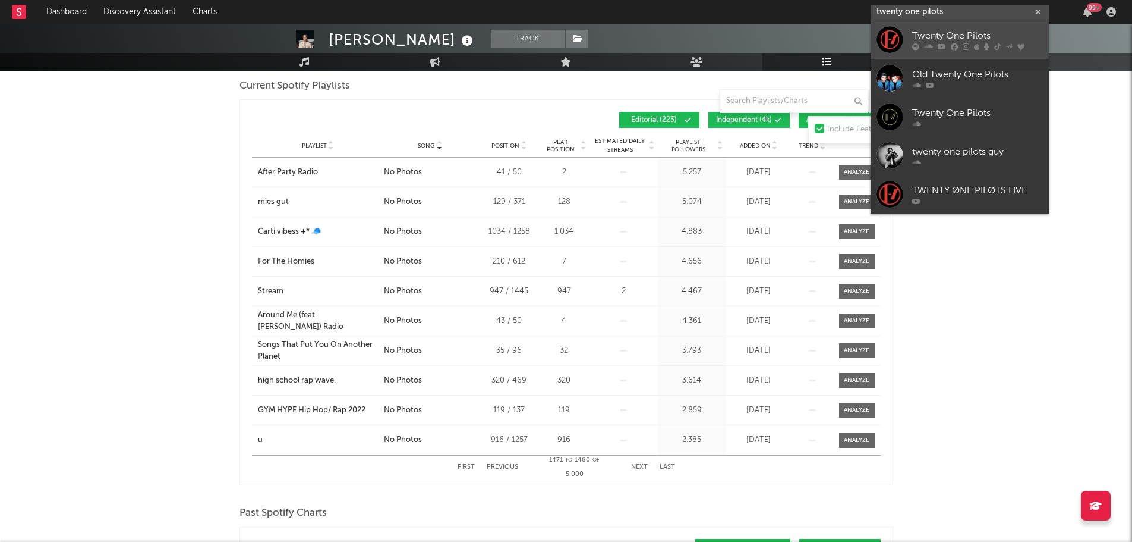
type input "twenty one pilots"
click at [964, 32] on div "Twenty One Pilots" at bounding box center [977, 36] width 131 height 14
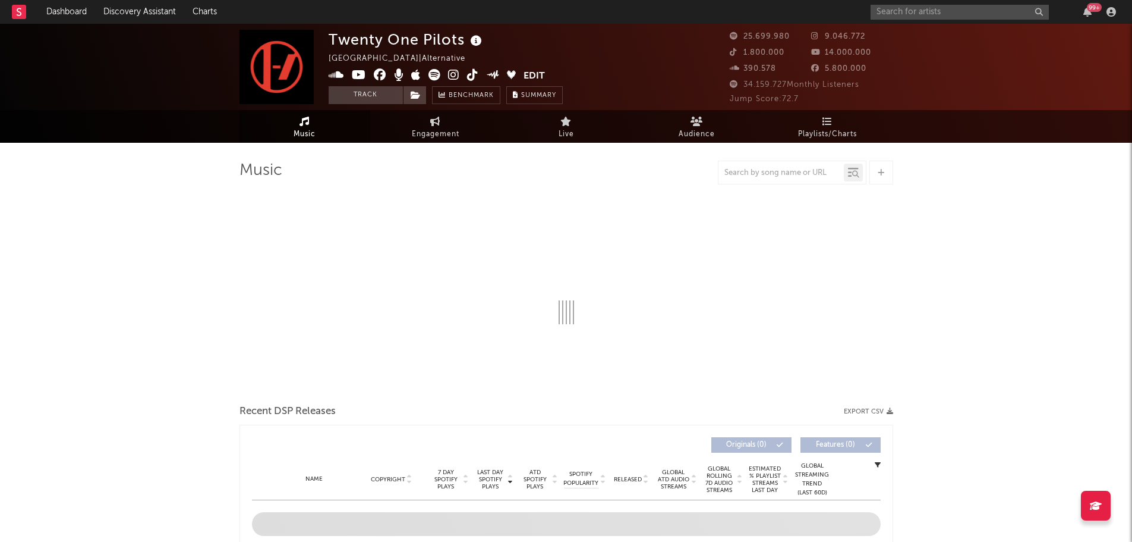
select select "6m"
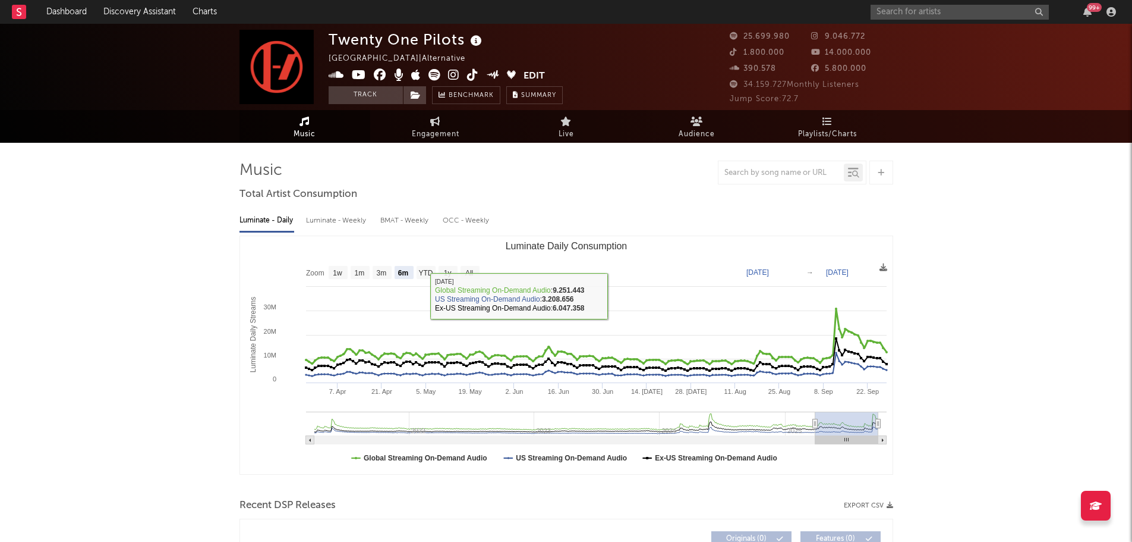
select select "6m"
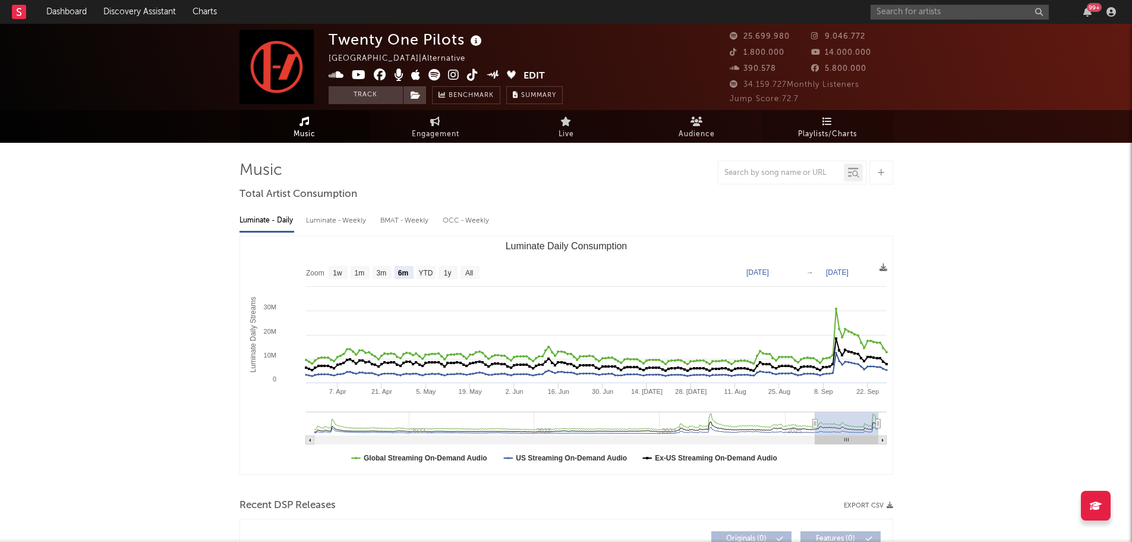
drag, startPoint x: 823, startPoint y: 131, endPoint x: 808, endPoint y: 152, distance: 25.6
click at [823, 131] on span "Playlists/Charts" at bounding box center [827, 134] width 59 height 14
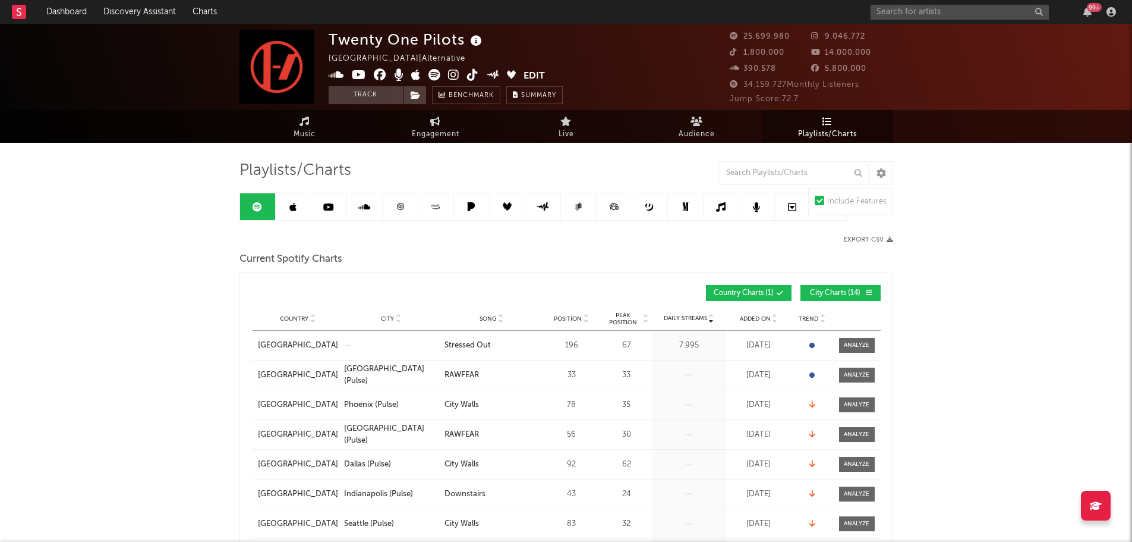
click at [852, 291] on span "City Charts ( 14 )" at bounding box center [835, 292] width 55 height 7
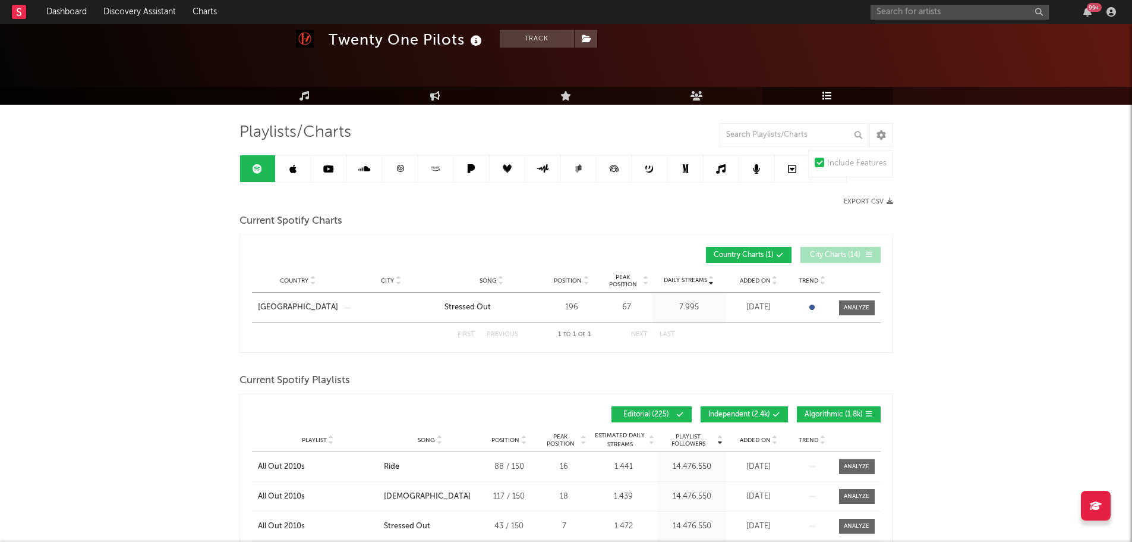
scroll to position [59, 0]
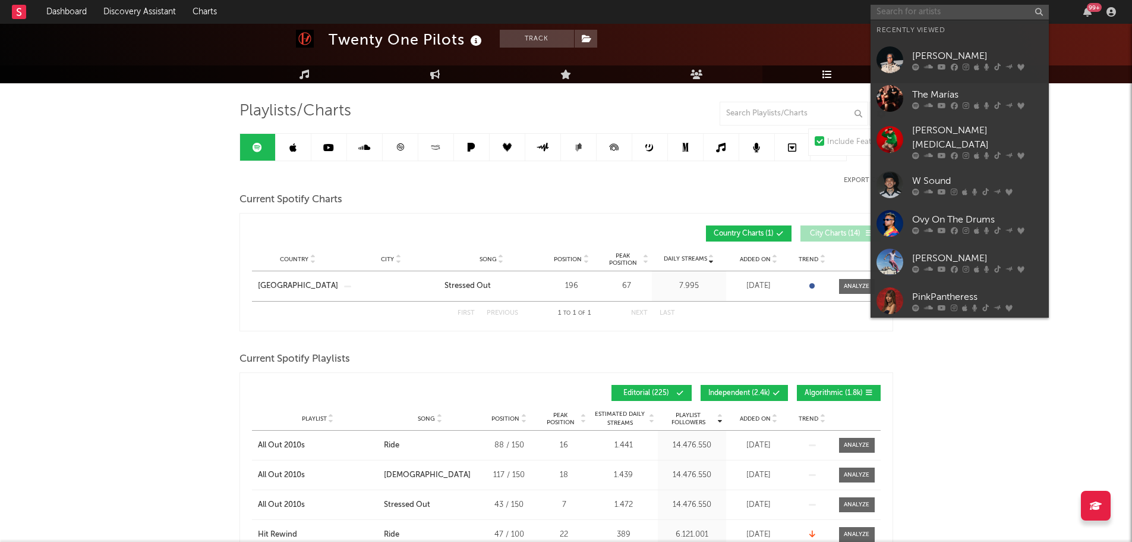
click at [922, 14] on input "text" at bounding box center [960, 12] width 178 height 15
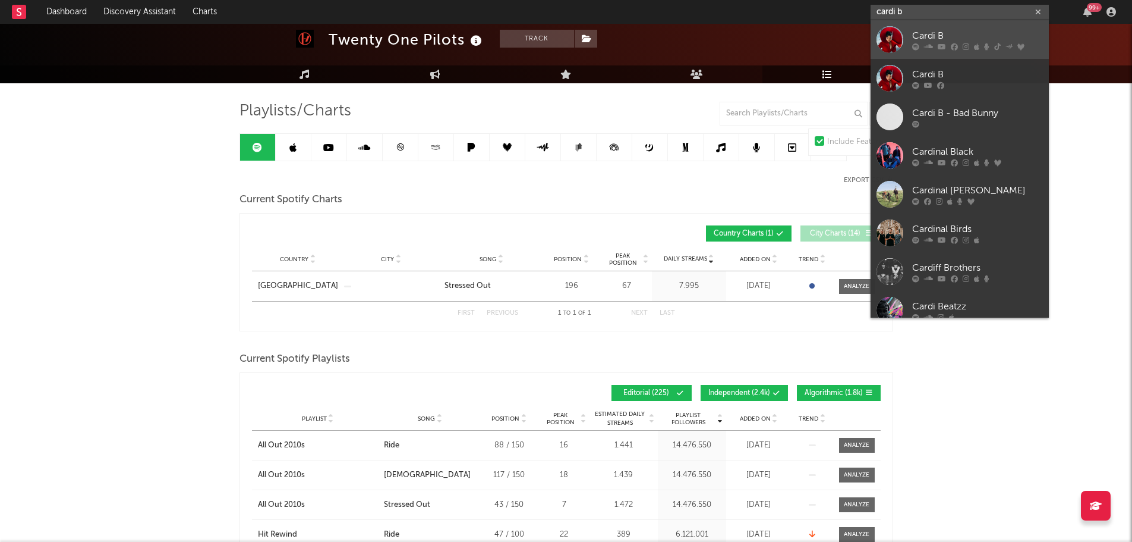
type input "cardi b"
click at [930, 35] on div "Cardi B" at bounding box center [977, 36] width 131 height 14
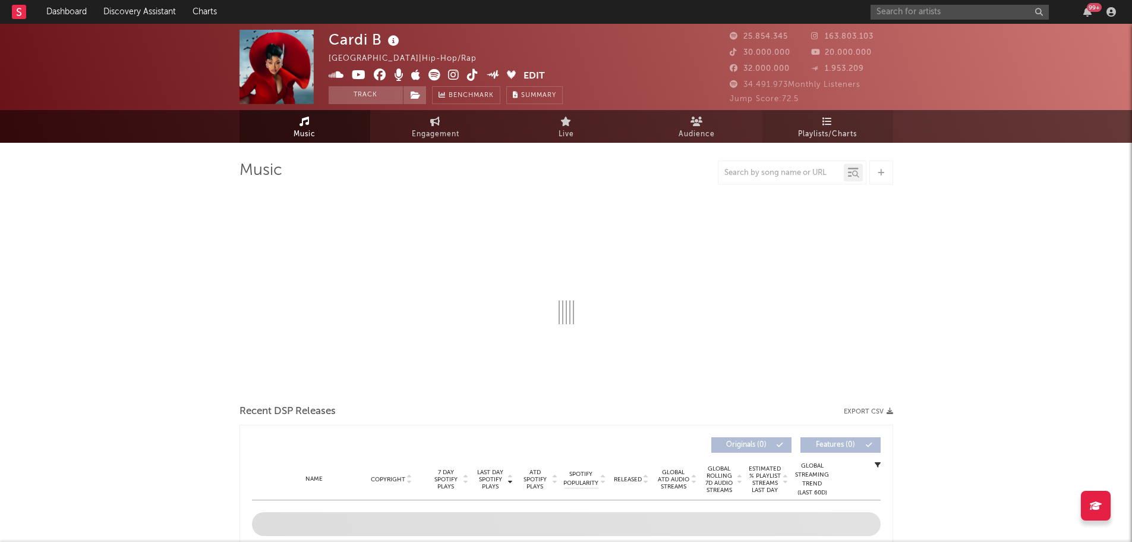
select select "6m"
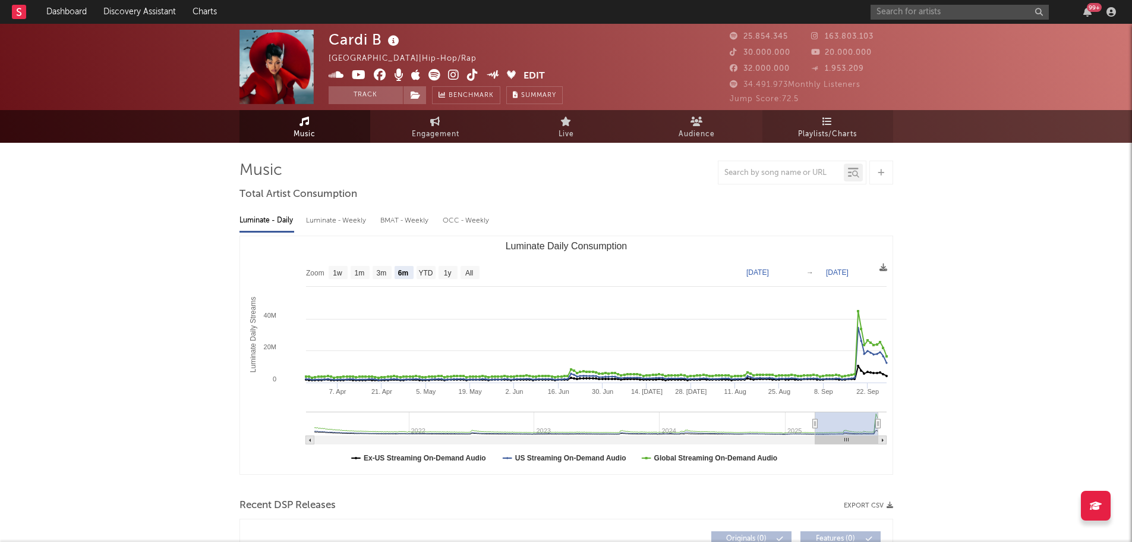
click at [828, 124] on icon at bounding box center [828, 122] width 10 height 10
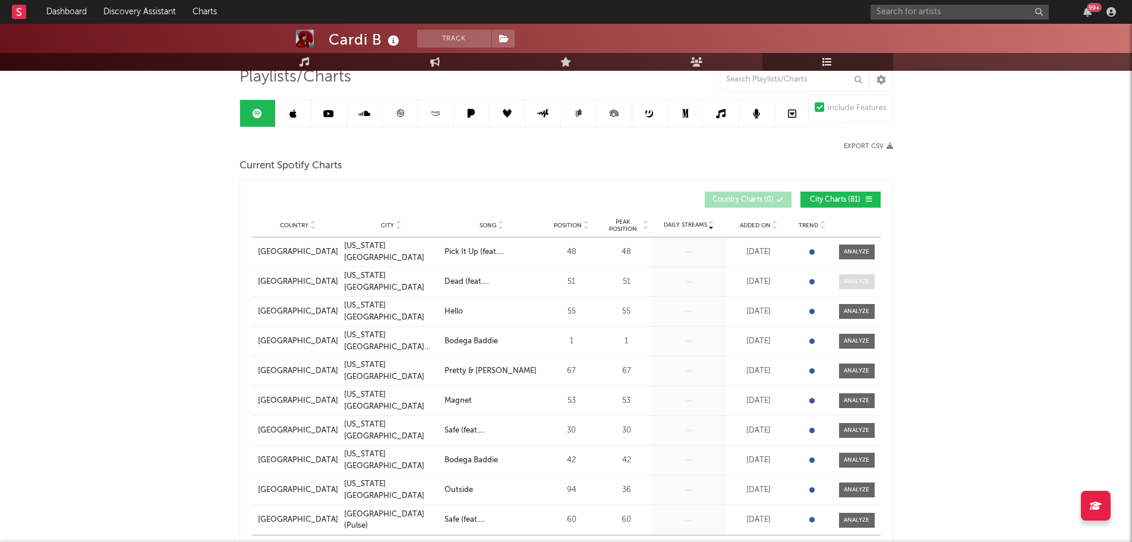
scroll to position [119, 0]
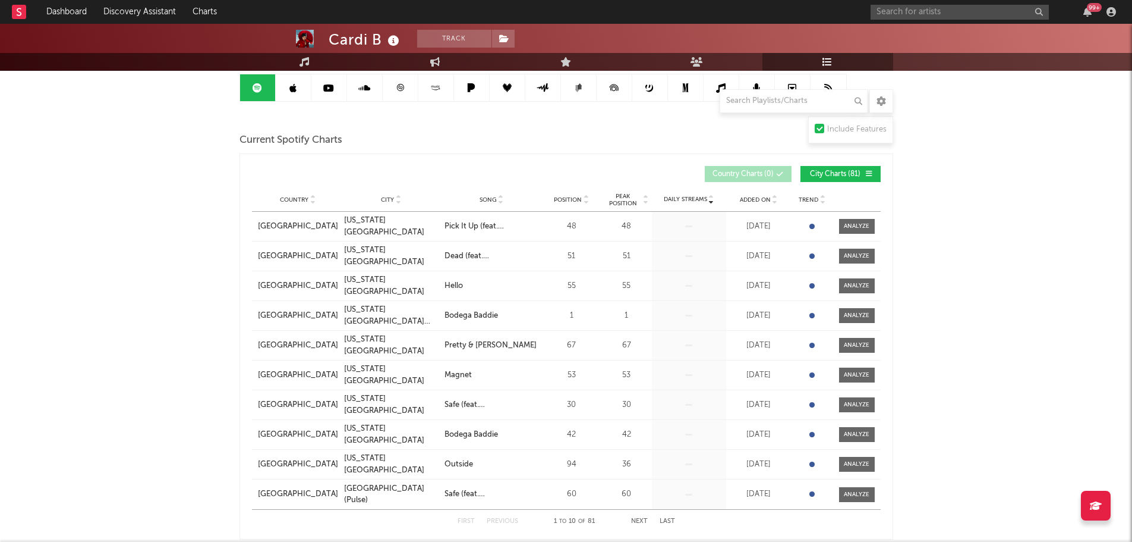
click at [831, 172] on span "City Charts ( 81 )" at bounding box center [835, 174] width 55 height 7
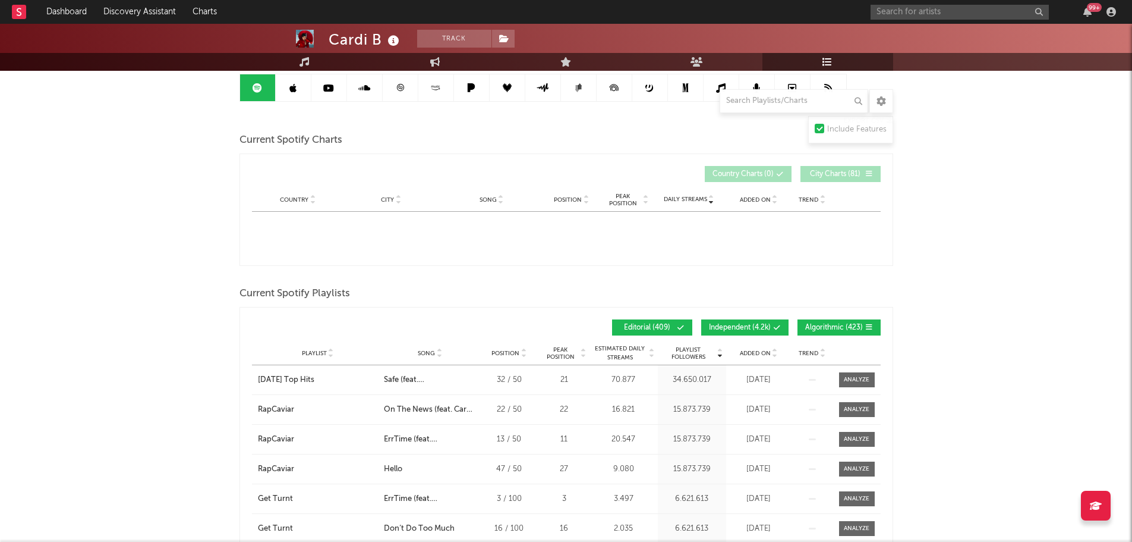
click at [829, 176] on span "City Charts ( 81 )" at bounding box center [835, 174] width 55 height 7
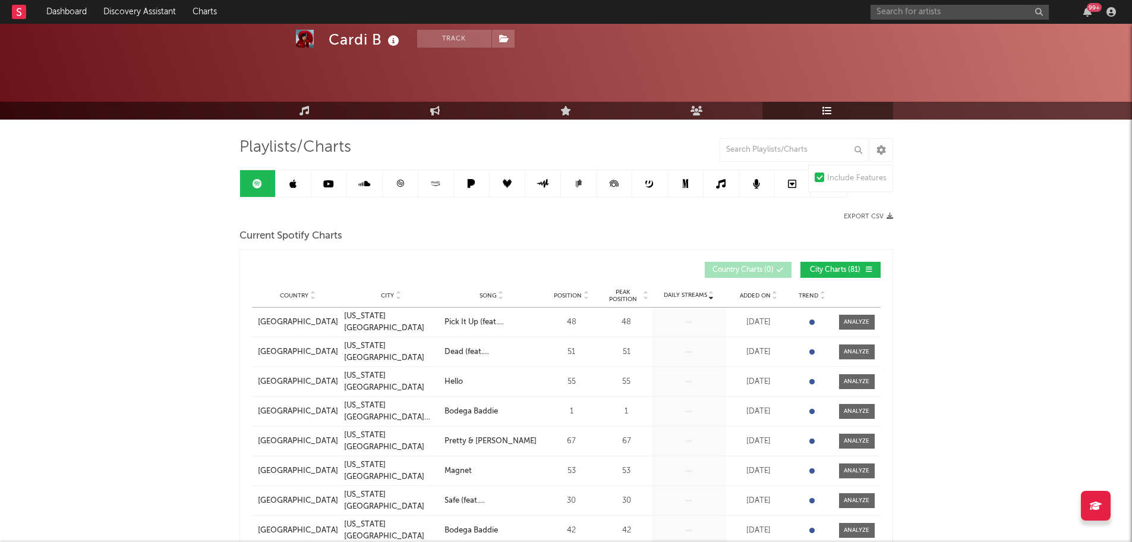
scroll to position [0, 0]
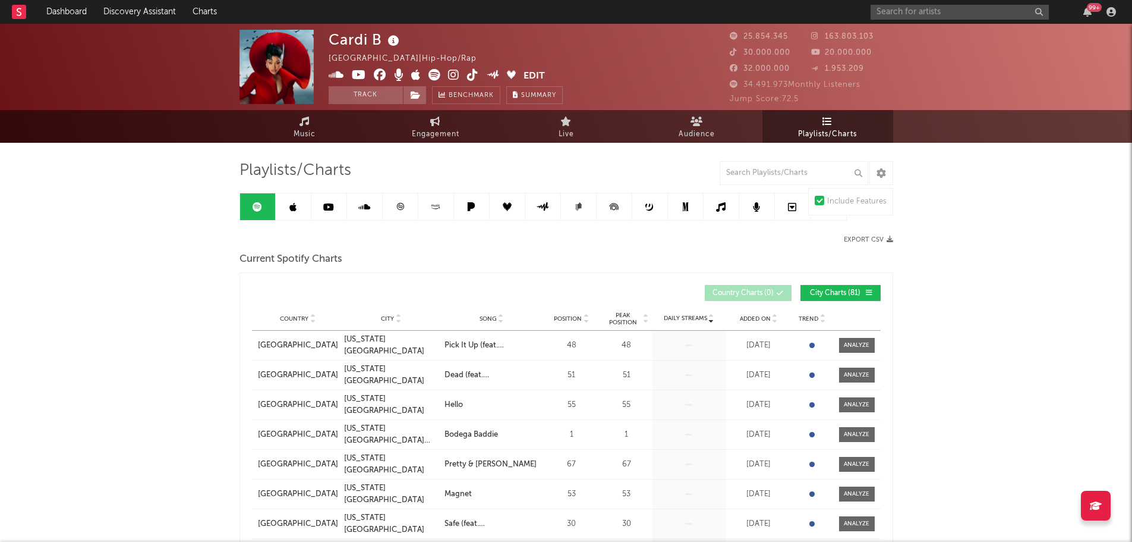
click at [838, 295] on span "City Charts ( 81 )" at bounding box center [835, 292] width 55 height 7
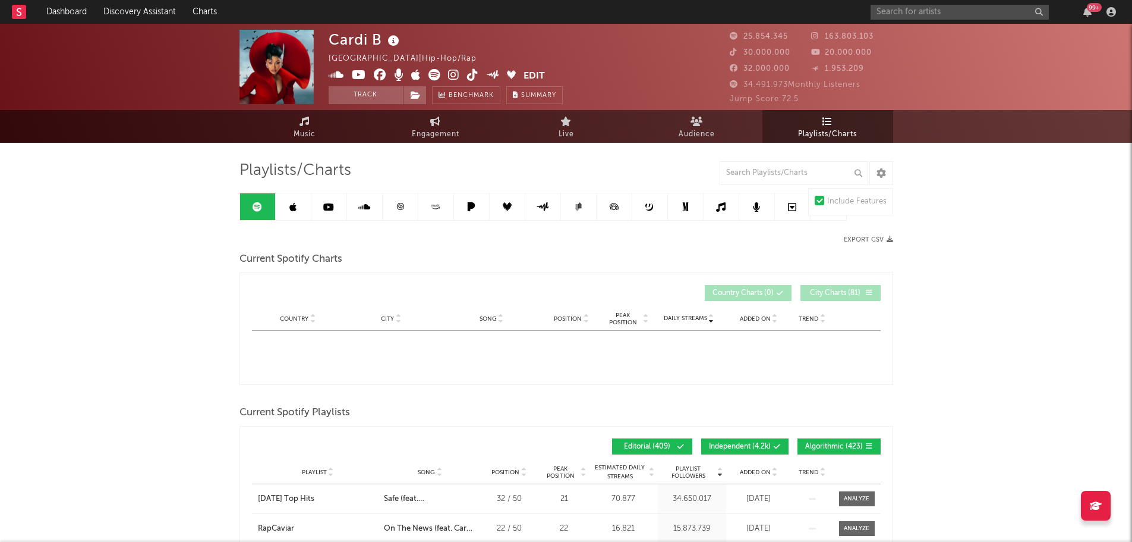
click at [814, 292] on span "City Charts ( 81 )" at bounding box center [835, 292] width 55 height 7
